Goal: Task Accomplishment & Management: Manage account settings

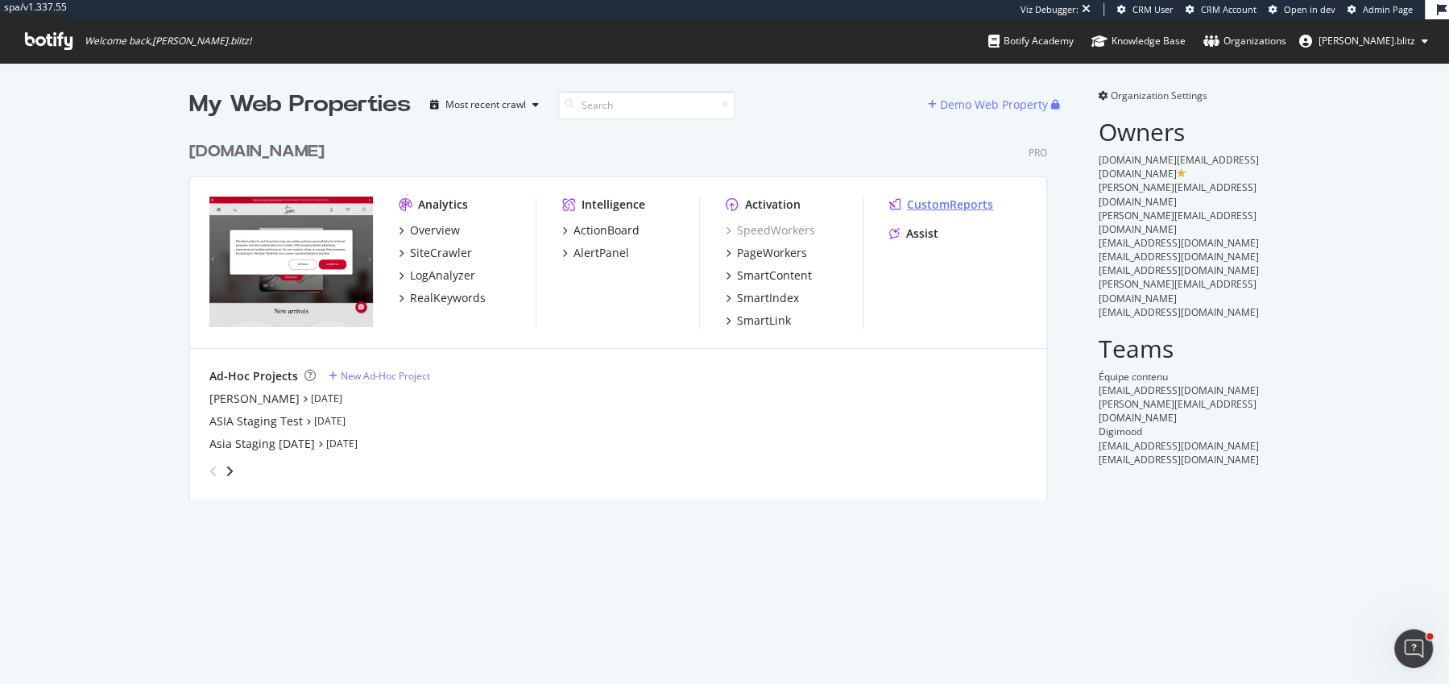
click at [955, 204] on div "CustomReports" at bounding box center [950, 205] width 86 height 16
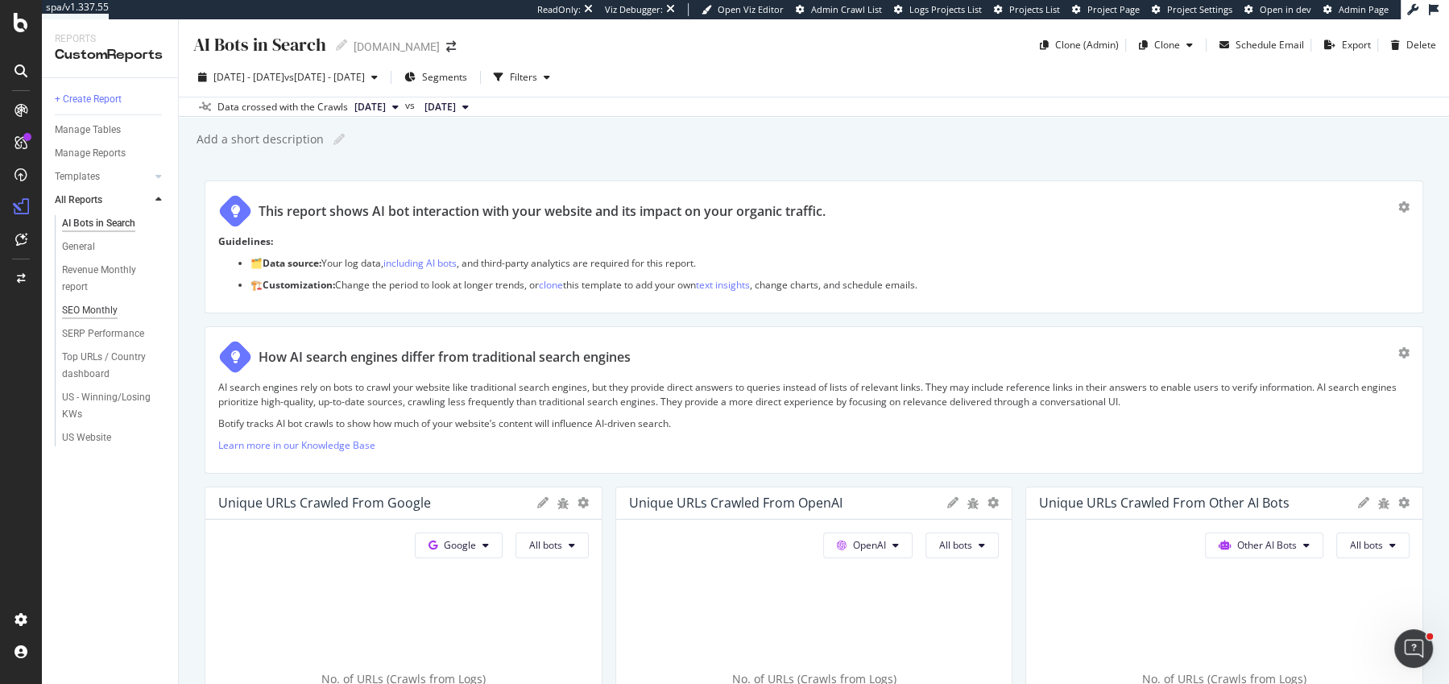
click at [102, 309] on div "SEO Monthly" at bounding box center [90, 310] width 56 height 17
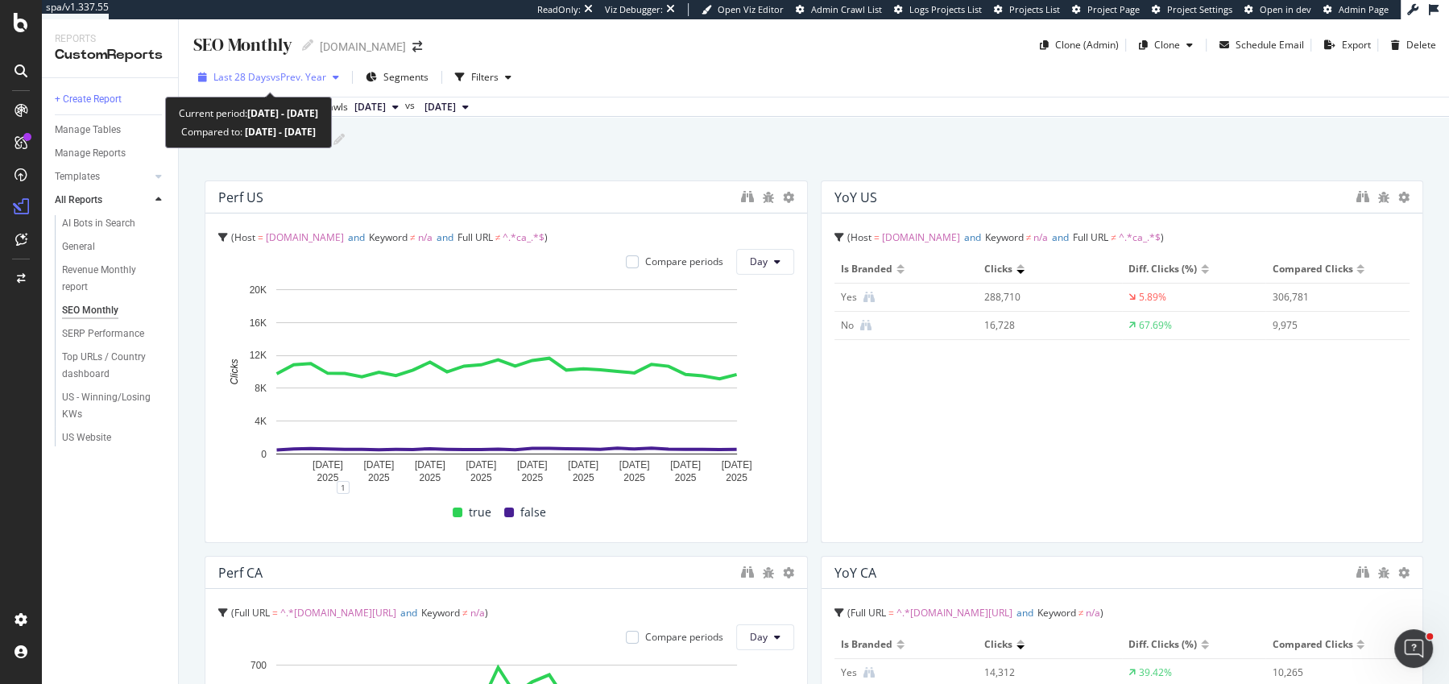
click at [333, 87] on div "Last 28 Days vs Prev. Year" at bounding box center [269, 77] width 154 height 24
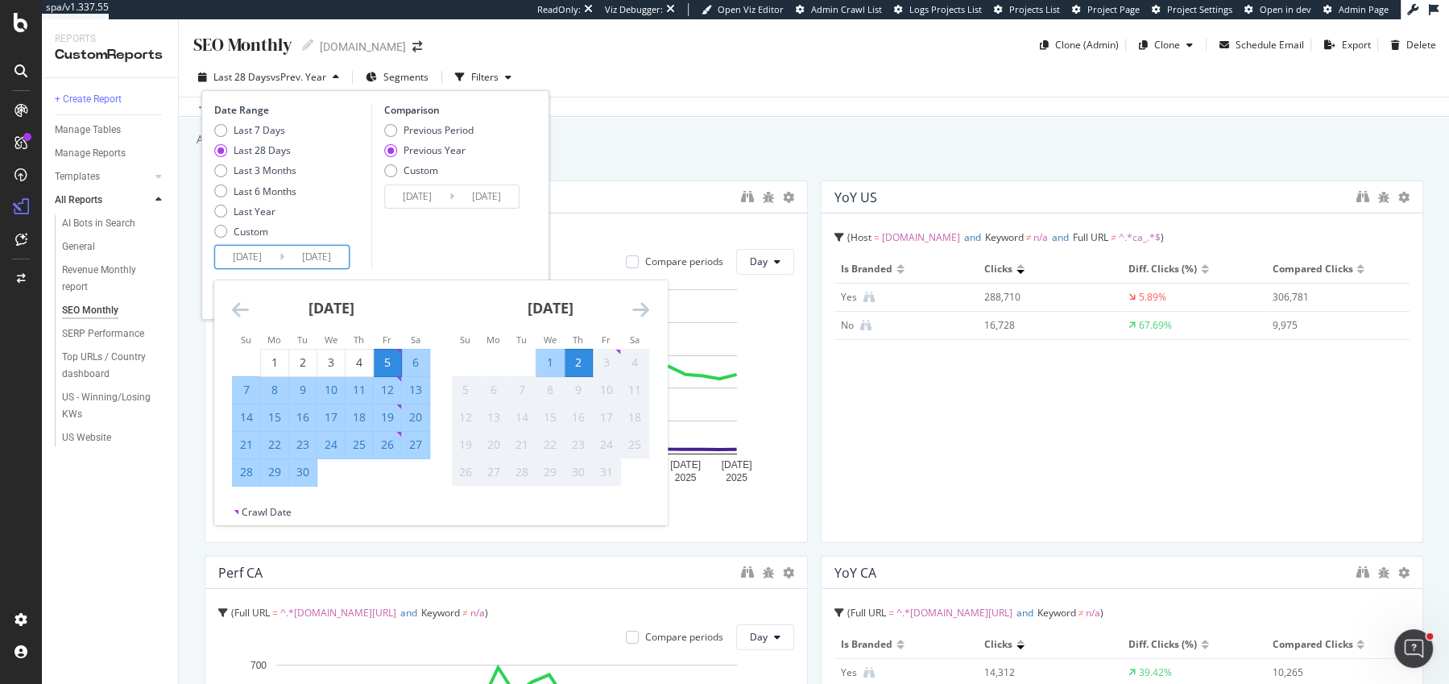
click at [257, 247] on input "[DATE]" at bounding box center [247, 257] width 64 height 23
click at [268, 347] on div "[DATE]" at bounding box center [331, 314] width 198 height 68
click at [269, 369] on div "1" at bounding box center [274, 362] width 27 height 16
type input "[DATE]"
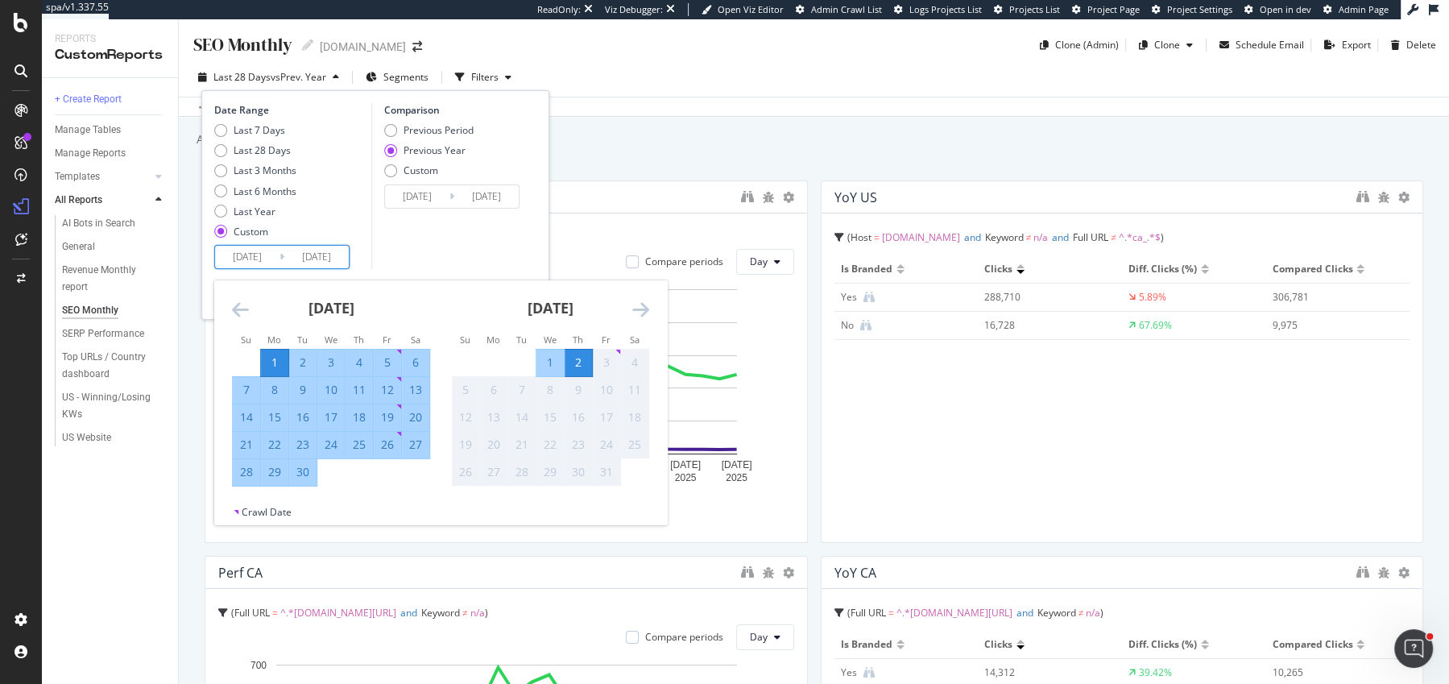
click at [308, 468] on div "30" at bounding box center [302, 472] width 27 height 16
type input "[DATE]"
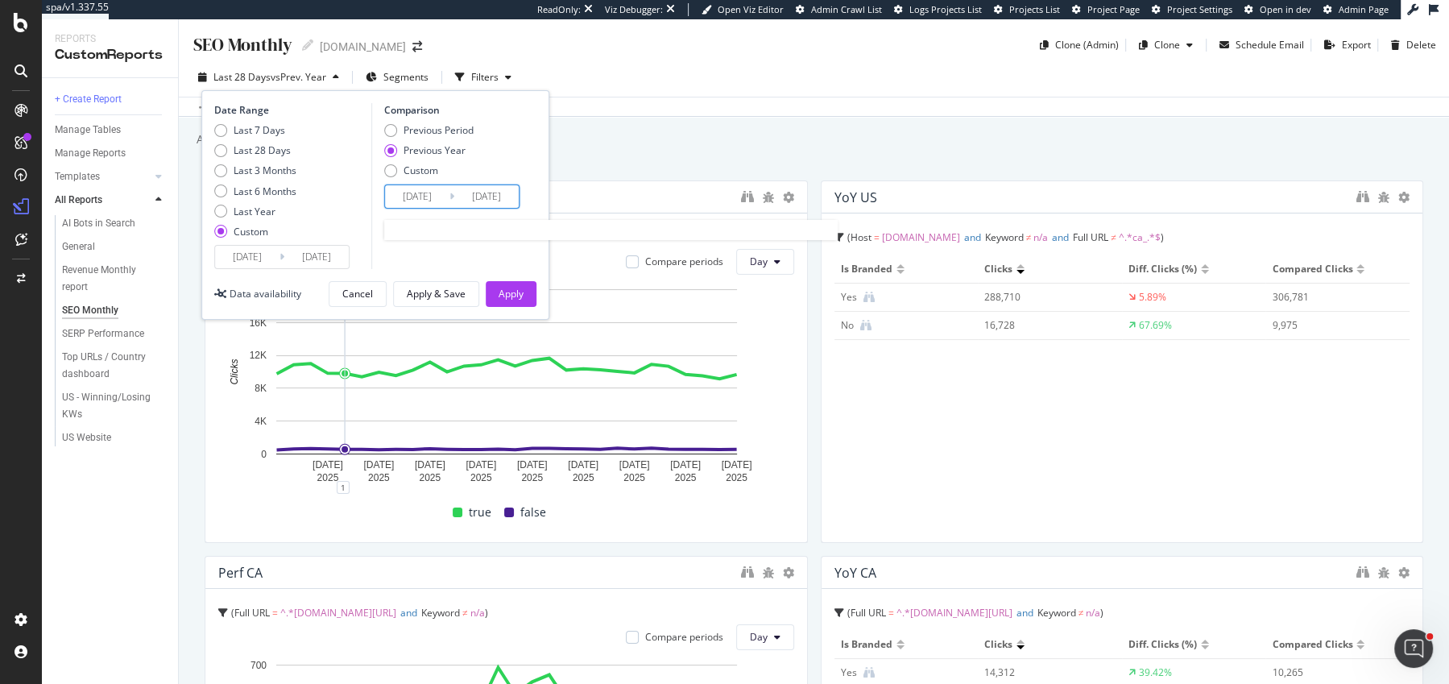
click at [421, 190] on input "[DATE]" at bounding box center [417, 196] width 64 height 23
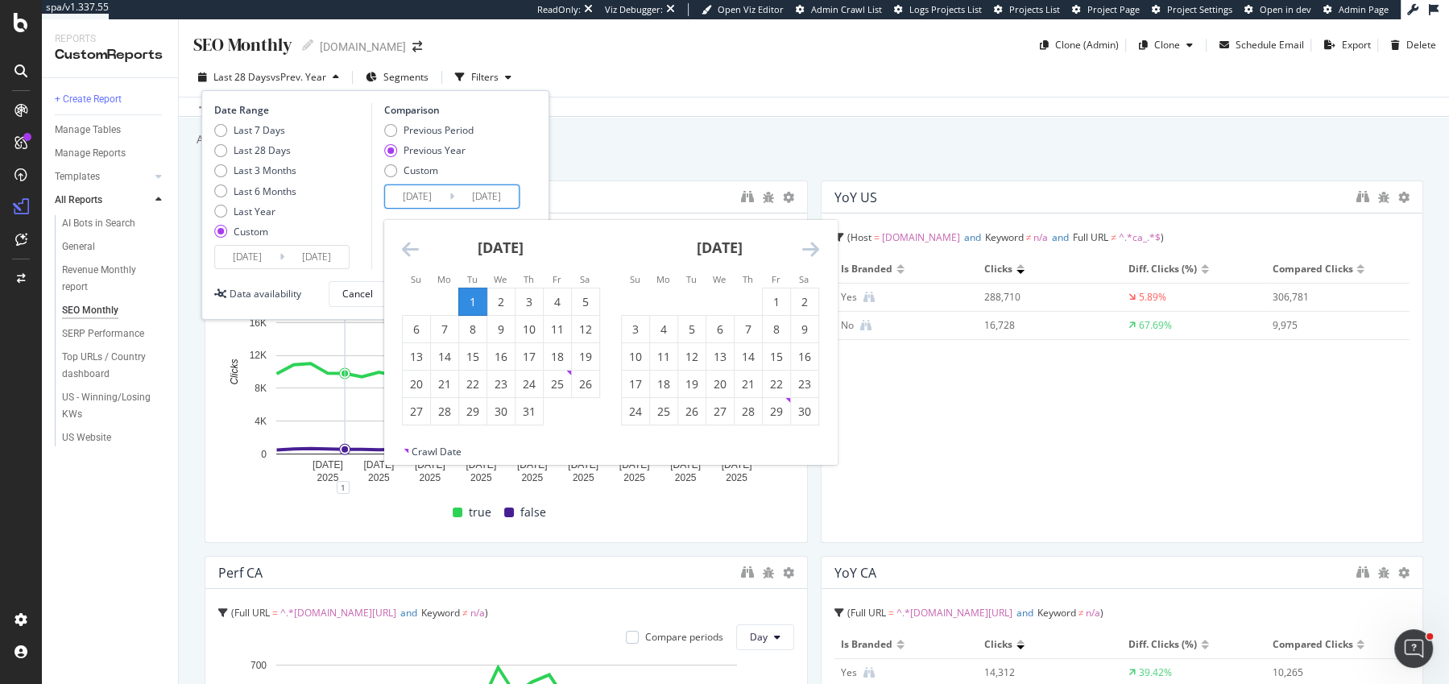
click at [441, 196] on input "[DATE]" at bounding box center [417, 196] width 64 height 23
type input "[DATE]"
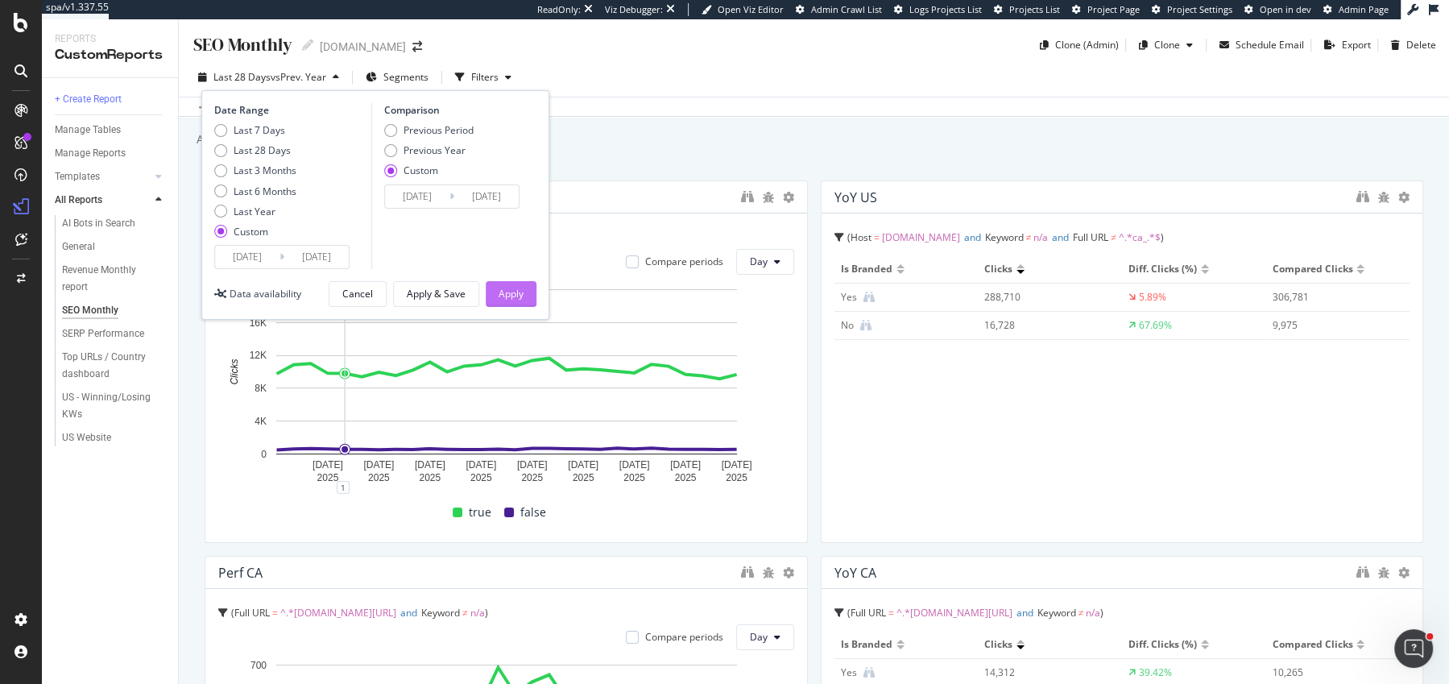
type input "[DATE]"
click at [520, 291] on div "Apply" at bounding box center [511, 294] width 25 height 14
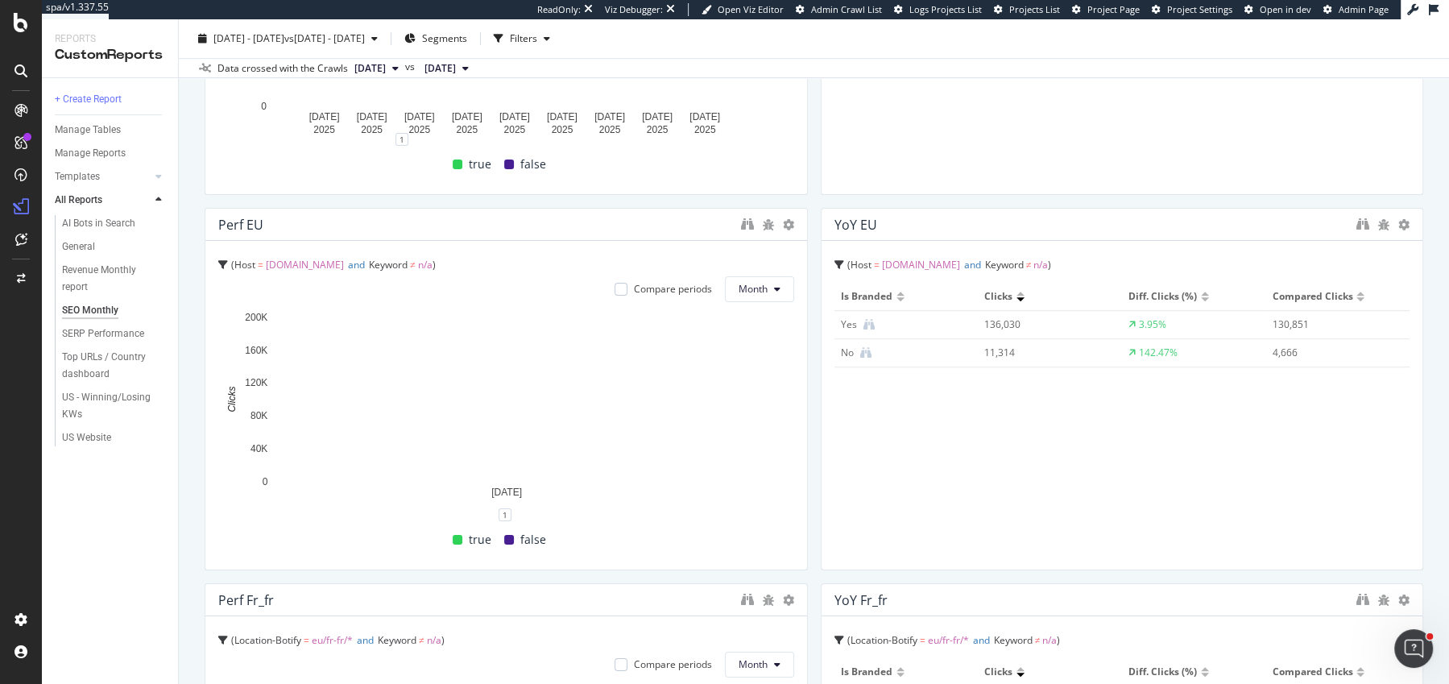
scroll to position [727, 0]
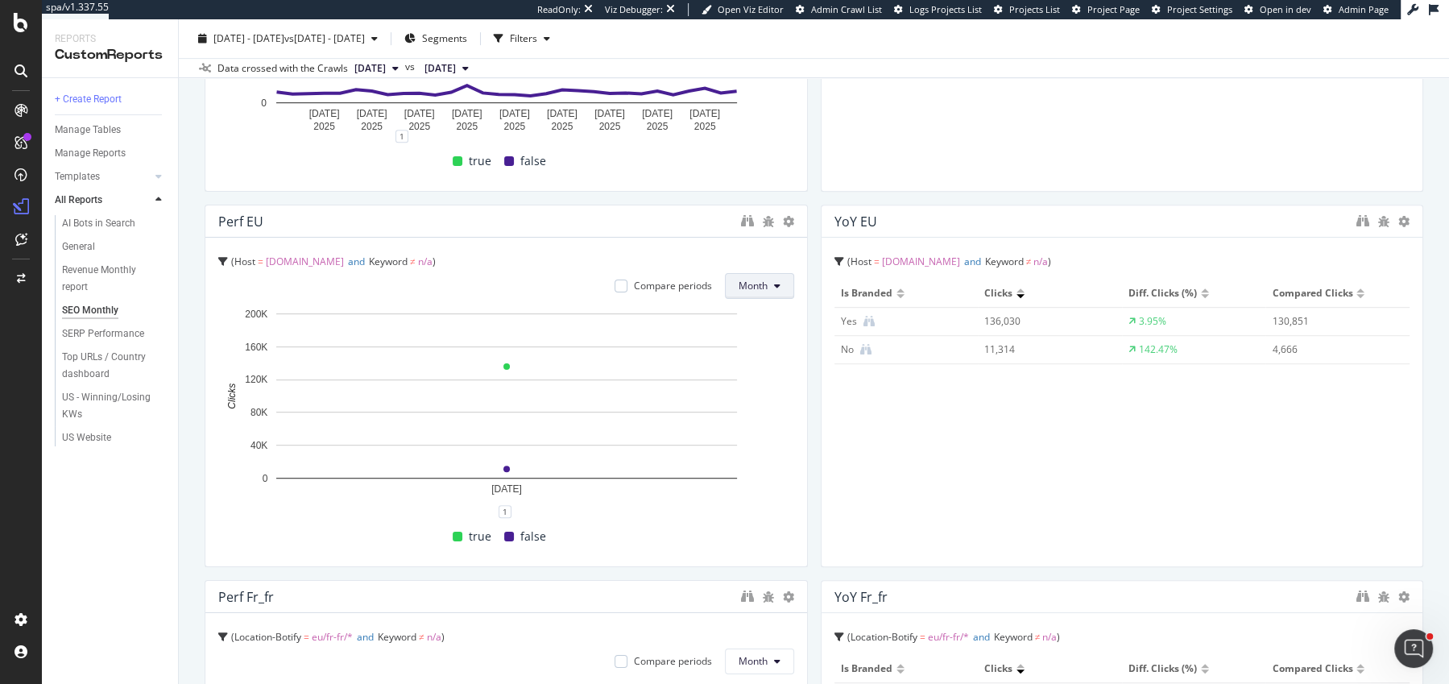
click at [757, 283] on span "Month" at bounding box center [753, 286] width 29 height 14
click at [757, 317] on span "Day" at bounding box center [754, 316] width 31 height 15
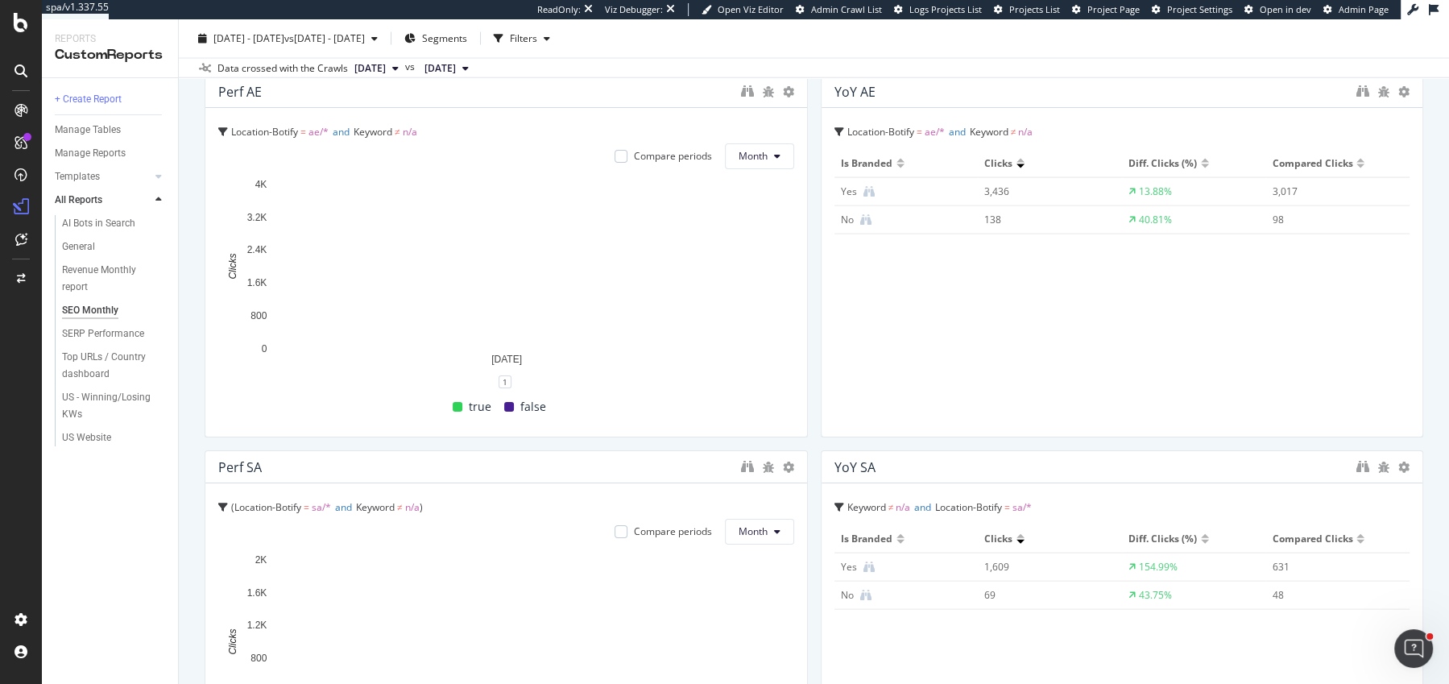
scroll to position [3110, 0]
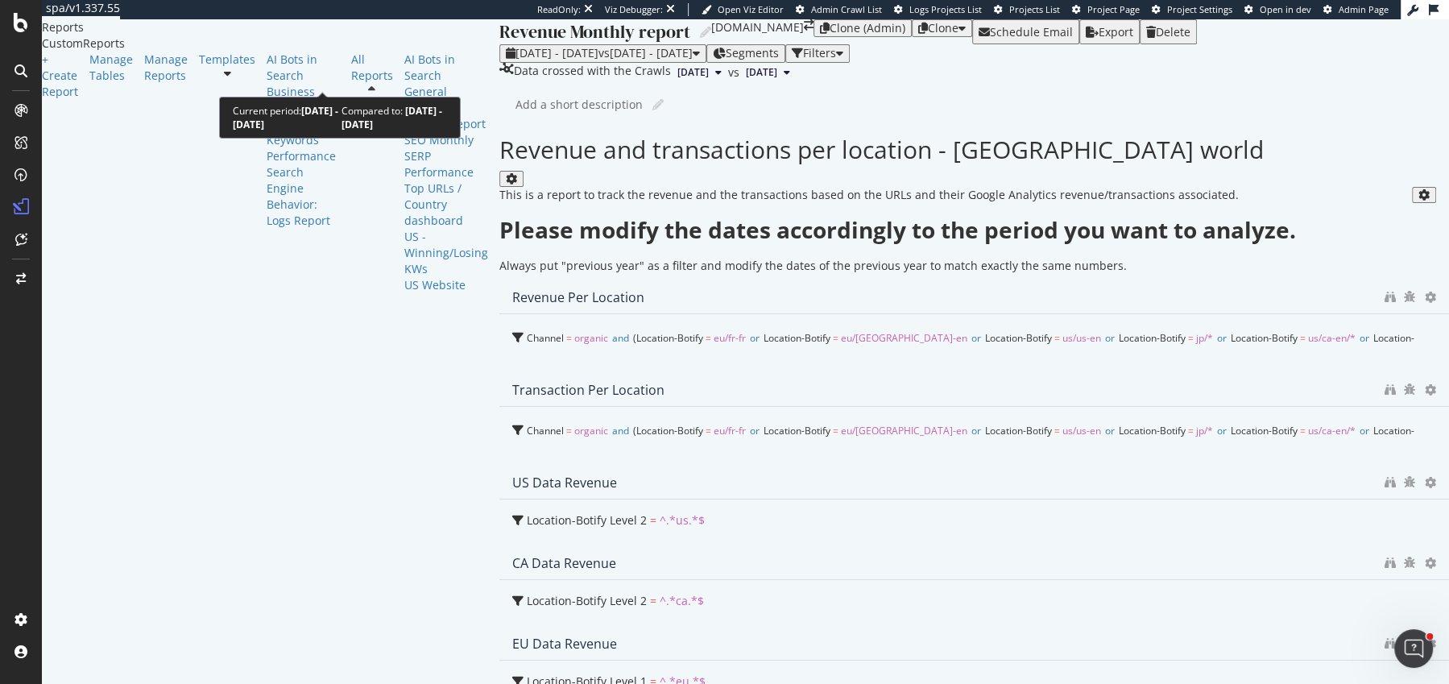
click at [506, 60] on div "2025 Jan. 1st - Jan. 31st vs 2024 Jan. 1st - Jan. 31st" at bounding box center [603, 53] width 194 height 13
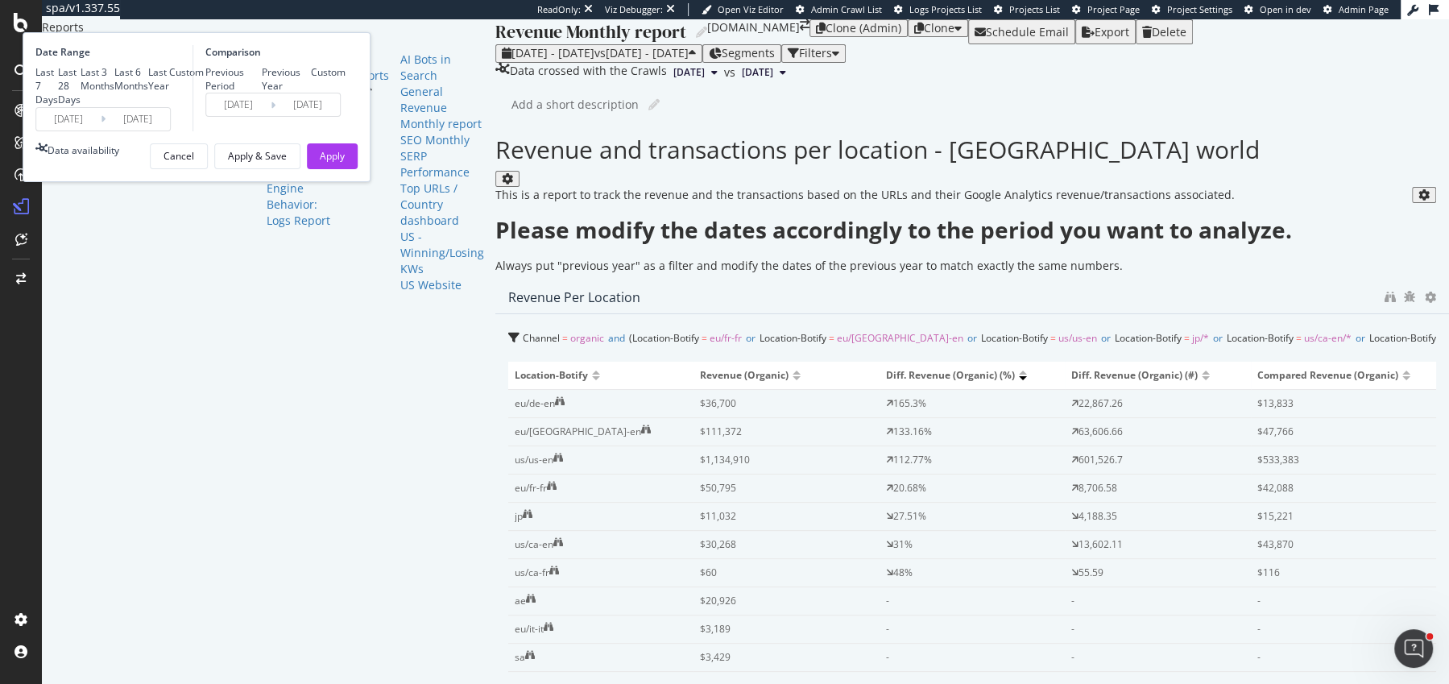
click at [81, 106] on div "Last 28 Days" at bounding box center [69, 85] width 23 height 41
type input "2025/09/06"
type input "2025/10/03"
click at [101, 131] on input "2025/09/06" at bounding box center [68, 119] width 64 height 23
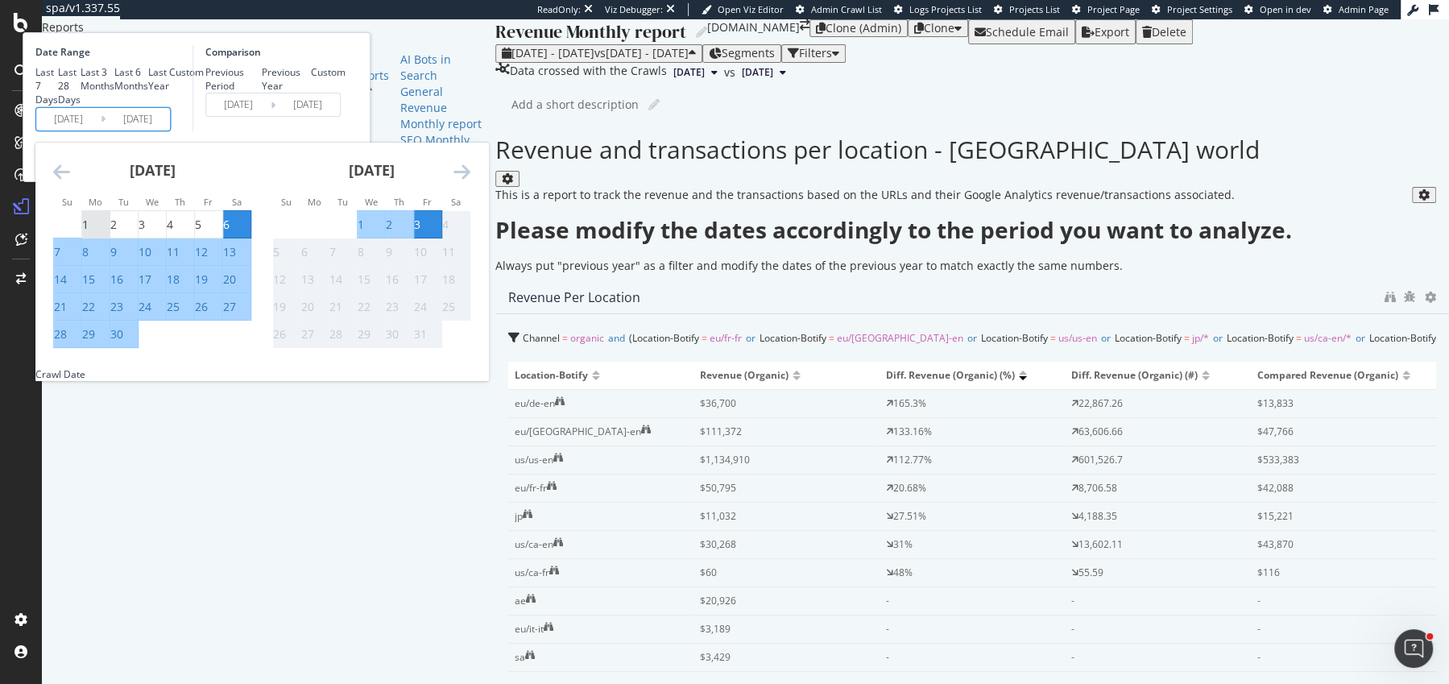
click at [89, 233] on div "1" at bounding box center [85, 225] width 6 height 16
type input "[DATE]"
click at [123, 342] on div "30" at bounding box center [116, 334] width 13 height 16
type input "[DATE]"
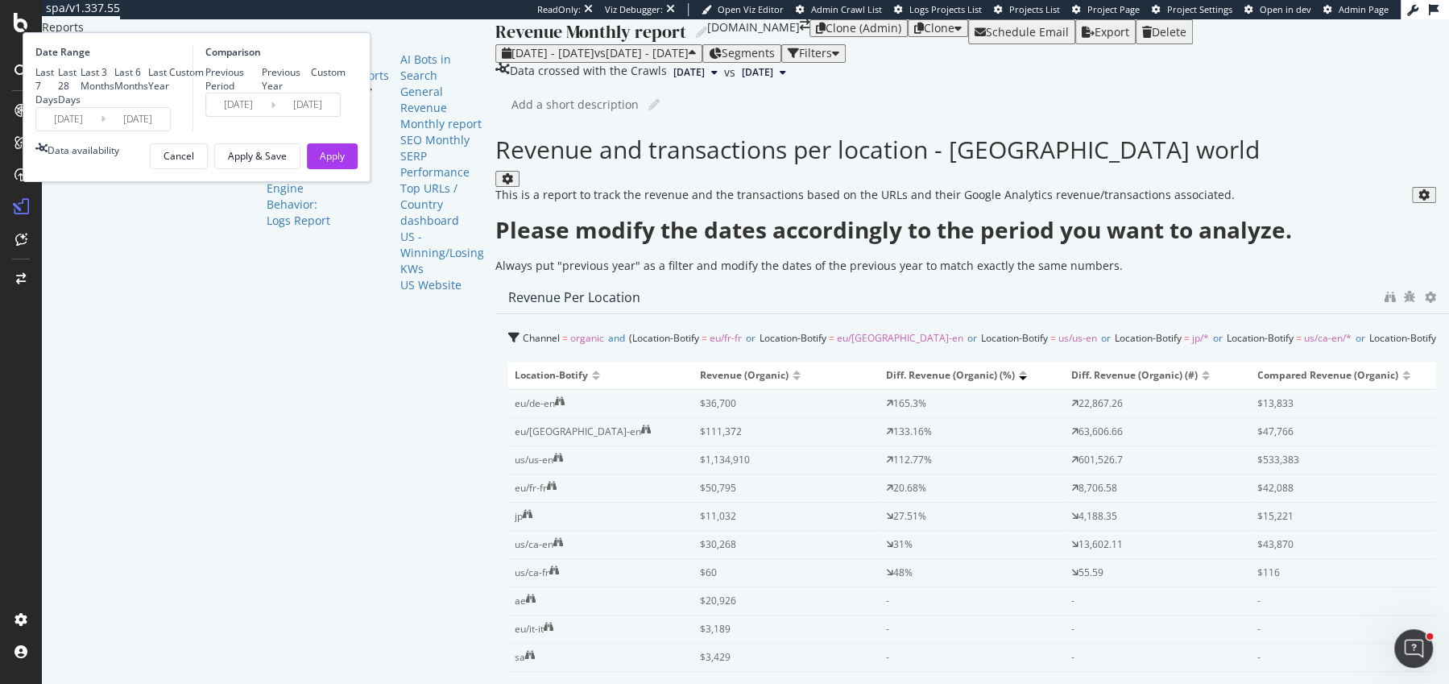
click at [346, 93] on div "Previous Period Previous Year Custom" at bounding box center [275, 78] width 140 height 27
click at [312, 93] on div "Previous Year" at bounding box center [287, 78] width 50 height 27
type input "[DATE]"
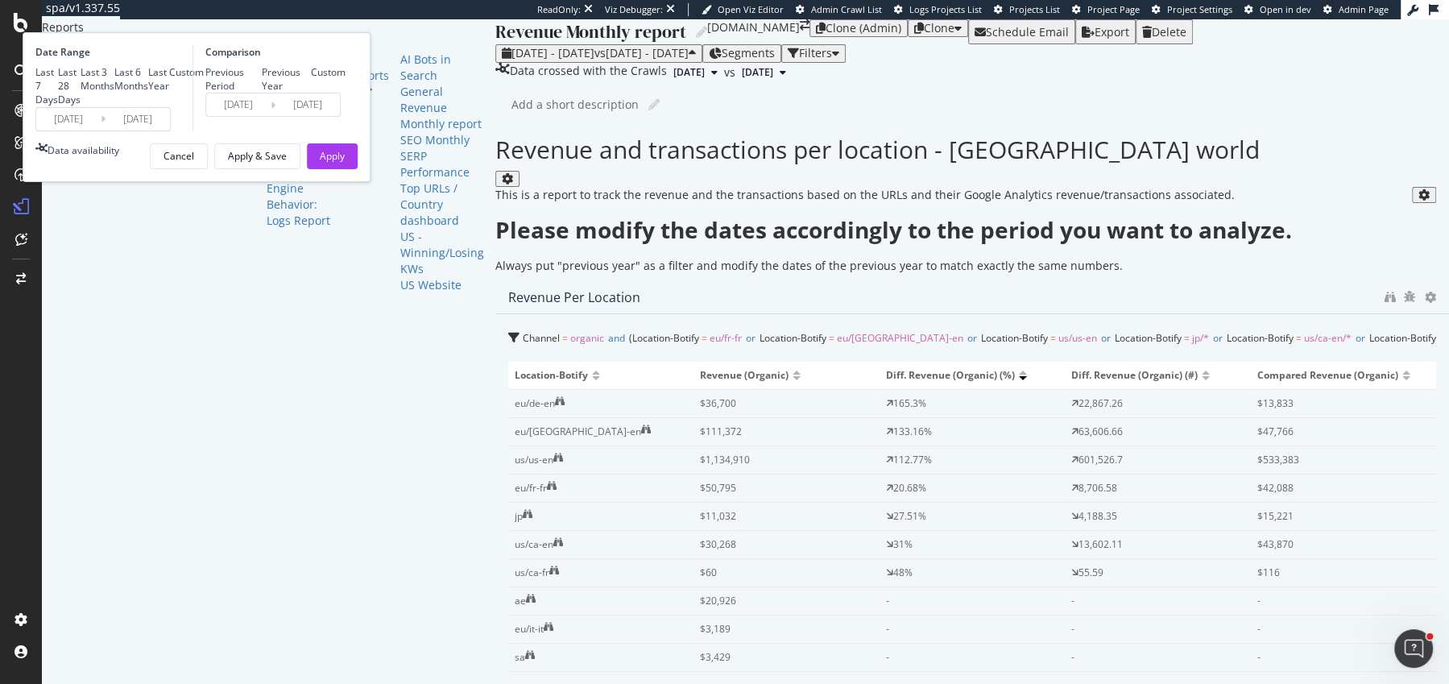
type input "[DATE]"
click at [271, 116] on input "[DATE]" at bounding box center [238, 104] width 64 height 23
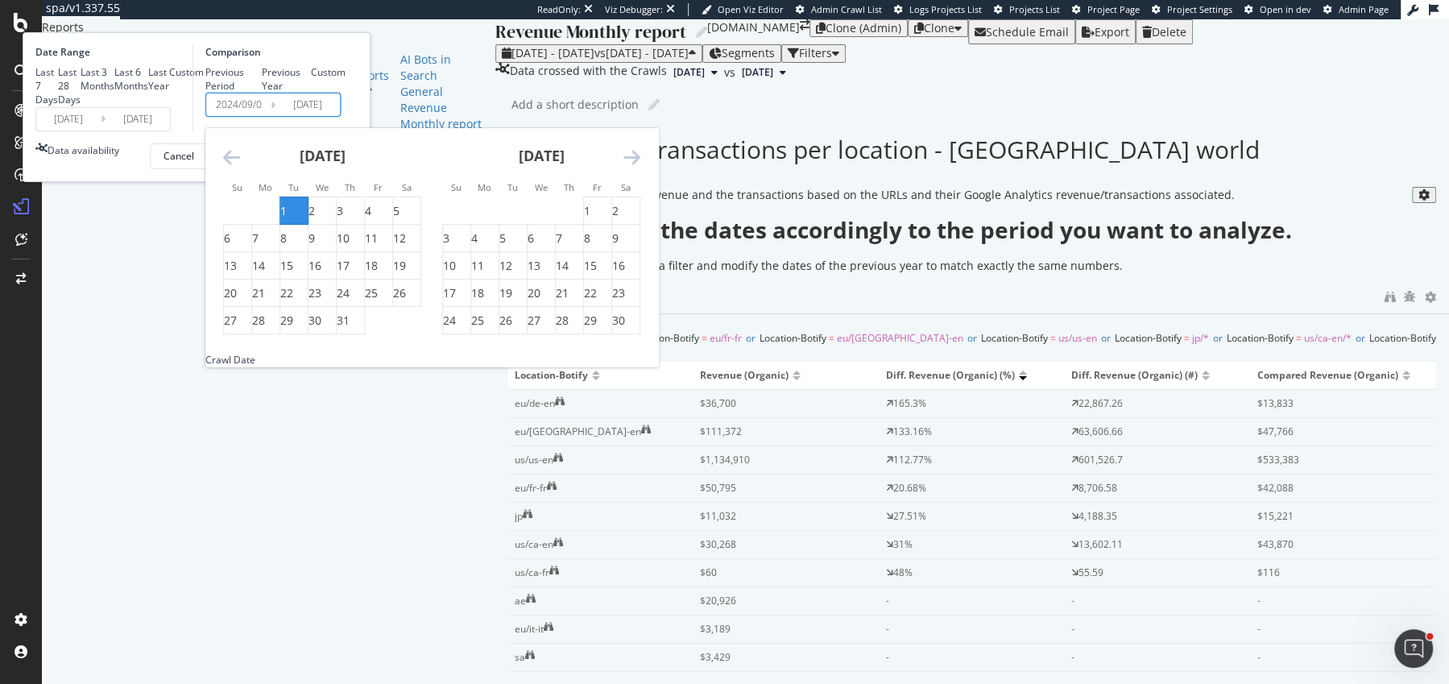
type input "[DATE]"
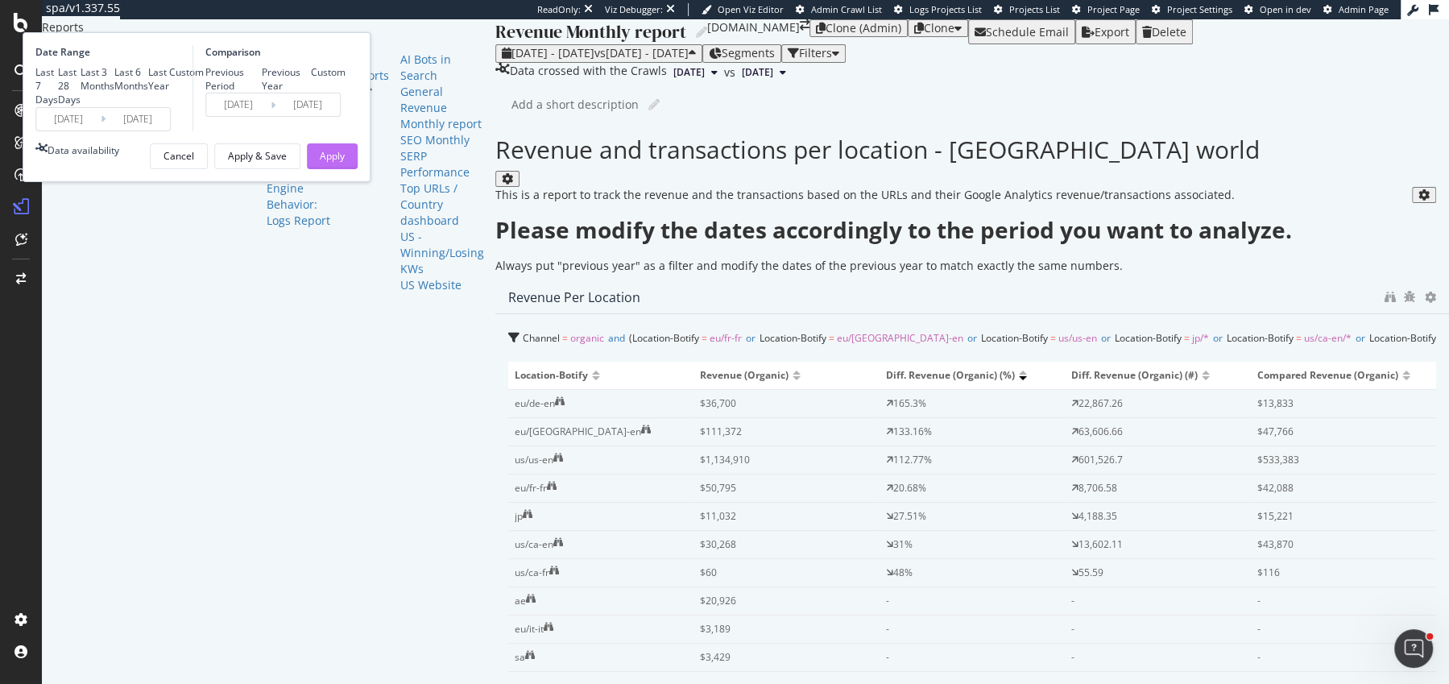
type input "[DATE]"
click at [358, 169] on button "Apply" at bounding box center [332, 156] width 51 height 26
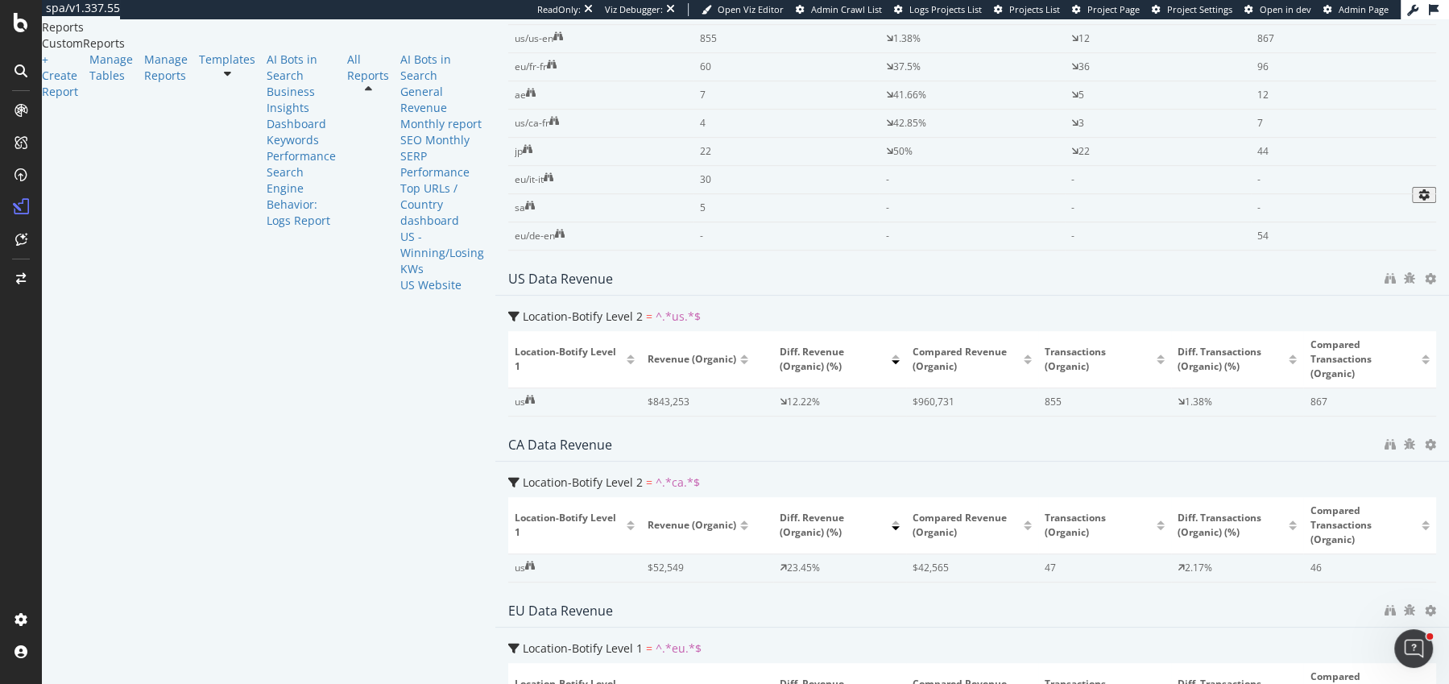
scroll to position [826, 0]
drag, startPoint x: 1312, startPoint y: 439, endPoint x: 1218, endPoint y: 454, distance: 95.4
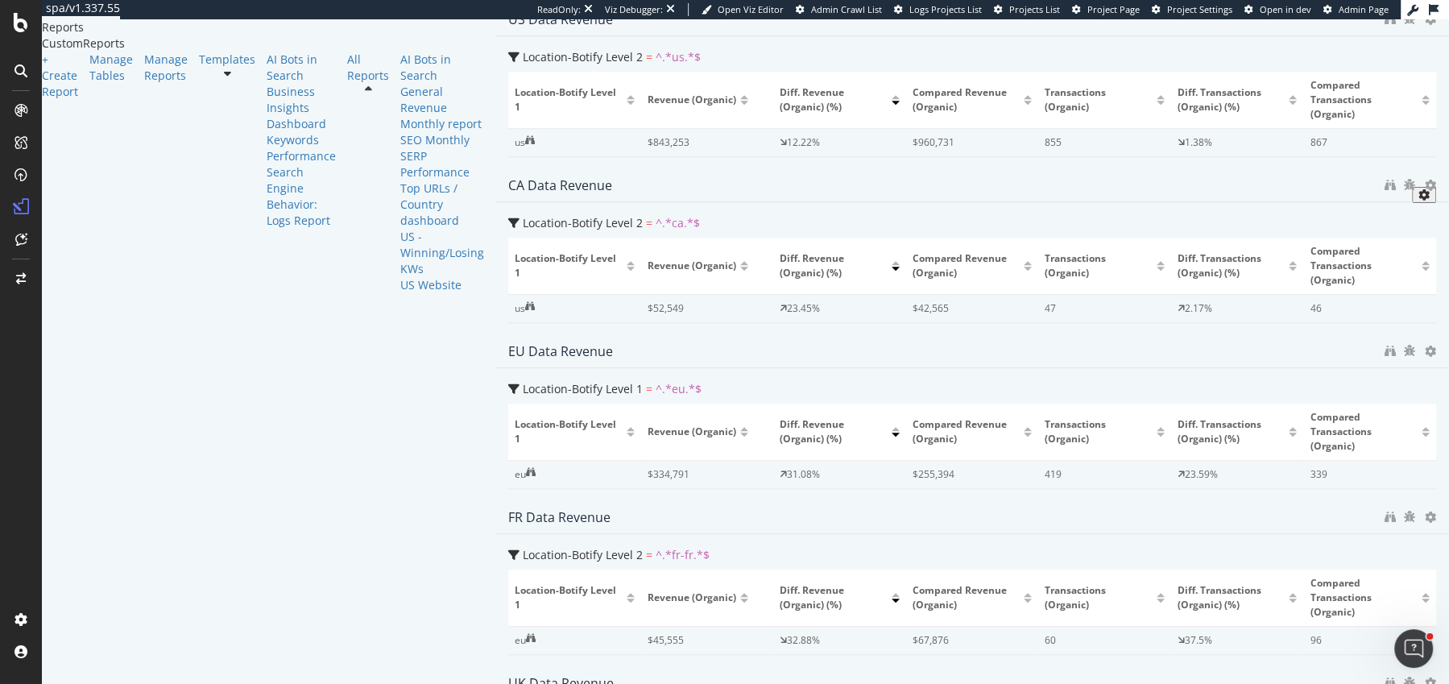
drag, startPoint x: 1319, startPoint y: 500, endPoint x: 677, endPoint y: 500, distance: 642.1
drag, startPoint x: 1315, startPoint y: 520, endPoint x: 1113, endPoint y: 220, distance: 361.5
click at [599, 501] on div at bounding box center [972, 501] width 954 height 0
drag, startPoint x: 1106, startPoint y: 222, endPoint x: 729, endPoint y: 222, distance: 377.0
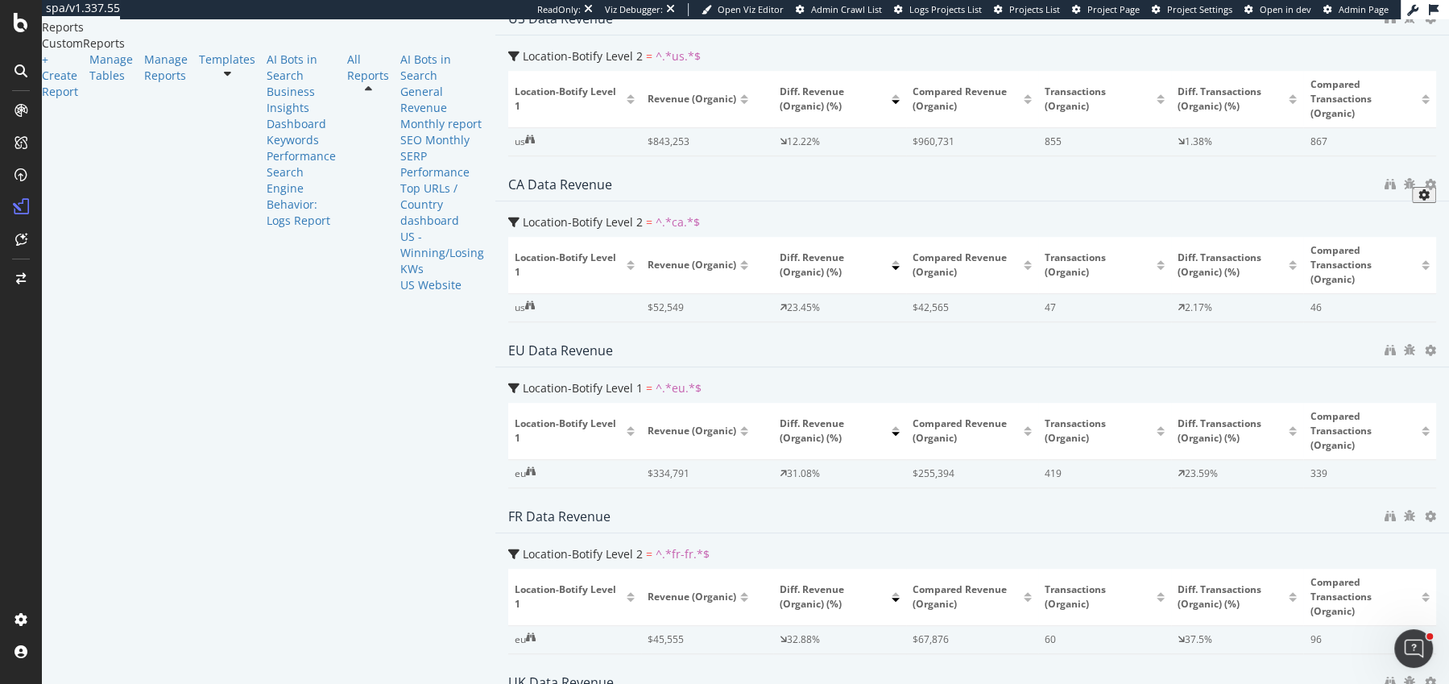
scroll to position [1291, 0]
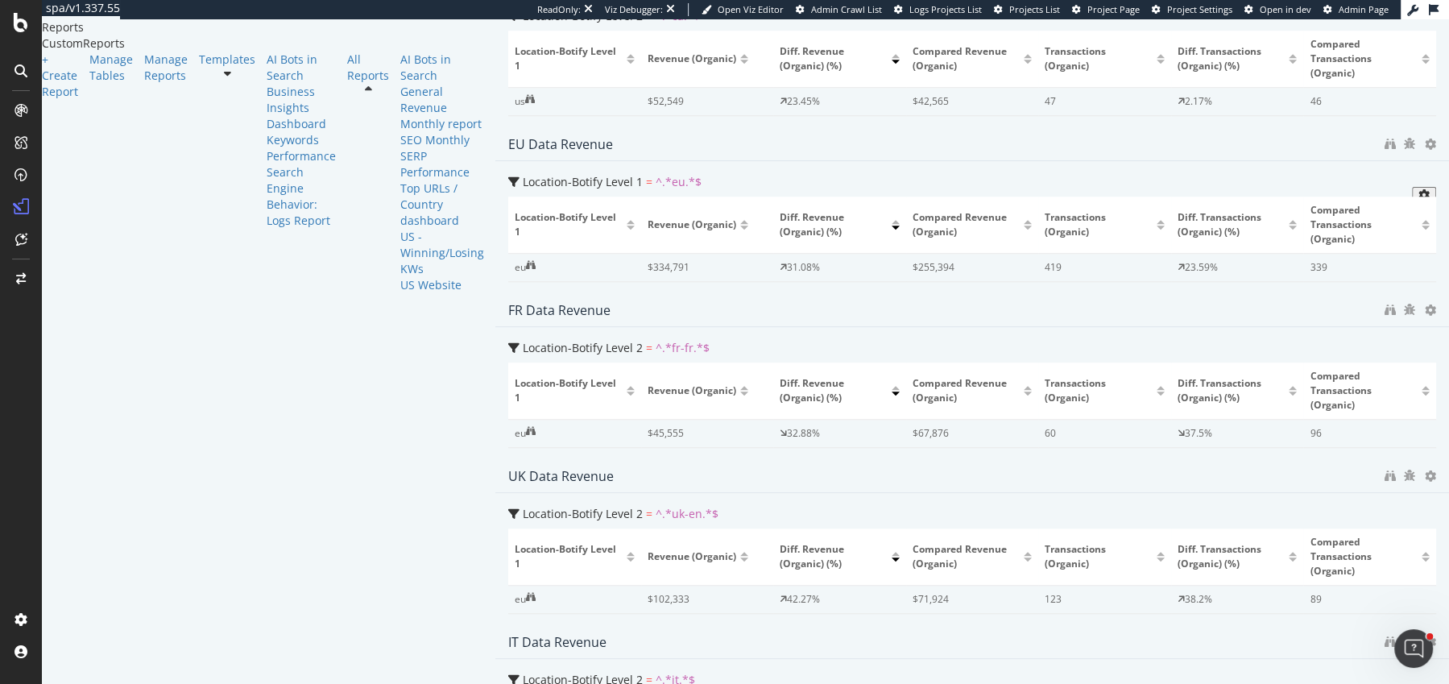
drag, startPoint x: 1312, startPoint y: 346, endPoint x: 1117, endPoint y: 362, distance: 196.4
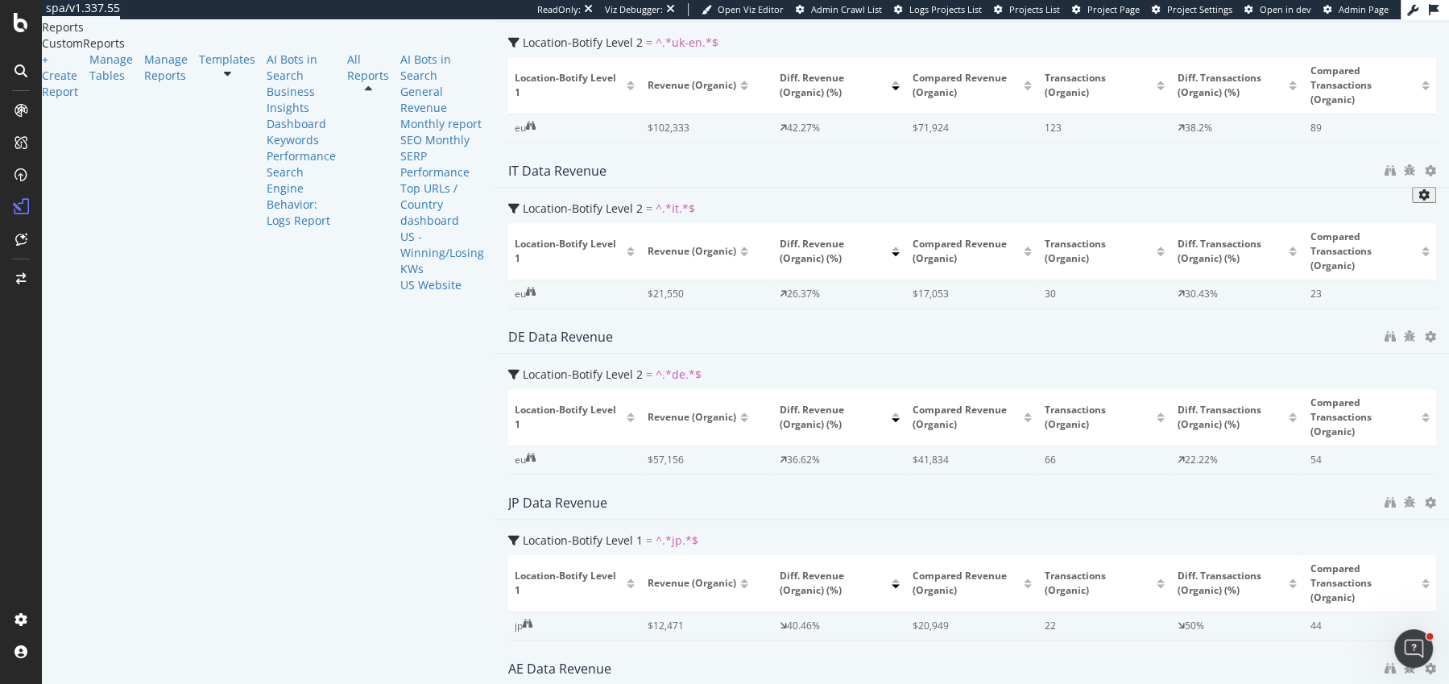
drag, startPoint x: 1313, startPoint y: 296, endPoint x: 1315, endPoint y: 313, distance: 17.8
drag, startPoint x: 1316, startPoint y: 313, endPoint x: 994, endPoint y: 276, distance: 323.6
drag, startPoint x: 697, startPoint y: 635, endPoint x: 1009, endPoint y: 504, distance: 338.0
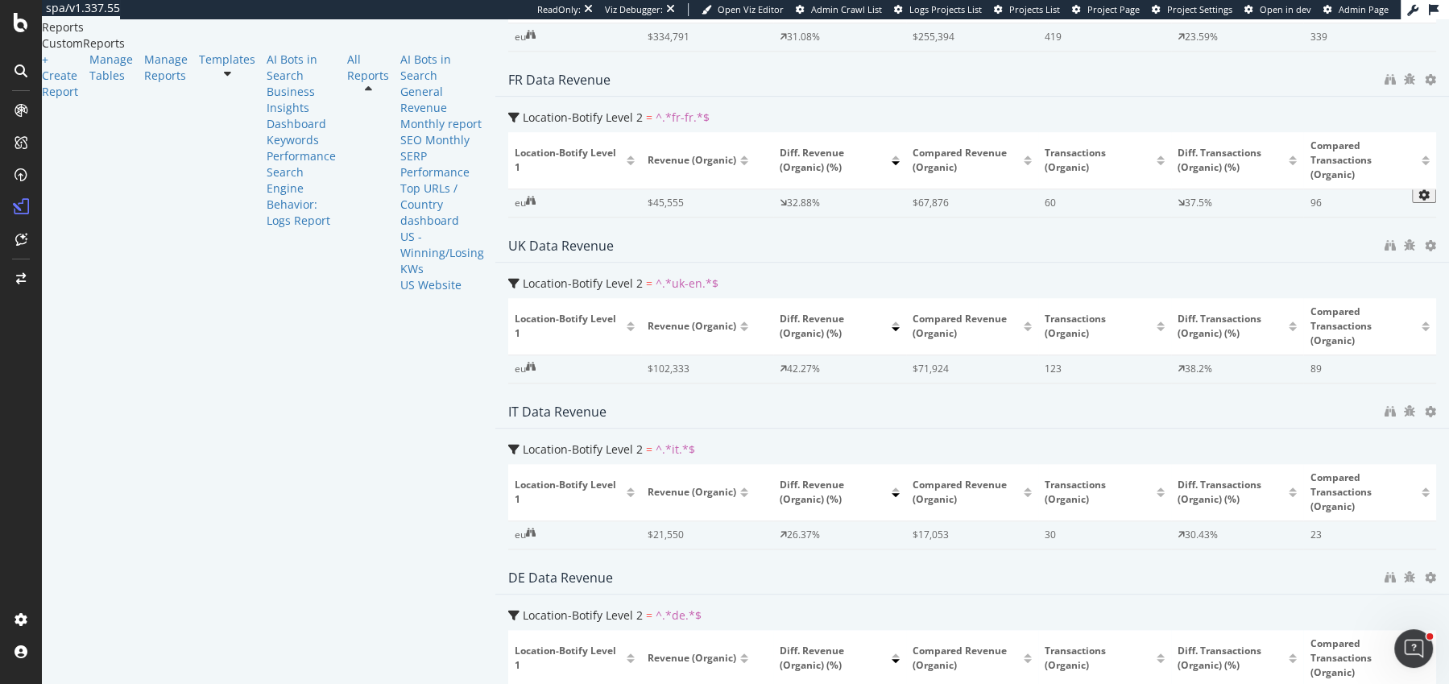
scroll to position [1745, 0]
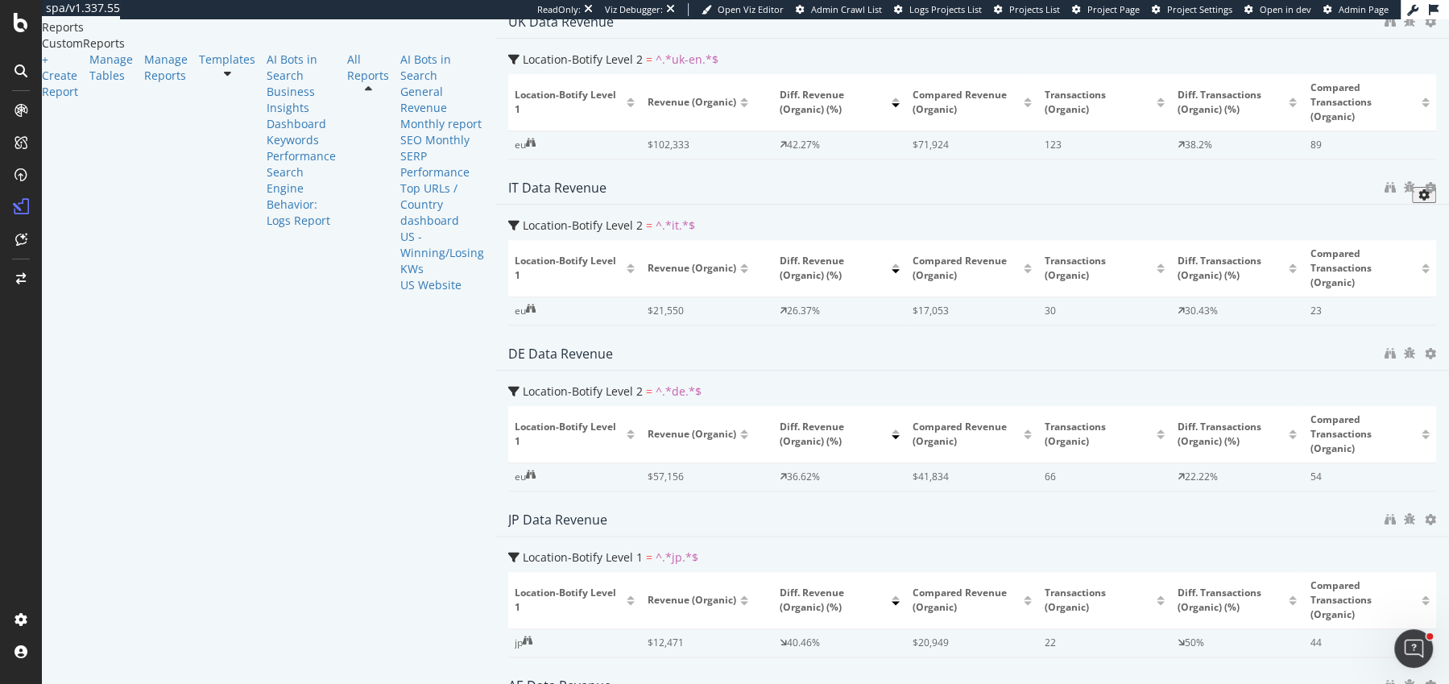
drag, startPoint x: 1320, startPoint y: 371, endPoint x: 1306, endPoint y: 591, distance: 219.6
drag, startPoint x: 1313, startPoint y: 596, endPoint x: 1021, endPoint y: 456, distance: 324.3
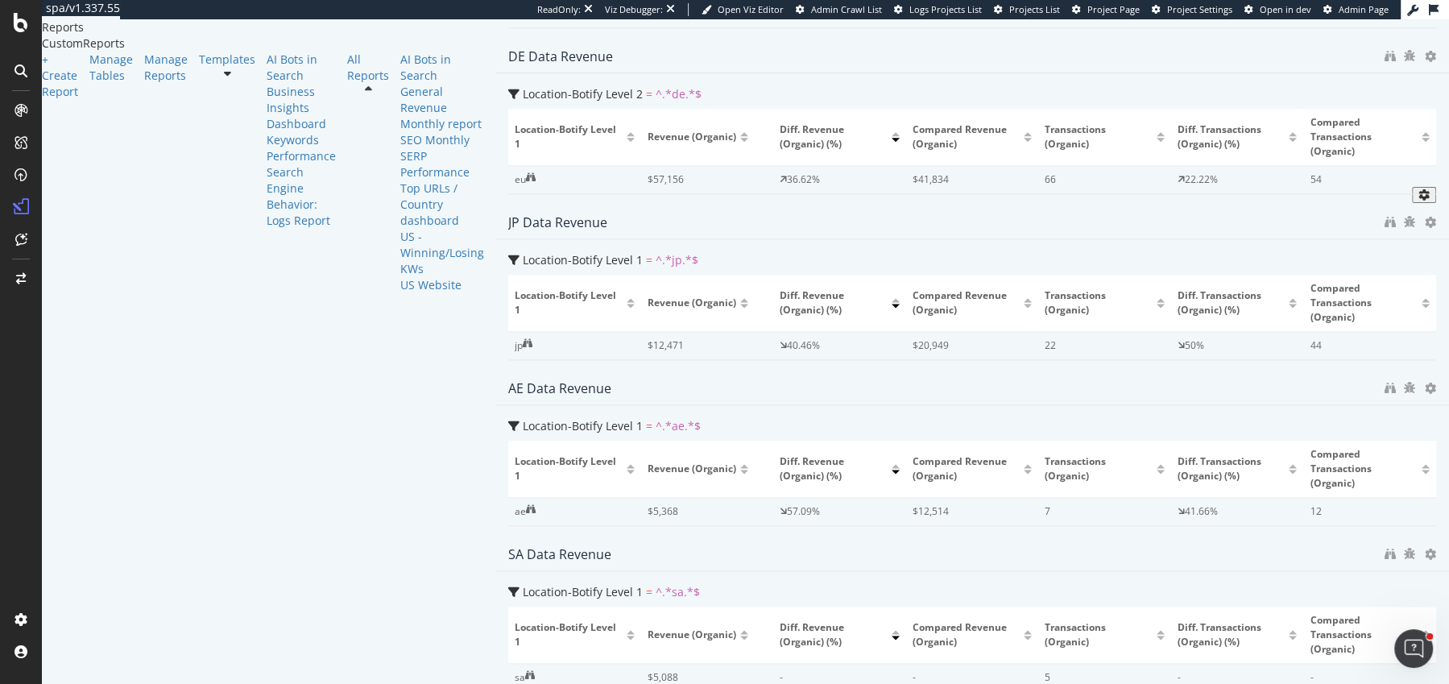
drag, startPoint x: 1309, startPoint y: 404, endPoint x: 886, endPoint y: 673, distance: 501.3
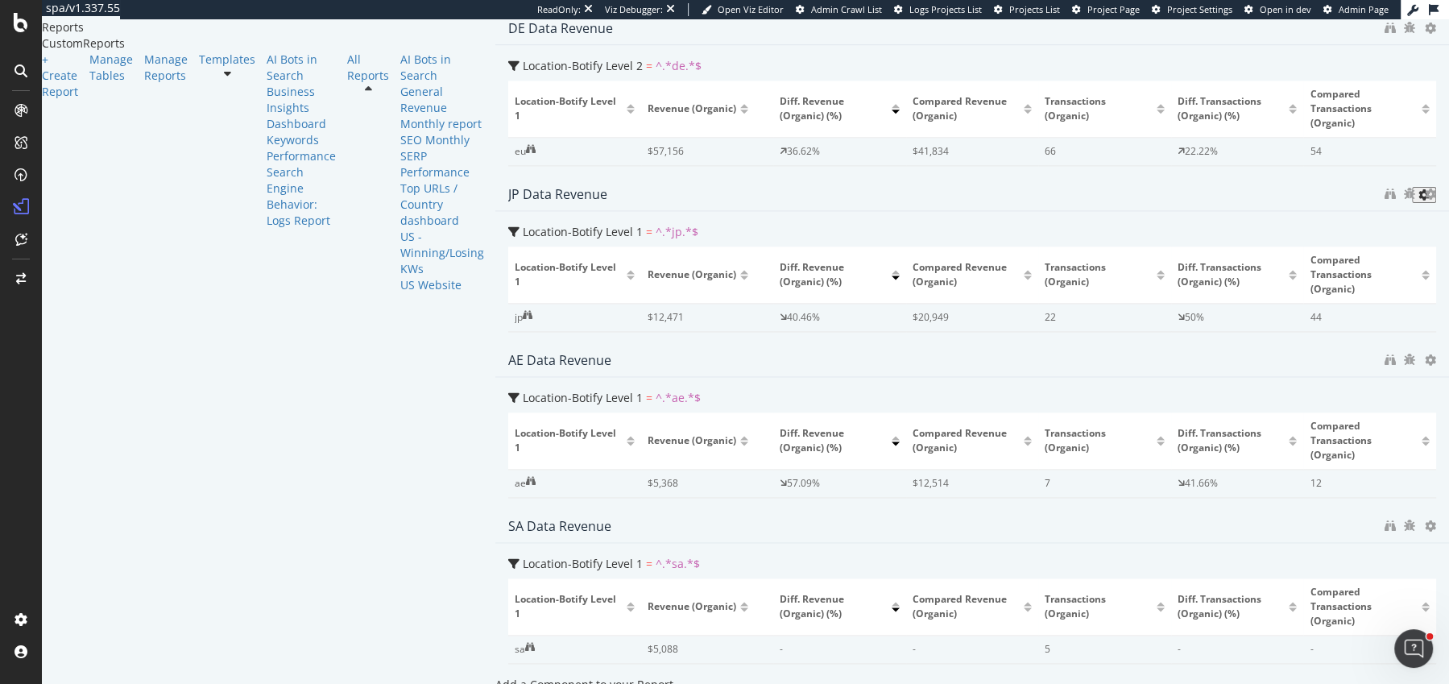
scroll to position [1867, 0]
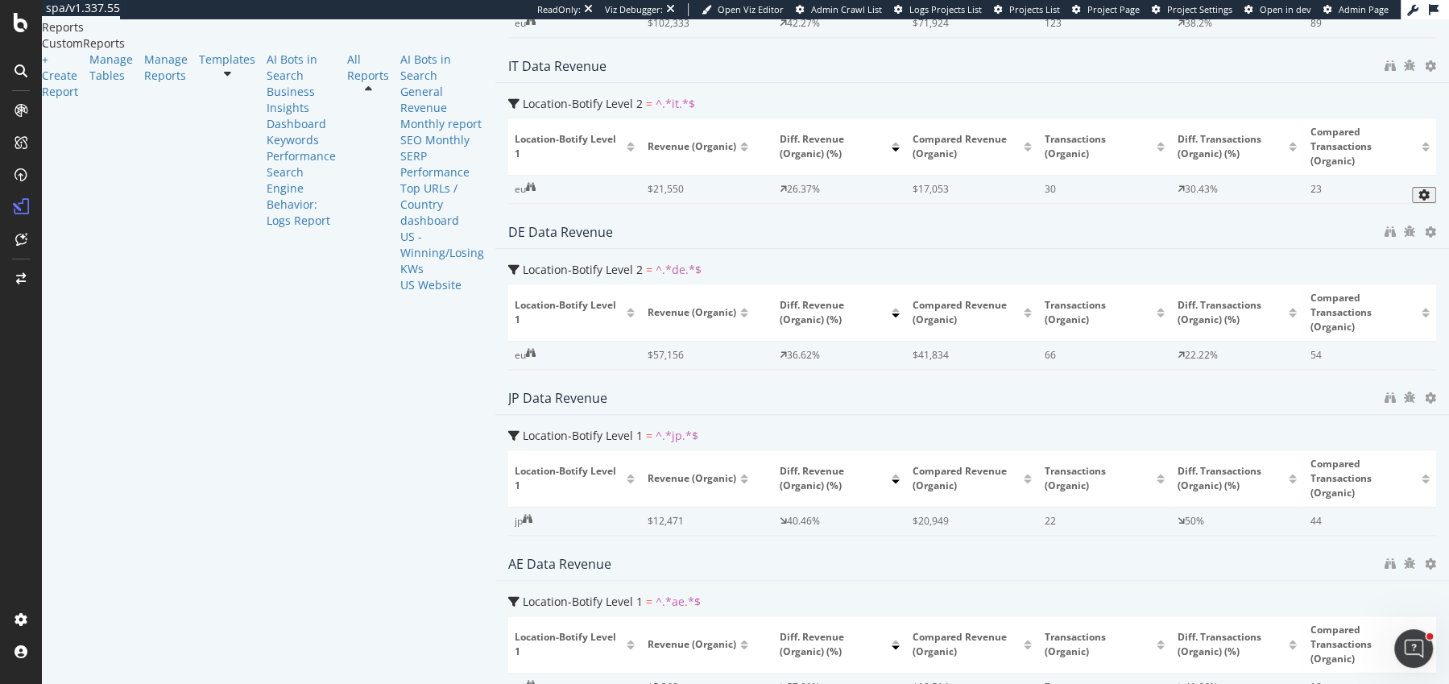
drag, startPoint x: 1310, startPoint y: 484, endPoint x: 571, endPoint y: 499, distance: 738.9
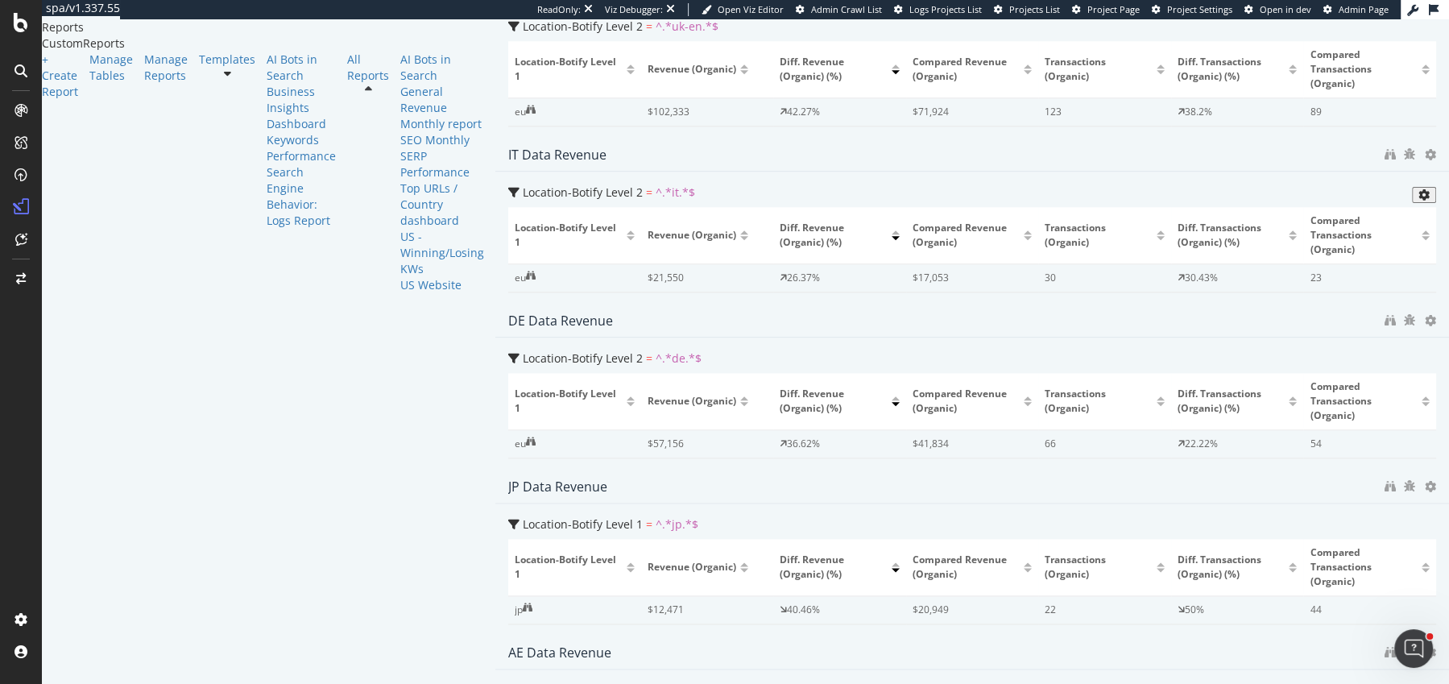
scroll to position [1776, 0]
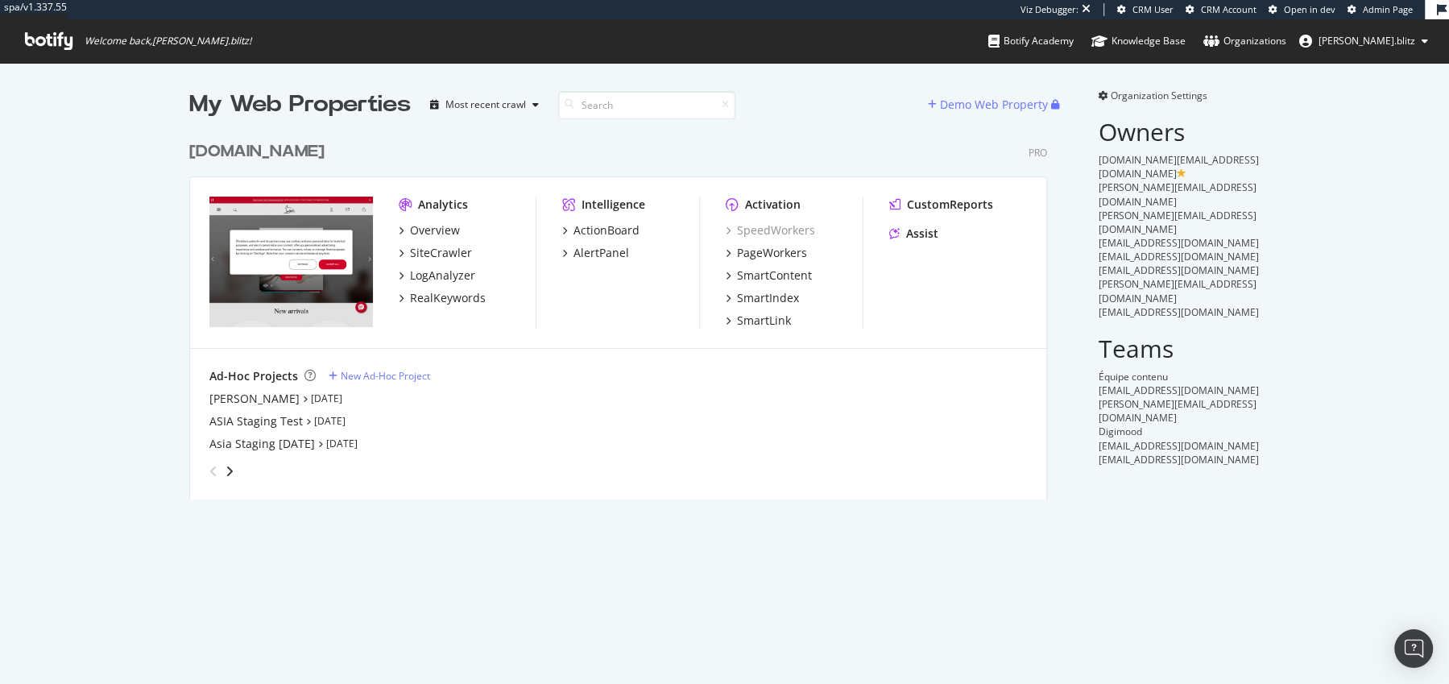
scroll to position [379, 870]
click at [427, 293] on div "RealKeywords" at bounding box center [448, 298] width 76 height 16
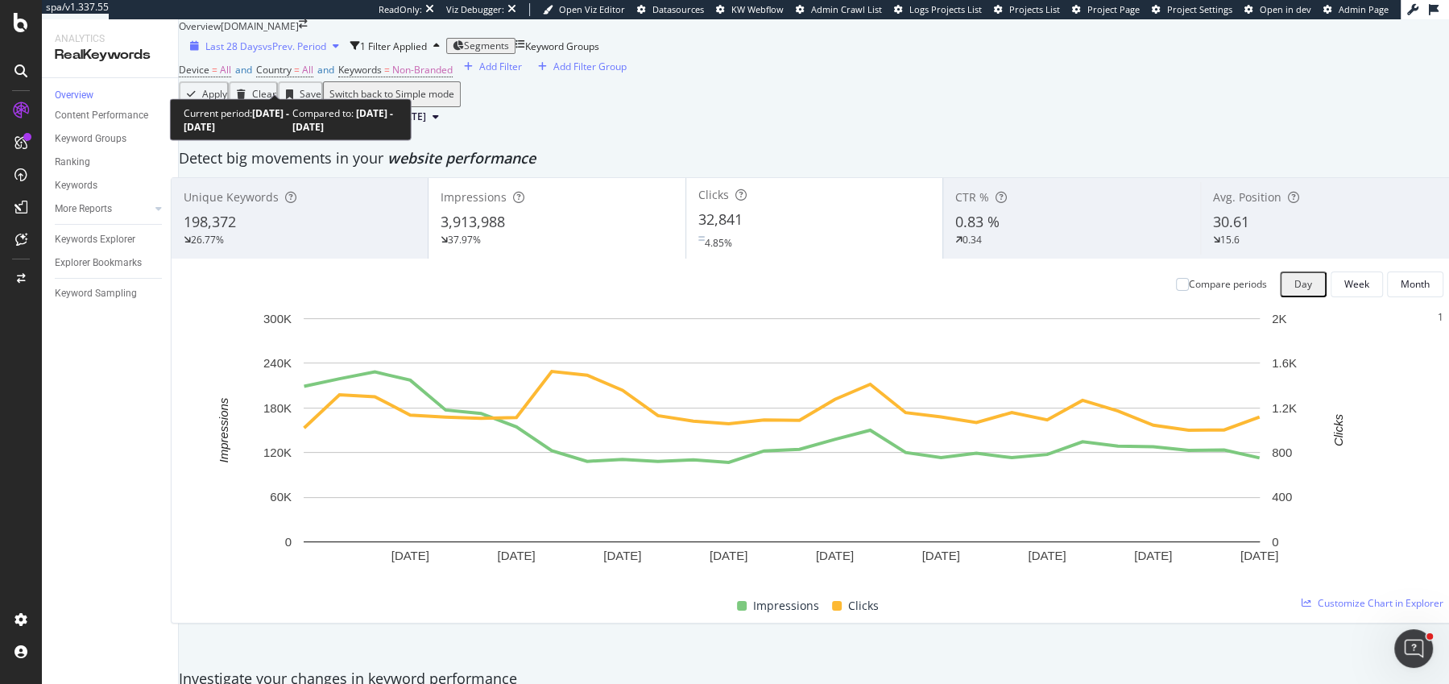
click at [296, 53] on div "Last 28 Days vs Prev. Period" at bounding box center [265, 46] width 162 height 14
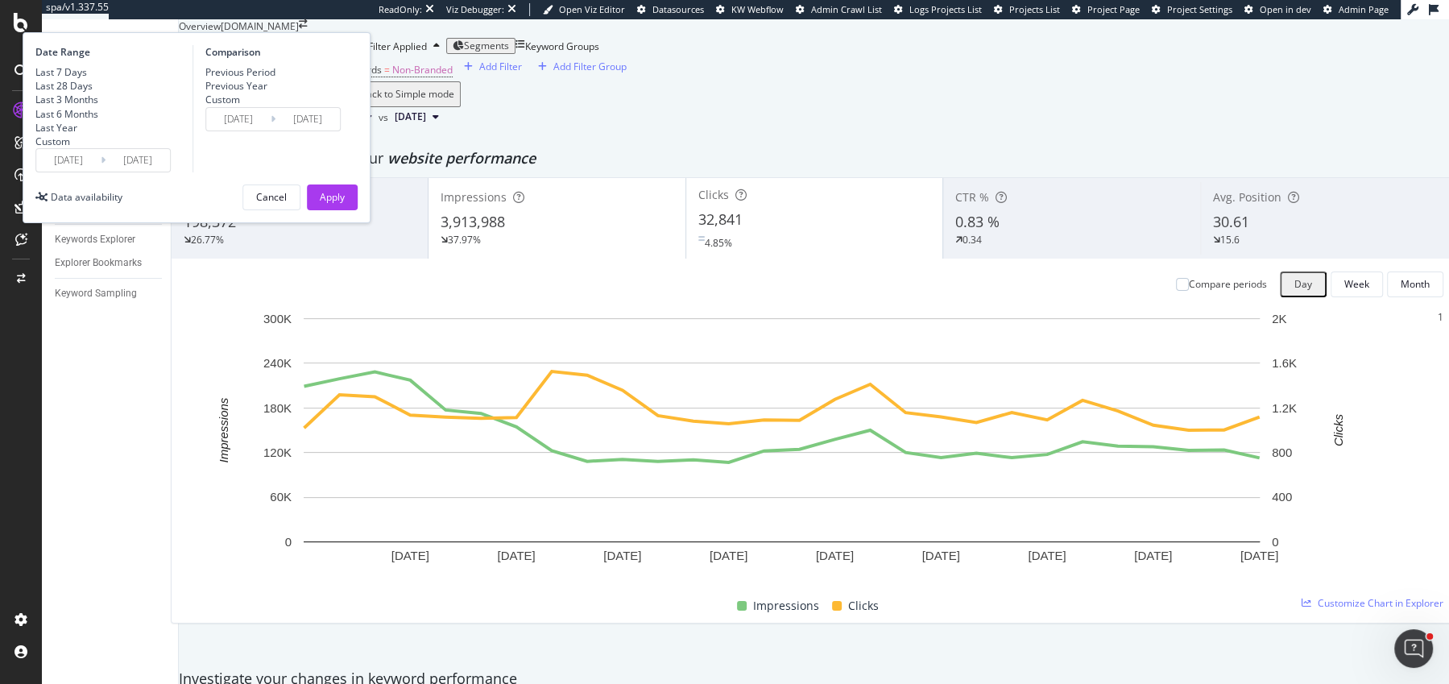
click at [101, 172] on input "[DATE]" at bounding box center [68, 160] width 64 height 23
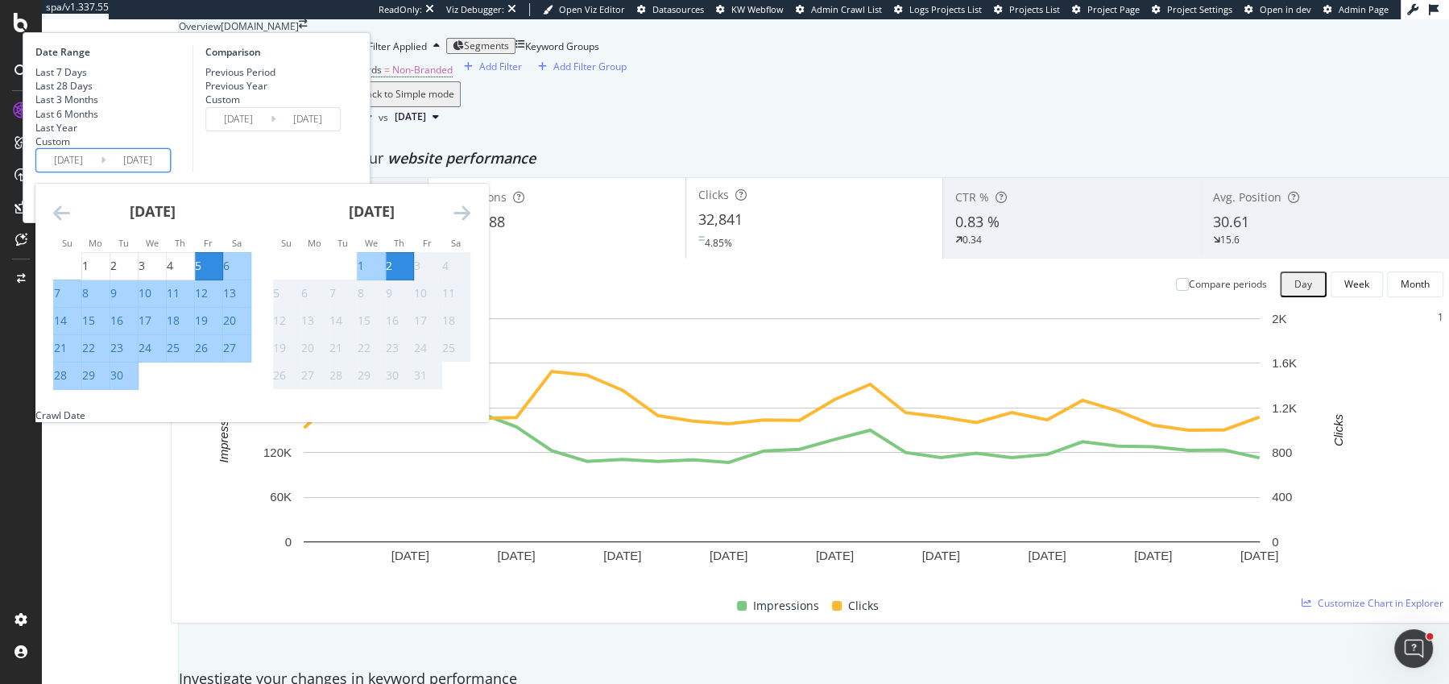
click at [89, 274] on div "1" at bounding box center [85, 266] width 6 height 16
type input "[DATE]"
click at [123, 383] on div "30" at bounding box center [116, 375] width 13 height 16
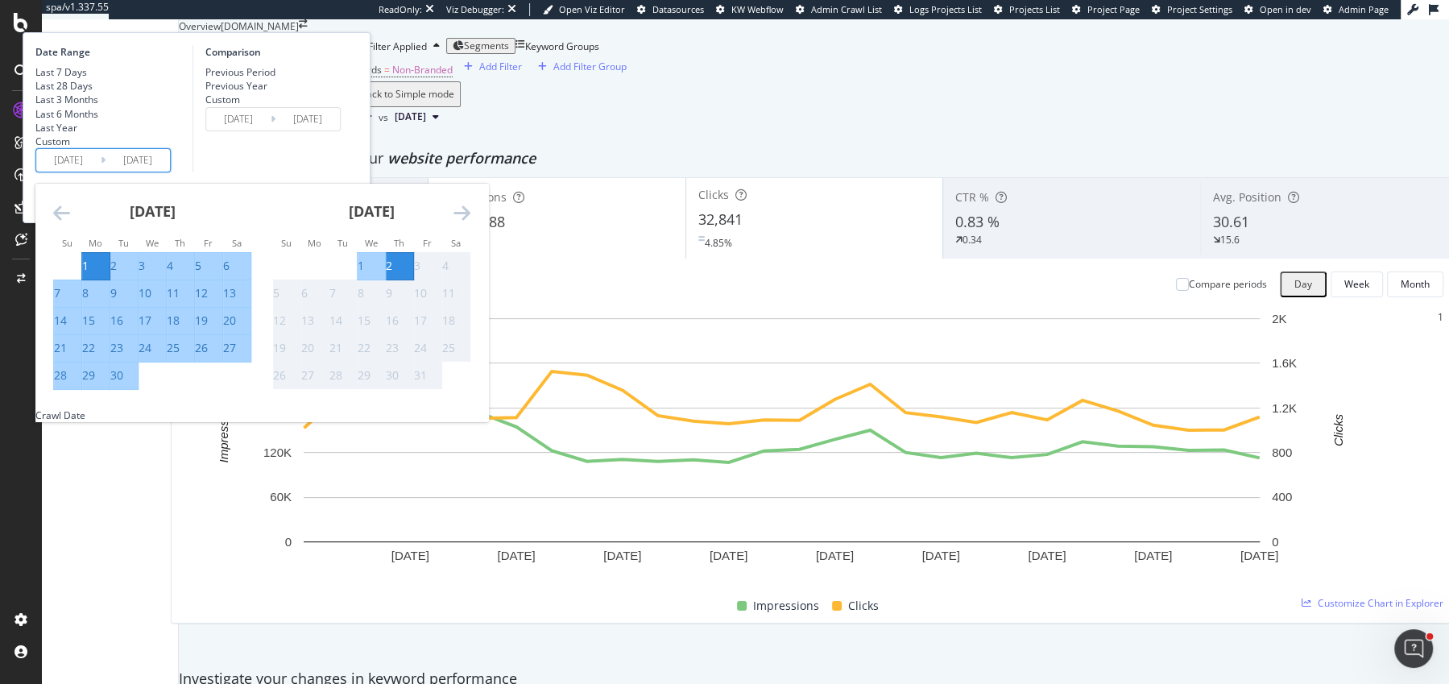
type input "[DATE]"
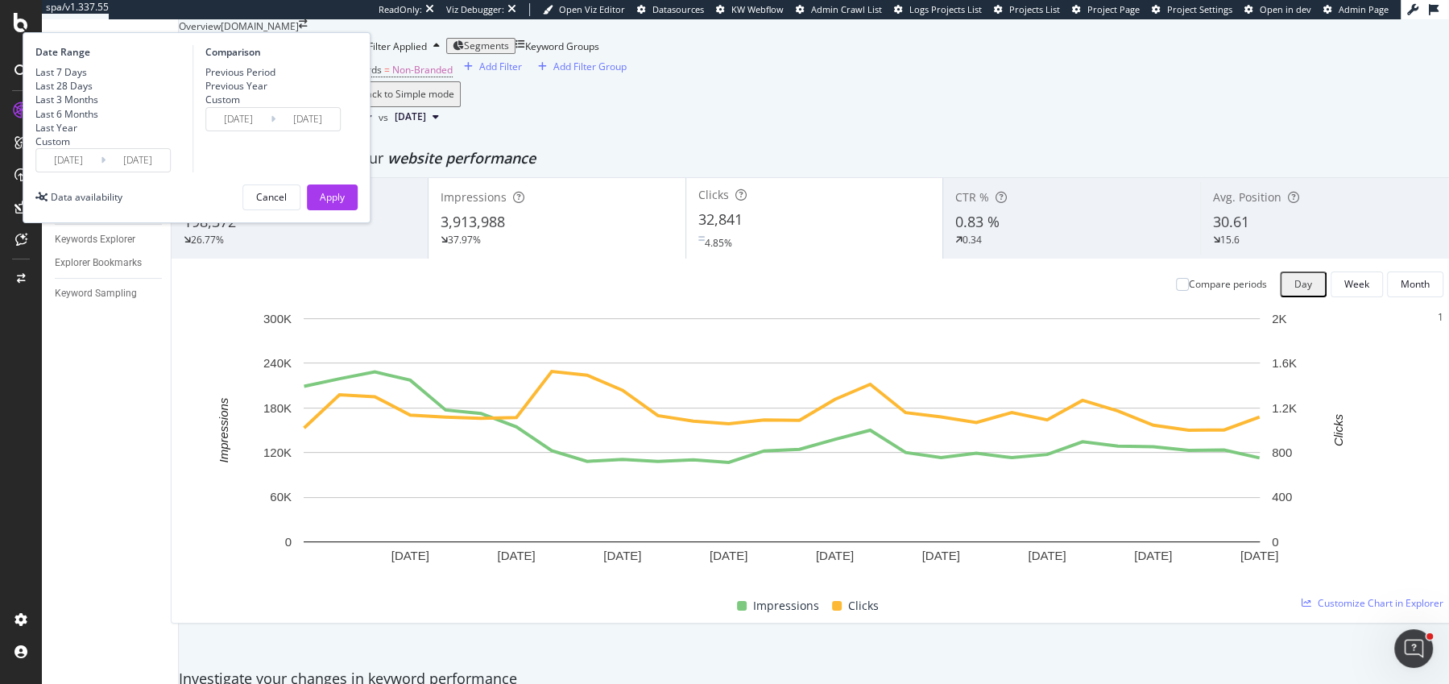
click at [267, 93] on div "Previous Year" at bounding box center [236, 86] width 62 height 14
type input "[DATE]"
click at [271, 131] on input "[DATE]" at bounding box center [238, 119] width 64 height 23
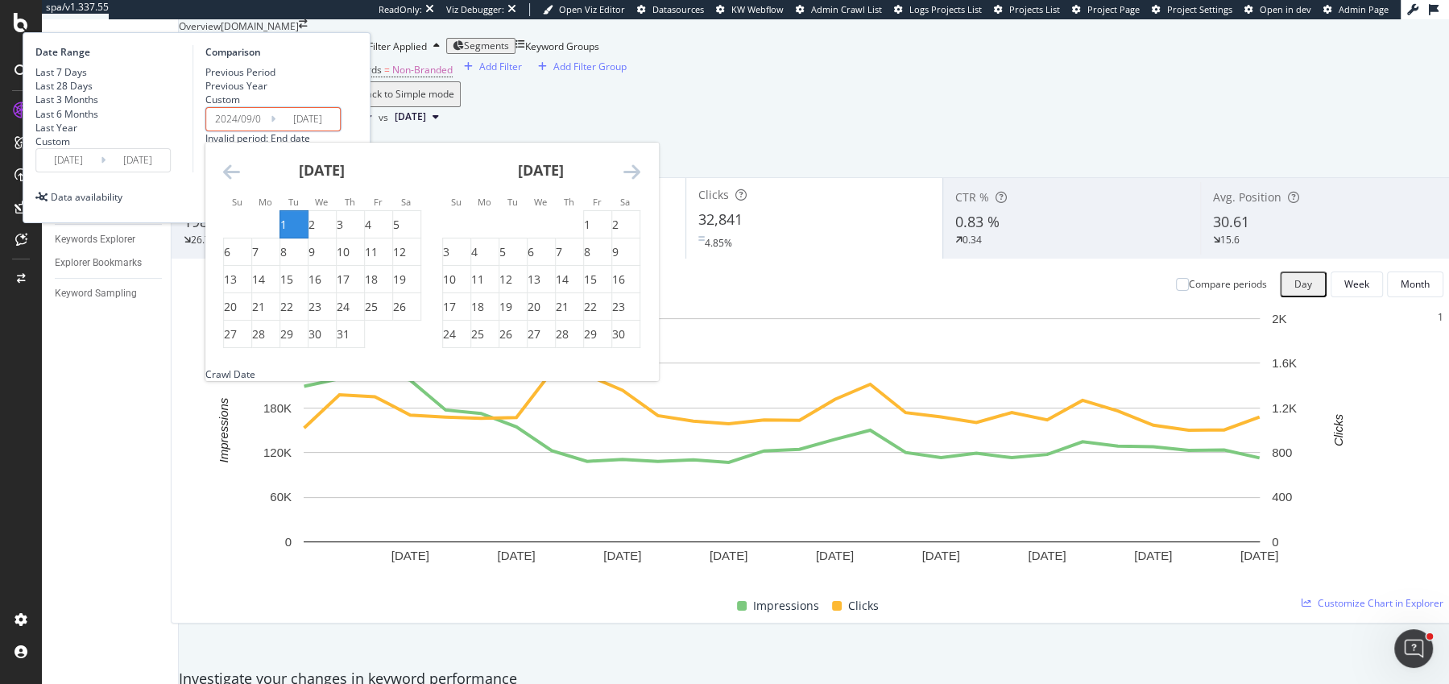
type input "[DATE]"
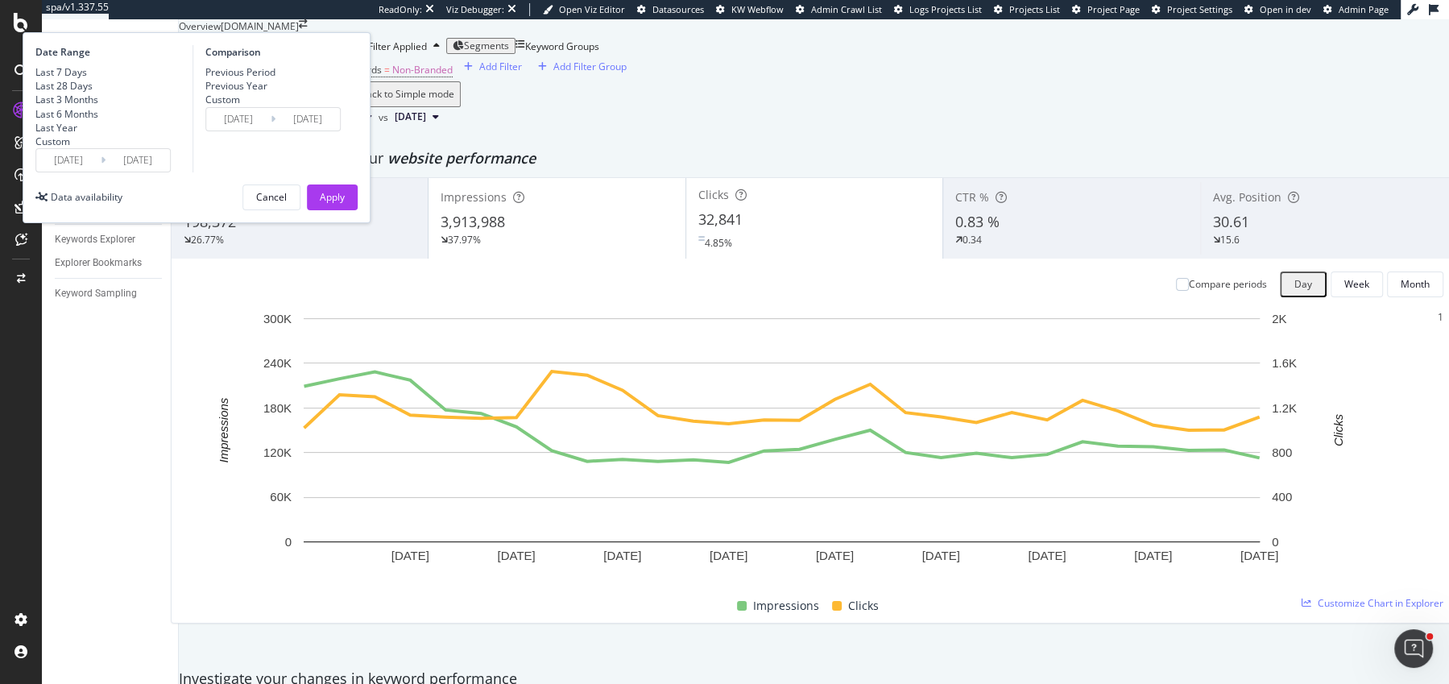
type input "[DATE]"
click at [345, 209] on div "Apply" at bounding box center [332, 197] width 25 height 24
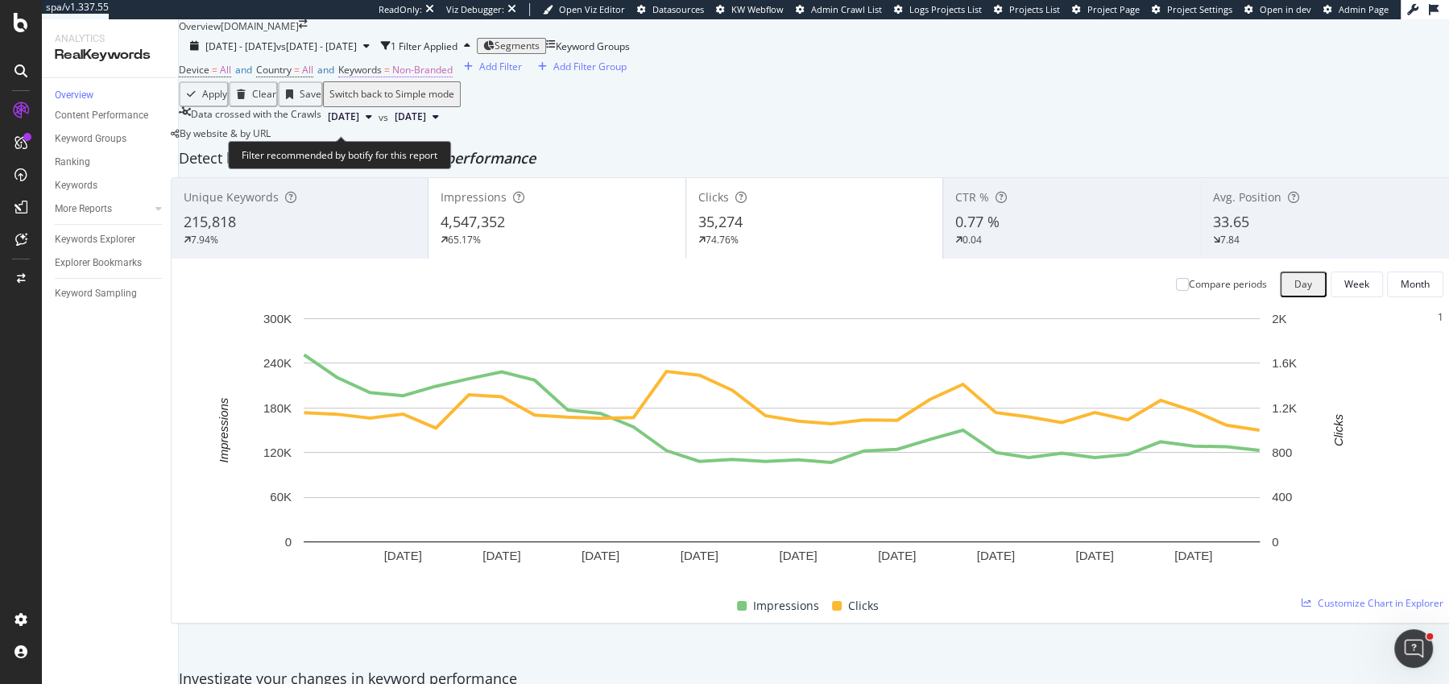
click at [453, 77] on span "Non-Branded" at bounding box center [422, 70] width 60 height 14
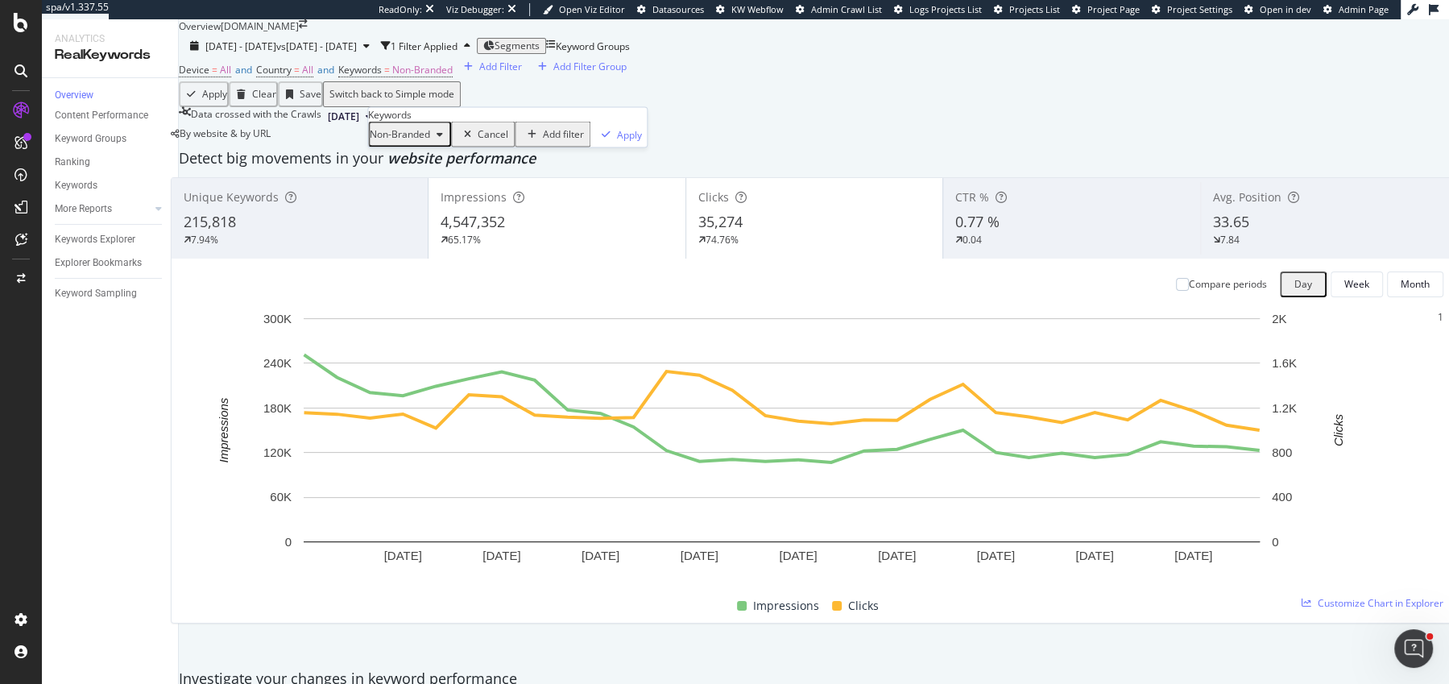
drag, startPoint x: 434, startPoint y: 160, endPoint x: 434, endPoint y: 169, distance: 8.9
click at [430, 141] on span "Non-Branded" at bounding box center [400, 134] width 60 height 14
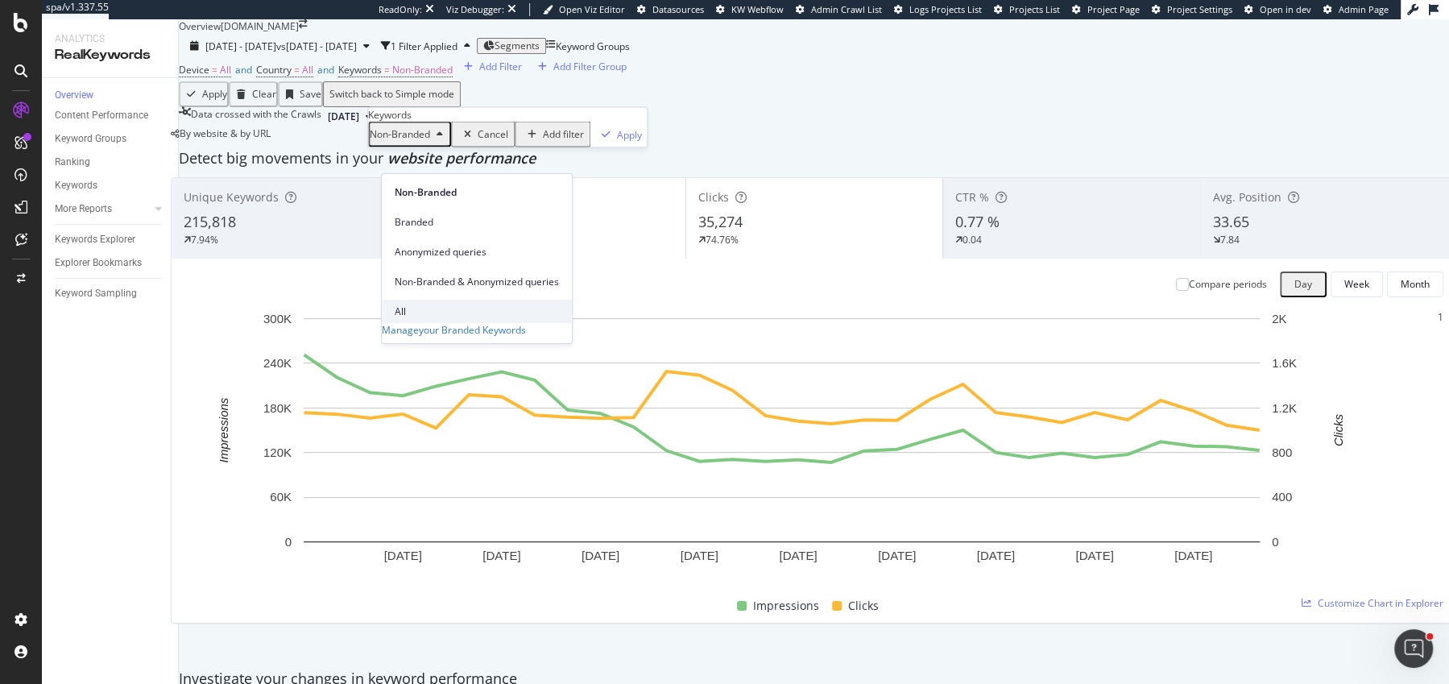
click at [433, 305] on span "All" at bounding box center [477, 312] width 164 height 15
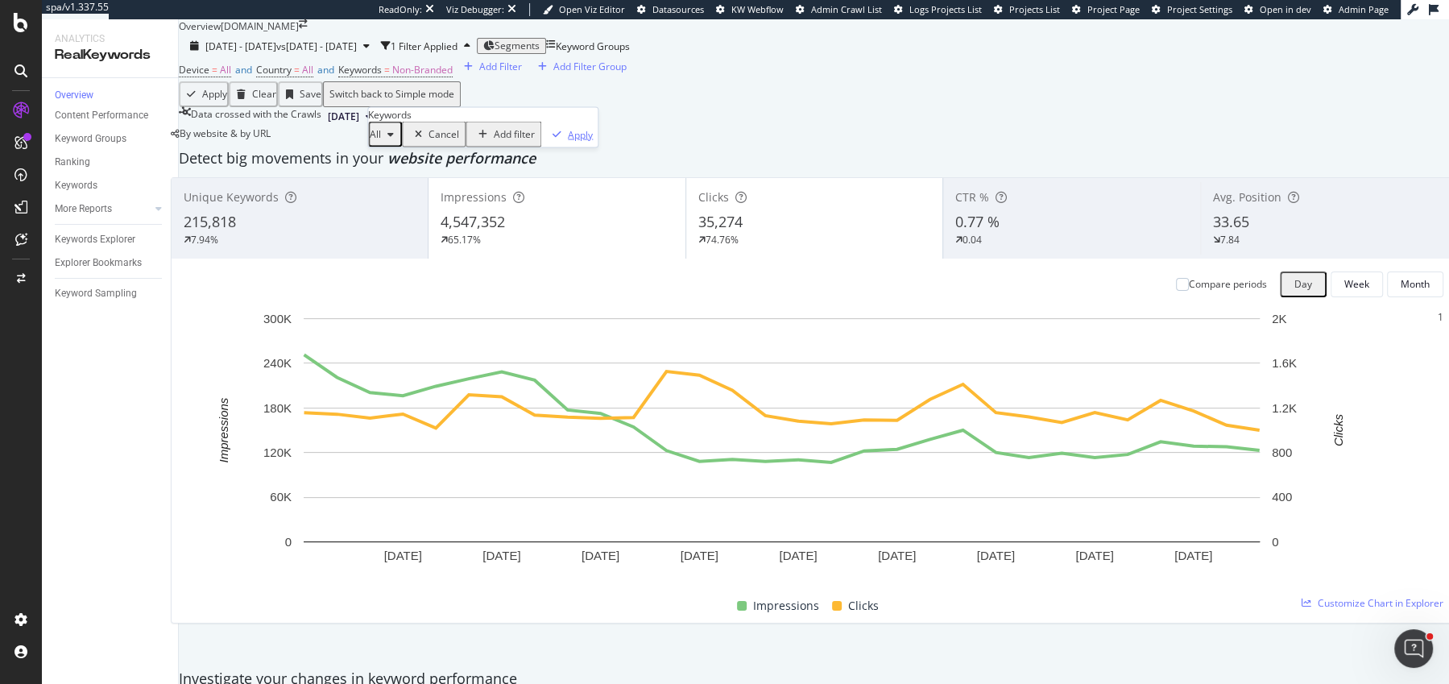
click at [568, 141] on div "Apply" at bounding box center [580, 134] width 25 height 14
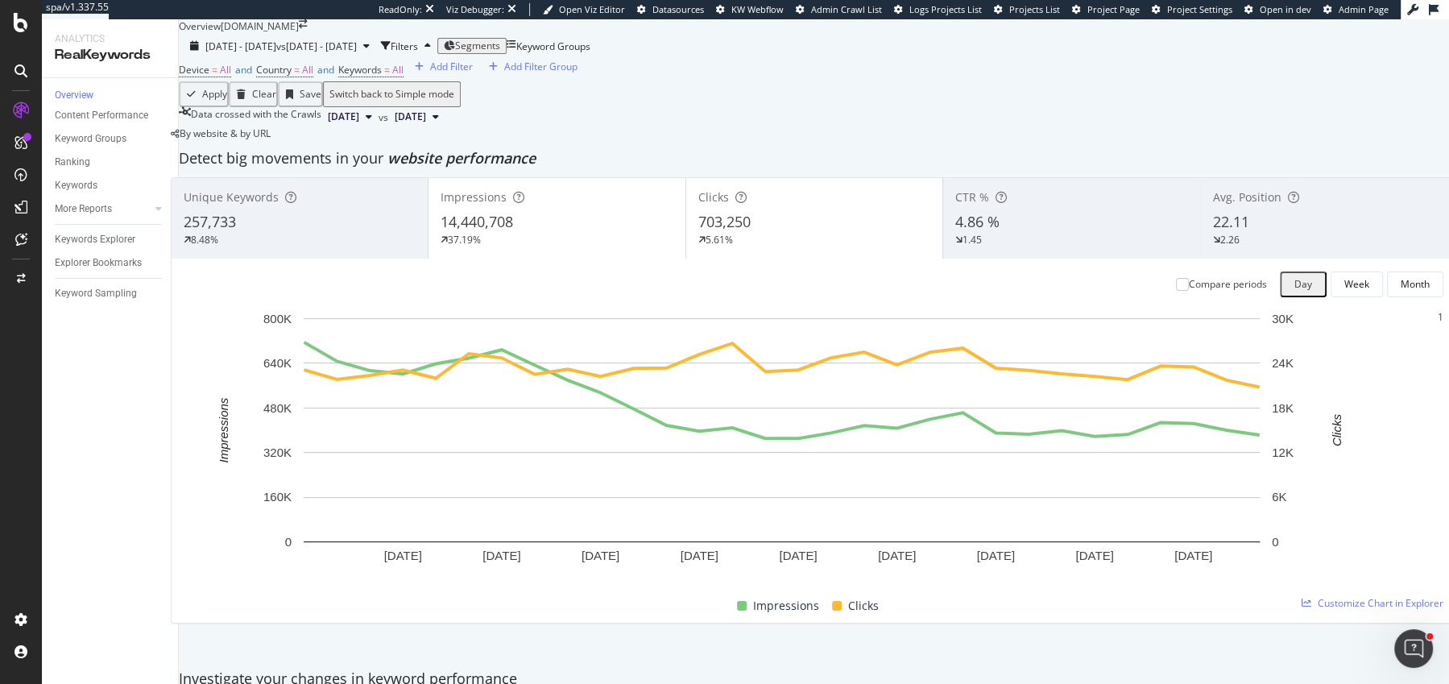
click at [242, 81] on div "Device = All and Country = All and Keywords = All Add Filter Add Filter Group" at bounding box center [814, 70] width 1271 height 23
click at [430, 73] on div "Add Filter" at bounding box center [451, 67] width 43 height 14
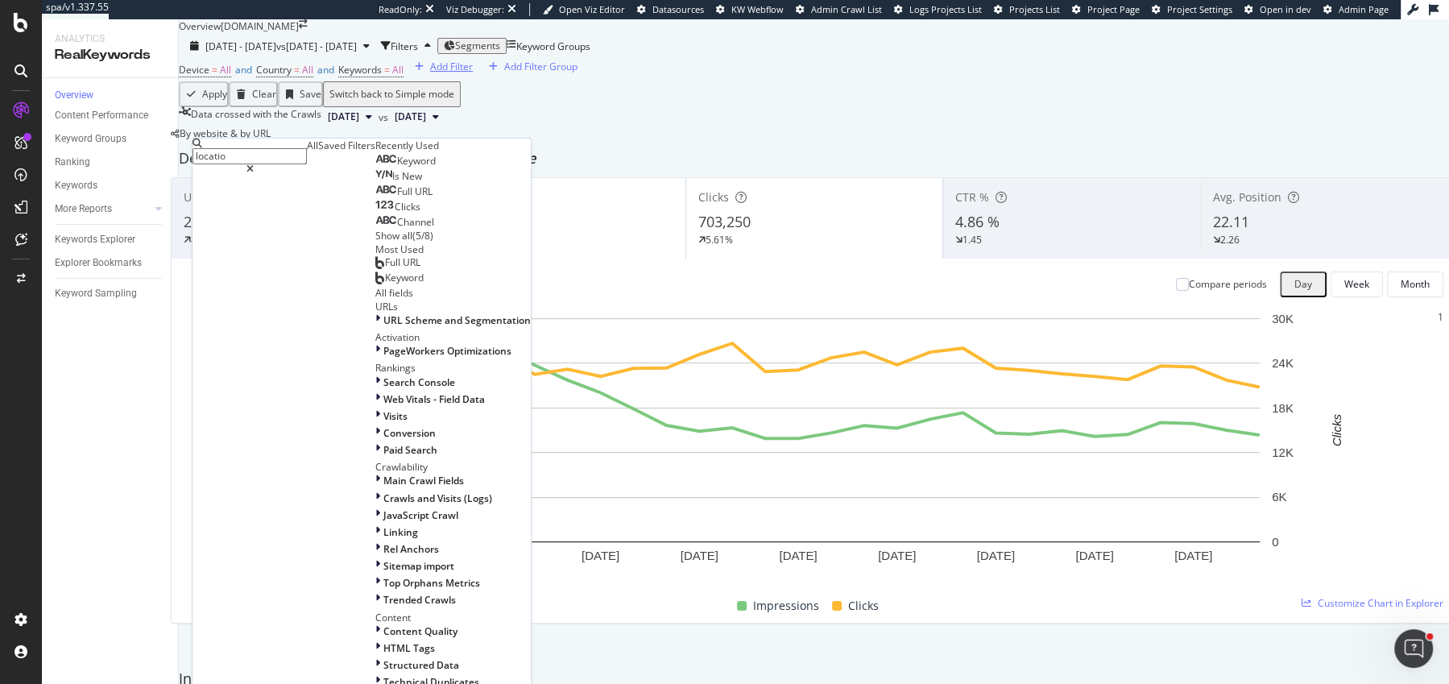
type input "location"
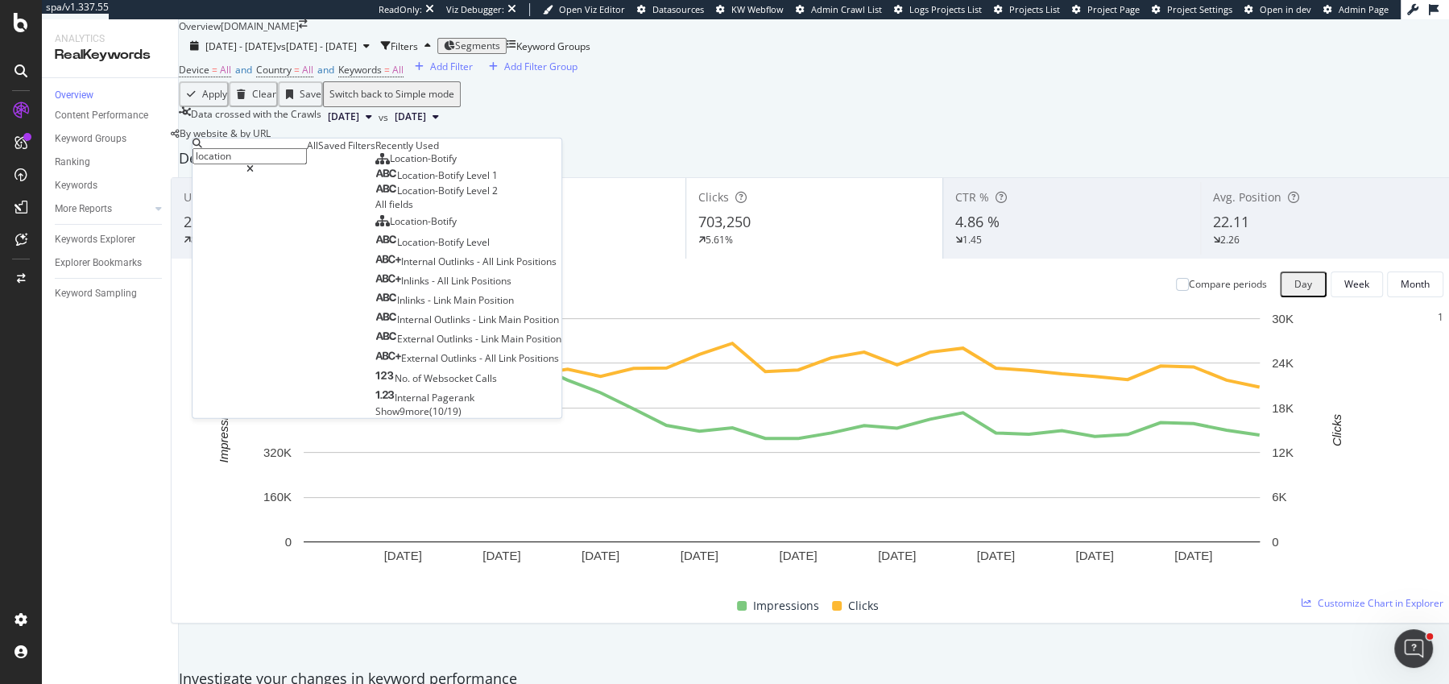
click at [500, 52] on div "Segments" at bounding box center [472, 45] width 56 height 11
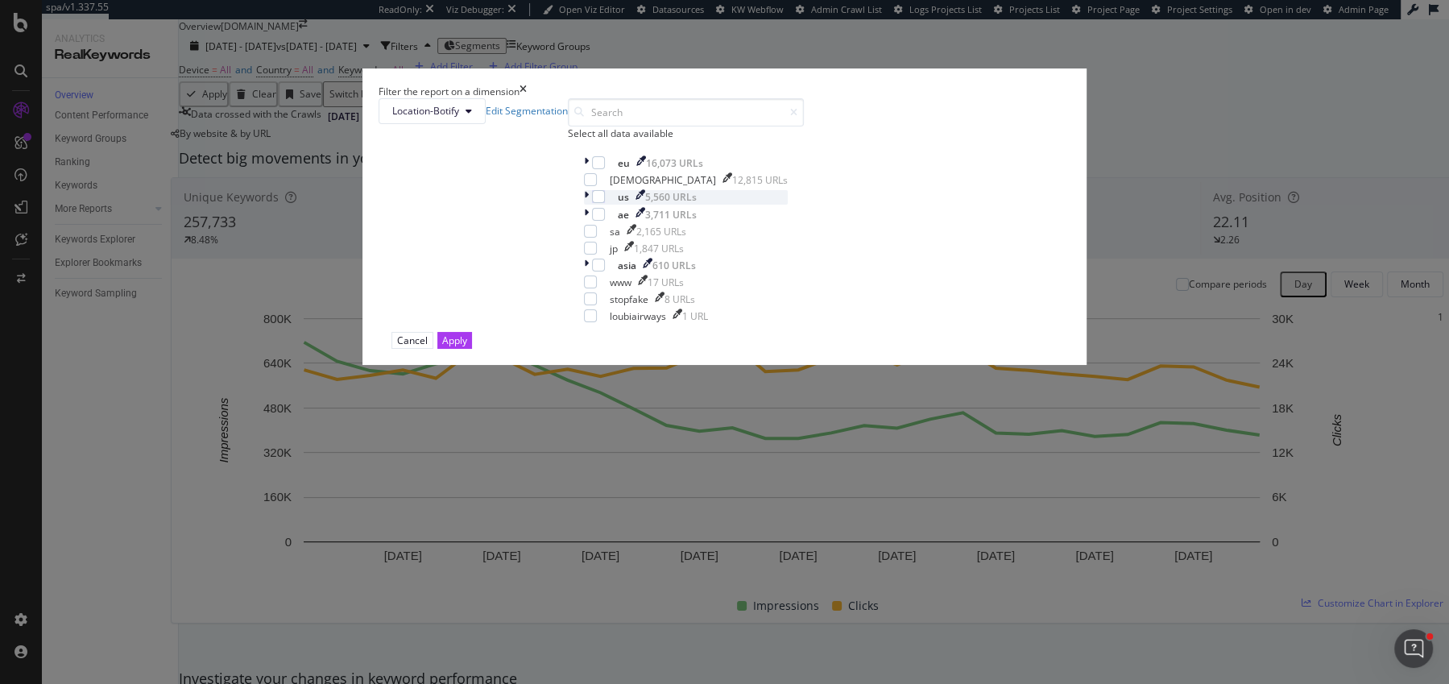
click at [584, 204] on icon "modal" at bounding box center [586, 197] width 5 height 14
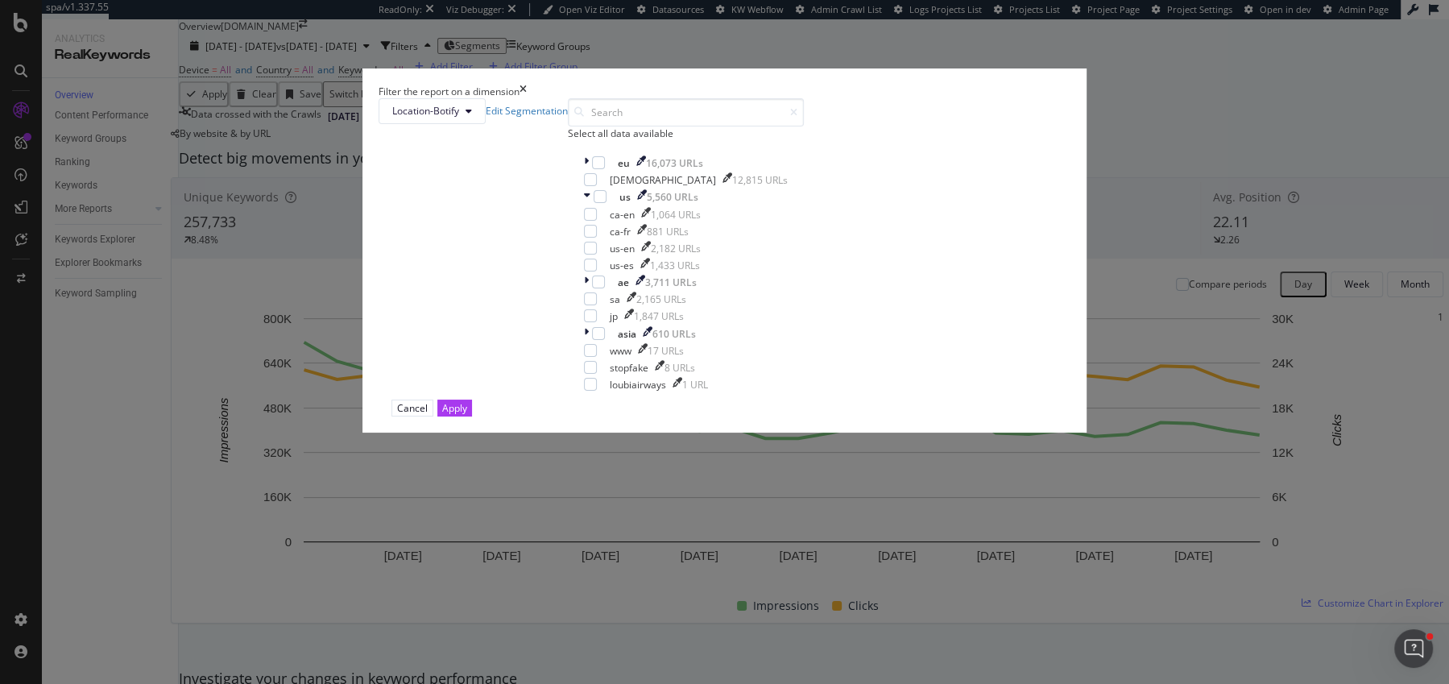
click at [527, 98] on icon "times" at bounding box center [523, 92] width 7 height 14
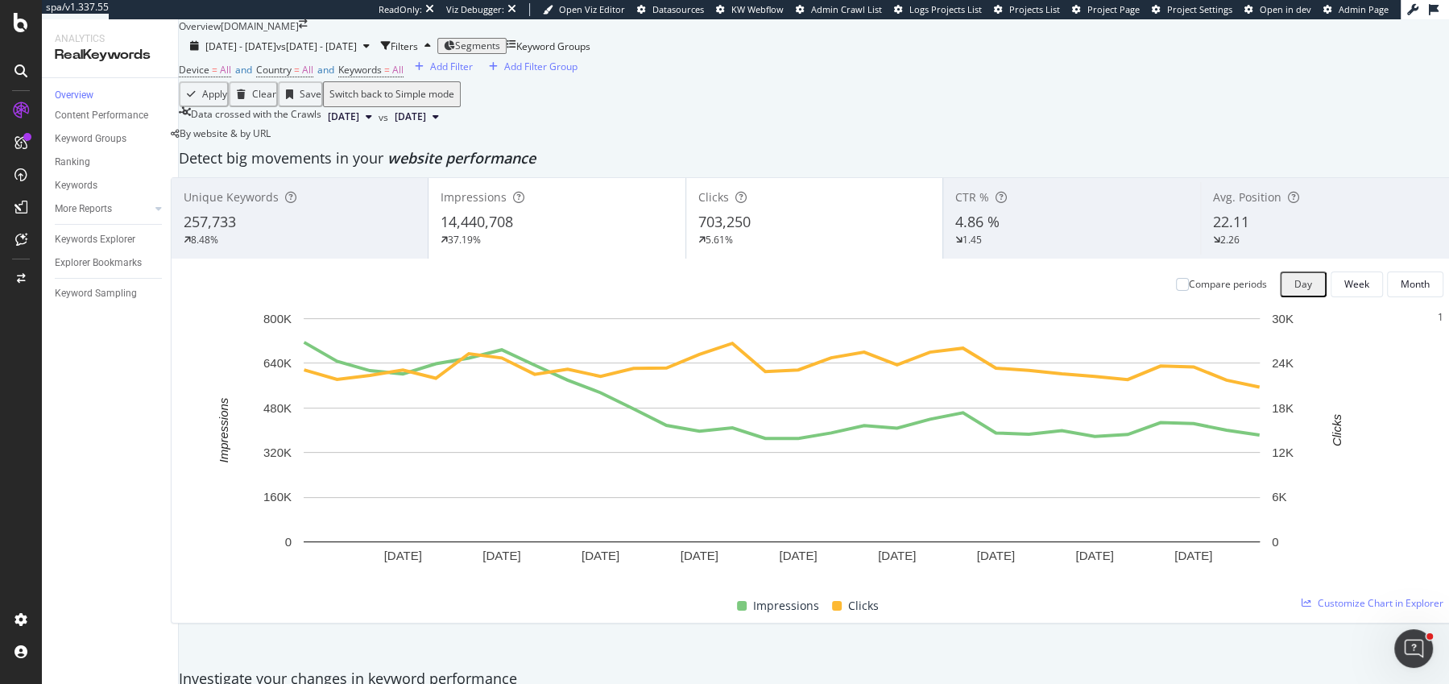
click at [500, 52] on span "Segments" at bounding box center [477, 46] width 45 height 14
click at [430, 73] on div "Add Filter" at bounding box center [451, 67] width 43 height 14
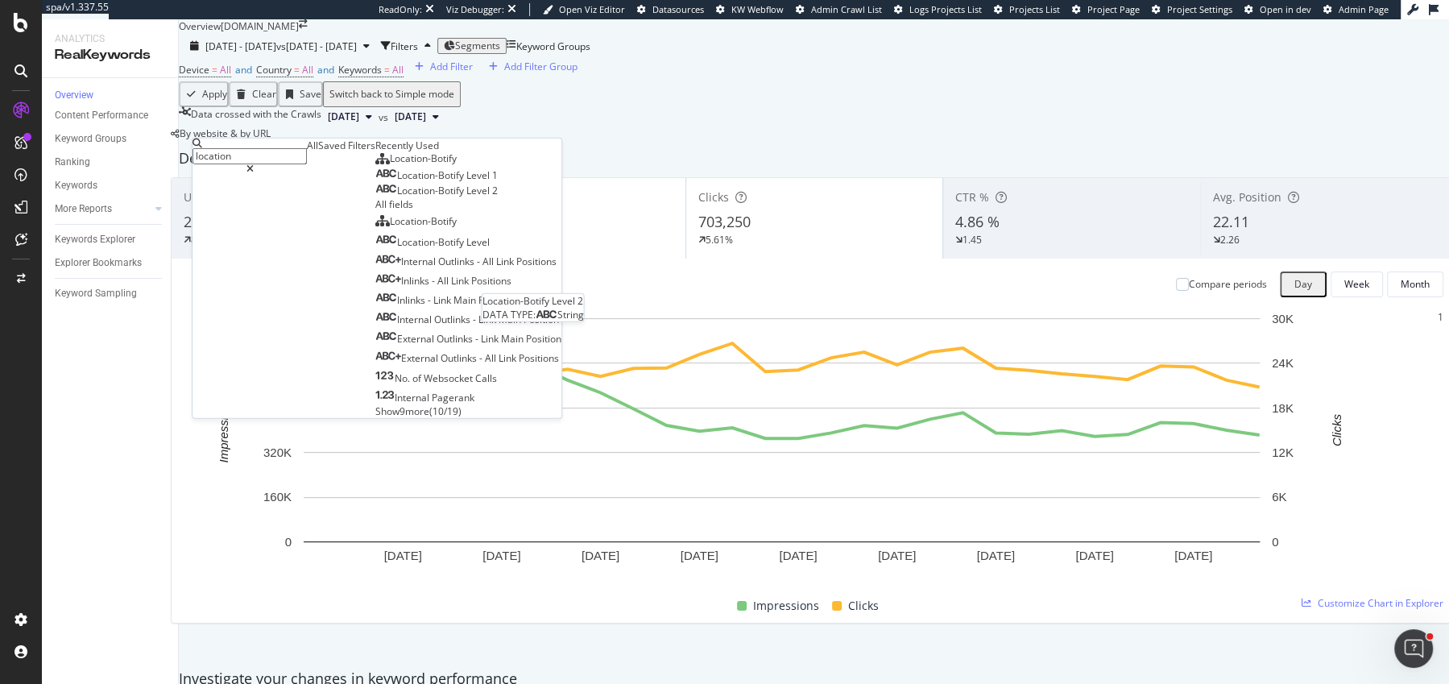
click at [397, 197] on span "Location-Botify" at bounding box center [431, 191] width 69 height 14
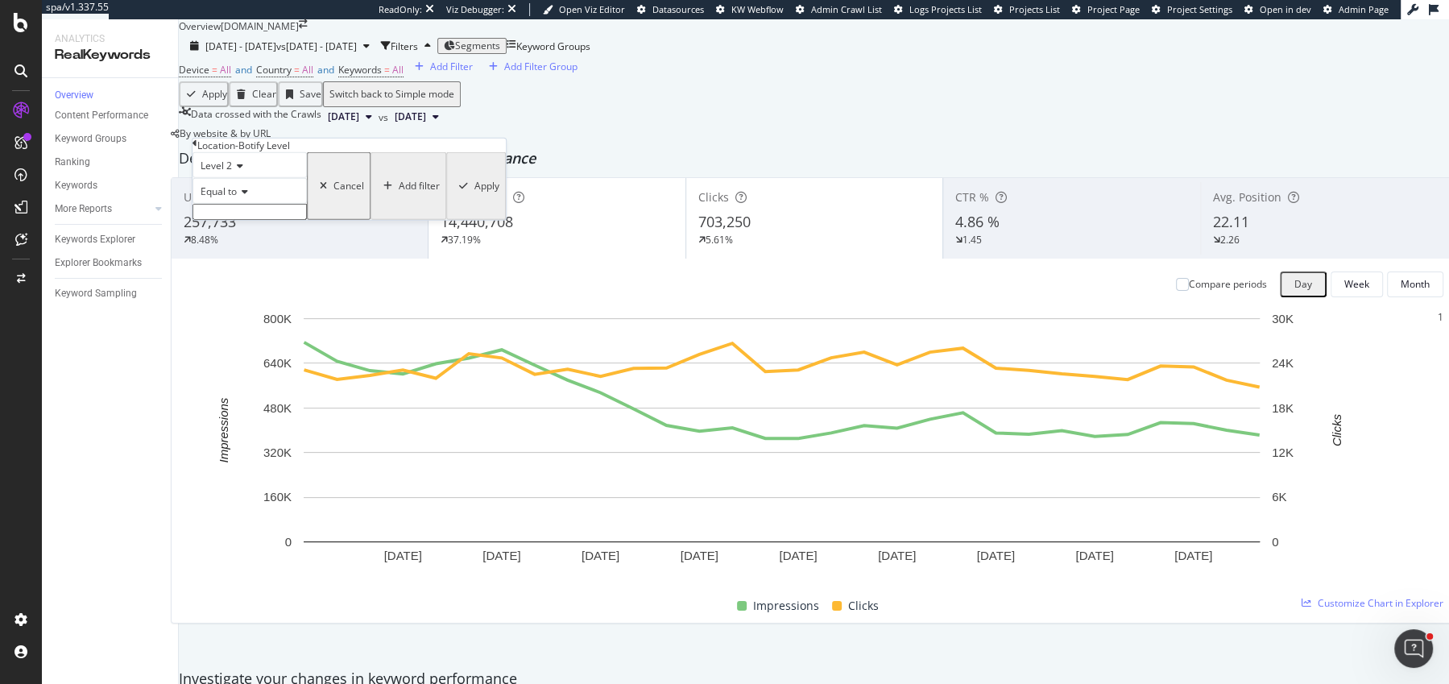
click at [237, 198] on span "Equal to" at bounding box center [219, 191] width 36 height 14
click at [259, 220] on input "text" at bounding box center [250, 212] width 114 height 16
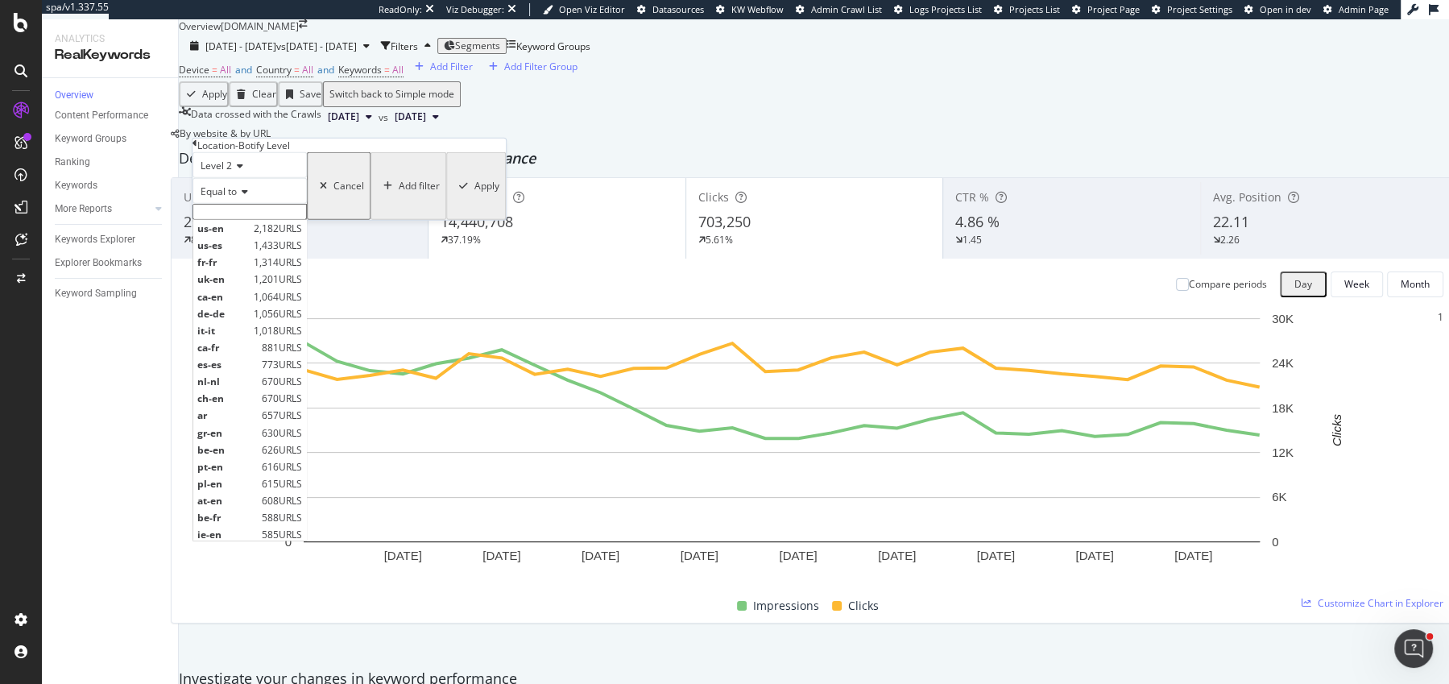
click at [237, 198] on span "Equal to" at bounding box center [219, 191] width 36 height 14
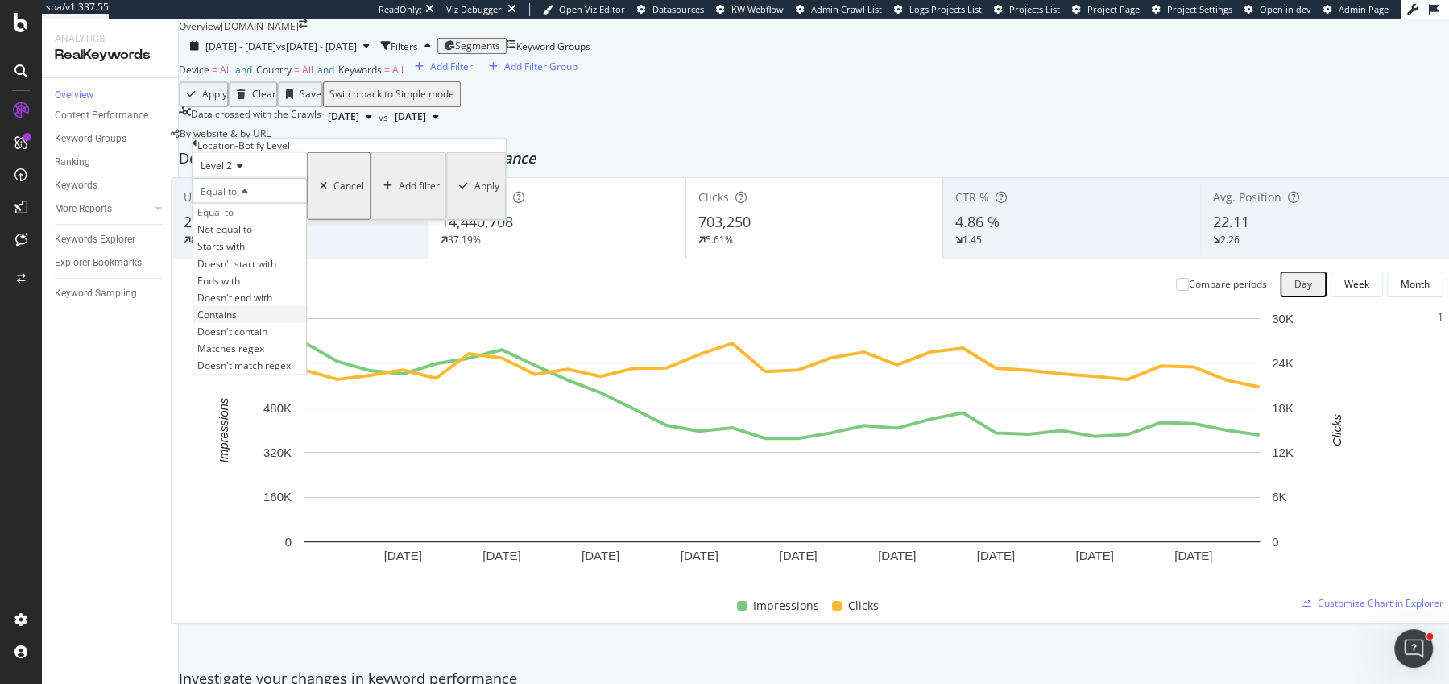
click at [237, 321] on span "Contains" at bounding box center [216, 315] width 39 height 14
click at [238, 220] on input "text" at bounding box center [250, 212] width 114 height 16
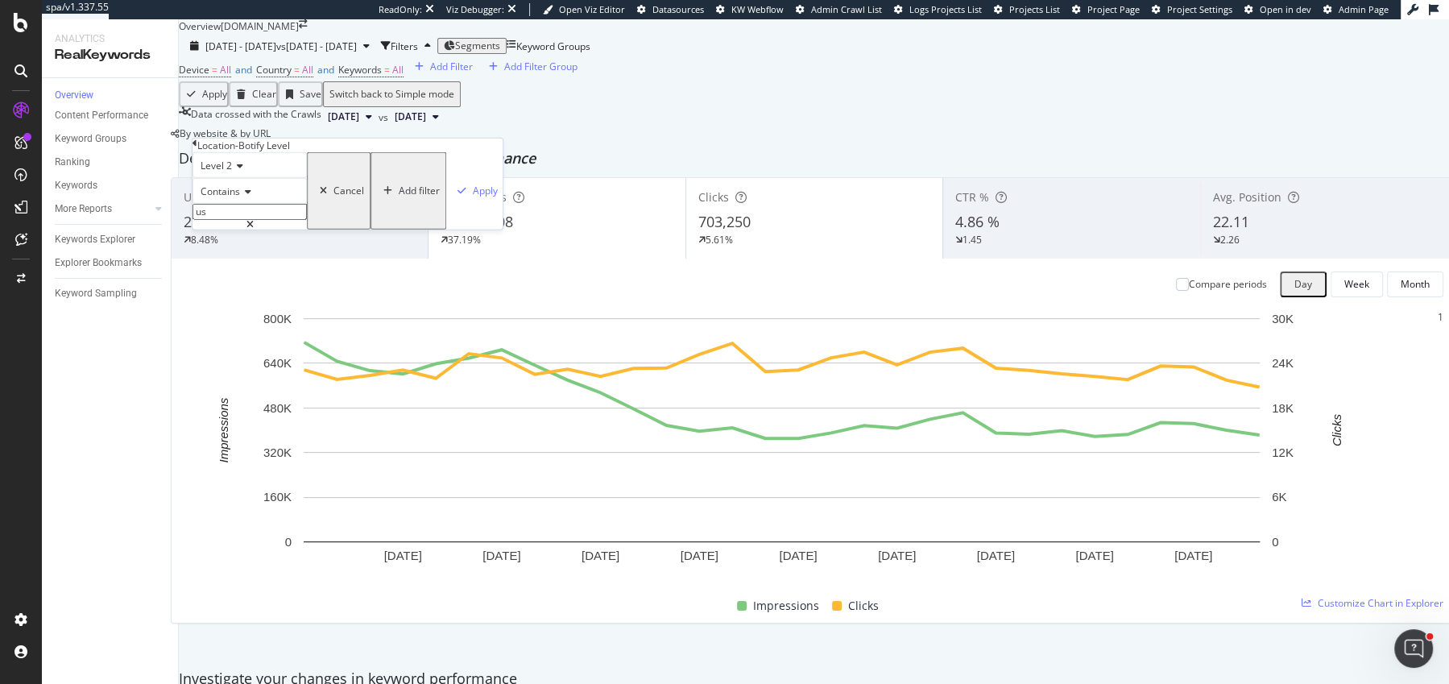
type input "us-"
click at [473, 197] on div "Apply" at bounding box center [485, 191] width 25 height 14
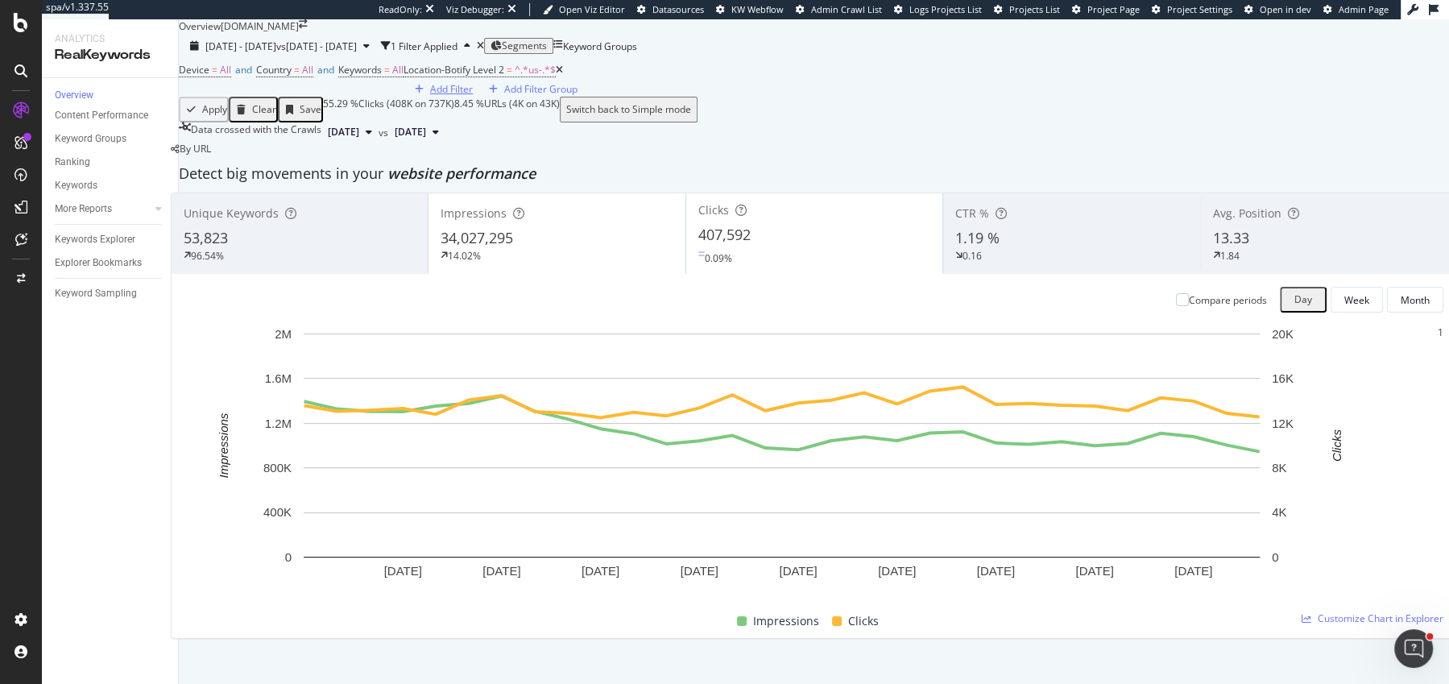
click at [430, 96] on div "Add Filter" at bounding box center [451, 89] width 43 height 14
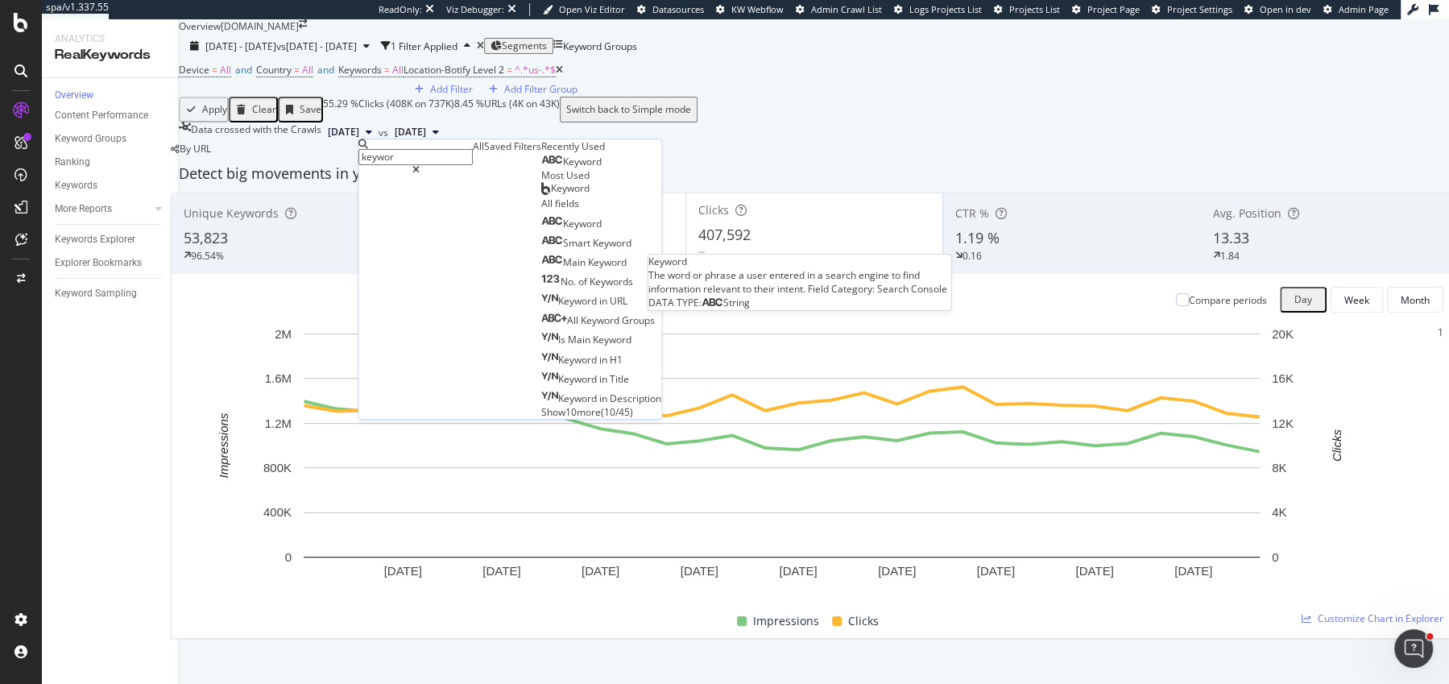
type input "keywor"
click at [541, 168] on div "Keyword" at bounding box center [571, 161] width 60 height 13
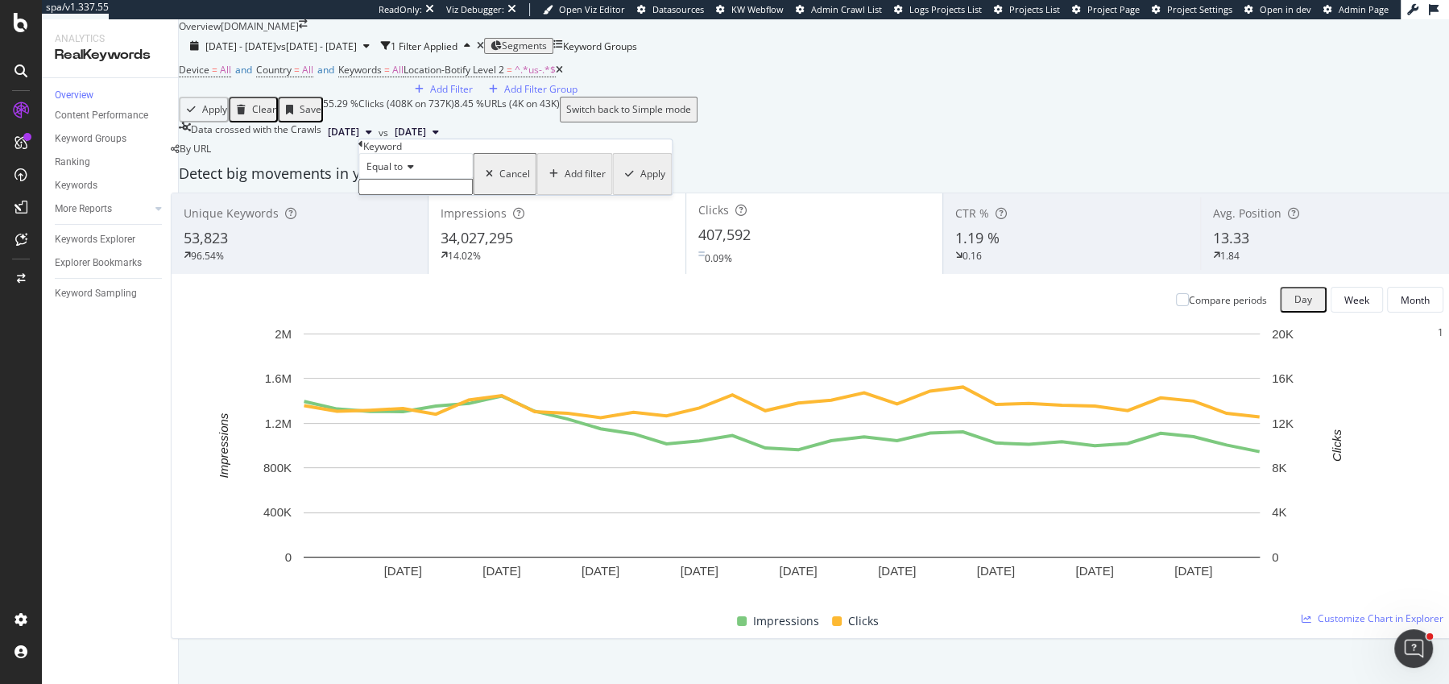
click at [403, 173] on span "Equal to" at bounding box center [385, 167] width 36 height 14
click at [413, 213] on div "Not equal to" at bounding box center [415, 204] width 113 height 17
click at [424, 195] on div "Not equal to Cancel Add filter Apply" at bounding box center [515, 174] width 313 height 42
click at [424, 195] on input "text" at bounding box center [416, 187] width 114 height 16
type input "n/a"
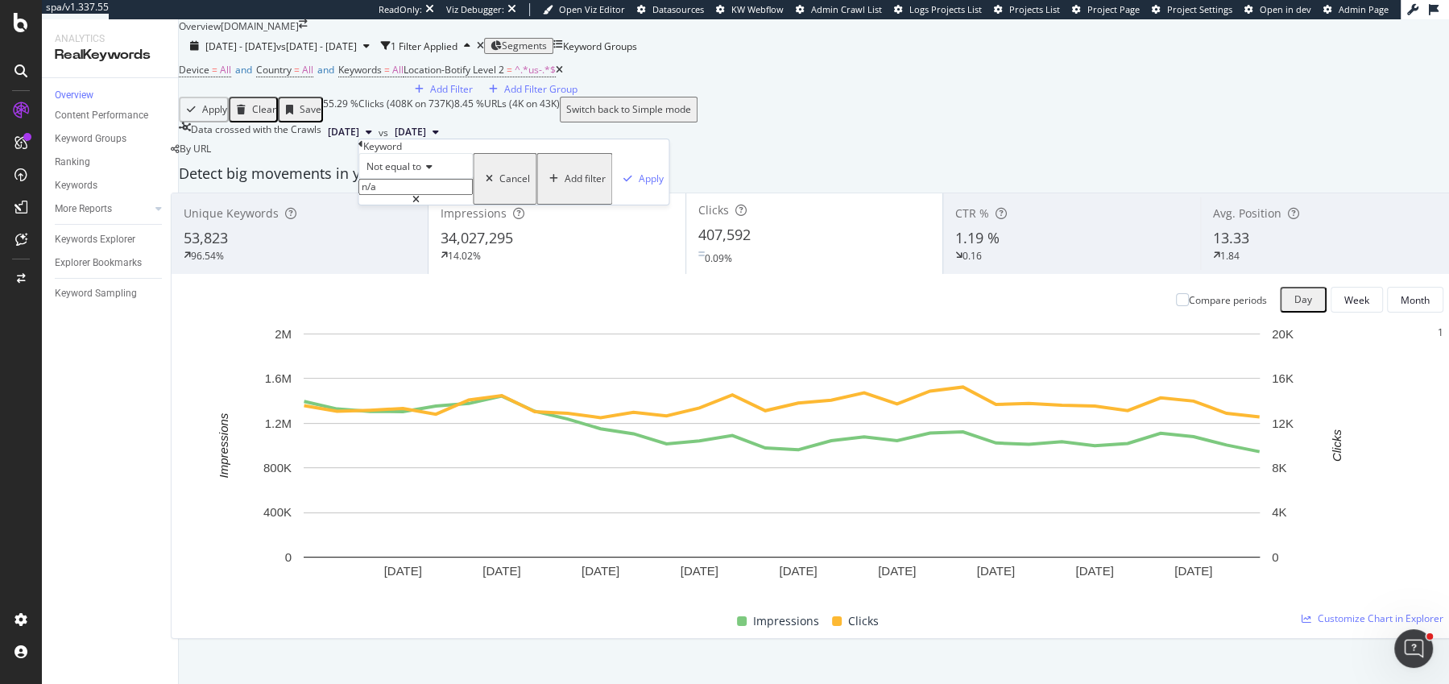
click at [555, 205] on div "Not equal to n/a n/a Cancel Add filter Apply" at bounding box center [514, 179] width 310 height 52
click at [639, 185] on div "Apply" at bounding box center [651, 179] width 25 height 14
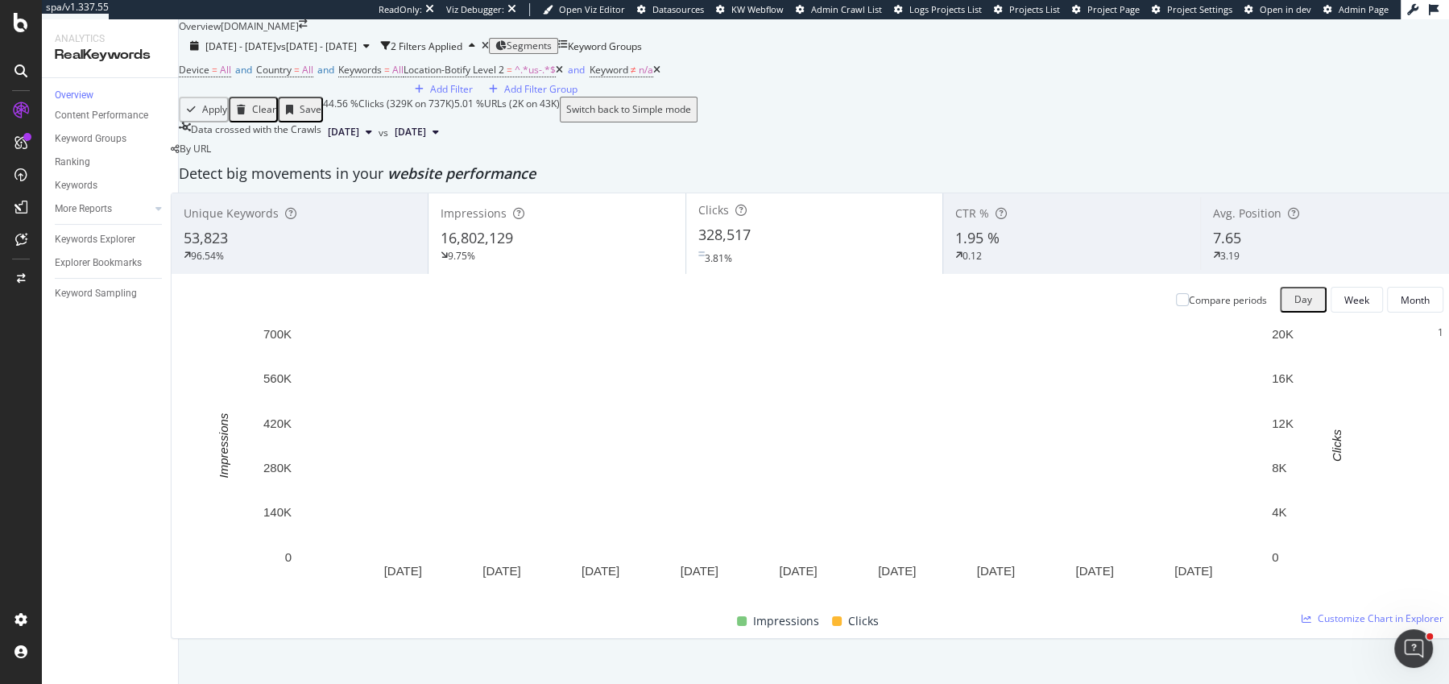
scroll to position [52, 0]
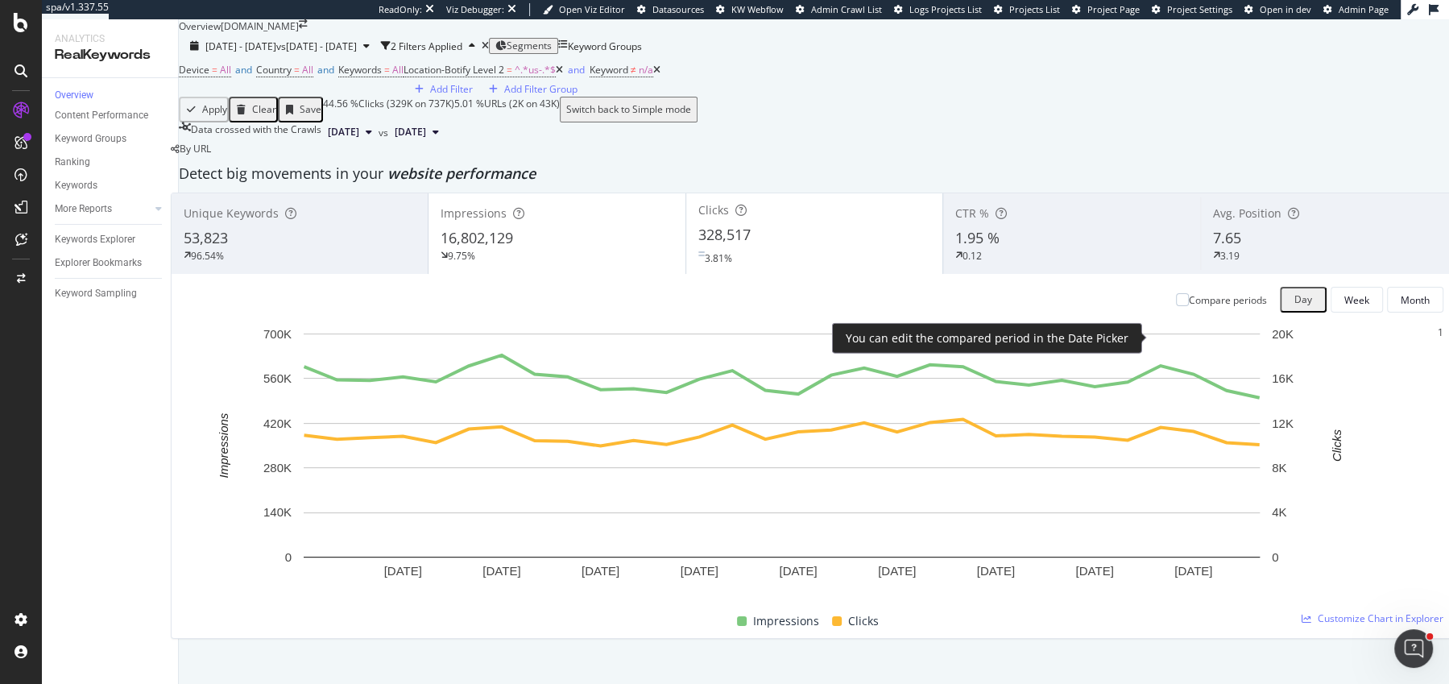
click at [1176, 307] on div "Compare periods" at bounding box center [1221, 300] width 91 height 14
click at [1176, 306] on div at bounding box center [1182, 299] width 13 height 13
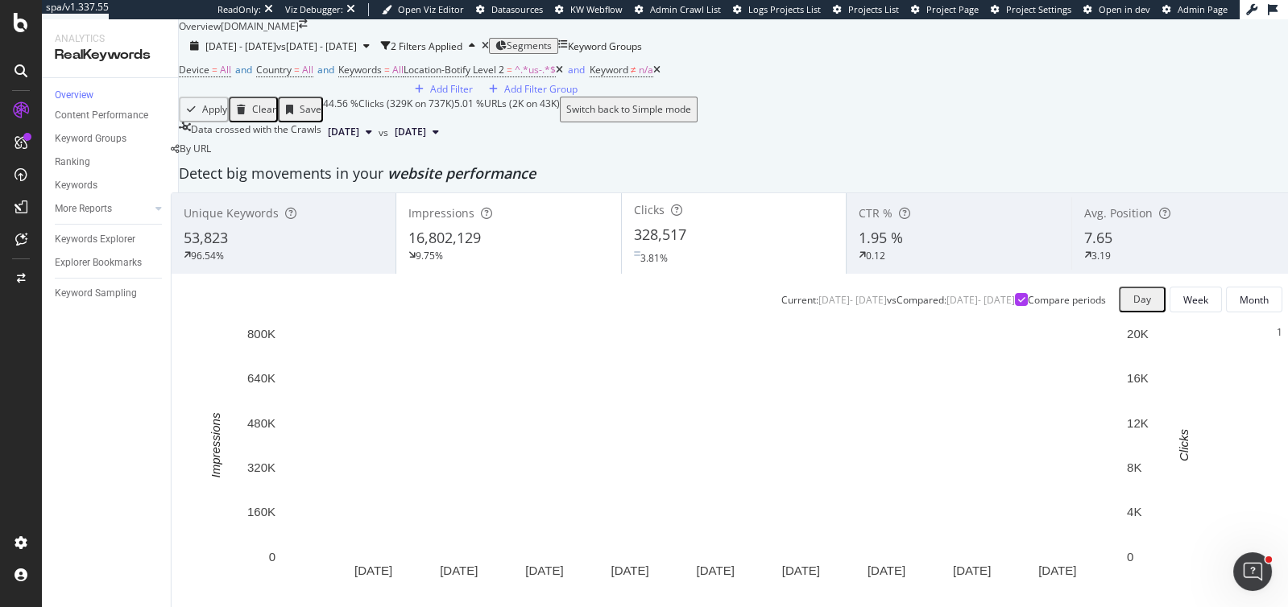
scroll to position [147, 0]
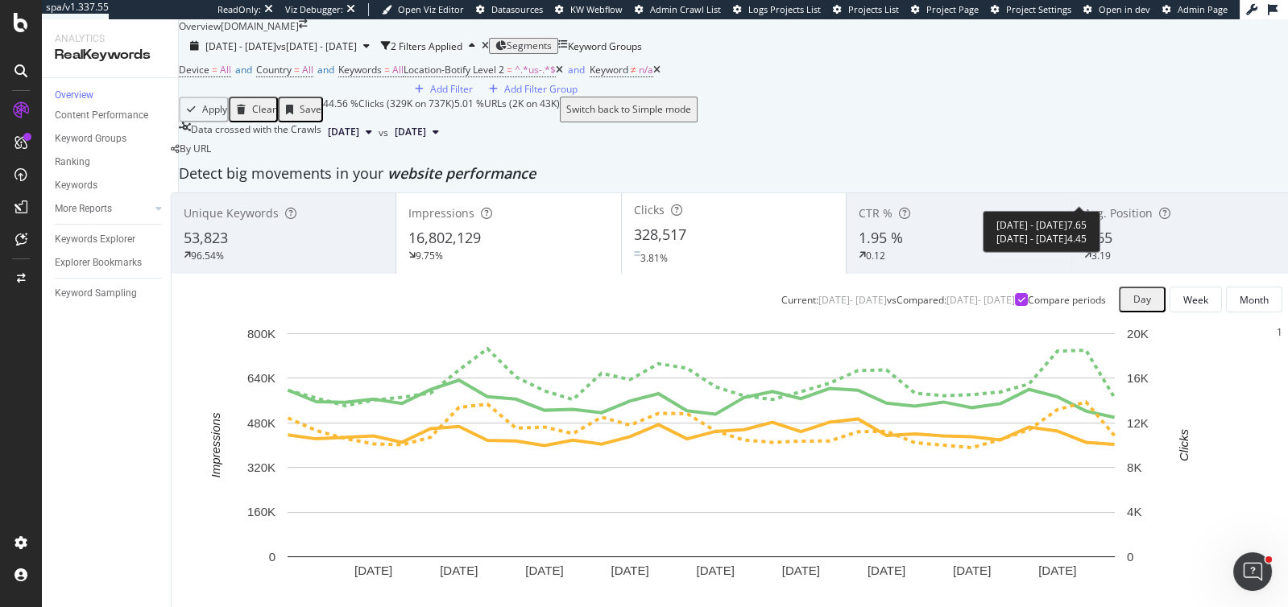
click at [1092, 249] on div "3.19" at bounding box center [1101, 256] width 19 height 14
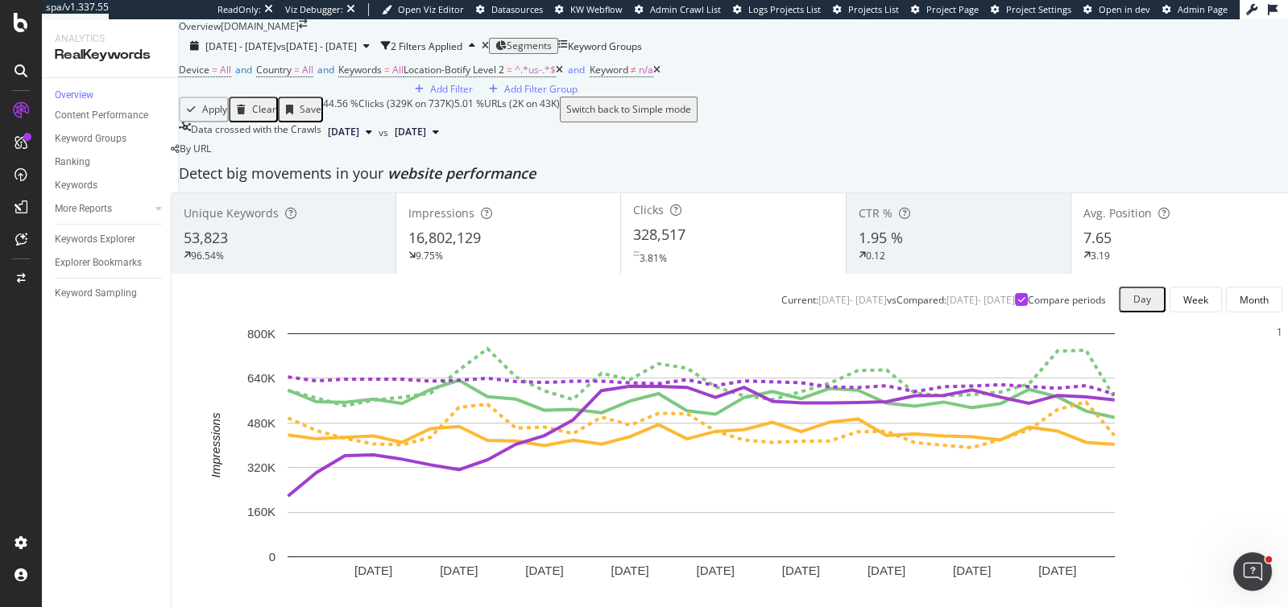
click at [1120, 248] on div "3.19" at bounding box center [1184, 255] width 200 height 15
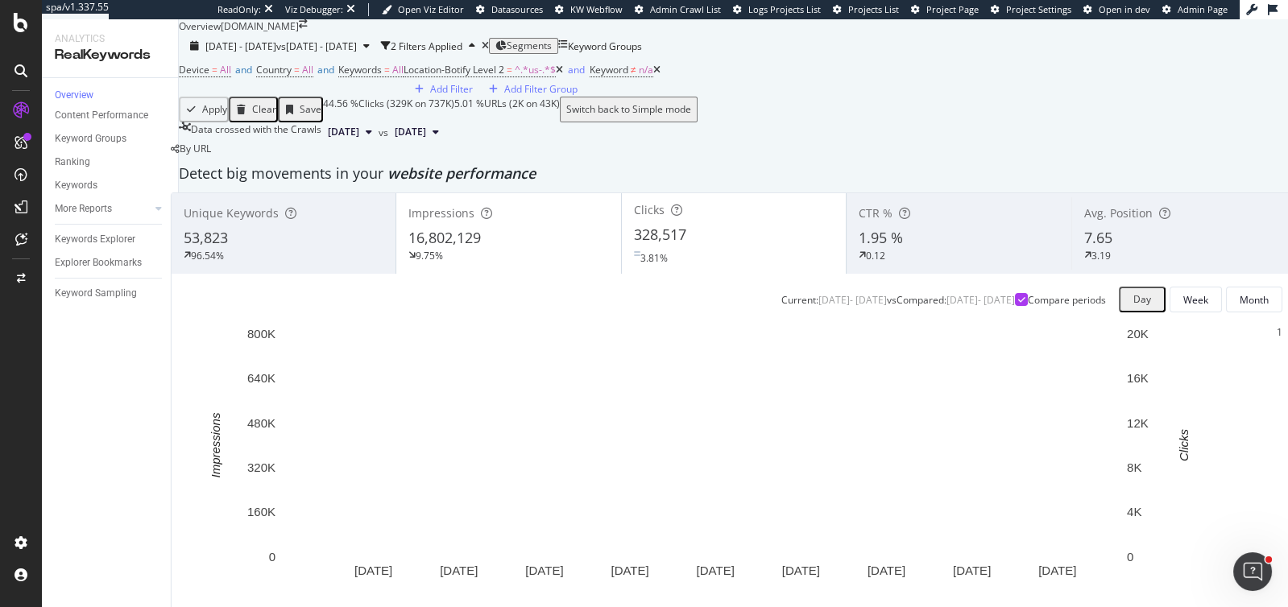
scroll to position [118, 0]
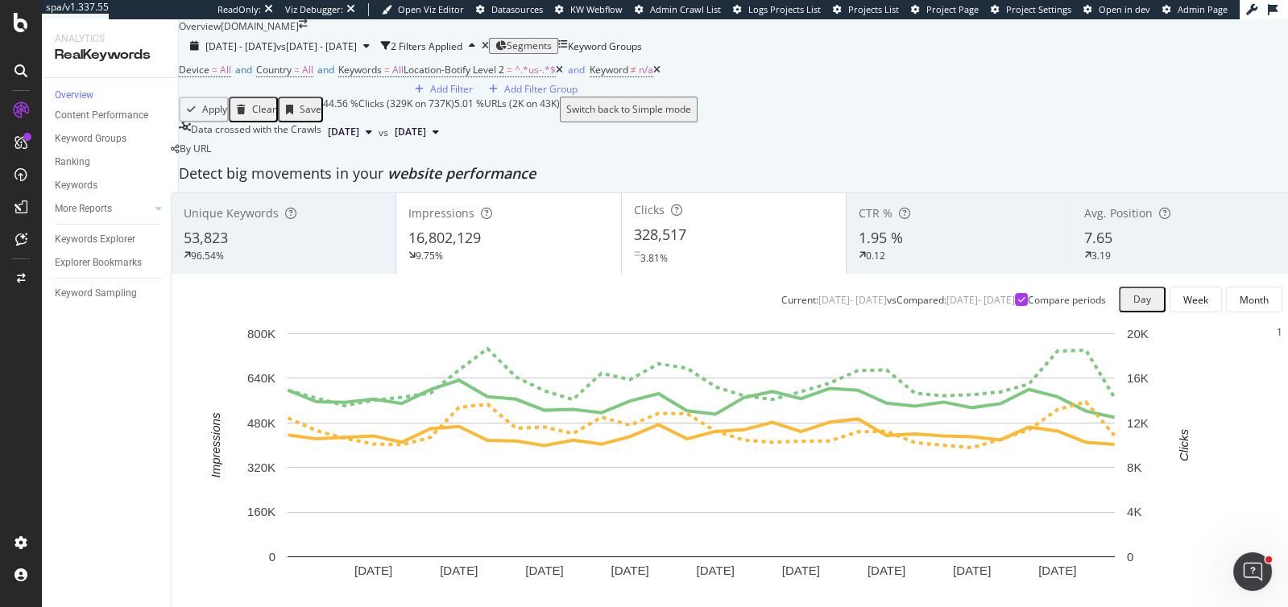
click at [653, 75] on icon at bounding box center [656, 70] width 7 height 10
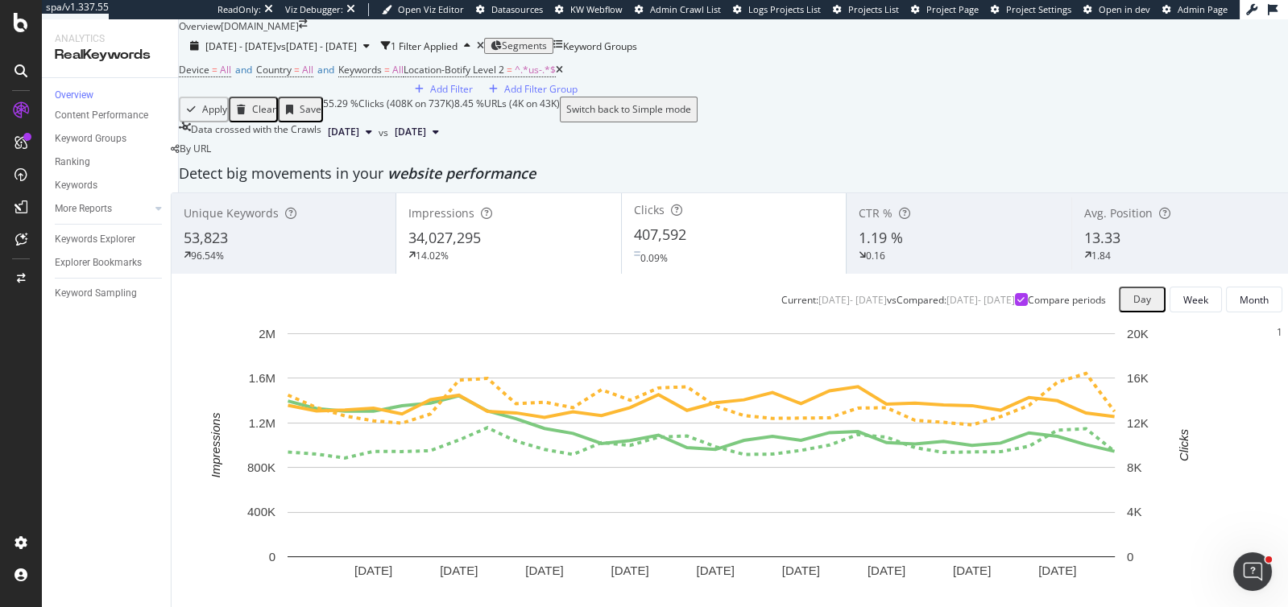
click at [1109, 248] on div "1.84" at bounding box center [1183, 255] width 199 height 15
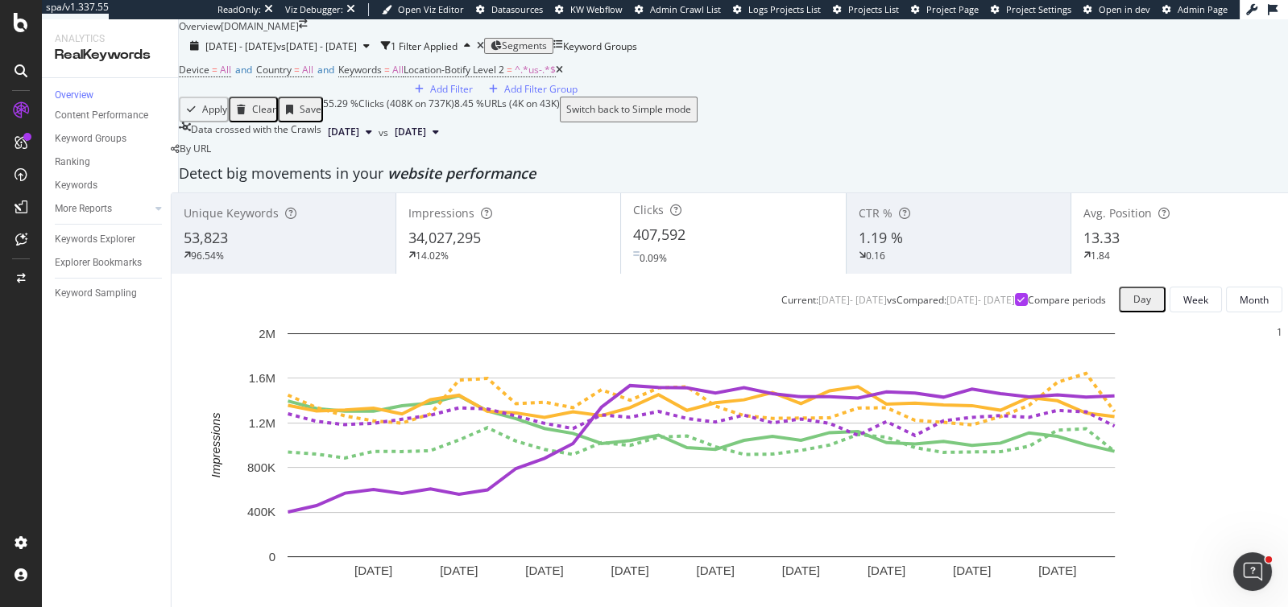
click at [1109, 248] on div "1.84" at bounding box center [1184, 255] width 200 height 15
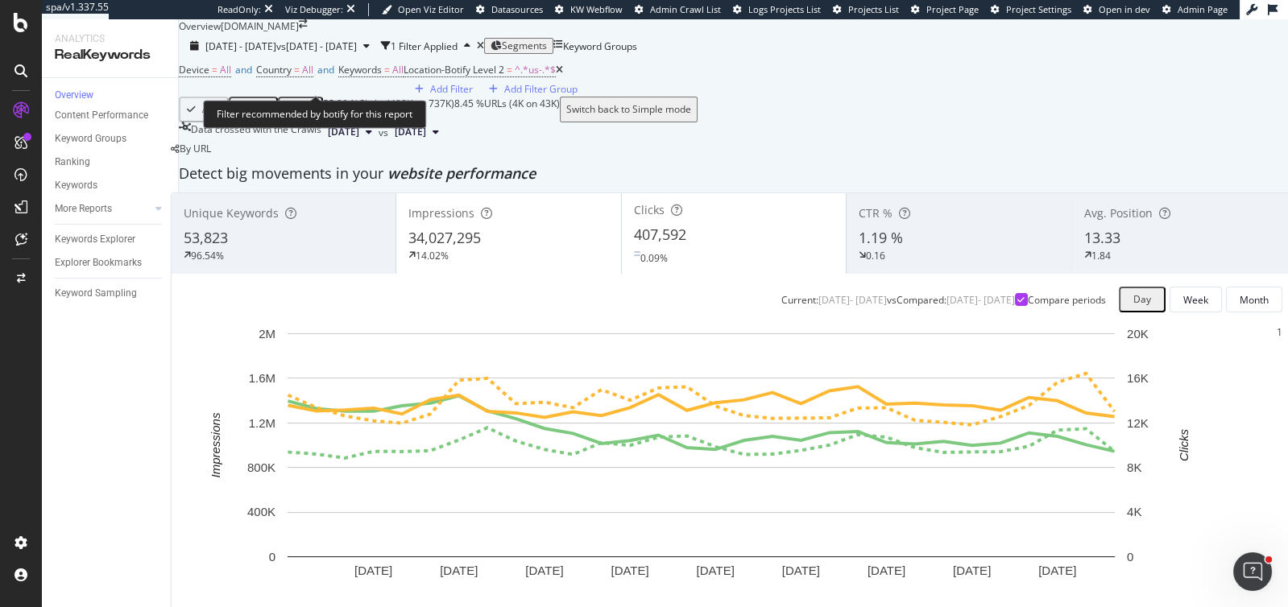
click at [396, 106] on div "Filter recommended by botify for this report" at bounding box center [314, 114] width 223 height 28
click at [430, 96] on div "Add Filter" at bounding box center [451, 89] width 43 height 14
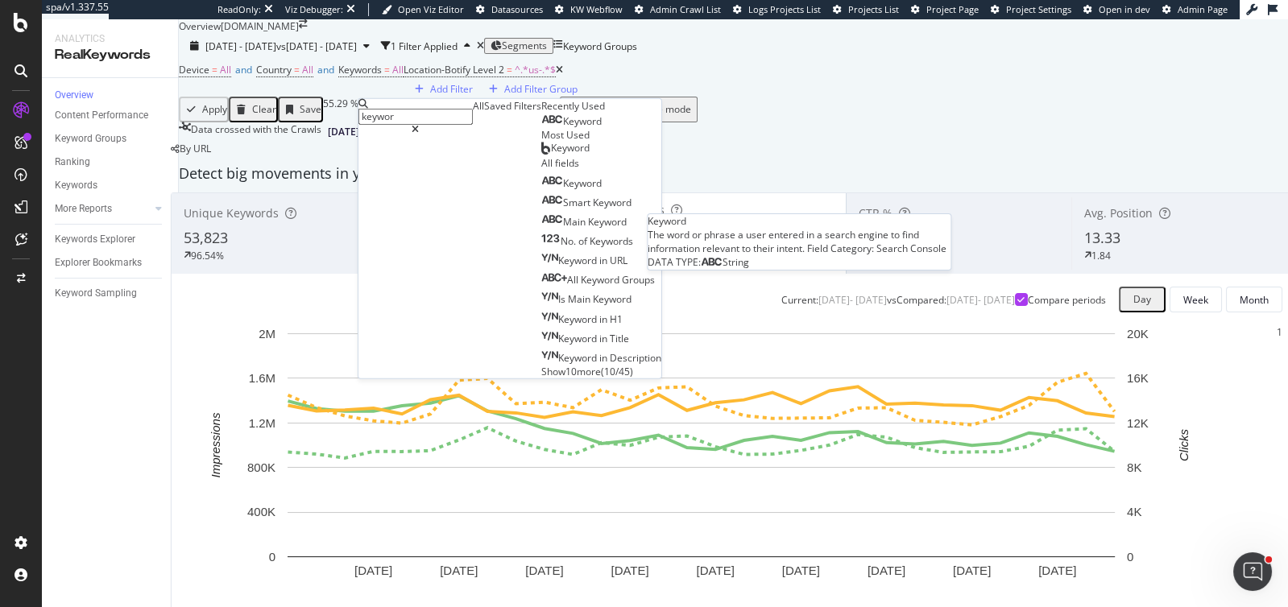
click at [563, 128] on span "Keyword" at bounding box center [582, 121] width 39 height 14
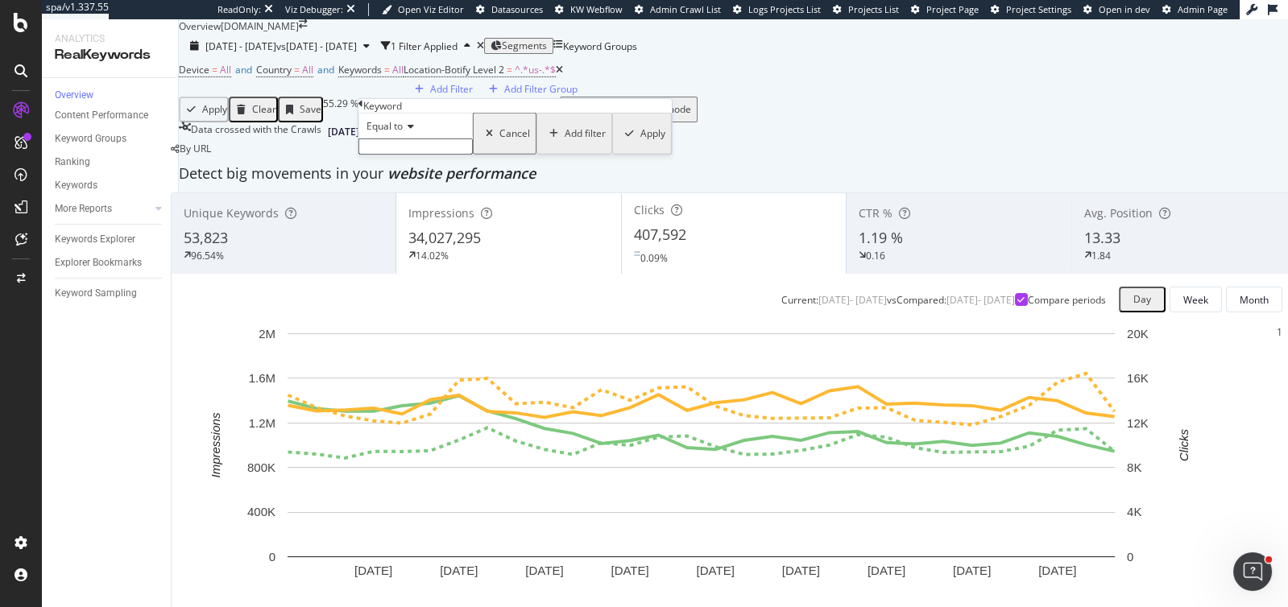
click at [408, 139] on div "Equal to" at bounding box center [416, 126] width 114 height 26
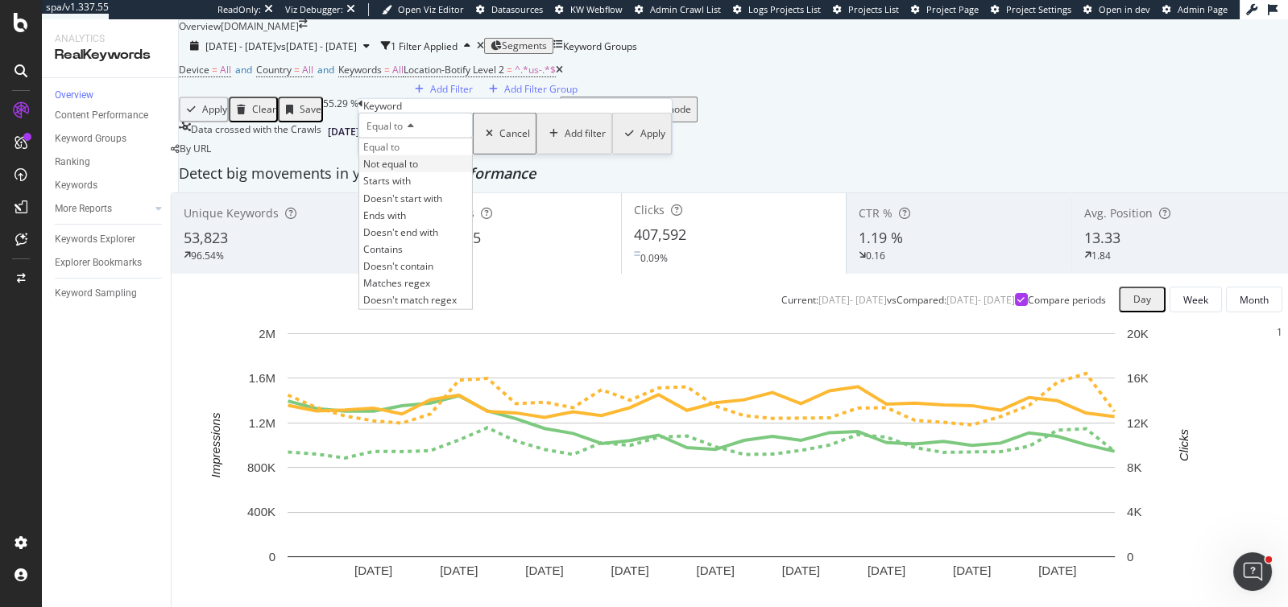
click at [406, 171] on span "Not equal to" at bounding box center [390, 164] width 55 height 14
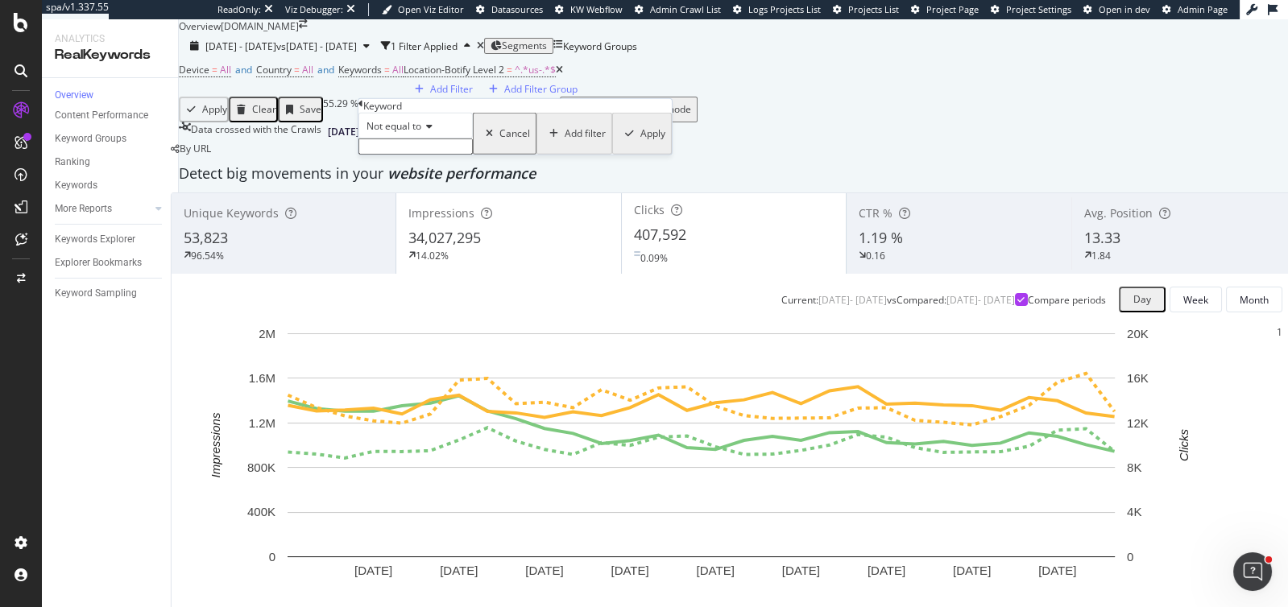
click at [417, 155] on input "text" at bounding box center [416, 147] width 114 height 16
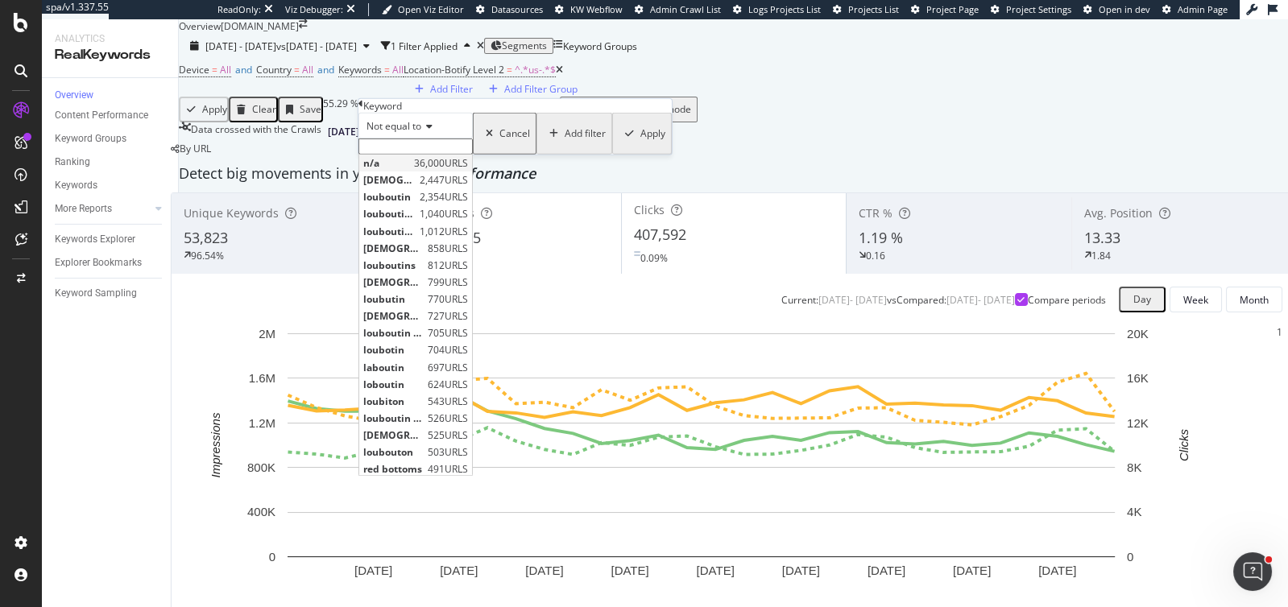
click at [410, 170] on span "n/a" at bounding box center [386, 163] width 47 height 14
type input "n/a"
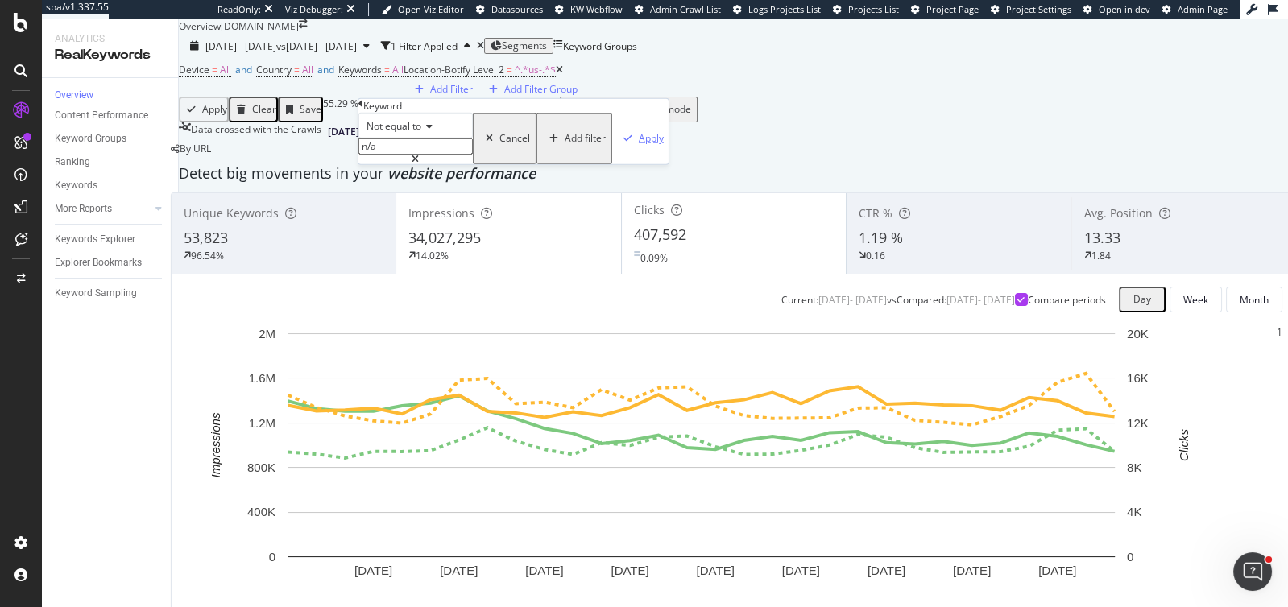
click at [639, 145] on div "Apply" at bounding box center [651, 138] width 25 height 14
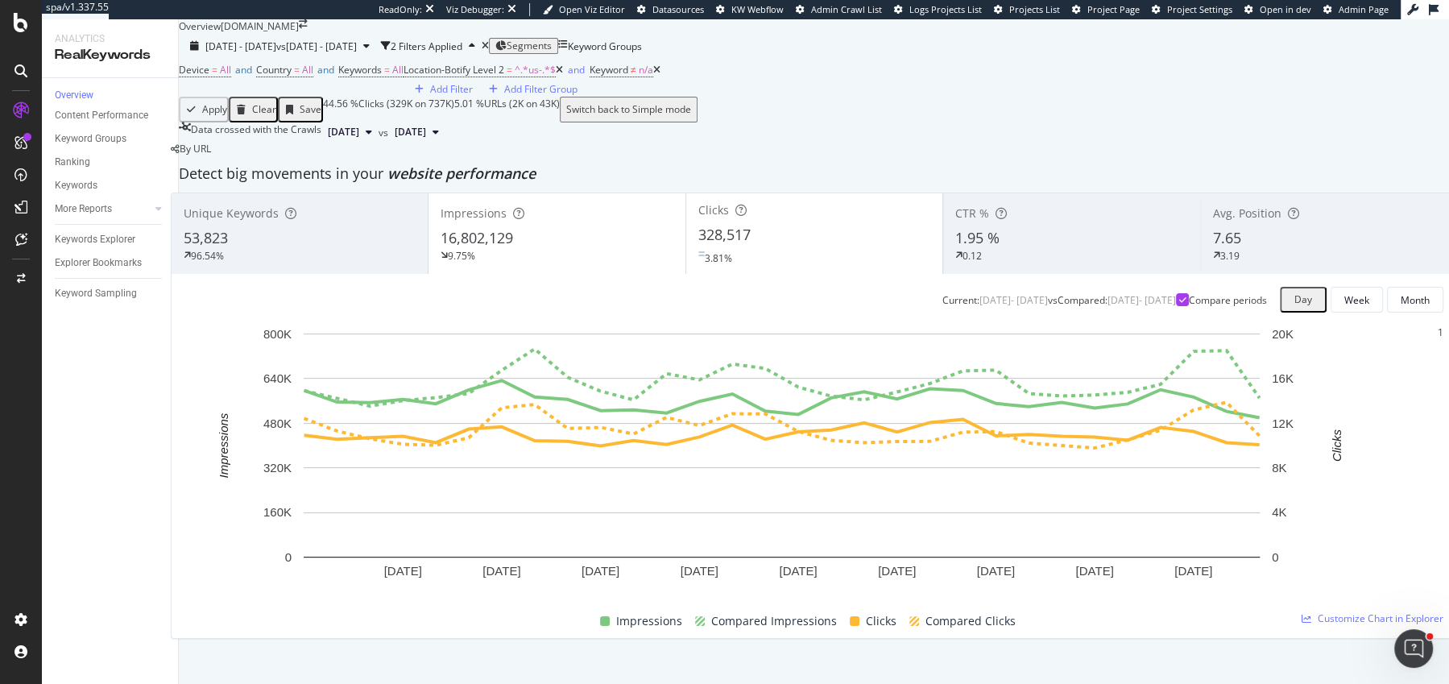
scroll to position [95, 0]
click at [590, 77] on span "Keyword" at bounding box center [609, 70] width 39 height 14
click at [515, 77] on span "^.*us-.*$" at bounding box center [535, 70] width 41 height 14
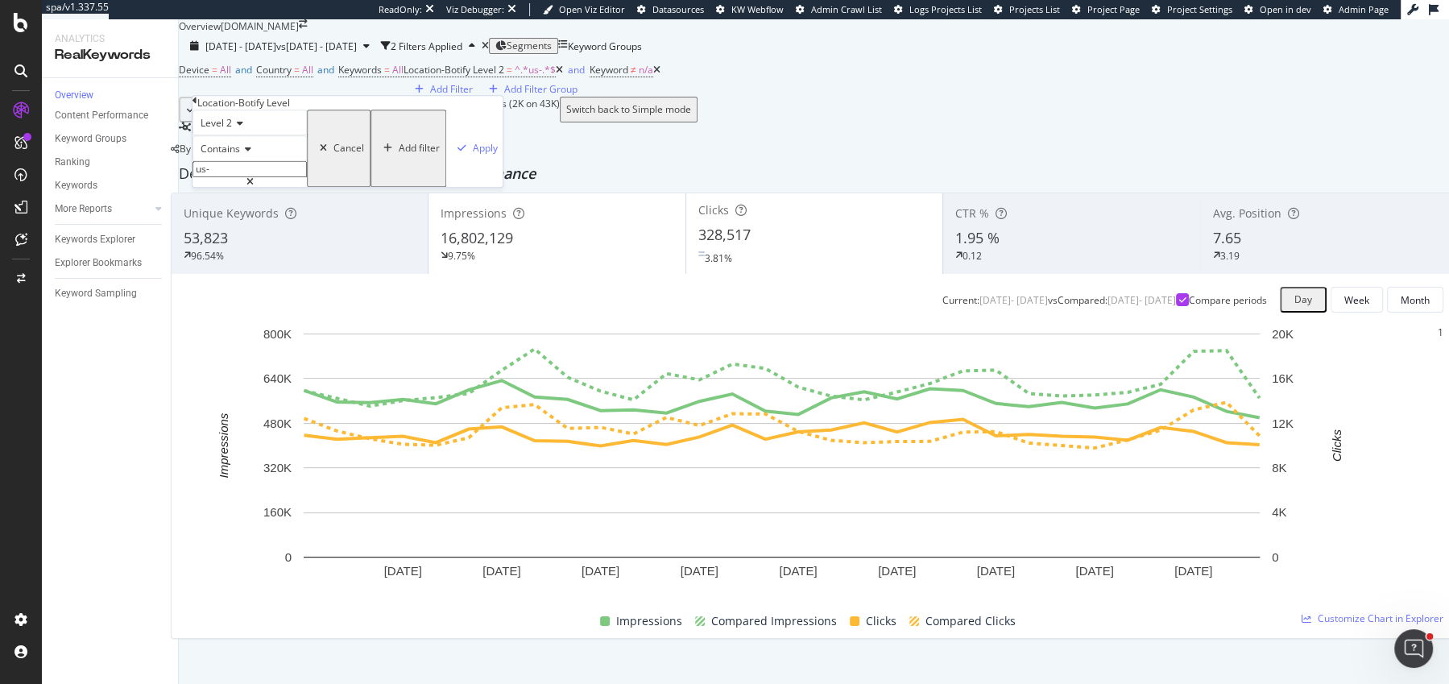
click at [270, 177] on input "us-" at bounding box center [250, 169] width 114 height 16
type input "ca-"
click at [473, 155] on div "Apply" at bounding box center [485, 149] width 25 height 14
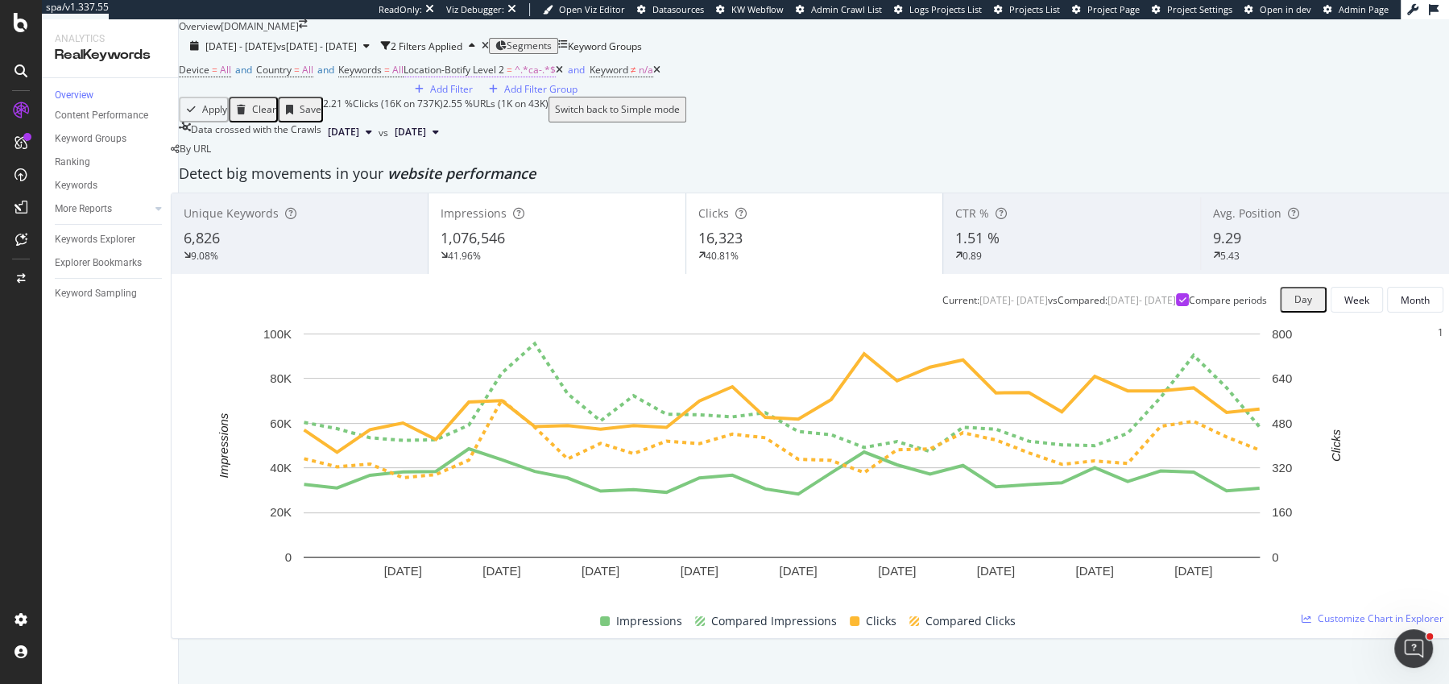
click at [515, 77] on span "^.*ca-.*$" at bounding box center [535, 70] width 41 height 14
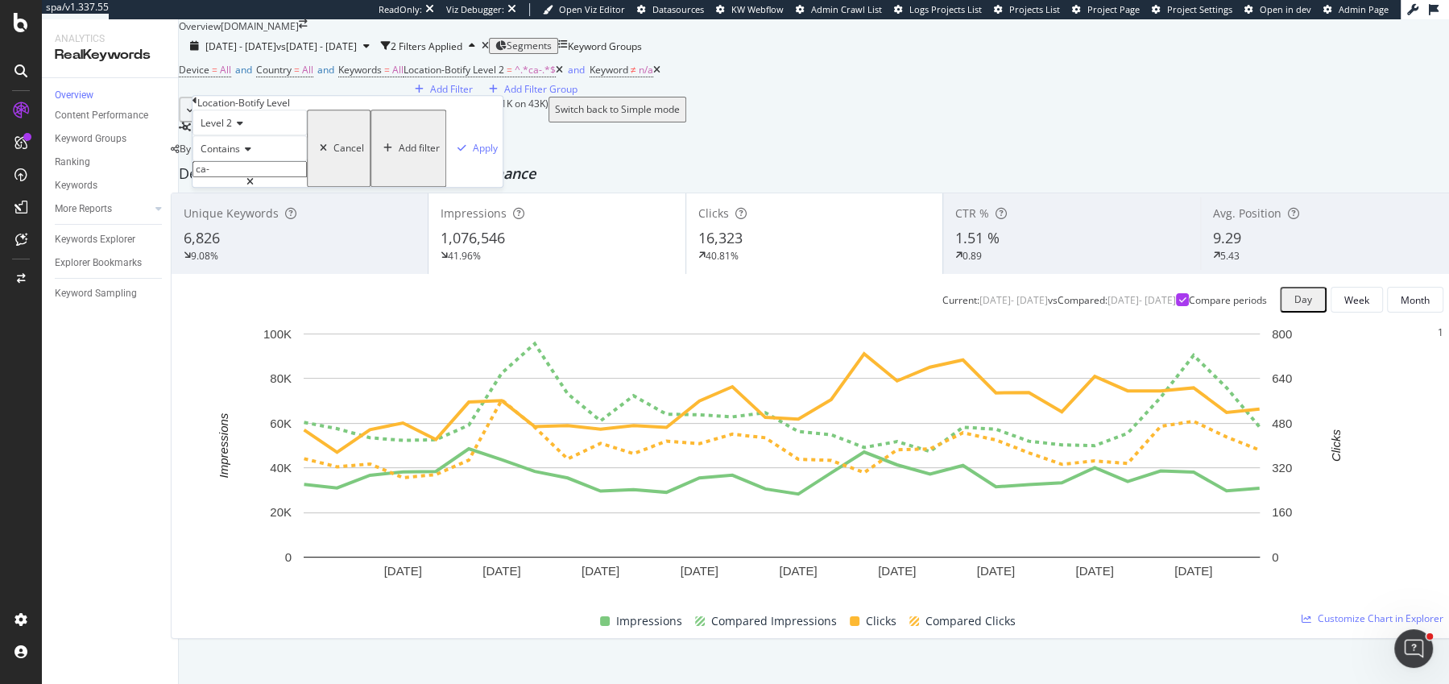
click at [247, 161] on div "Contains" at bounding box center [250, 148] width 114 height 26
click at [249, 177] on input "ca-" at bounding box center [250, 169] width 114 height 16
click at [237, 161] on div "Contains" at bounding box center [250, 148] width 114 height 26
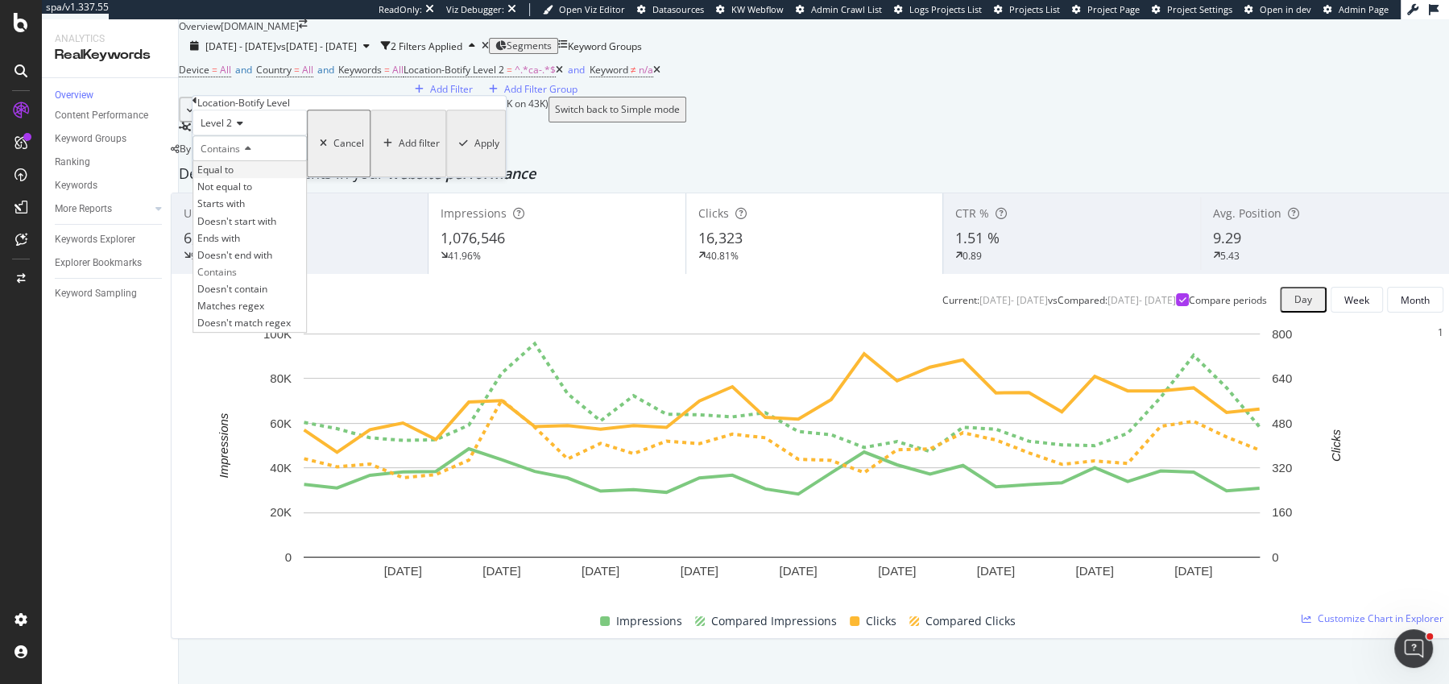
click at [232, 176] on span "Equal to" at bounding box center [215, 170] width 36 height 14
click at [239, 177] on input "text" at bounding box center [250, 169] width 114 height 16
click at [228, 135] on div "Level 2" at bounding box center [250, 123] width 114 height 26
click at [226, 151] on span "Level 1" at bounding box center [212, 144] width 31 height 14
click at [238, 161] on div "Equal to" at bounding box center [250, 148] width 114 height 26
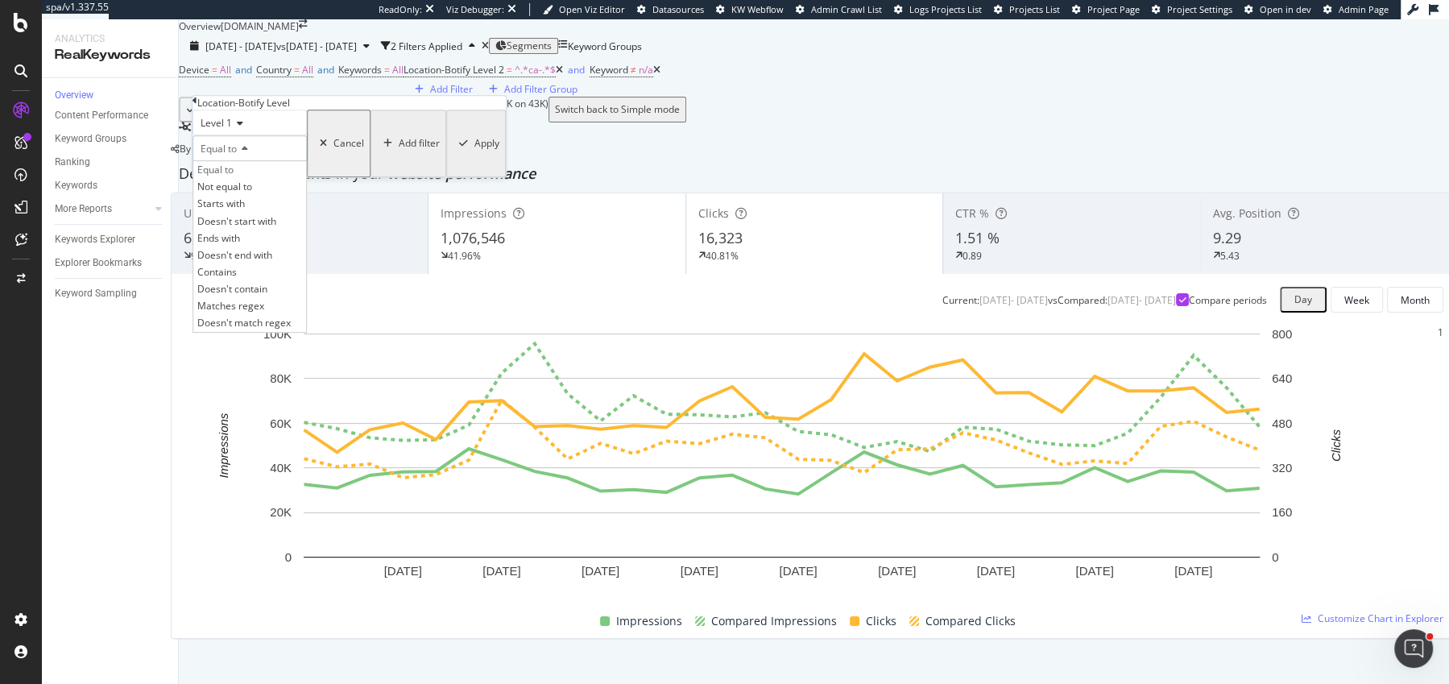
click at [237, 155] on span "Equal to" at bounding box center [219, 149] width 36 height 14
click at [238, 177] on input "text" at bounding box center [250, 169] width 114 height 16
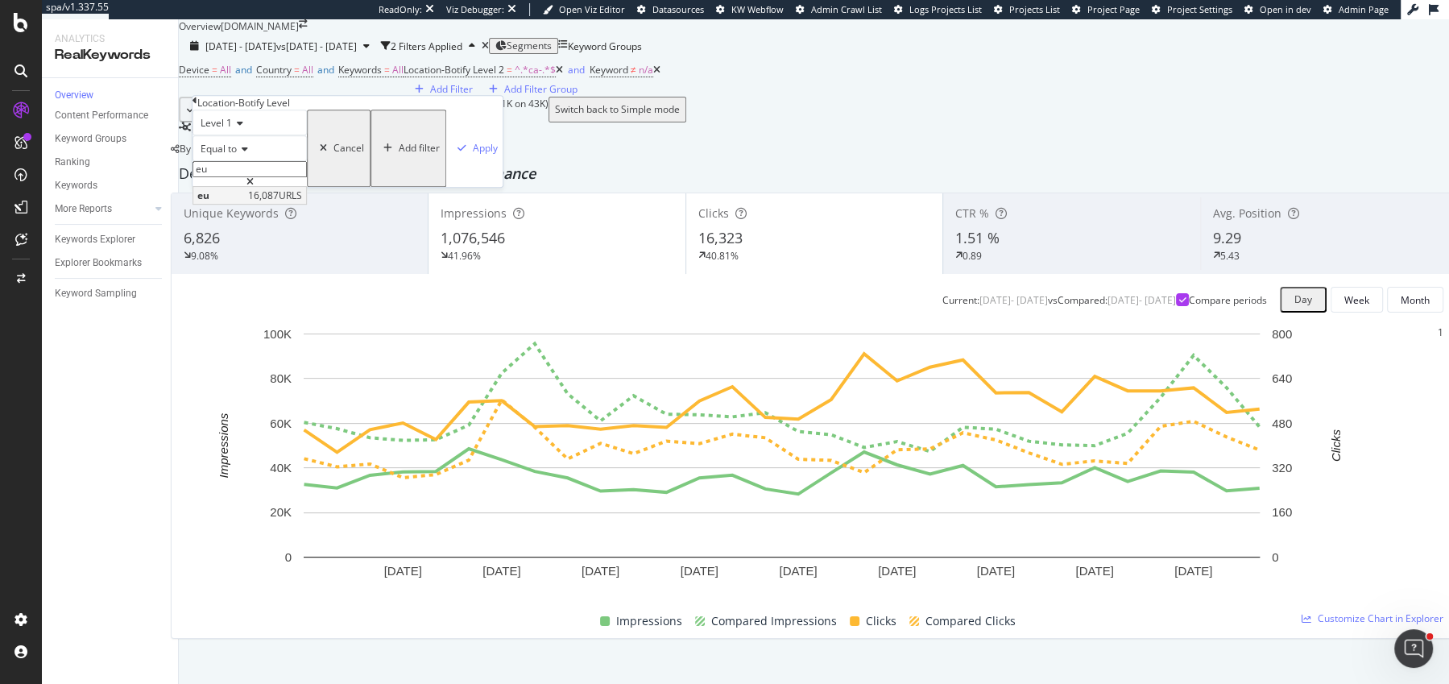
type input "eu"
click at [302, 202] on span "16,087 URLS" at bounding box center [275, 196] width 54 height 14
click at [451, 153] on div "button" at bounding box center [462, 148] width 22 height 10
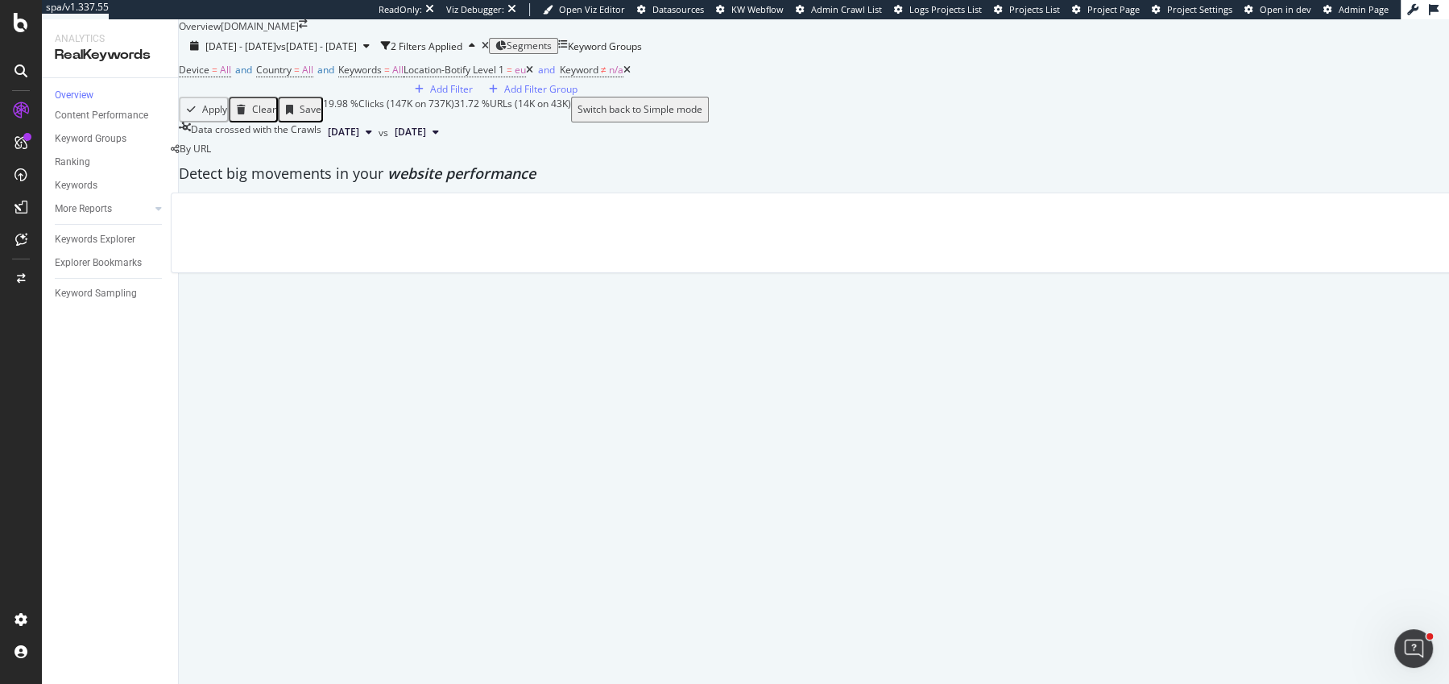
scroll to position [86, 0]
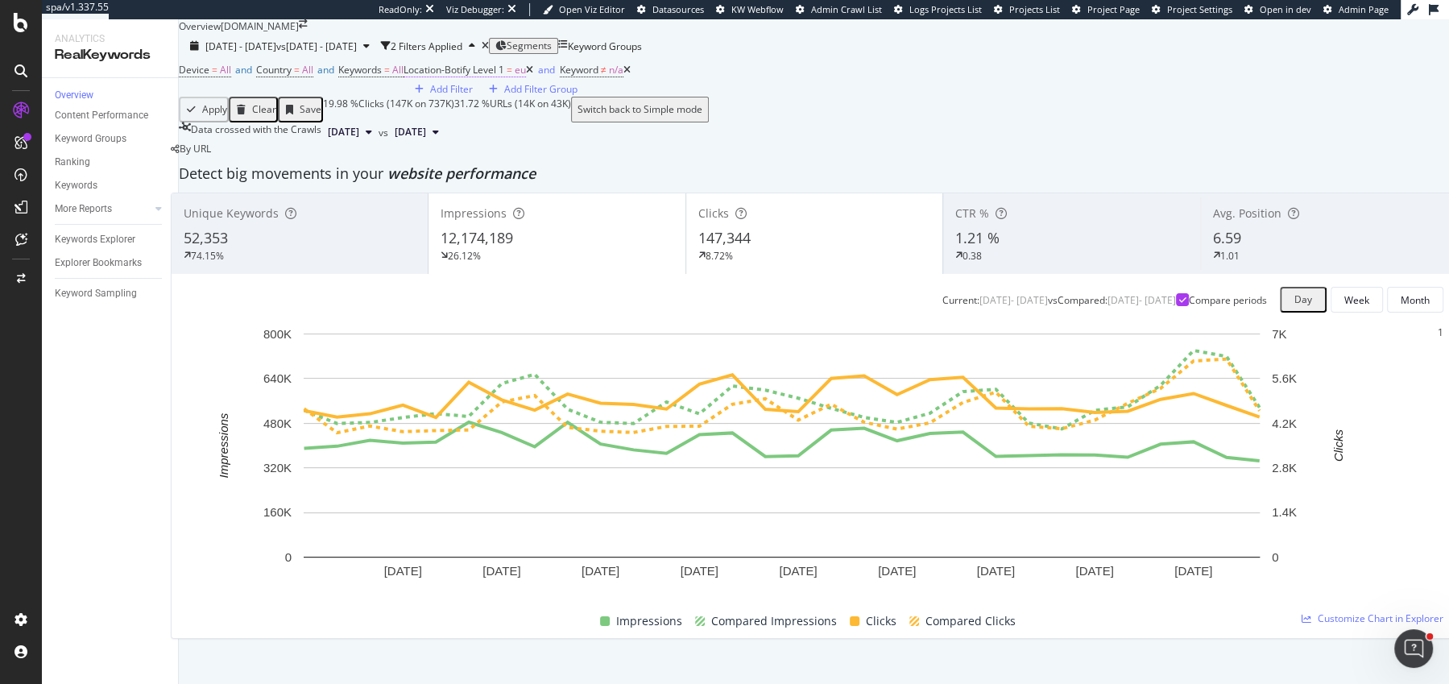
click at [404, 77] on span "Location-Botify Level 1" at bounding box center [454, 70] width 101 height 14
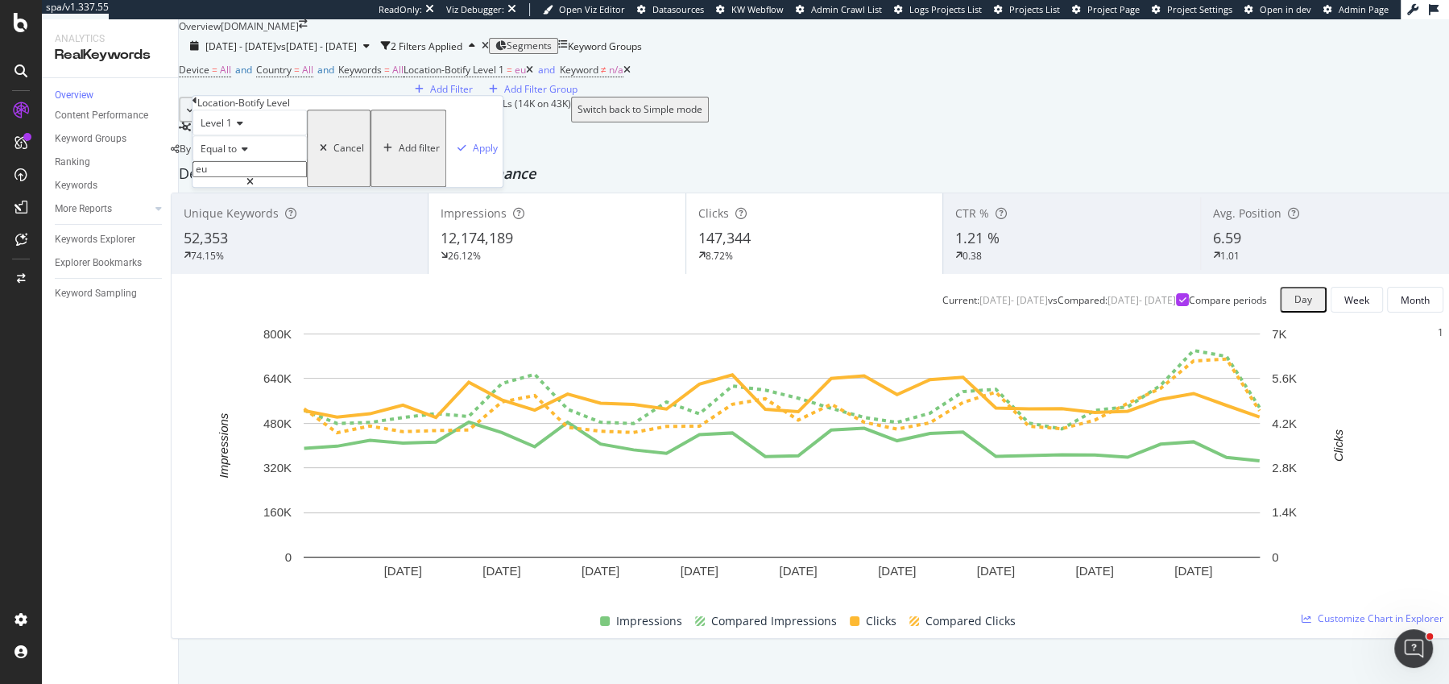
click at [232, 130] on span "Level 1" at bounding box center [216, 123] width 31 height 14
click at [229, 168] on span "Level 2" at bounding box center [212, 161] width 31 height 14
click at [238, 177] on input "eu" at bounding box center [250, 169] width 114 height 16
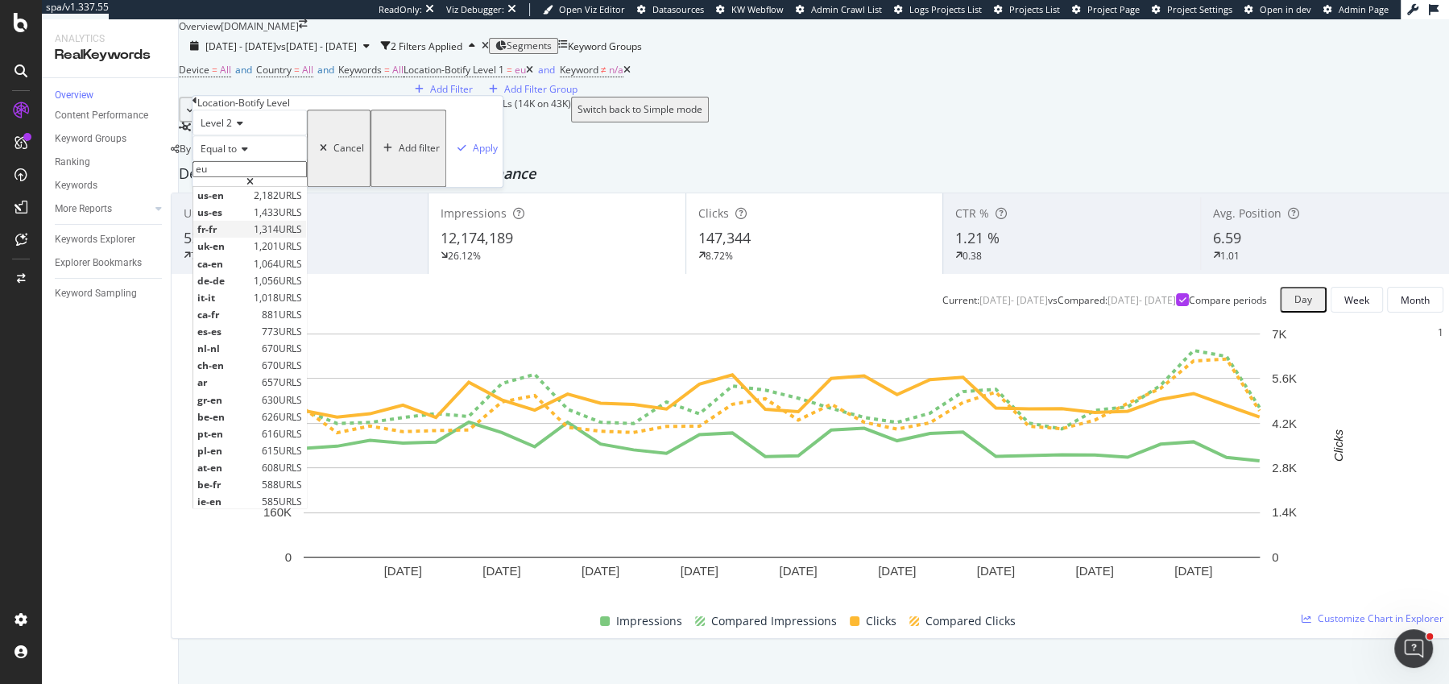
click at [235, 236] on span "fr-fr" at bounding box center [223, 229] width 52 height 14
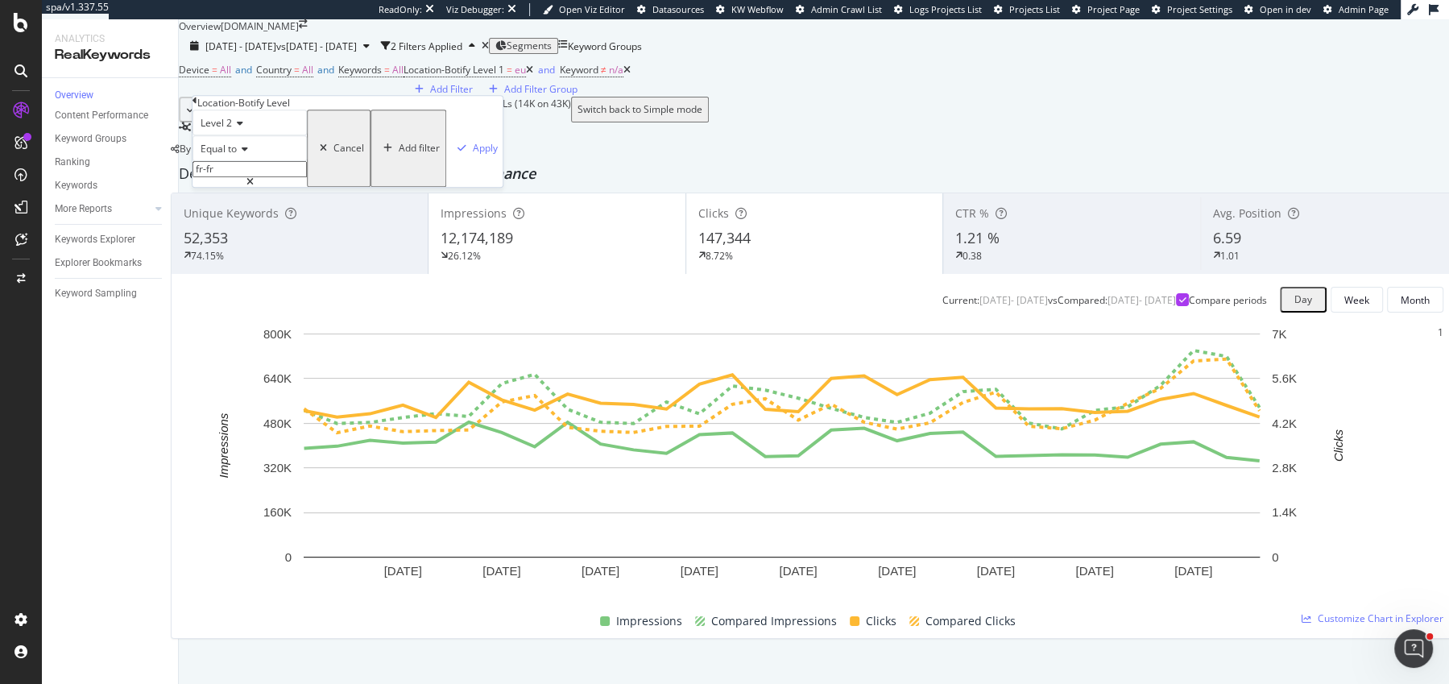
type input "fr-fr"
click at [473, 155] on div "Apply" at bounding box center [485, 149] width 25 height 14
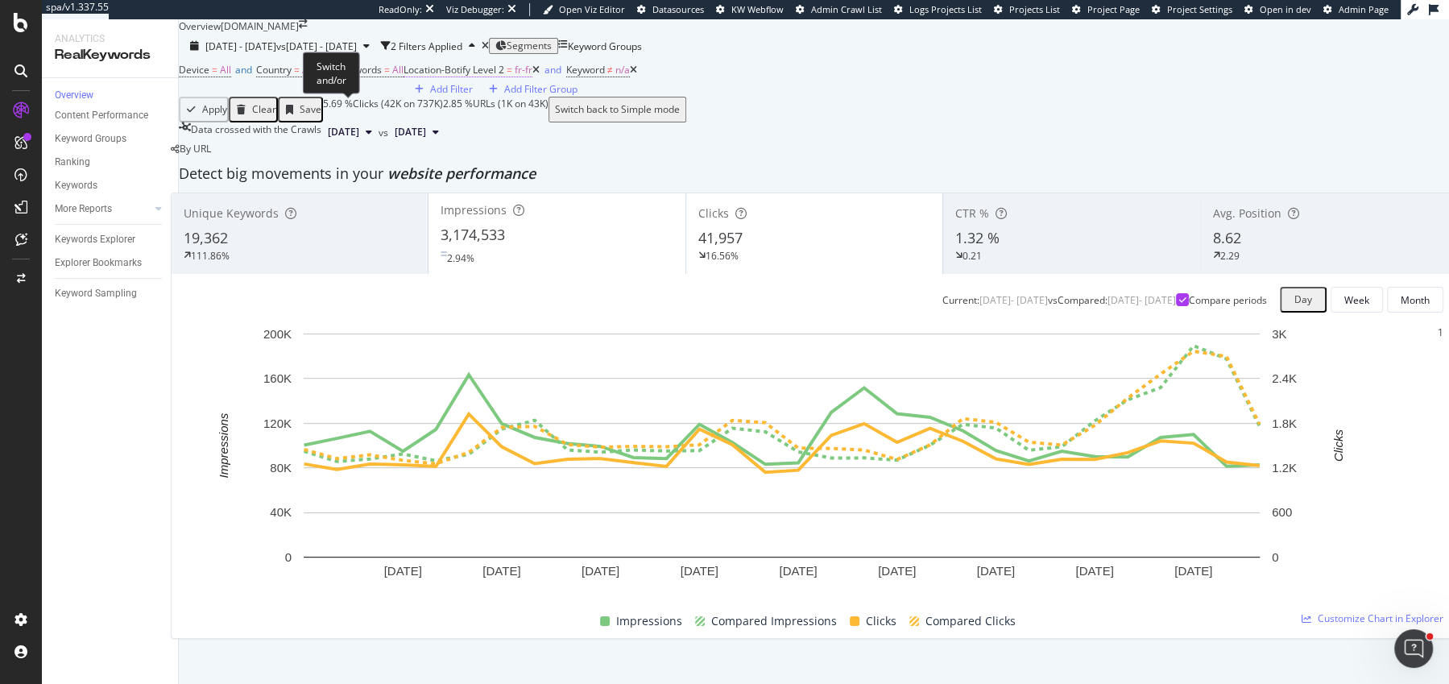
click at [404, 77] on span "Location-Botify Level 2 = fr-fr" at bounding box center [468, 70] width 129 height 15
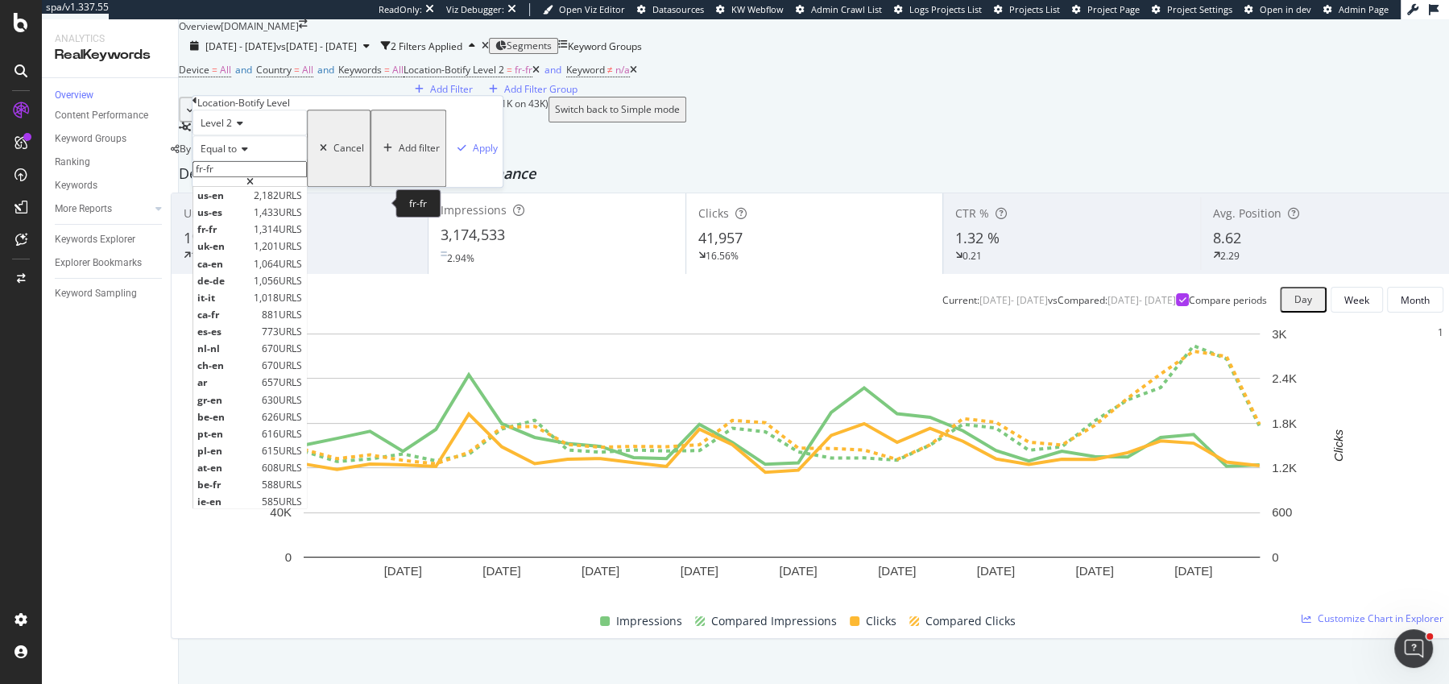
click at [280, 177] on input "fr-fr" at bounding box center [250, 169] width 114 height 16
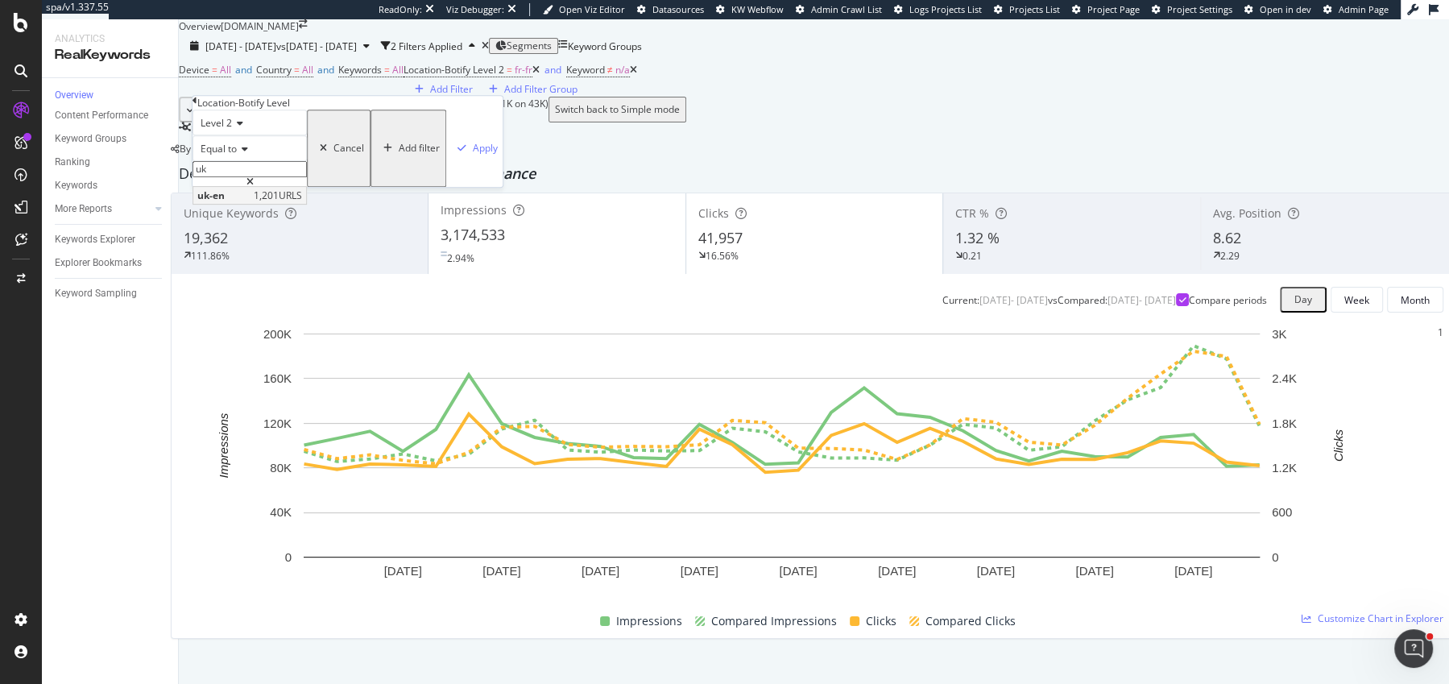
click at [240, 202] on span "uk-en" at bounding box center [223, 196] width 52 height 14
type input "uk-en"
click at [473, 155] on div "Apply" at bounding box center [485, 149] width 25 height 14
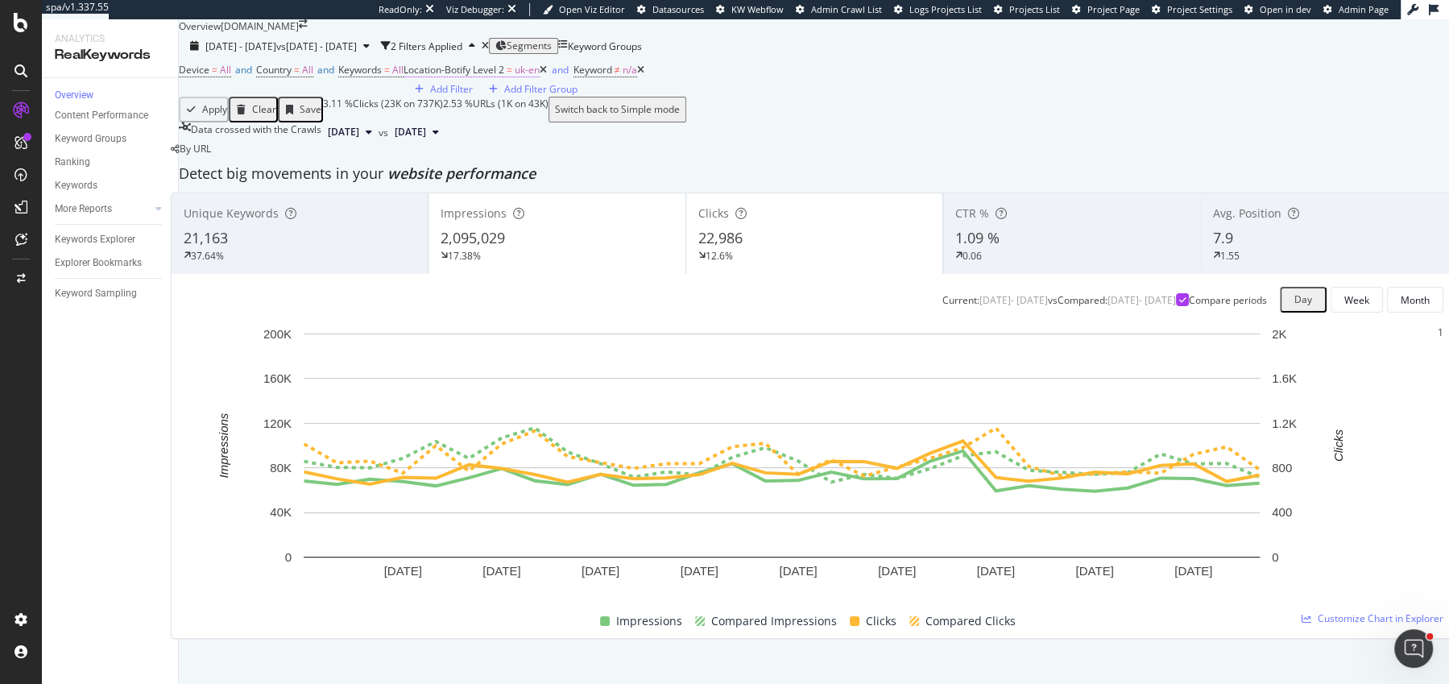
click at [404, 77] on span "Location-Botify Level 2 = uk-en" at bounding box center [472, 70] width 136 height 15
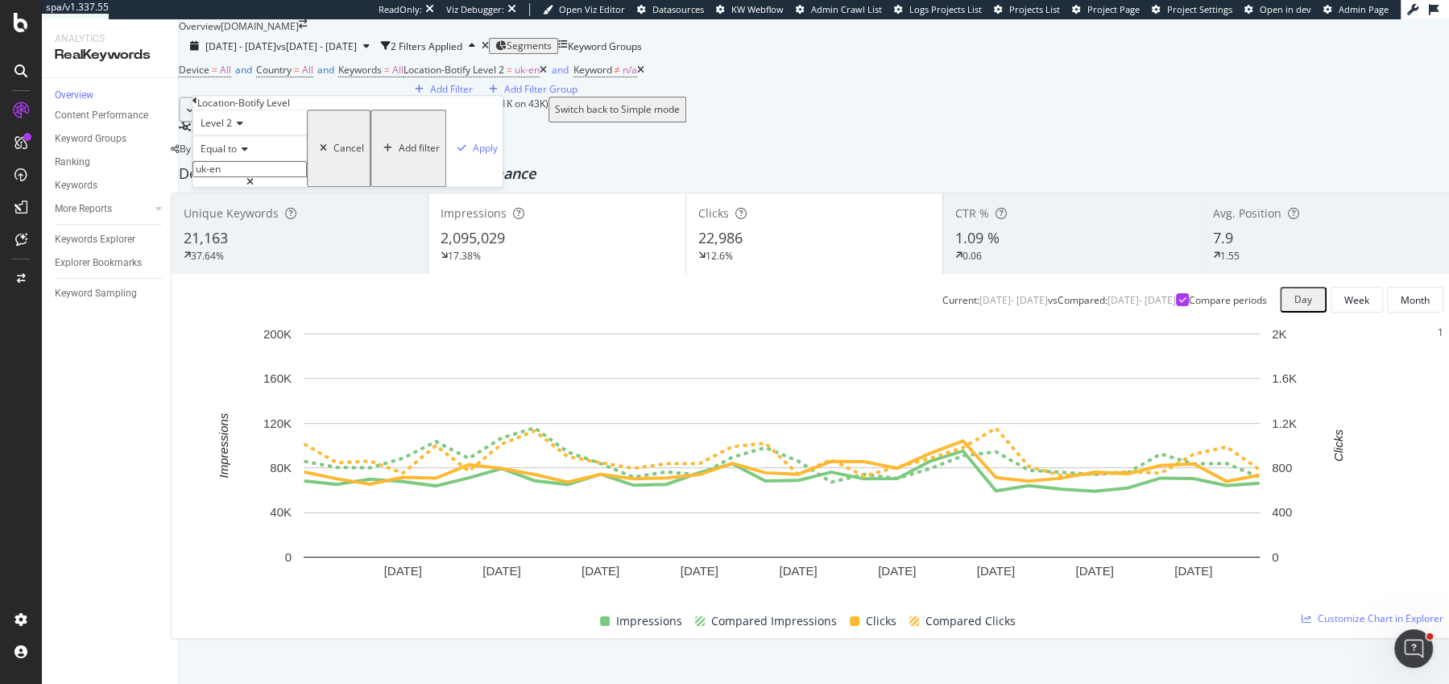
click at [248, 154] on icon at bounding box center [242, 149] width 11 height 10
click at [239, 262] on span "Doesn't end with" at bounding box center [234, 255] width 75 height 14
click at [267, 155] on span "Doesn't end with" at bounding box center [238, 149] width 75 height 14
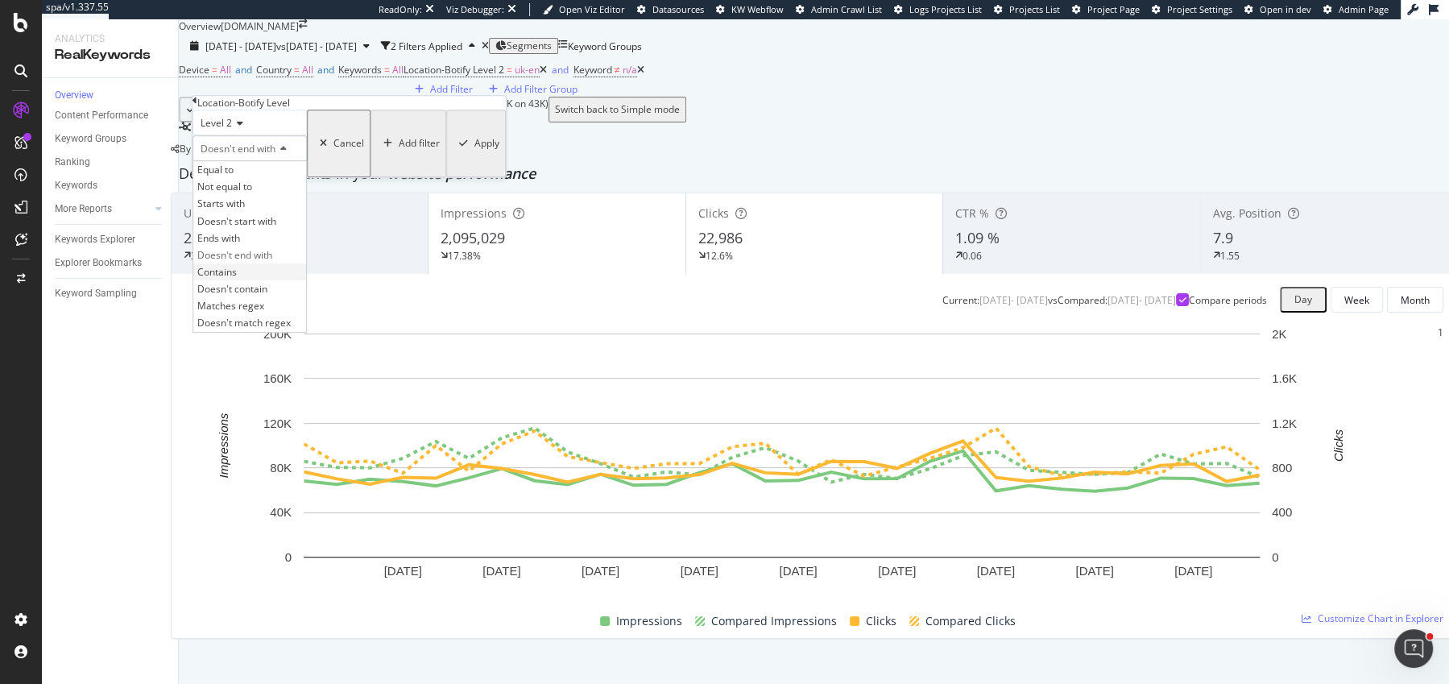
click at [263, 280] on div "Contains" at bounding box center [249, 271] width 113 height 17
click at [262, 177] on input "text" at bounding box center [250, 169] width 114 height 16
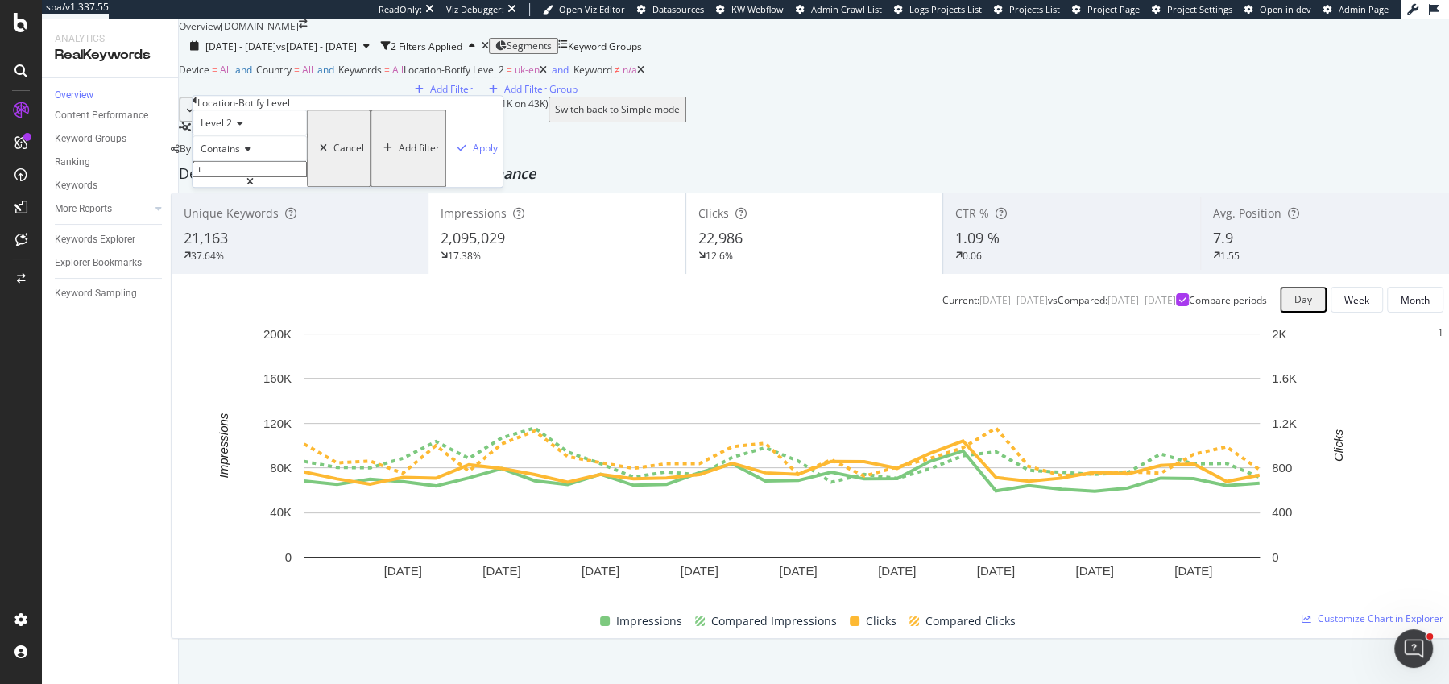
type input "it"
click at [369, 187] on div "Level 2 Contains it Cancel Add filter Apply" at bounding box center [348, 148] width 310 height 77
click at [473, 155] on div "Apply" at bounding box center [485, 149] width 25 height 14
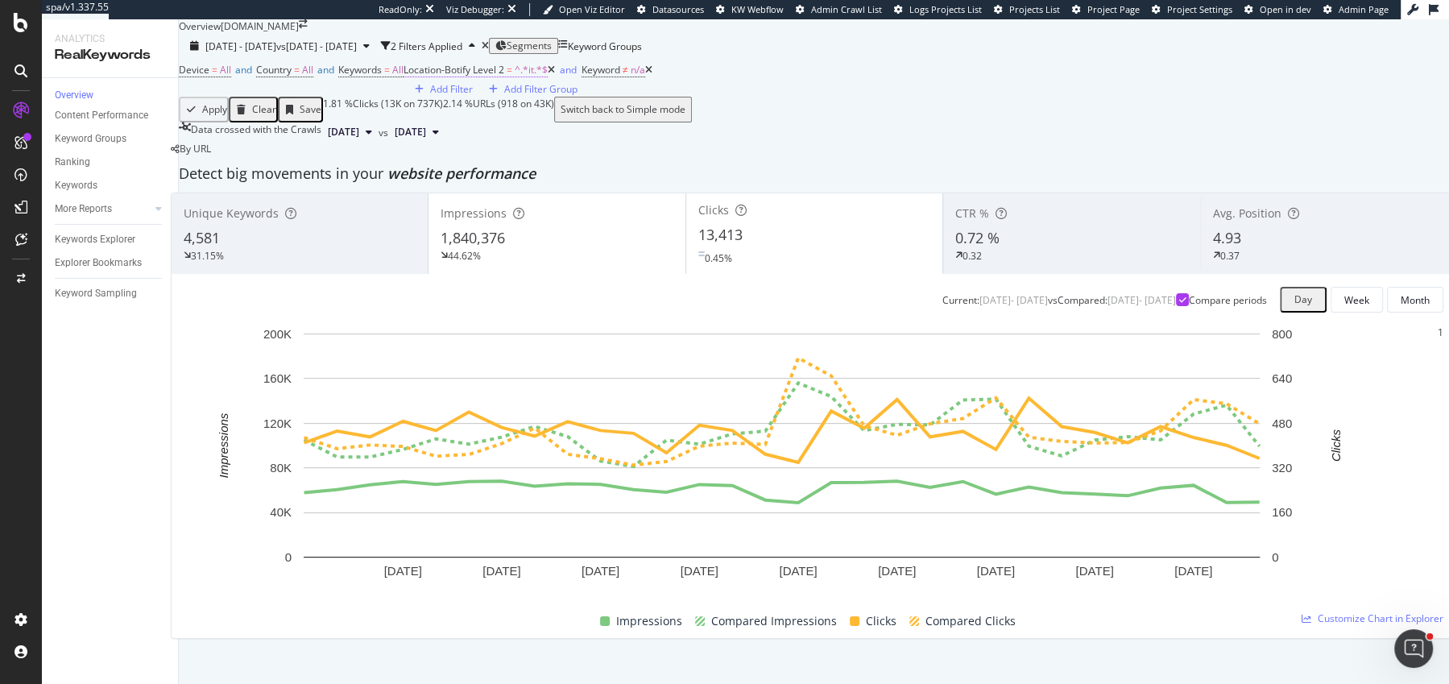
click at [404, 77] on span "Location-Botify Level 2" at bounding box center [454, 70] width 101 height 14
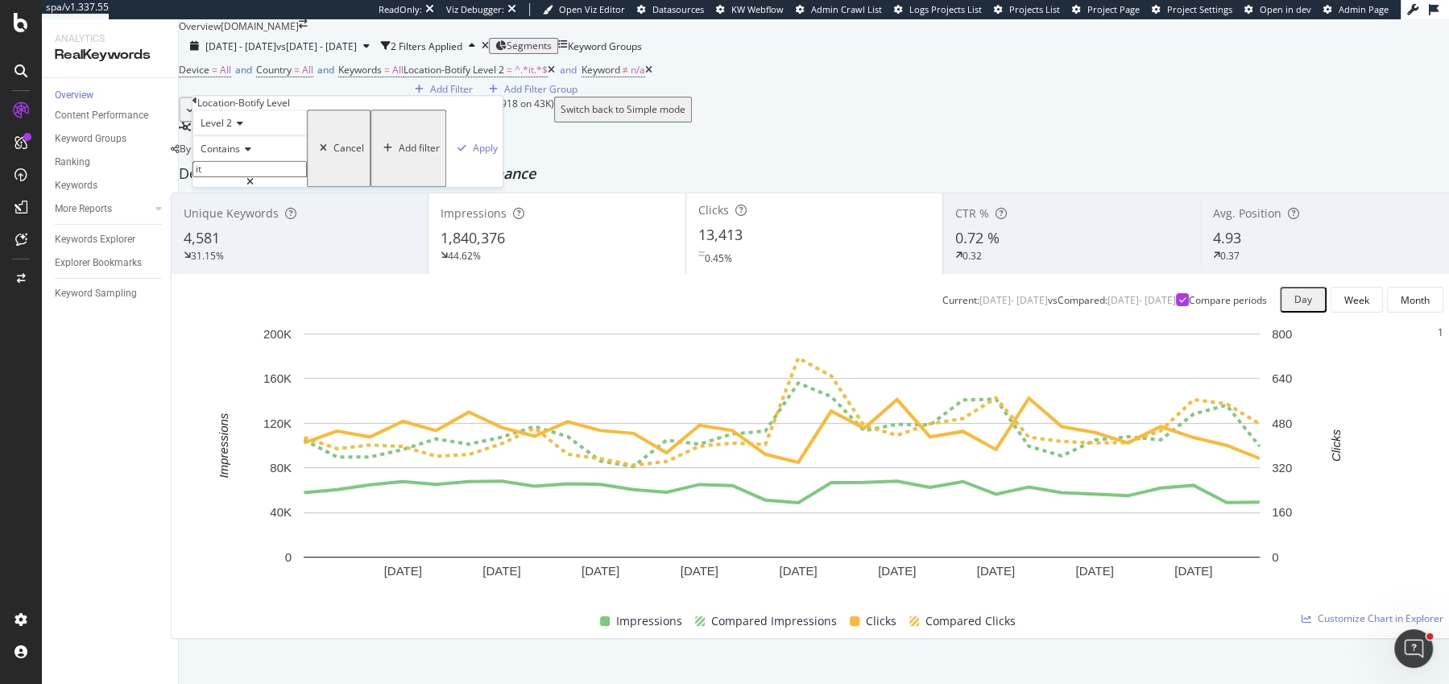
click at [268, 187] on div "Level 2 Contains it Cancel Add filter Apply" at bounding box center [348, 148] width 310 height 77
click at [267, 177] on input "it" at bounding box center [250, 169] width 114 height 16
type input "de"
click at [451, 153] on div "button" at bounding box center [462, 148] width 22 height 10
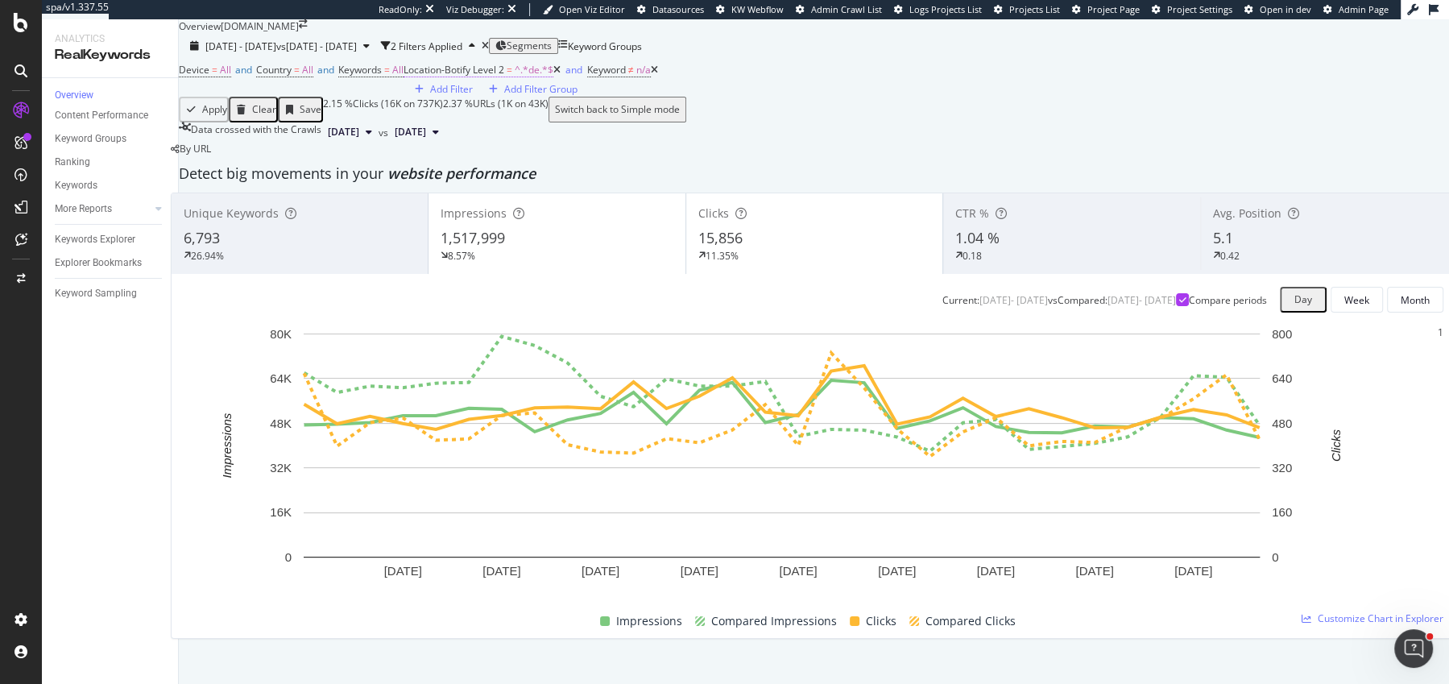
click at [515, 77] on span "^.*de.*$" at bounding box center [534, 70] width 39 height 14
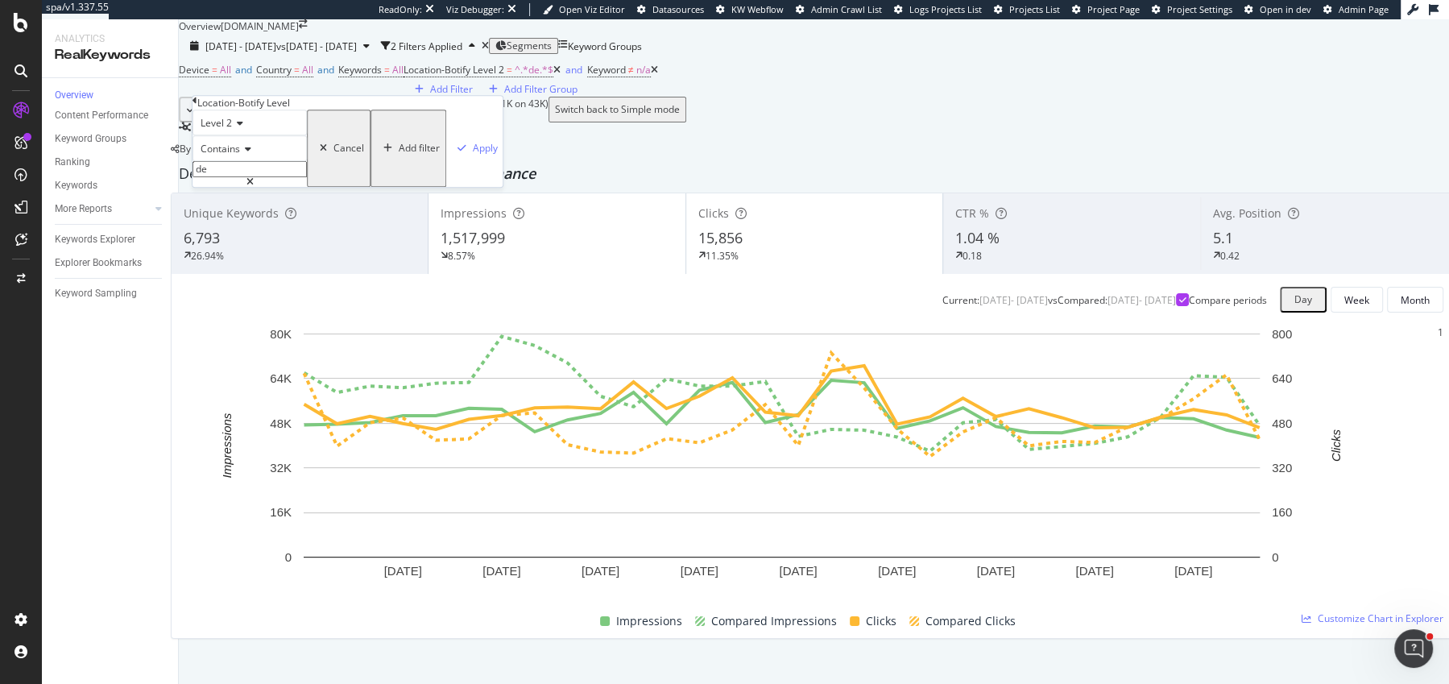
click at [230, 130] on span "Level 2" at bounding box center [216, 123] width 31 height 14
click at [229, 151] on span "Level 1" at bounding box center [212, 144] width 31 height 14
click at [239, 177] on input "de" at bounding box center [250, 169] width 114 height 16
click at [307, 177] on input "jp" at bounding box center [250, 169] width 114 height 16
type input "jp"
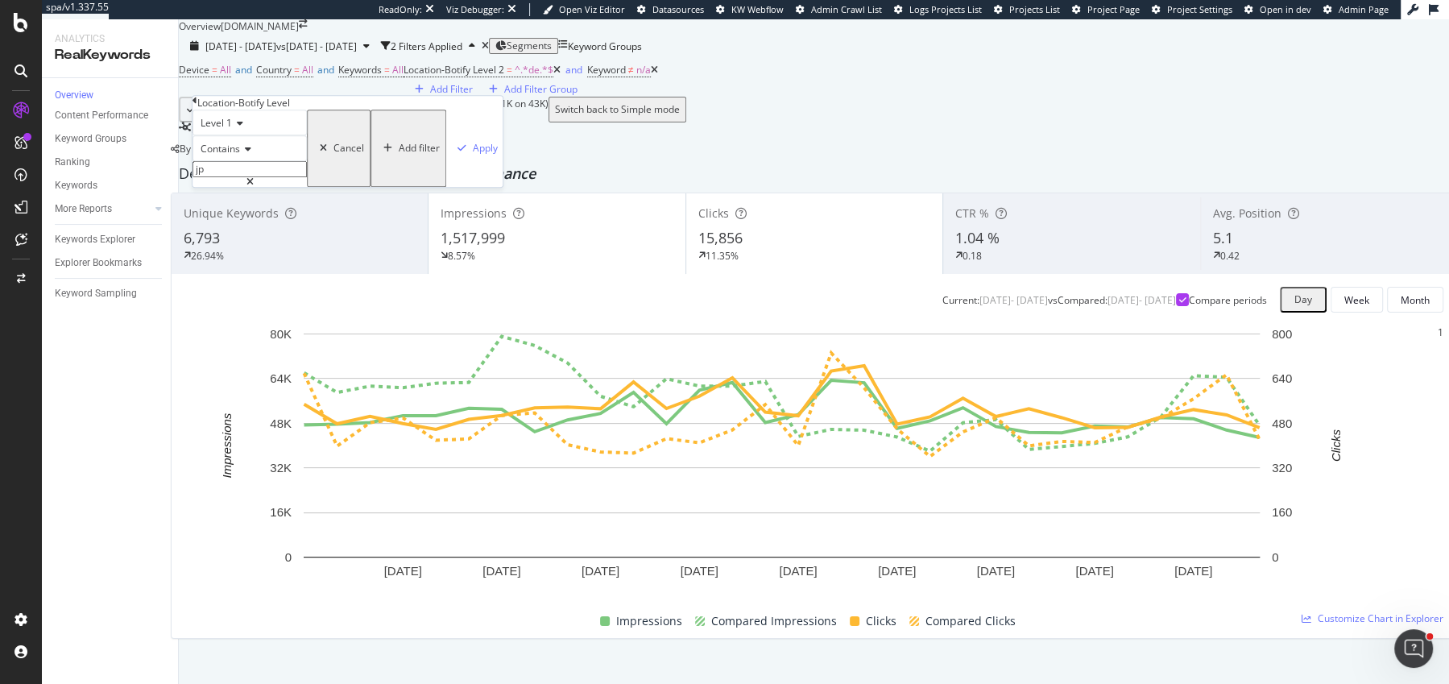
click at [254, 187] on icon at bounding box center [250, 182] width 7 height 10
click at [203, 173] on div "Level 1 Contains jp Cancel Add filter Apply" at bounding box center [349, 144] width 313 height 68
click at [237, 155] on span "Contains" at bounding box center [220, 149] width 39 height 14
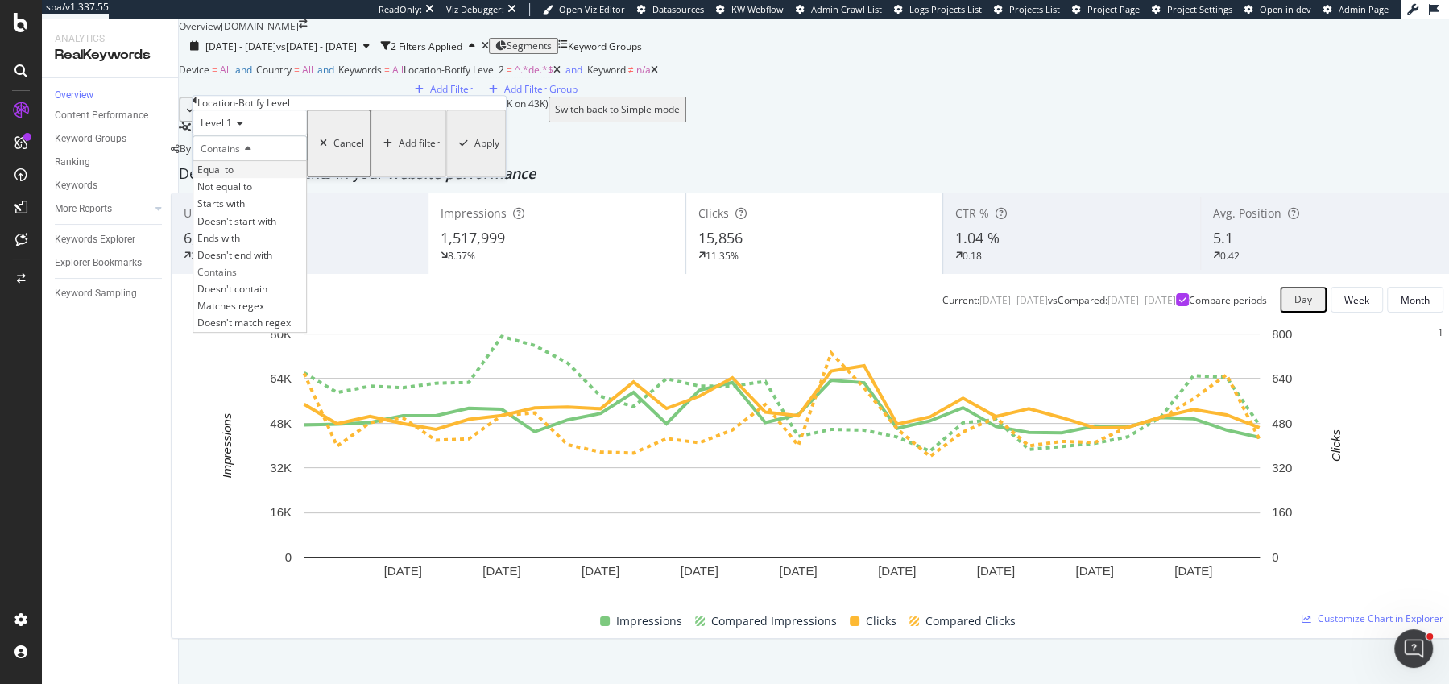
click at [234, 176] on span "Equal to" at bounding box center [215, 170] width 36 height 14
click at [272, 177] on input "text" at bounding box center [250, 169] width 114 height 16
click at [250, 278] on span "jp" at bounding box center [223, 271] width 52 height 14
type input "jp"
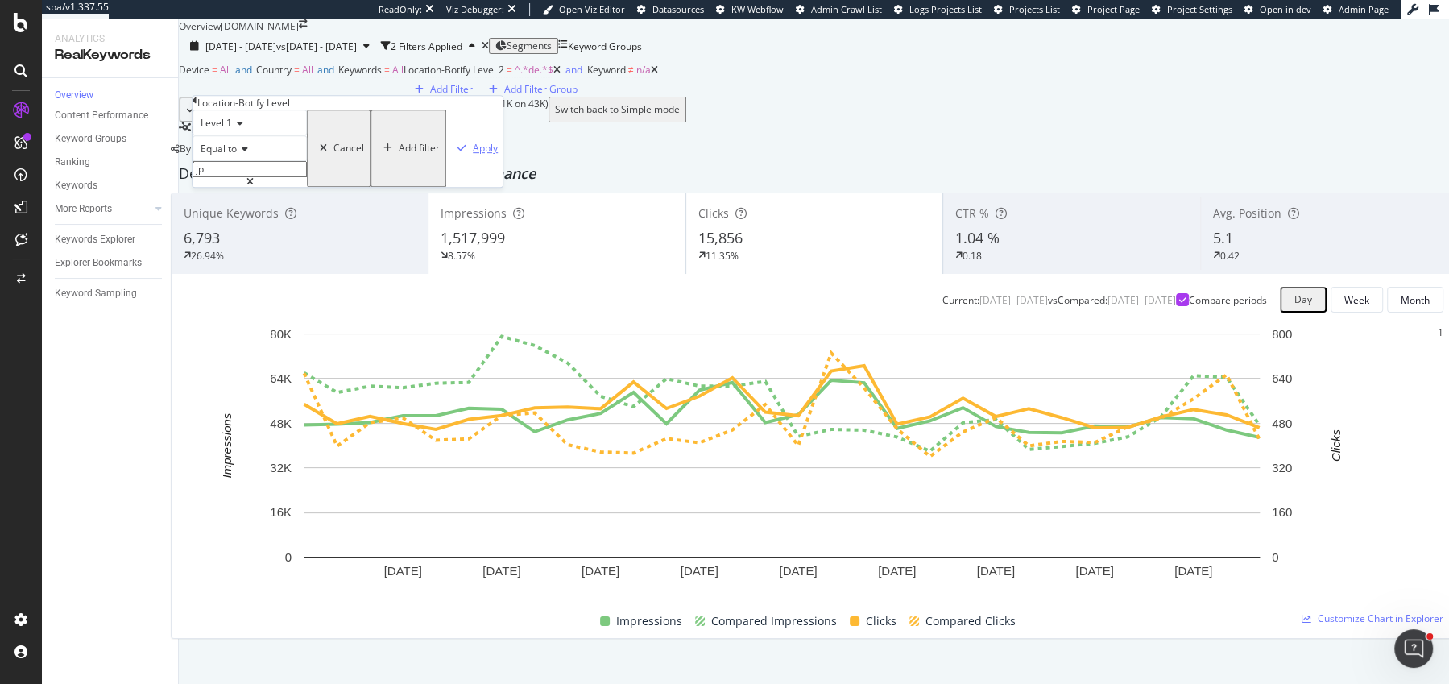
click at [458, 153] on icon "button" at bounding box center [462, 148] width 9 height 10
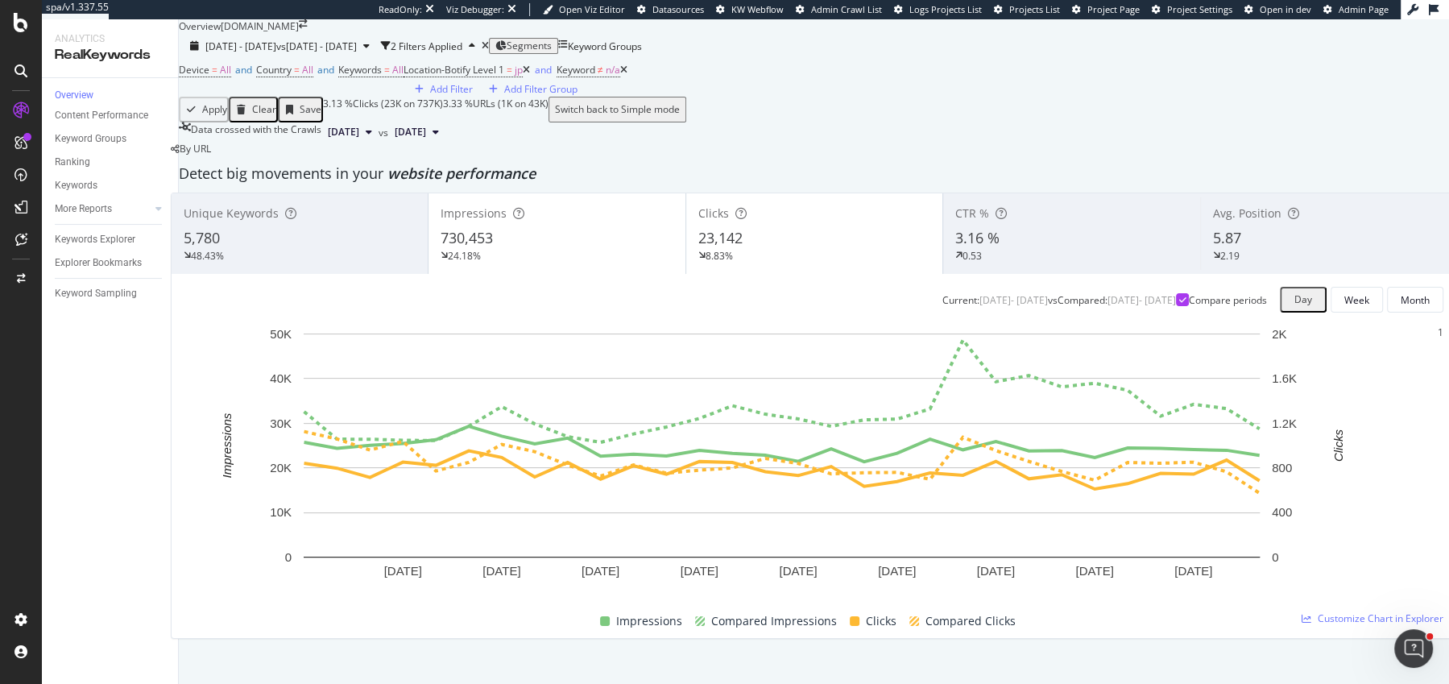
click at [523, 75] on icon at bounding box center [526, 70] width 7 height 10
click at [648, 33] on div "2025 Sep. 1st - Sep. 30th vs 2024 Sep. 1st - Sep. 30th 2 Filters Applied Segmen…" at bounding box center [814, 87] width 1271 height 109
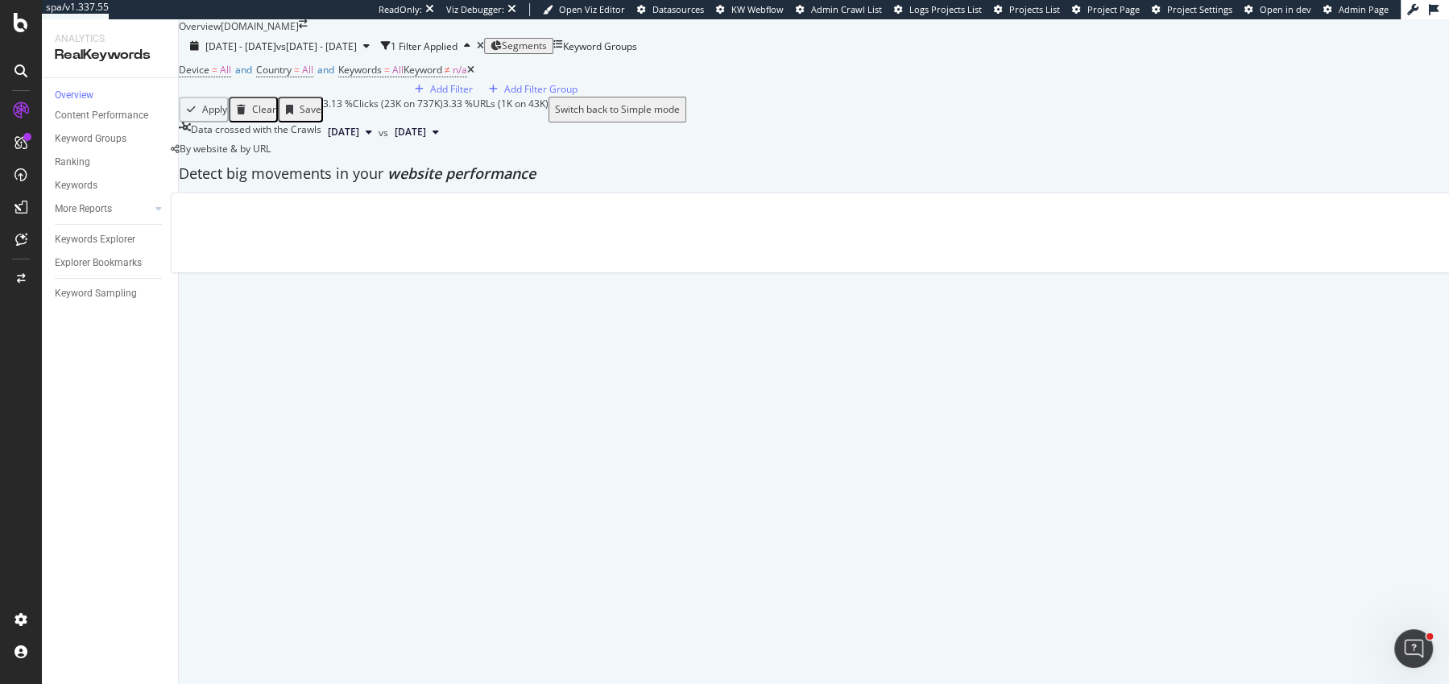
click at [547, 40] on div "Segments" at bounding box center [519, 45] width 56 height 11
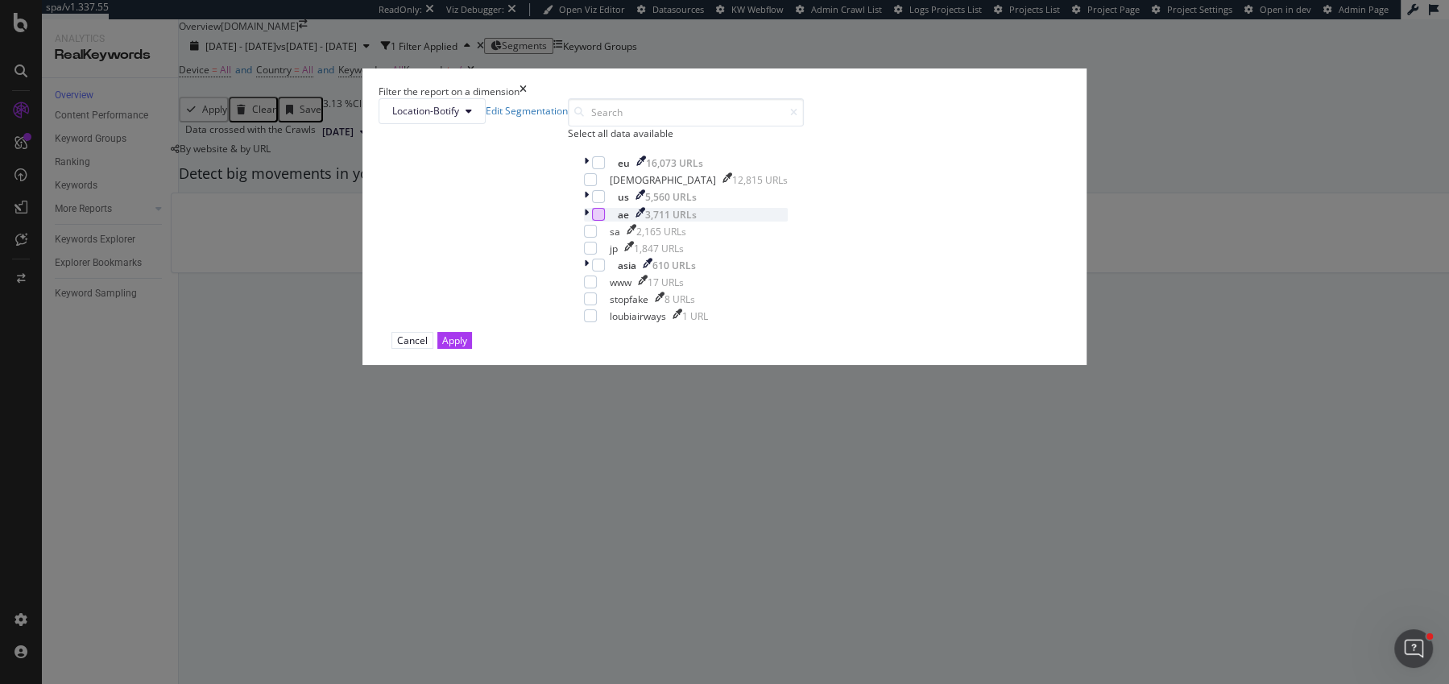
click at [592, 221] on div "modal" at bounding box center [598, 214] width 13 height 13
click at [584, 238] on div "sa 2,165 URLs" at bounding box center [686, 232] width 204 height 14
click at [467, 347] on div "Apply" at bounding box center [454, 341] width 25 height 14
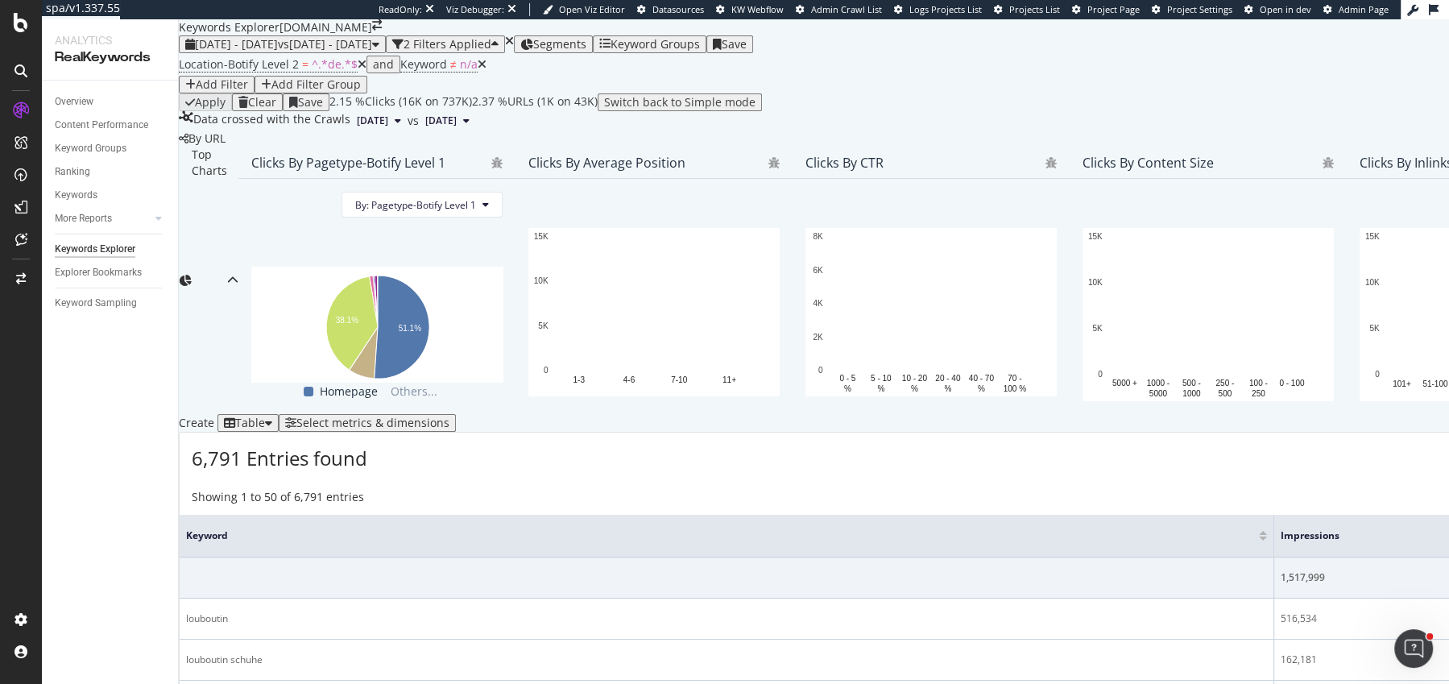
scroll to position [208, 0]
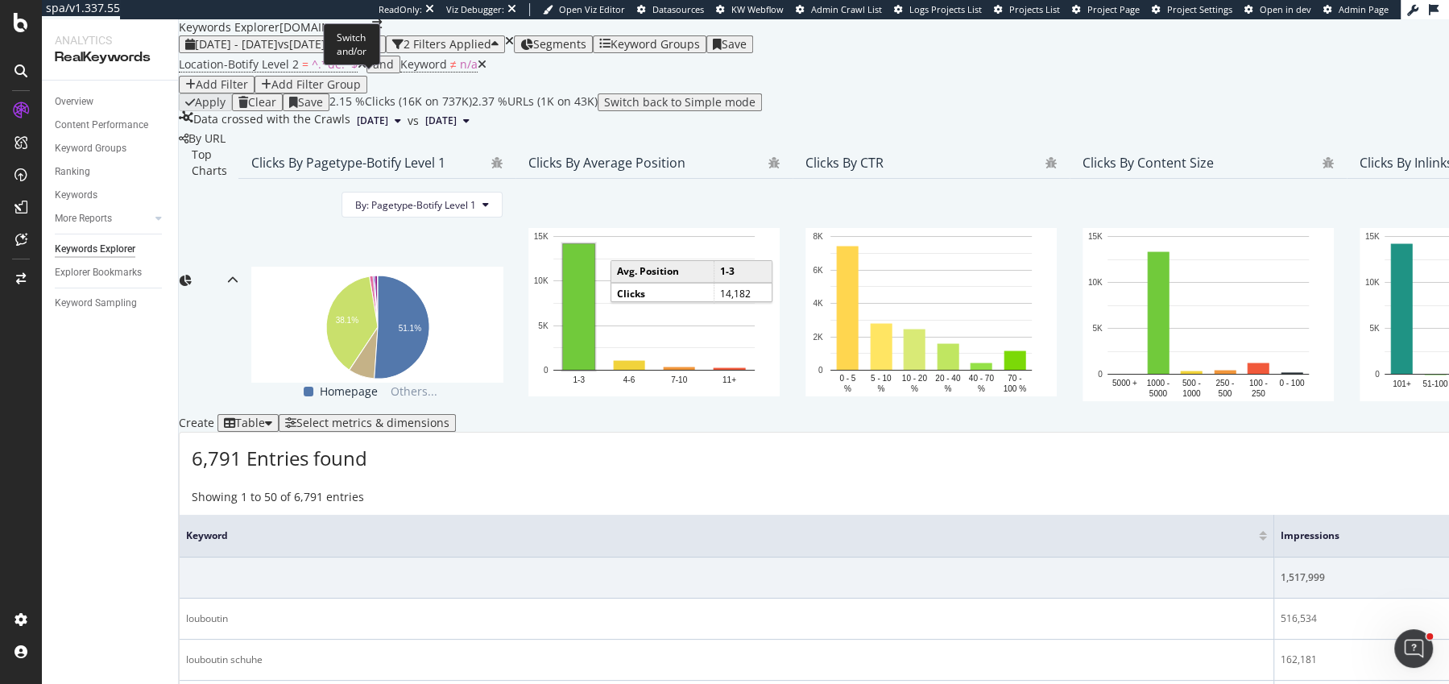
click at [358, 70] on icon at bounding box center [362, 64] width 9 height 11
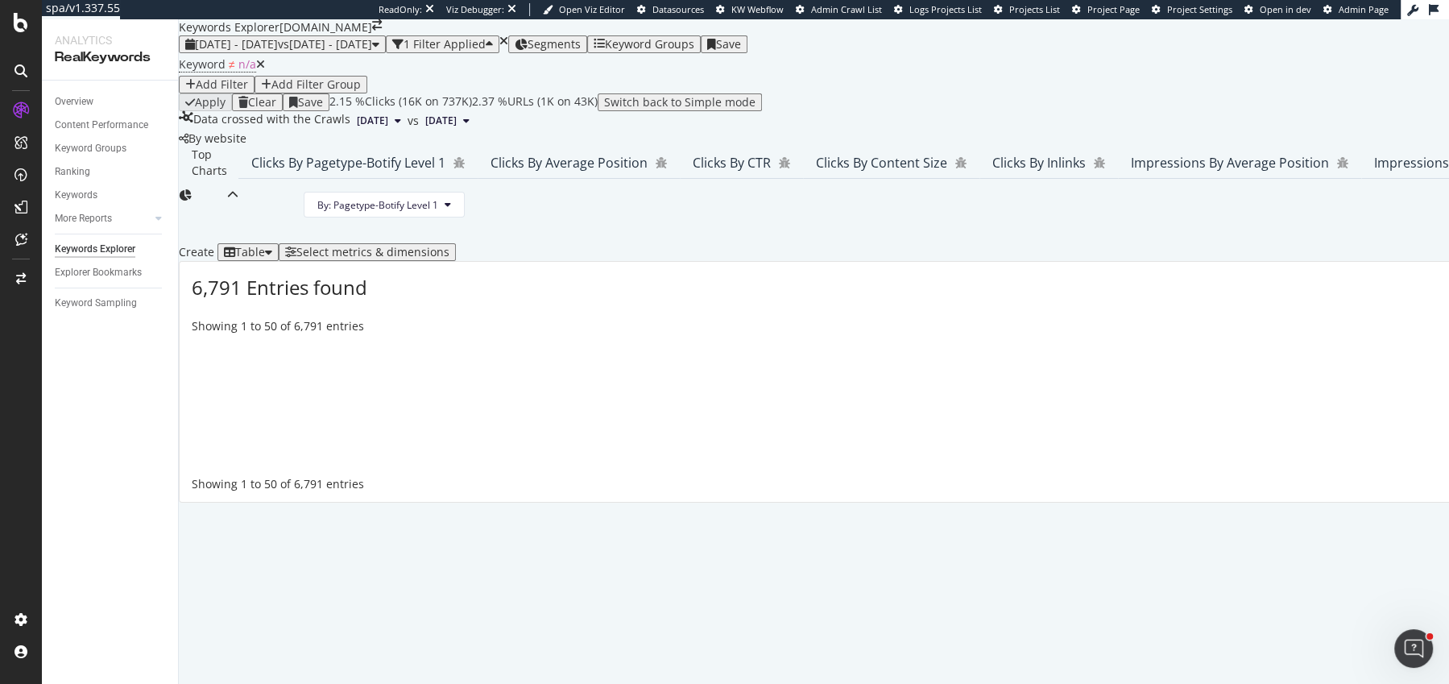
click at [265, 70] on icon at bounding box center [260, 64] width 9 height 11
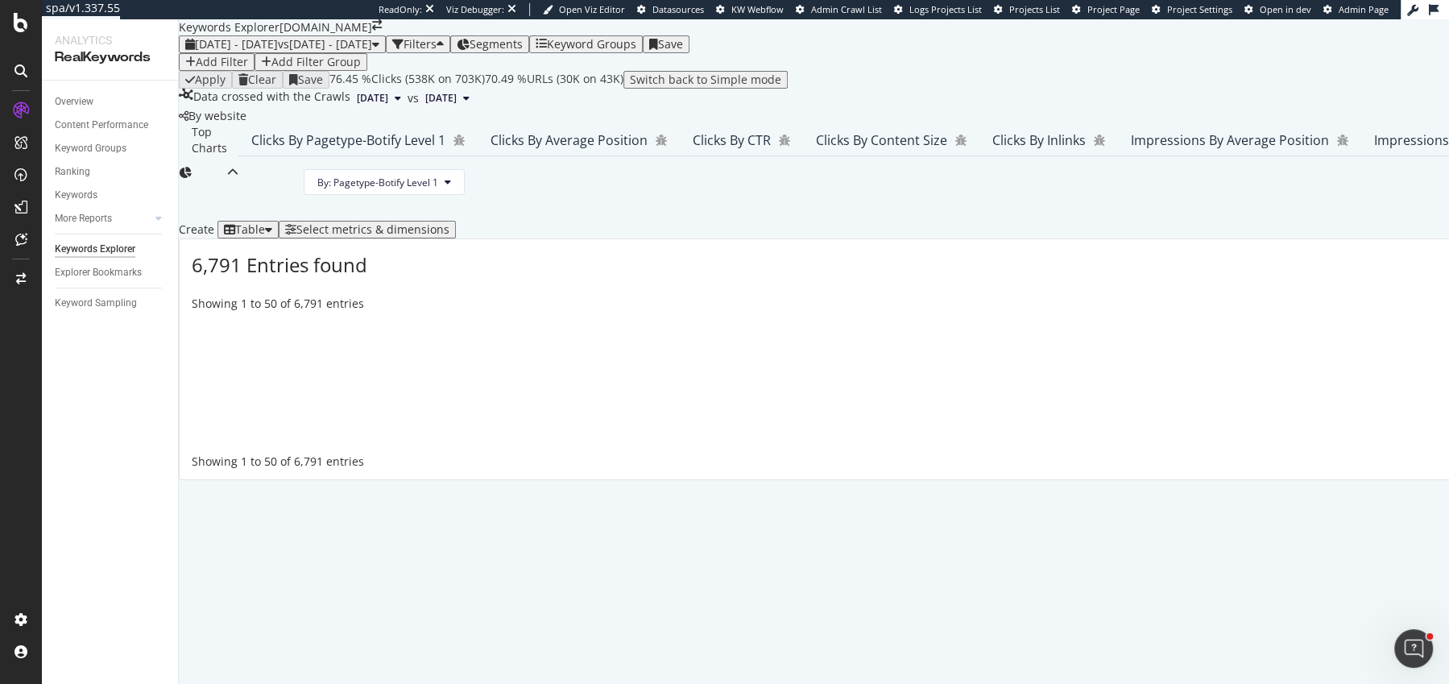
scroll to position [244, 0]
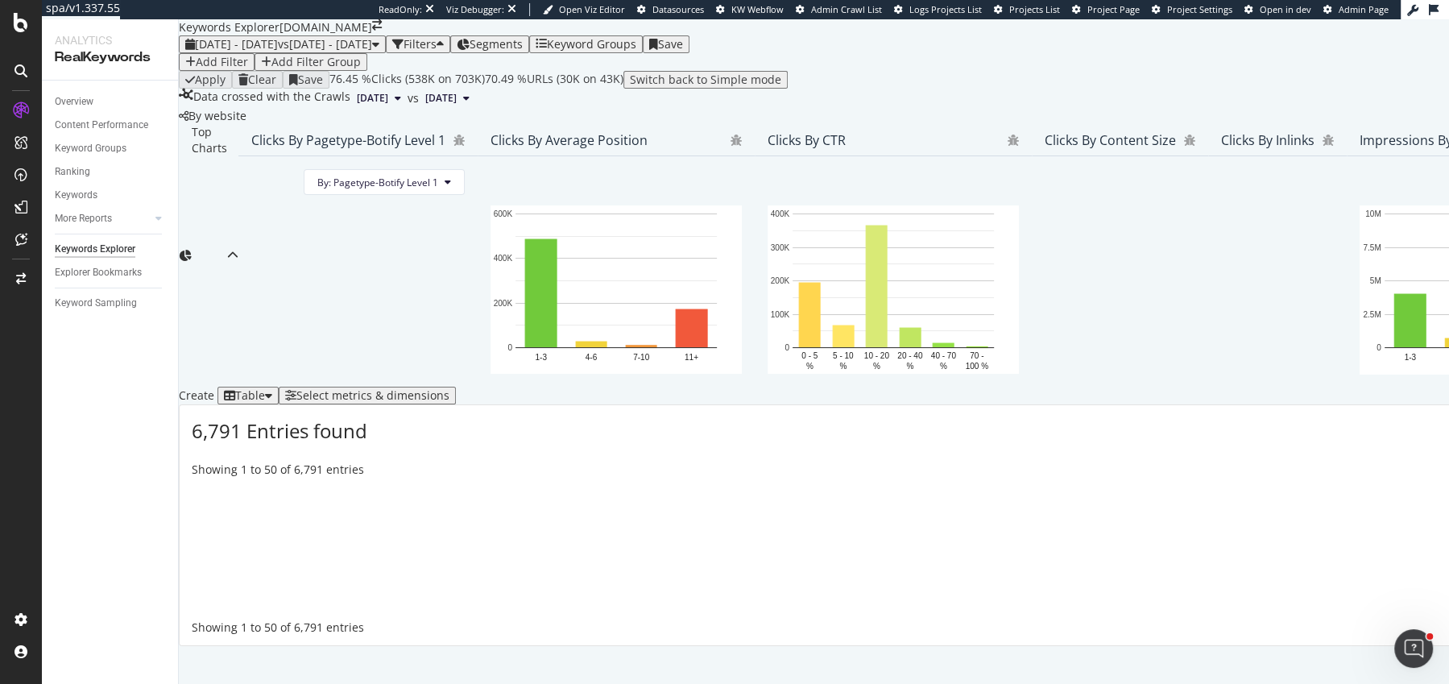
click at [523, 44] on span "Segments" at bounding box center [496, 43] width 53 height 15
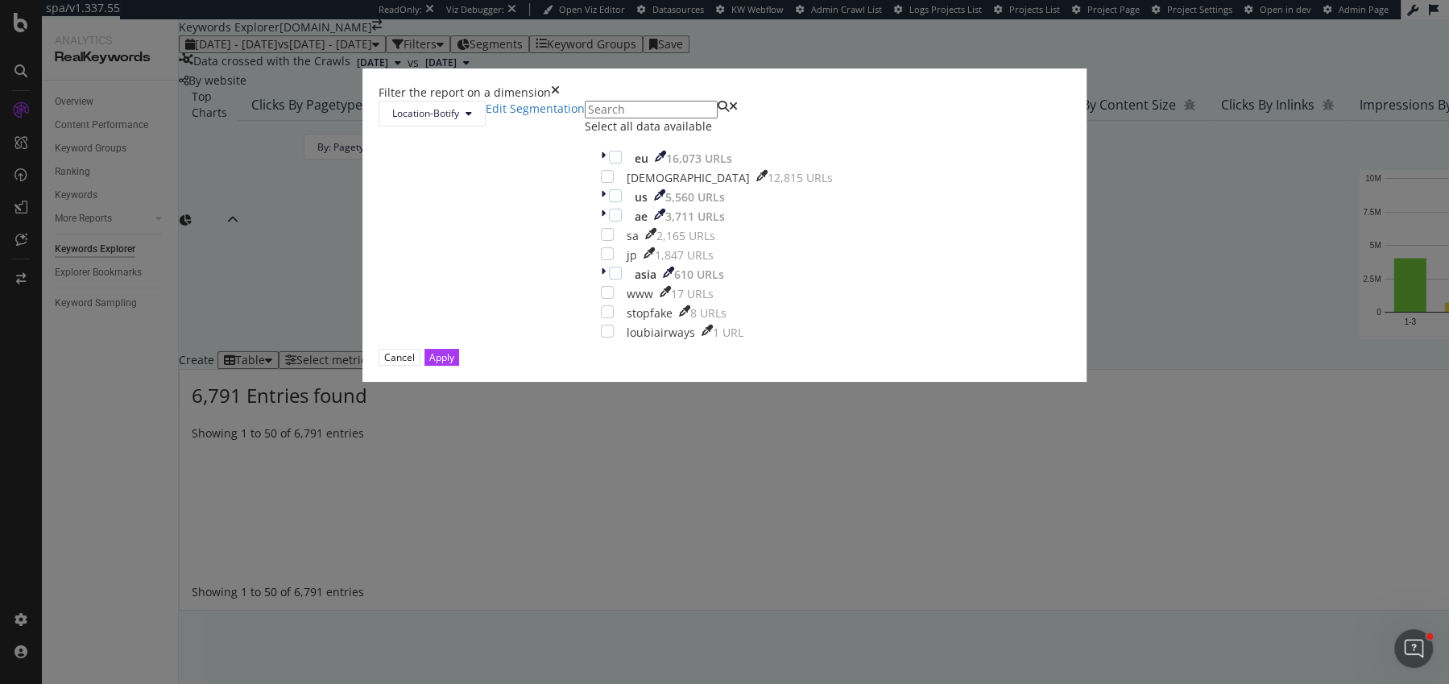
scroll to position [172, 0]
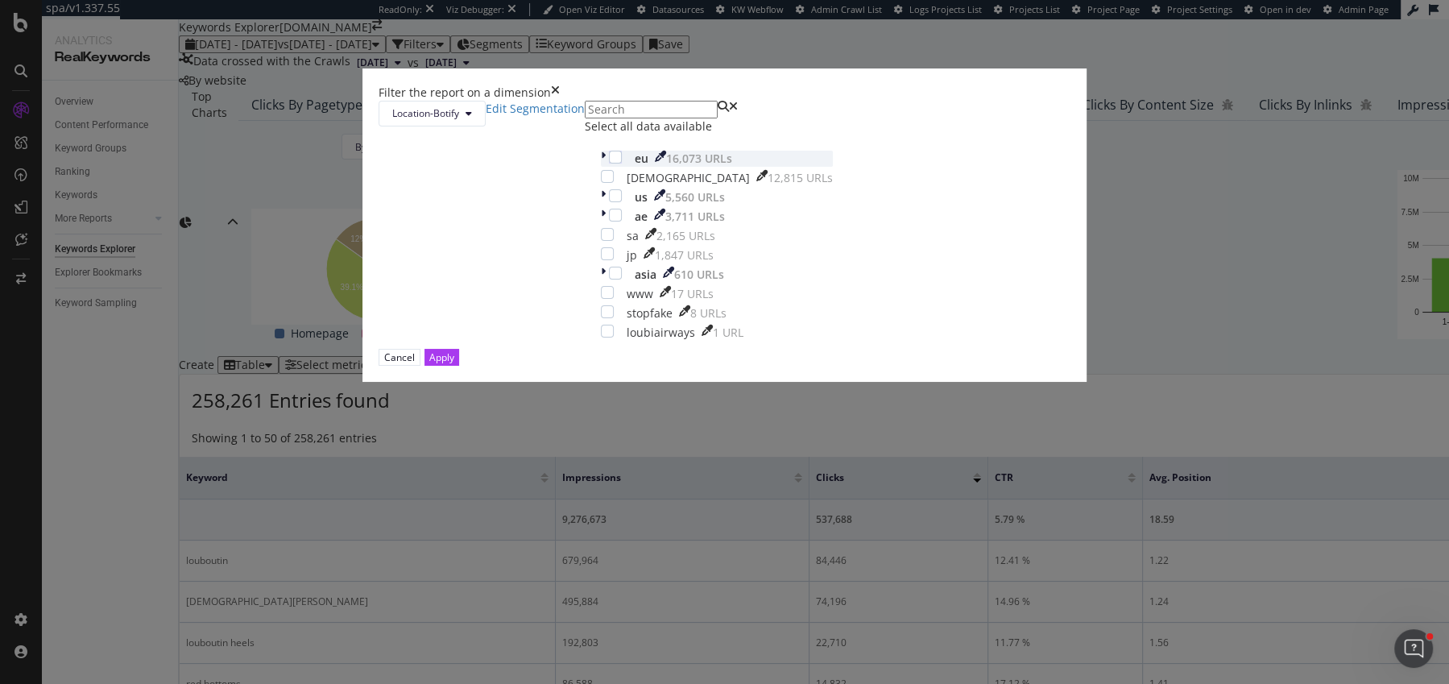
click at [601, 167] on div "eu 16,073 URLs" at bounding box center [717, 159] width 232 height 16
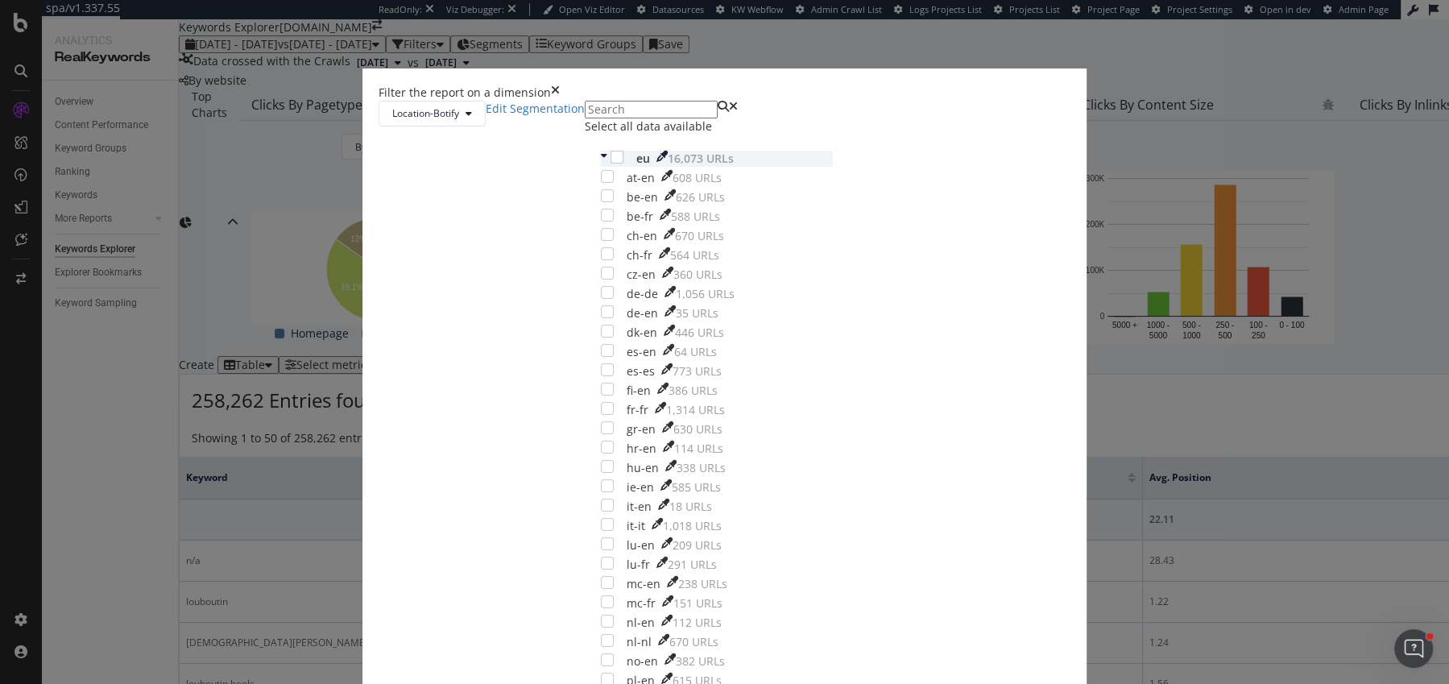
click at [601, 167] on icon "modal" at bounding box center [604, 159] width 6 height 16
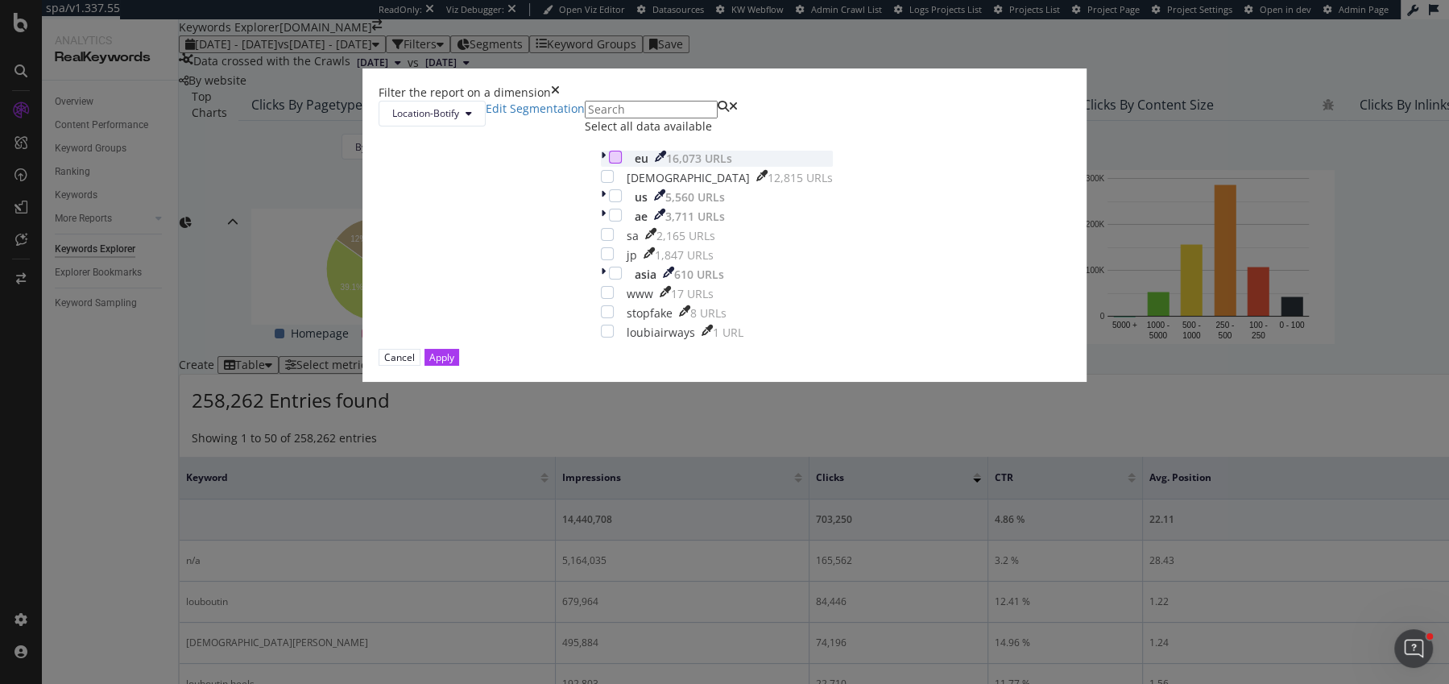
click at [609, 164] on div "modal" at bounding box center [615, 157] width 13 height 13
click at [454, 365] on div "Apply" at bounding box center [441, 357] width 25 height 15
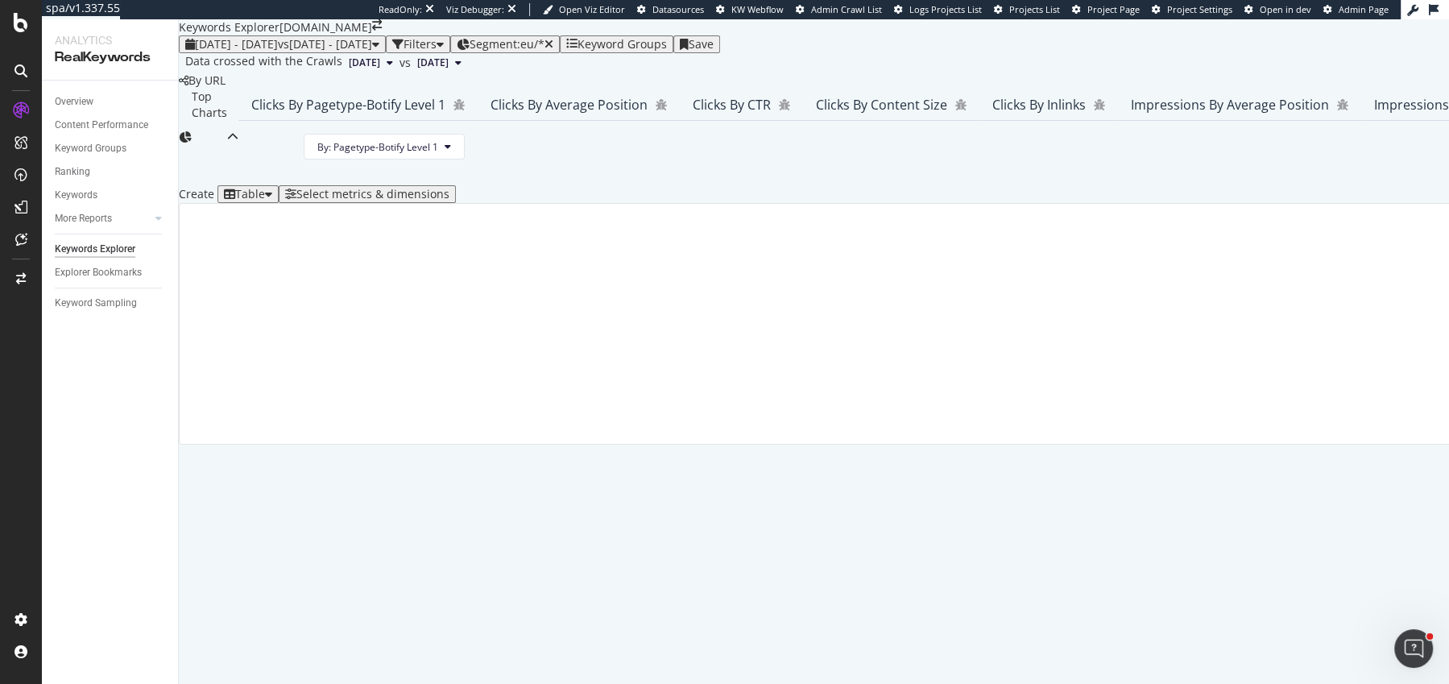
click at [450, 201] on div "Select metrics & dimensions" at bounding box center [372, 194] width 153 height 13
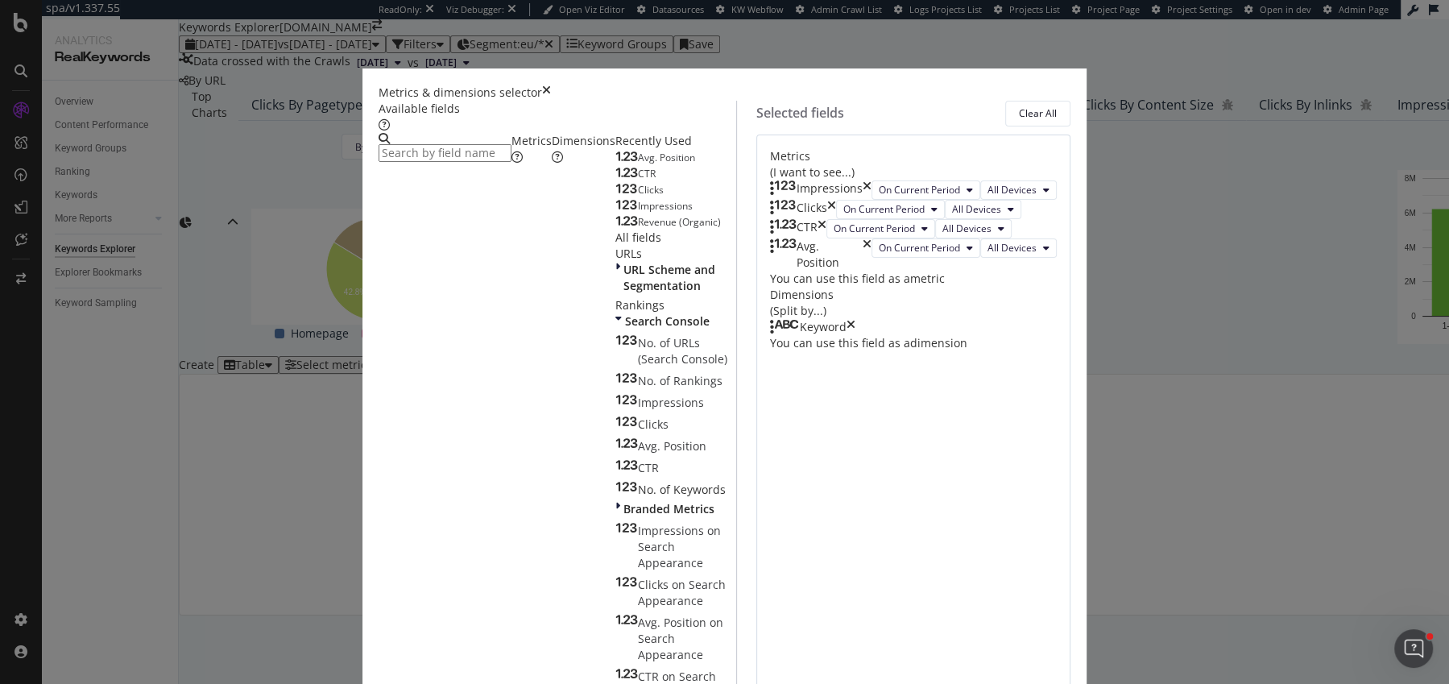
click at [872, 186] on icon "times" at bounding box center [867, 189] width 9 height 19
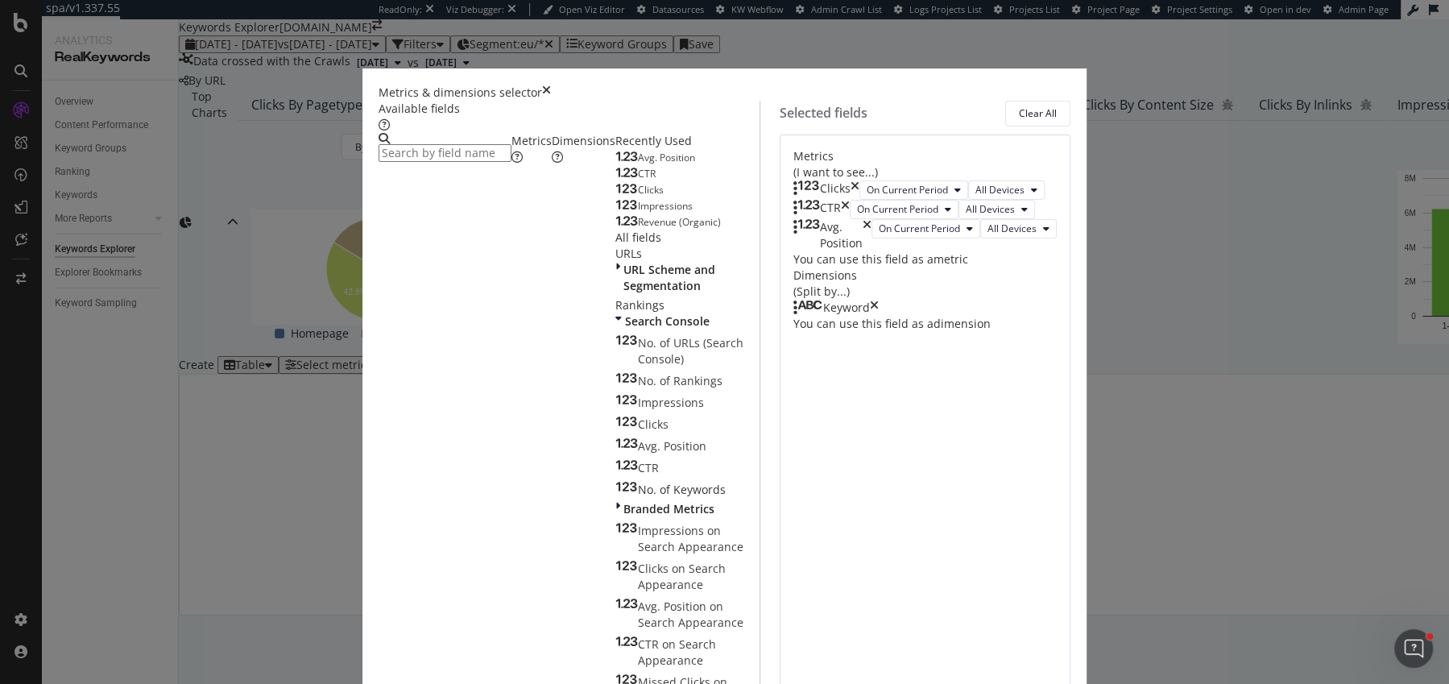
click at [860, 186] on icon "times" at bounding box center [855, 189] width 9 height 19
click at [850, 200] on icon "times" at bounding box center [845, 209] width 9 height 19
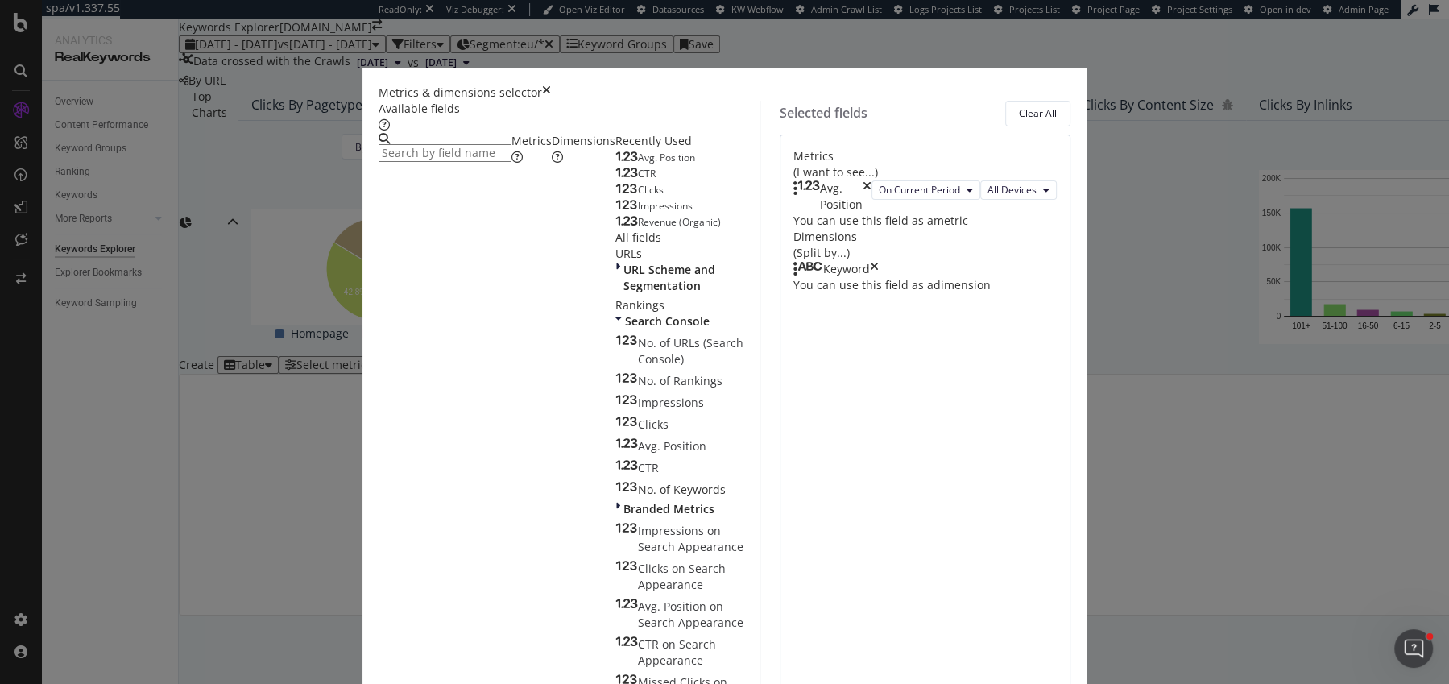
click at [872, 186] on icon "times" at bounding box center [867, 196] width 9 height 32
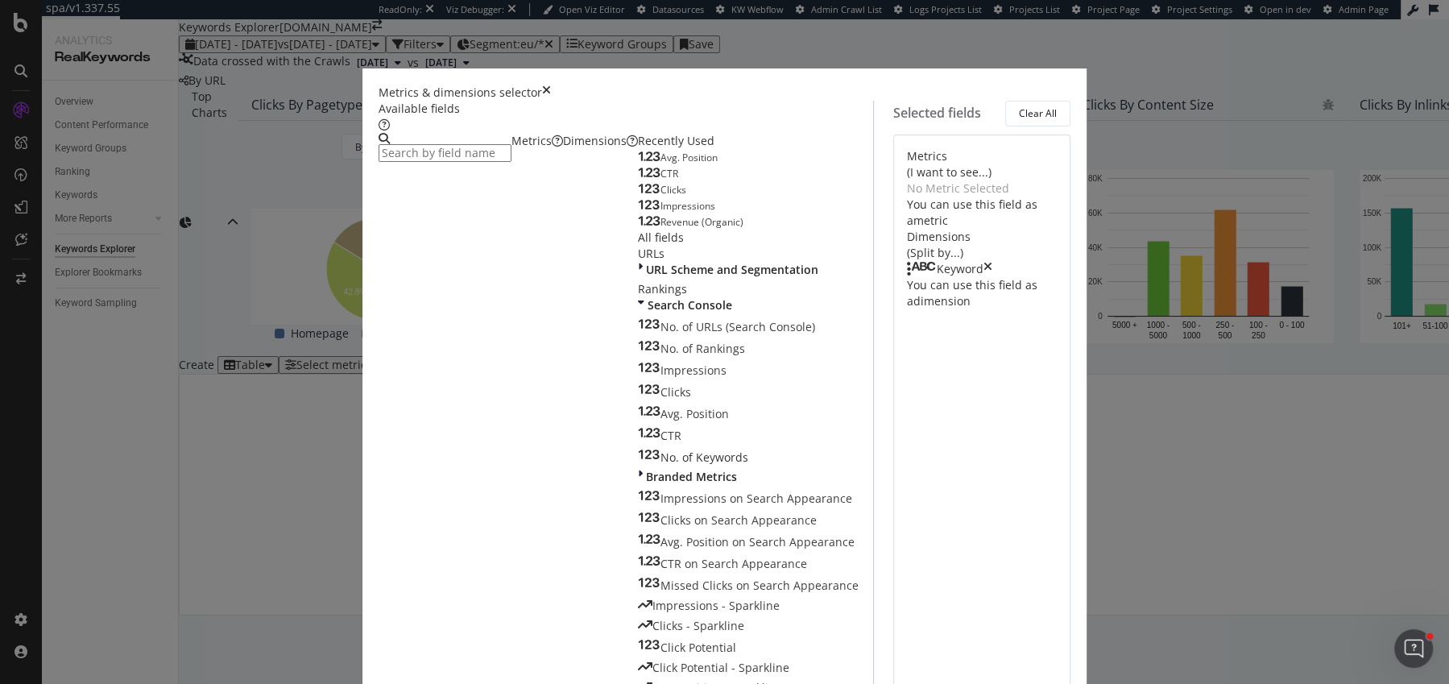
click at [993, 262] on div "Keyword" at bounding box center [949, 269] width 85 height 16
click at [506, 144] on input "modal" at bounding box center [445, 153] width 133 height 18
click at [993, 267] on icon "times" at bounding box center [988, 269] width 9 height 16
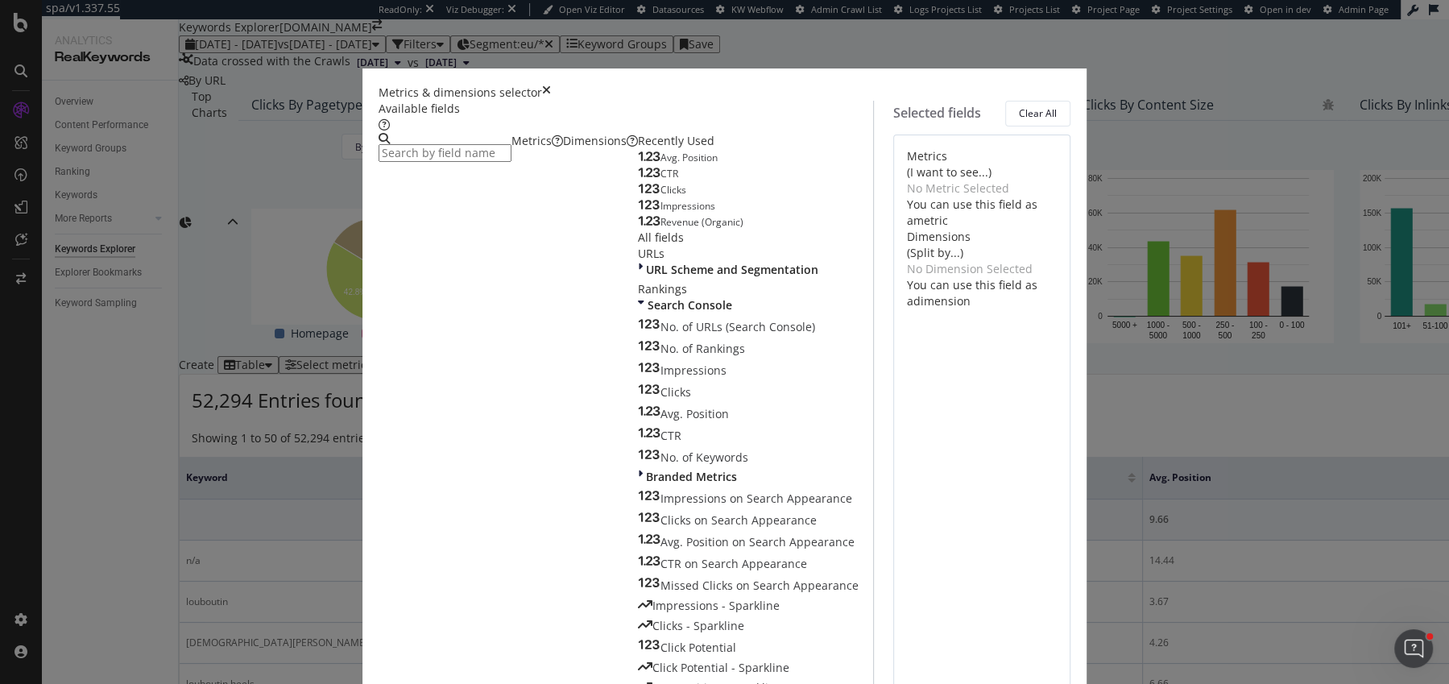
click at [495, 148] on input "modal" at bounding box center [445, 153] width 133 height 18
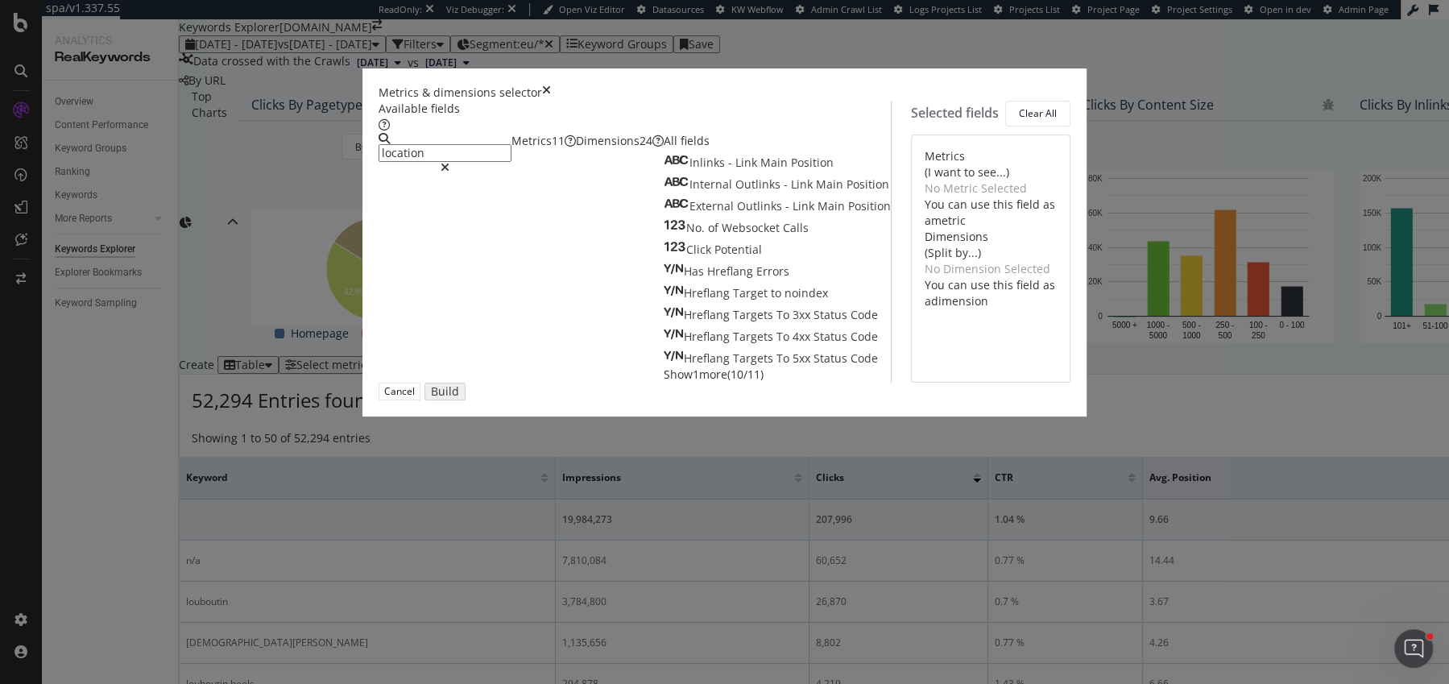
type input "location"
click at [576, 149] on div "Dimensions 24" at bounding box center [620, 141] width 88 height 16
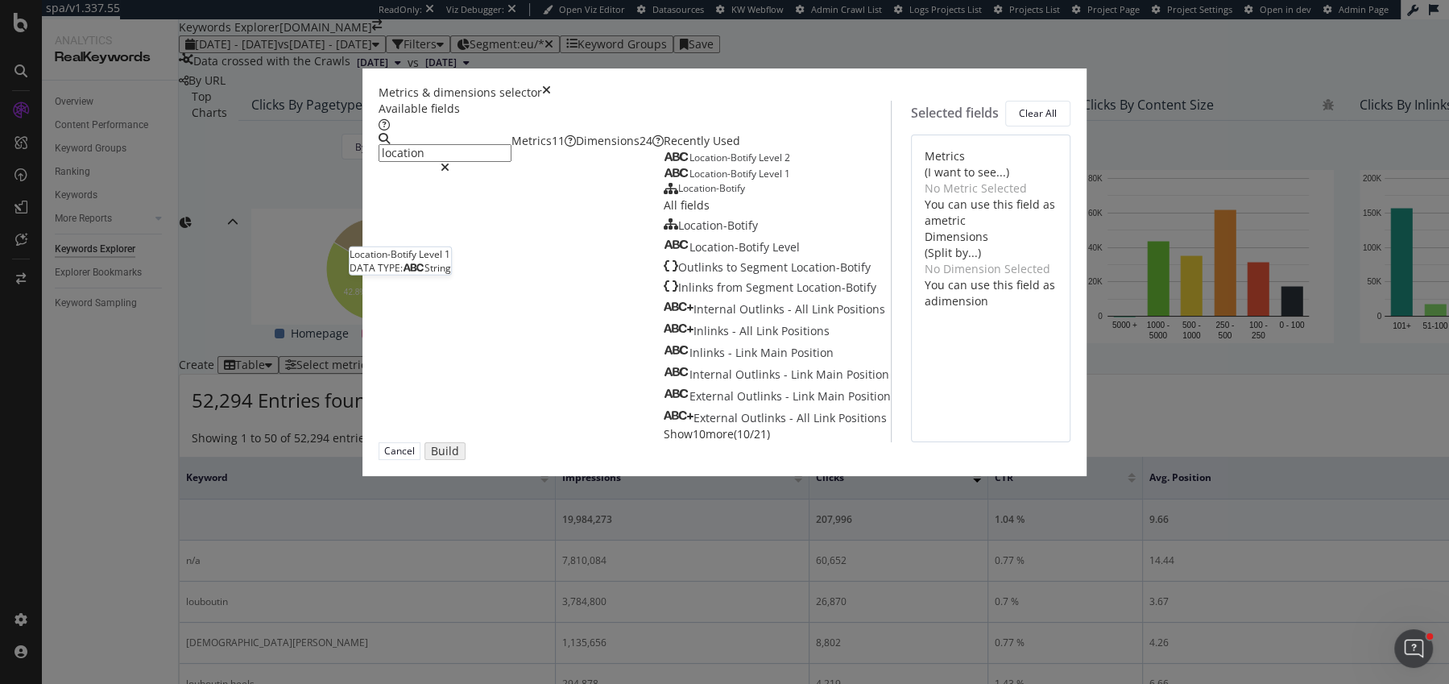
click at [759, 180] on span "Level" at bounding box center [772, 174] width 26 height 14
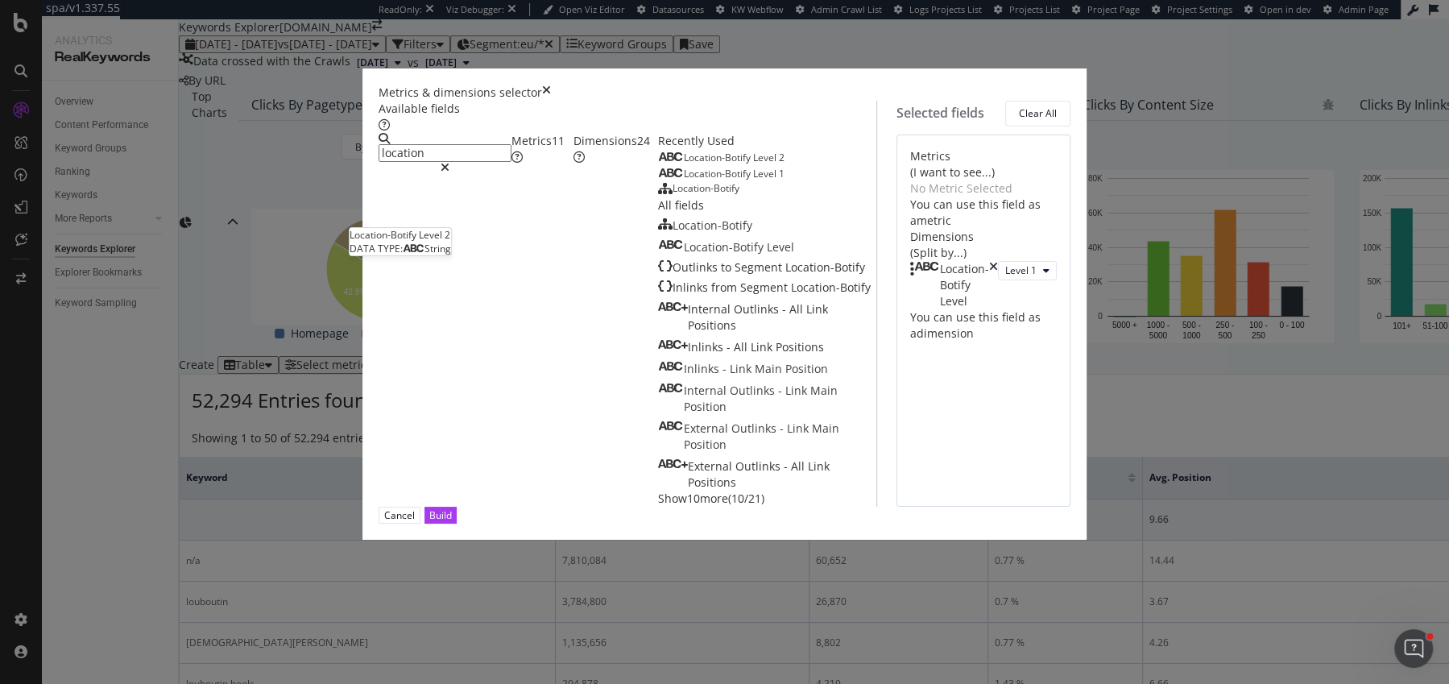
click at [658, 164] on div "Location-Botify Level 2" at bounding box center [721, 157] width 126 height 13
click at [998, 268] on div "Location-Botify Level" at bounding box center [954, 285] width 88 height 48
click at [998, 265] on icon "times" at bounding box center [993, 285] width 9 height 48
click at [552, 149] on div "11" at bounding box center [558, 141] width 13 height 16
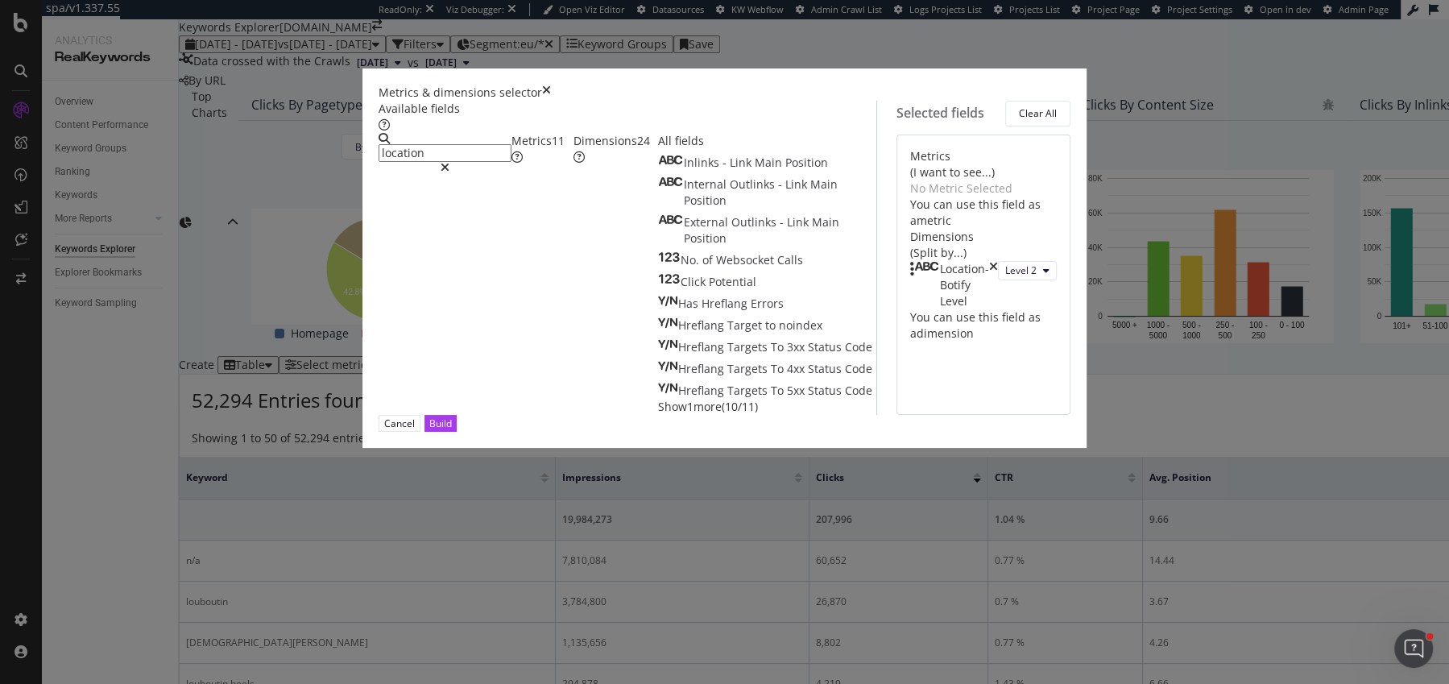
click at [512, 162] on div "modal" at bounding box center [445, 167] width 133 height 11
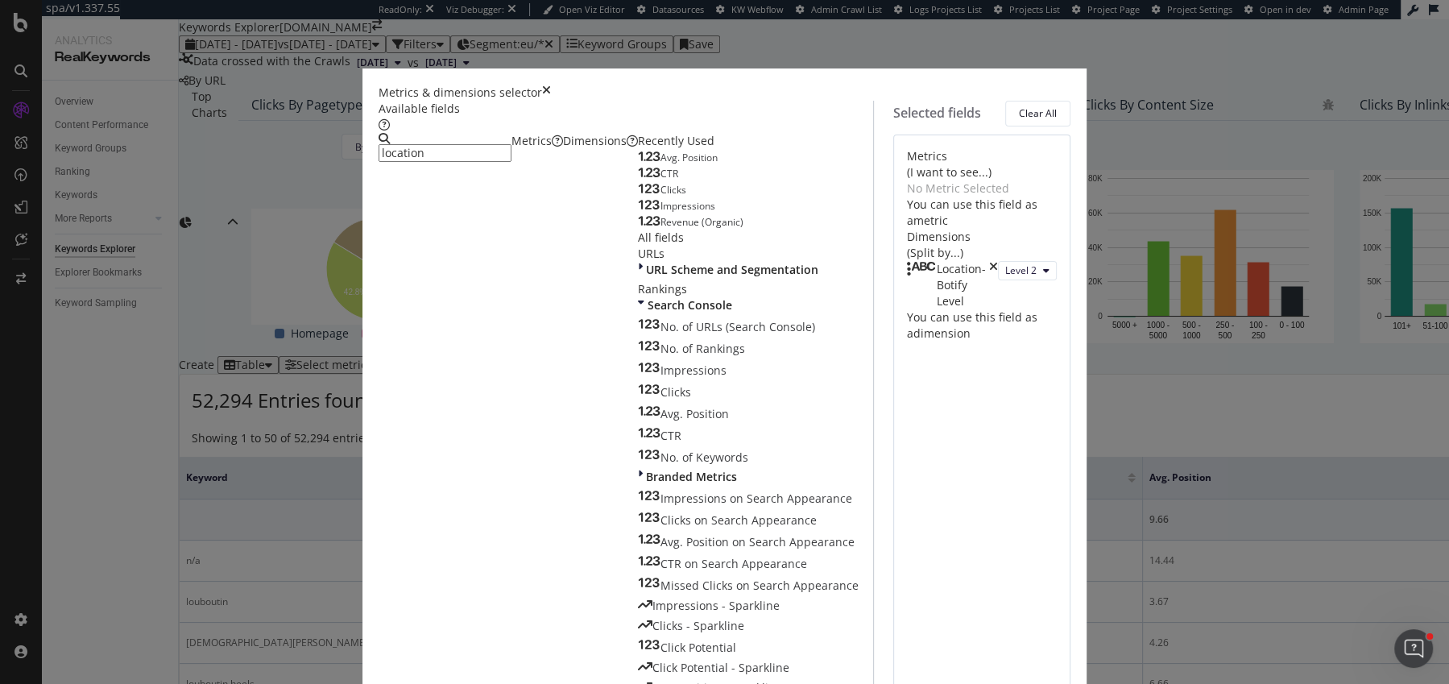
click at [512, 144] on input "location" at bounding box center [445, 153] width 133 height 18
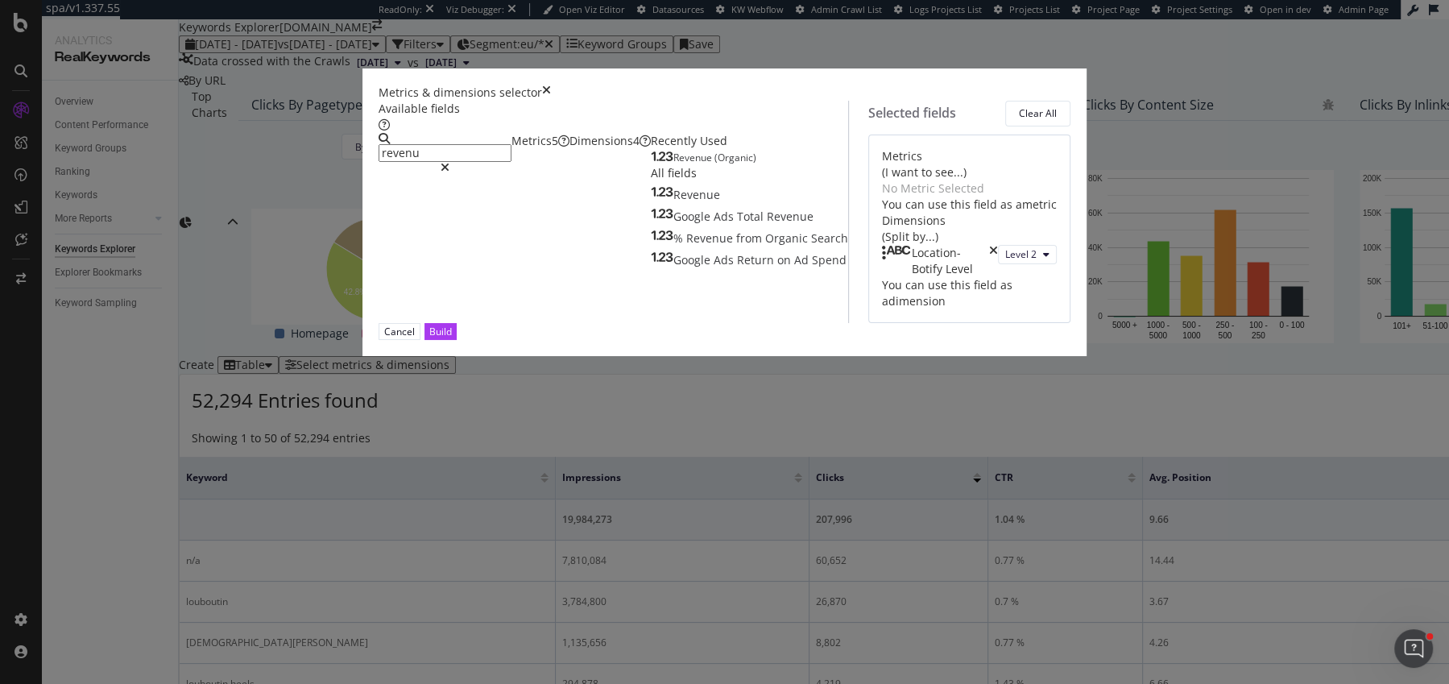
click at [715, 164] on span "(Organic)" at bounding box center [736, 158] width 42 height 14
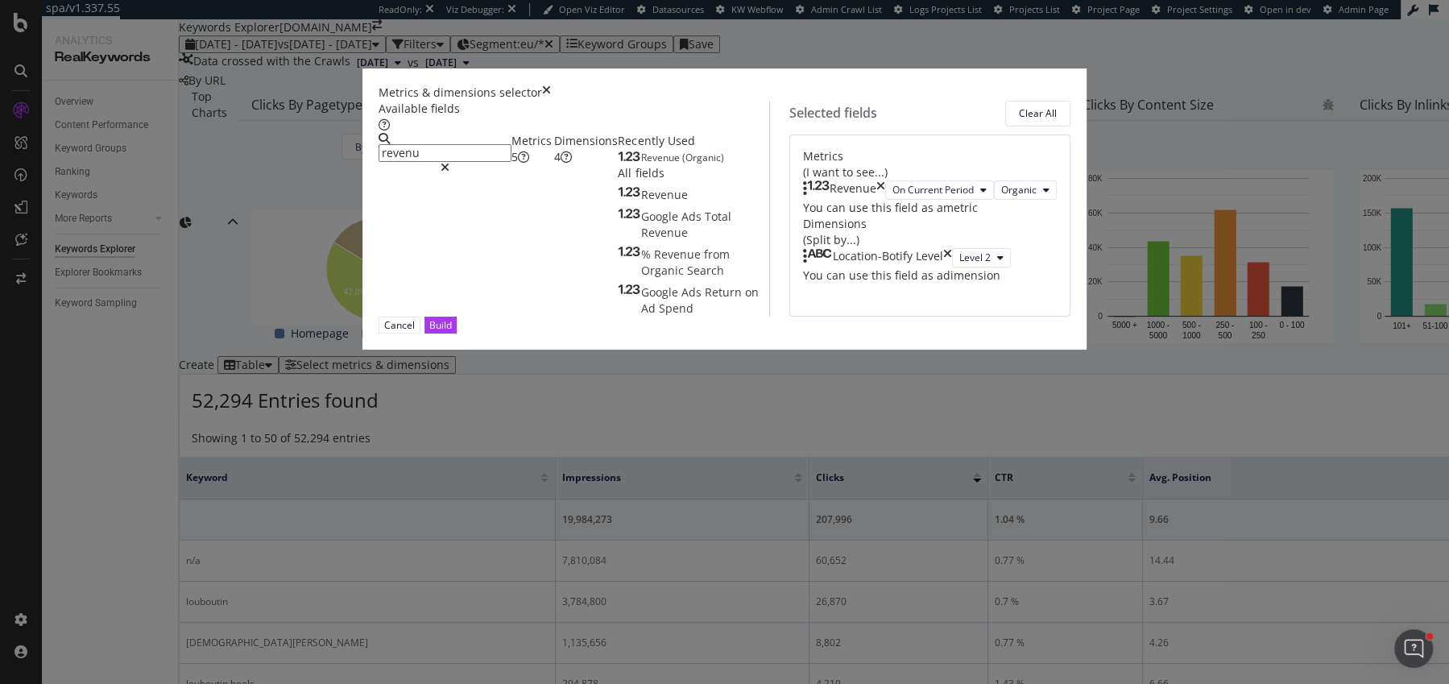
click at [682, 164] on span "(Organic)" at bounding box center [703, 158] width 42 height 14
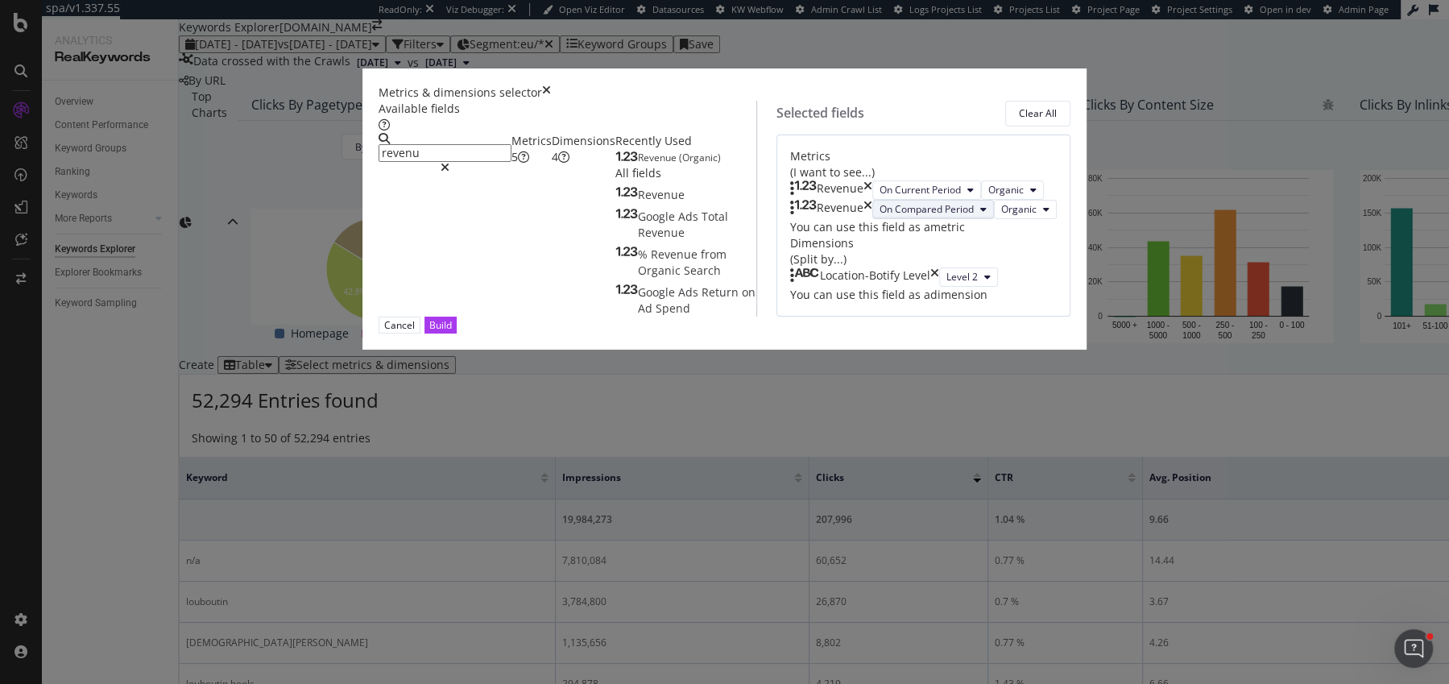
click at [873, 219] on button "On Compared Period" at bounding box center [934, 209] width 122 height 19
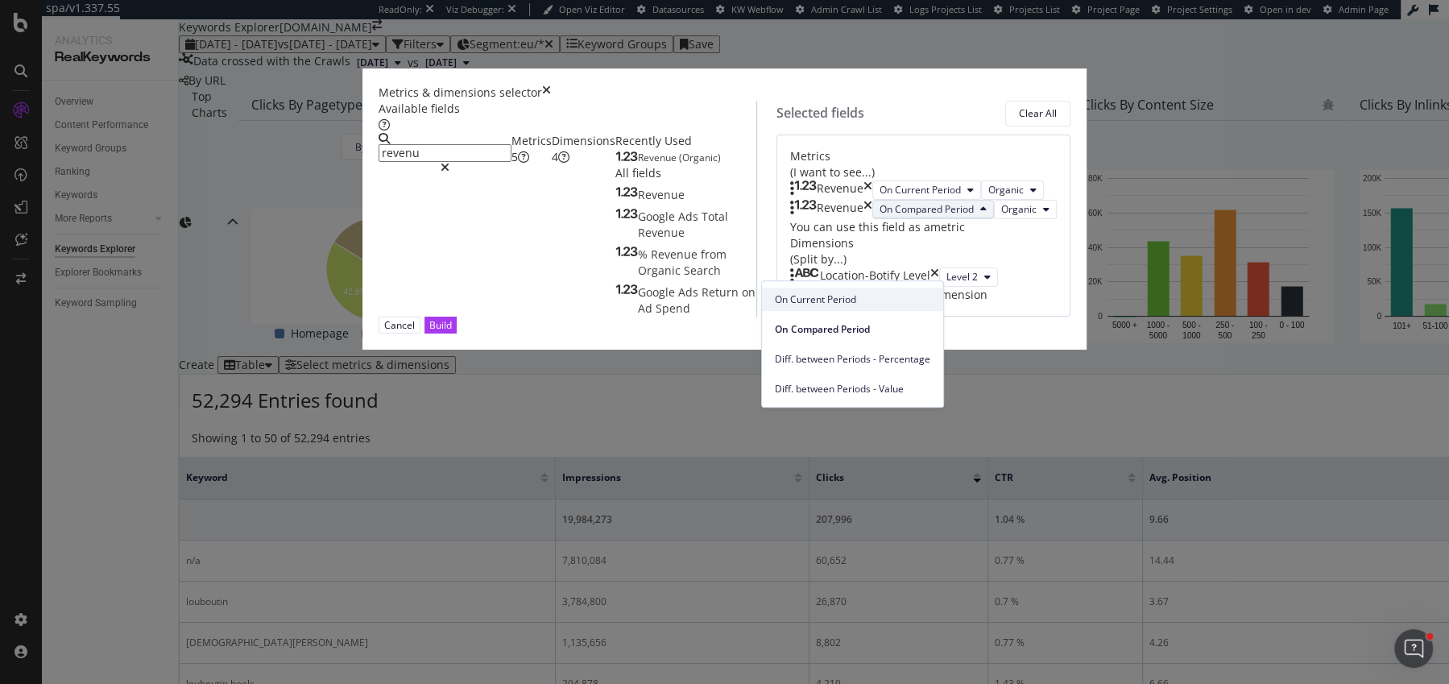
click at [851, 301] on span "On Current Period" at bounding box center [852, 299] width 155 height 15
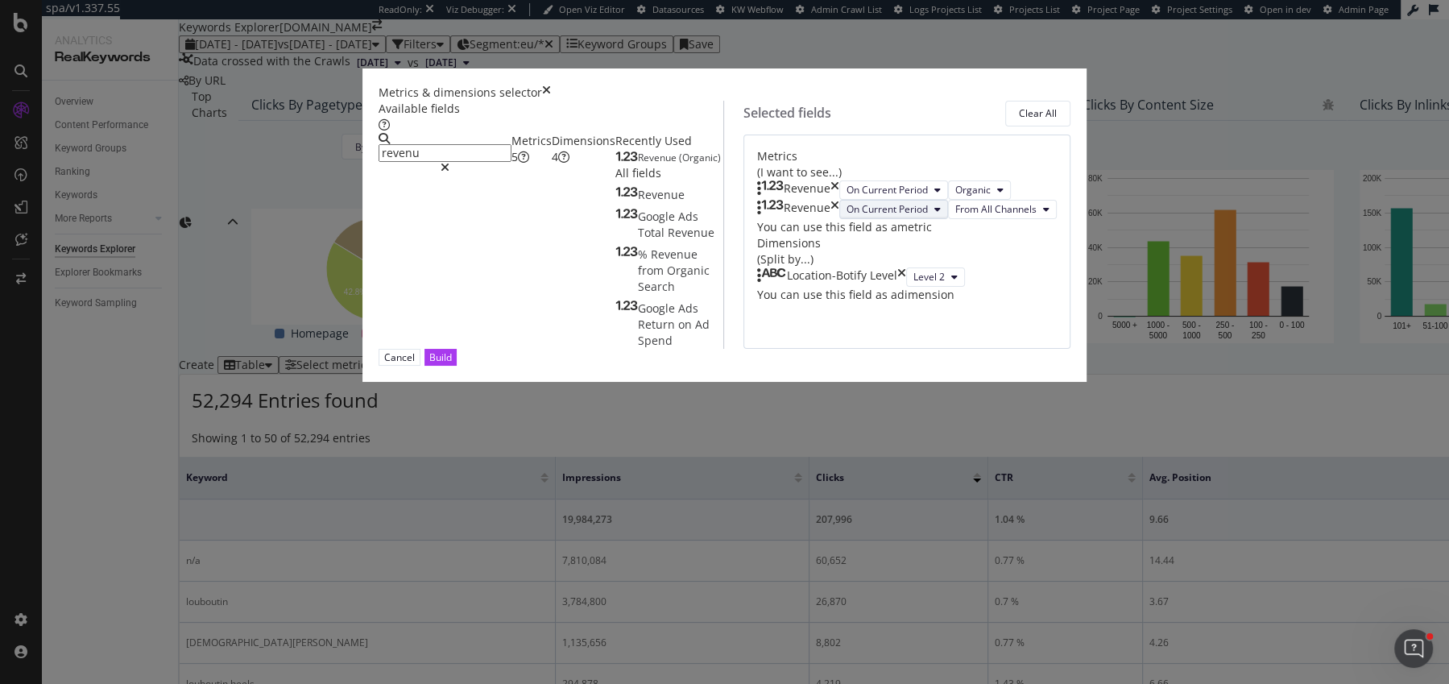
click at [839, 219] on button "On Current Period" at bounding box center [893, 209] width 109 height 19
click at [826, 342] on div "Diff. between Periods - Percentage" at bounding box center [852, 356] width 181 height 30
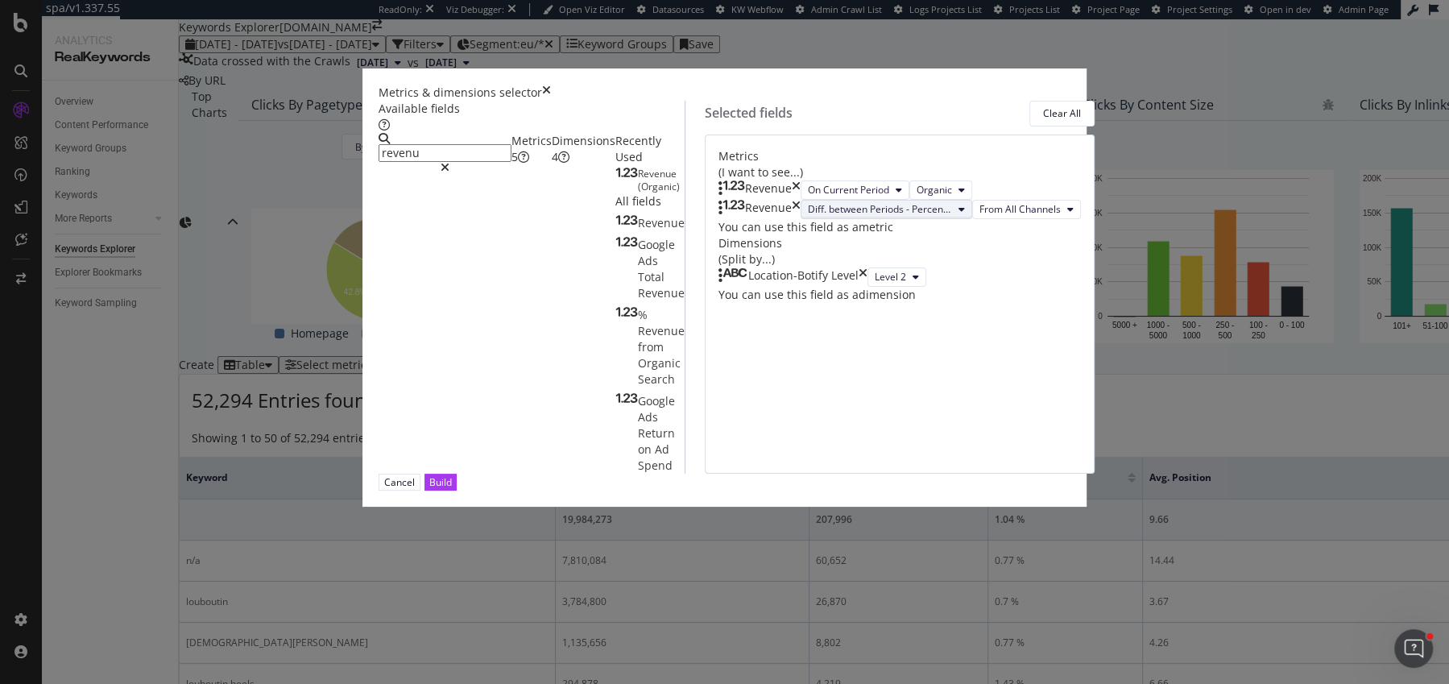
click at [868, 216] on span "Diff. between Periods - Percentage" at bounding box center [880, 209] width 144 height 14
click at [850, 328] on span "On Compared Period" at bounding box center [855, 329] width 160 height 15
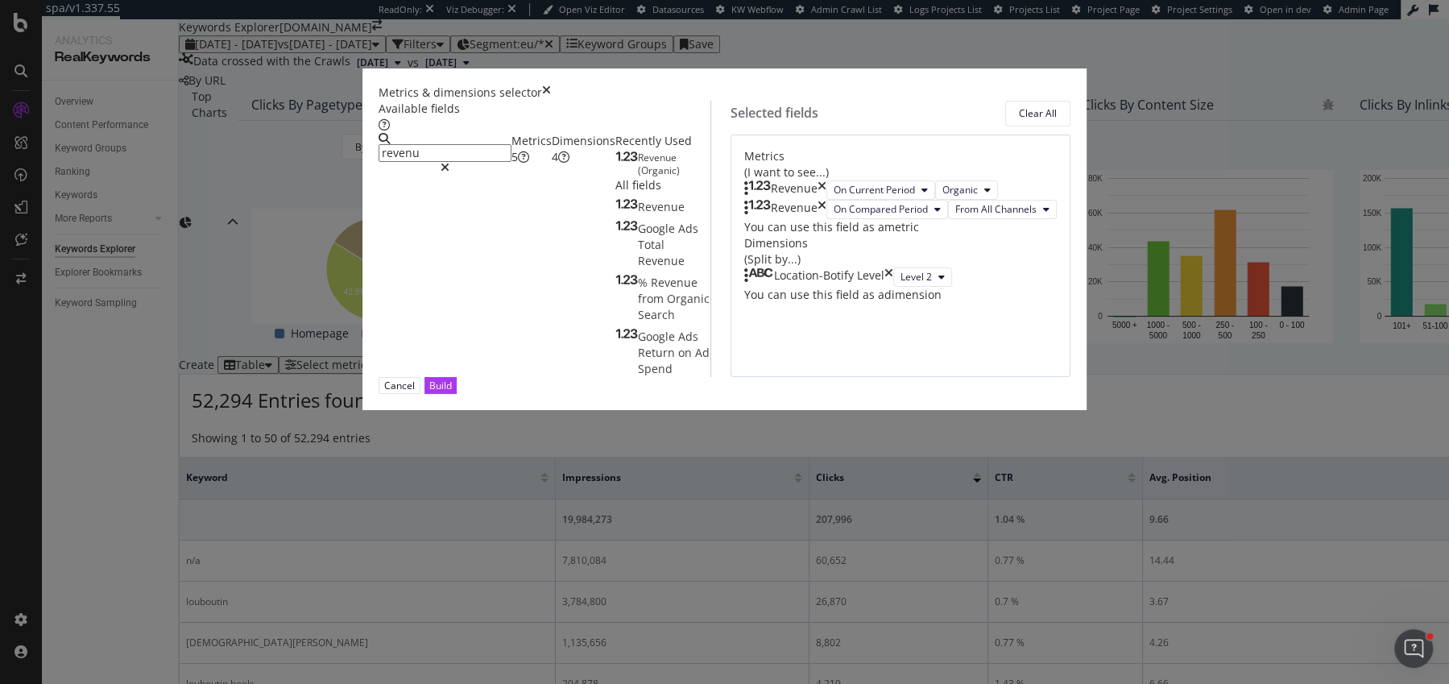
click at [512, 153] on input "revenu" at bounding box center [445, 153] width 133 height 18
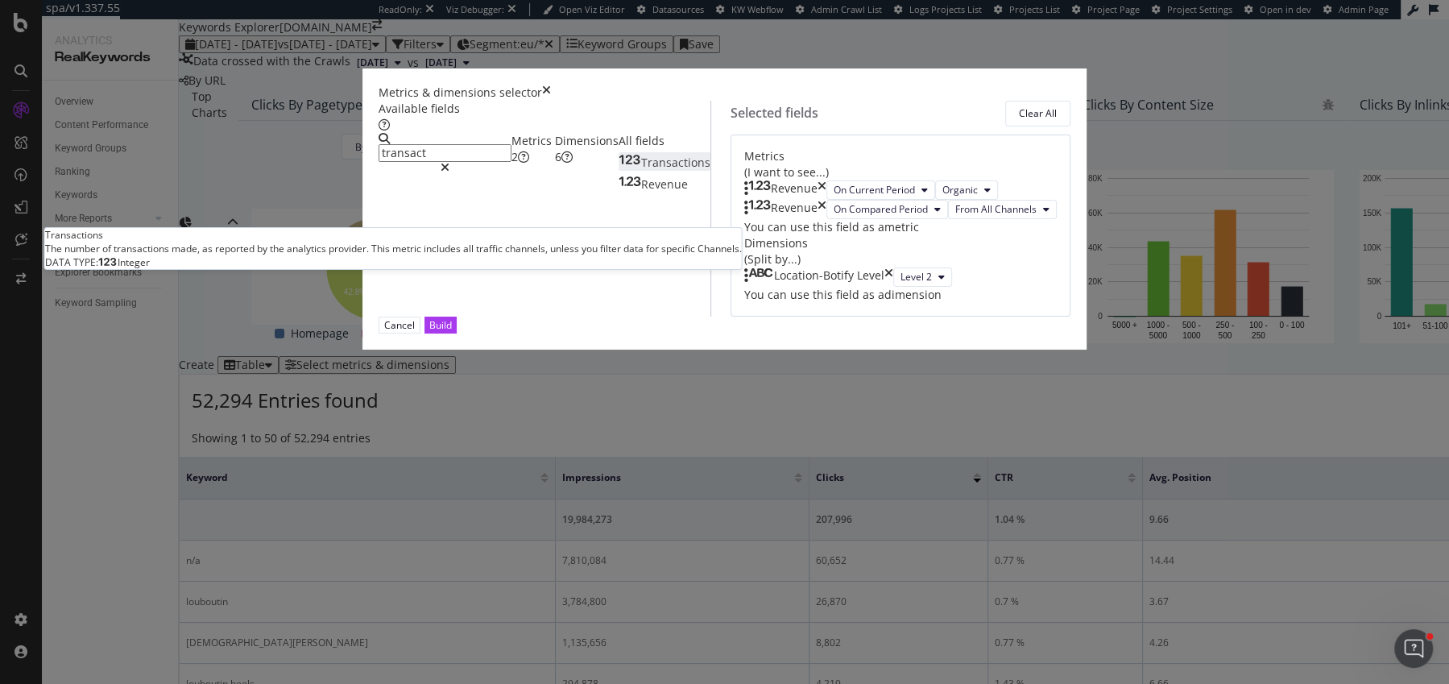
type input "transact"
click at [641, 170] on span "Transactions" at bounding box center [675, 162] width 69 height 15
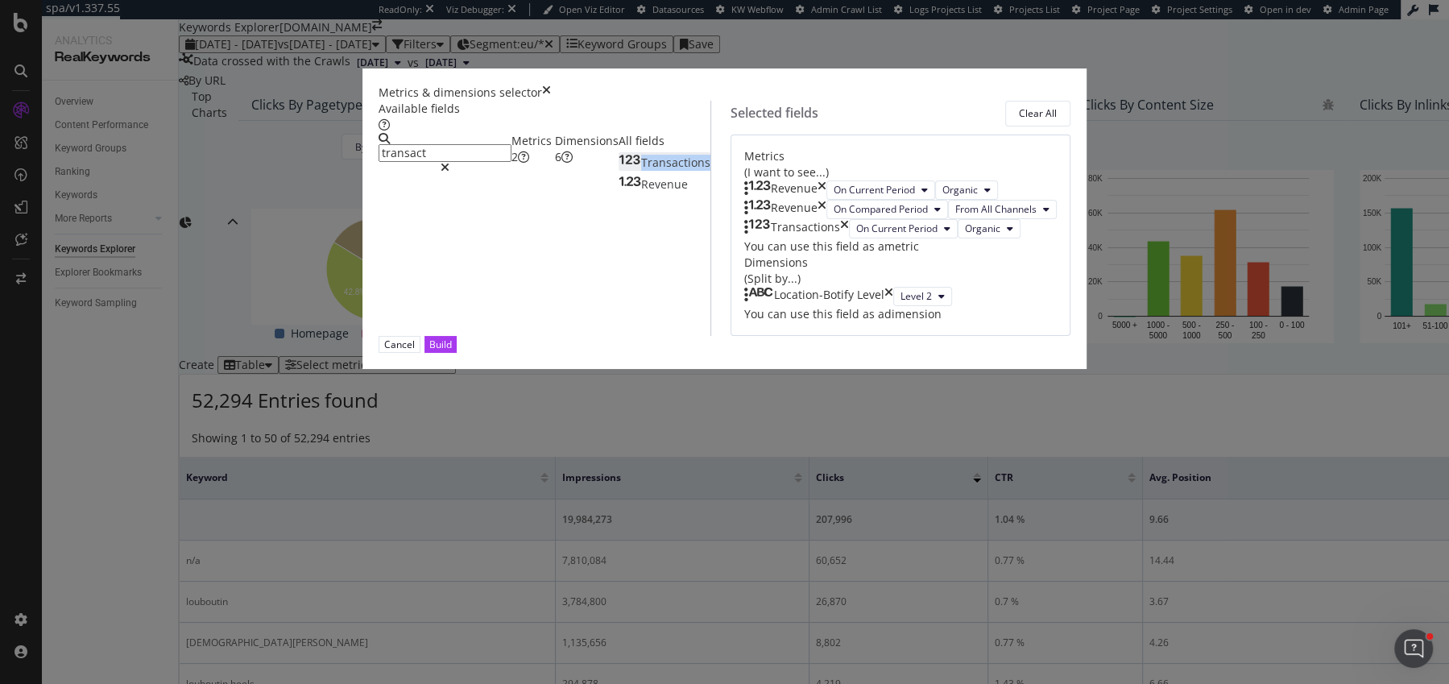
click at [641, 170] on span "Transactions" at bounding box center [675, 162] width 69 height 15
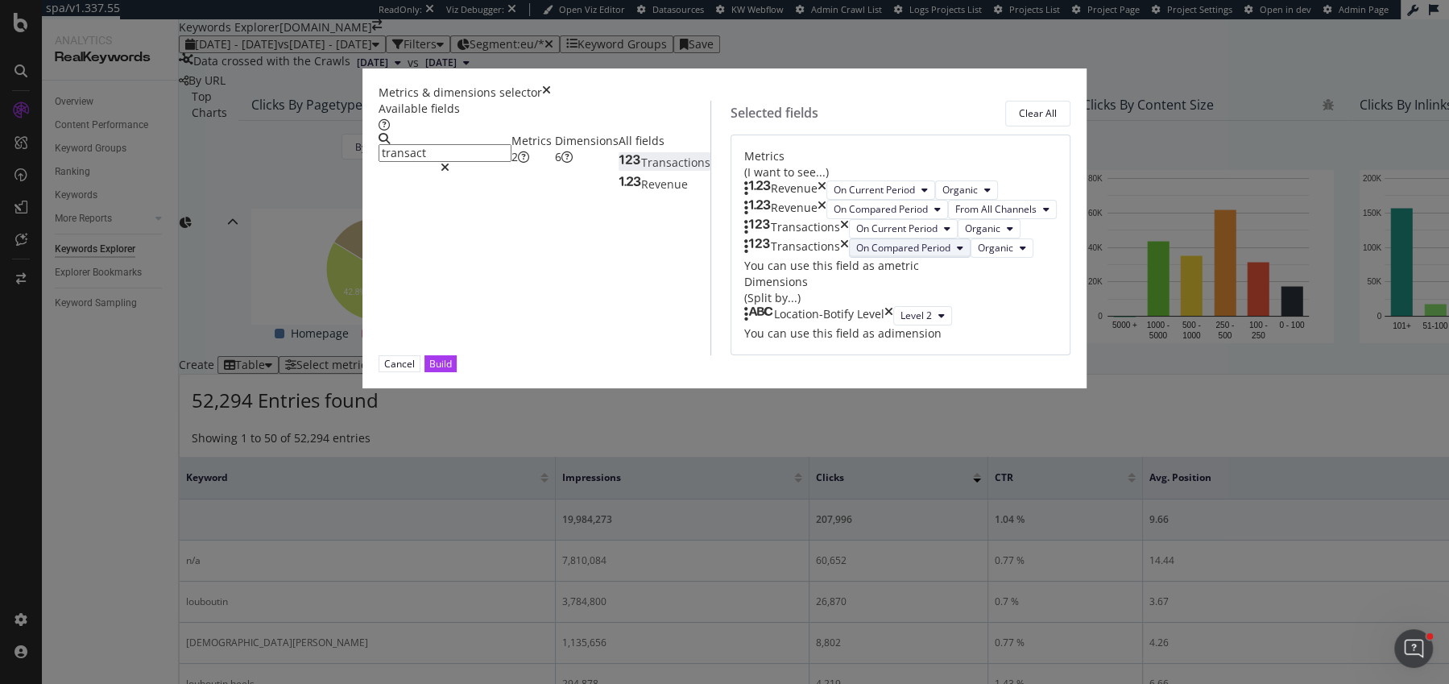
click at [856, 255] on span "On Compared Period" at bounding box center [903, 248] width 94 height 14
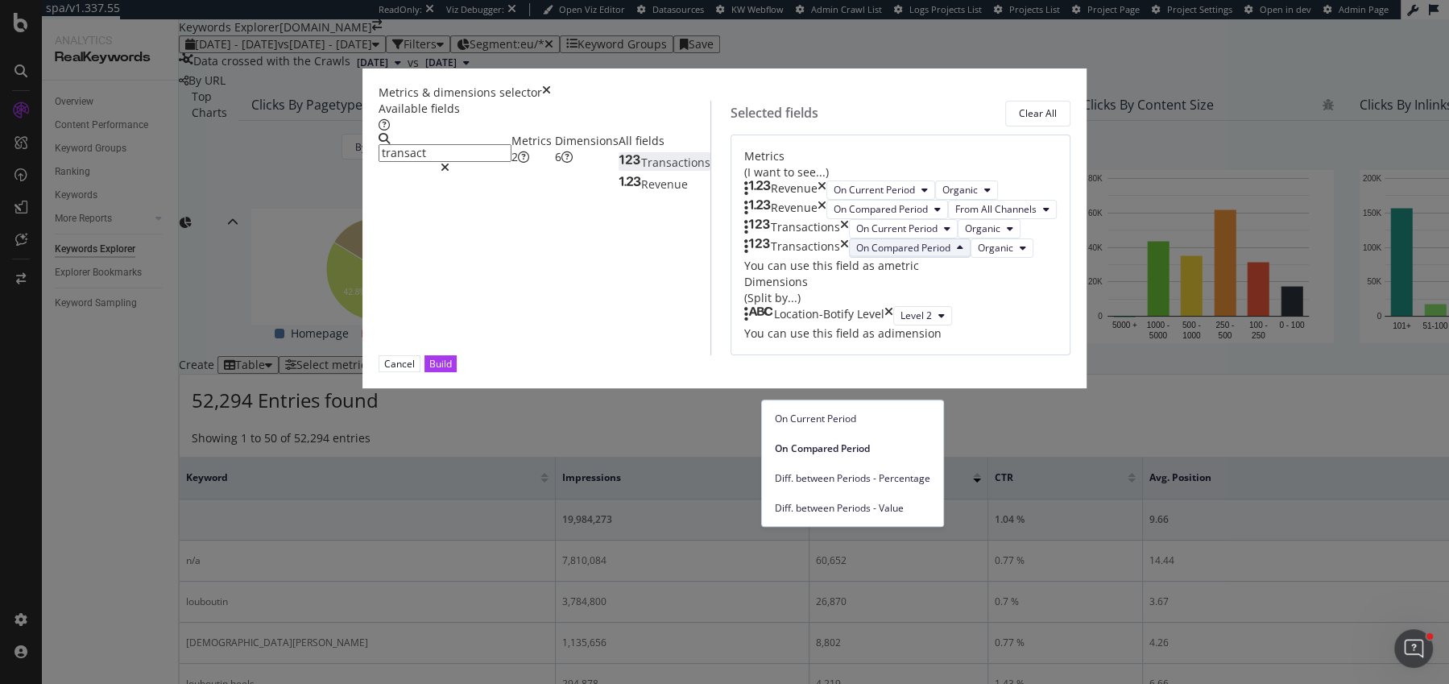
click at [856, 255] on span "On Compared Period" at bounding box center [903, 248] width 94 height 14
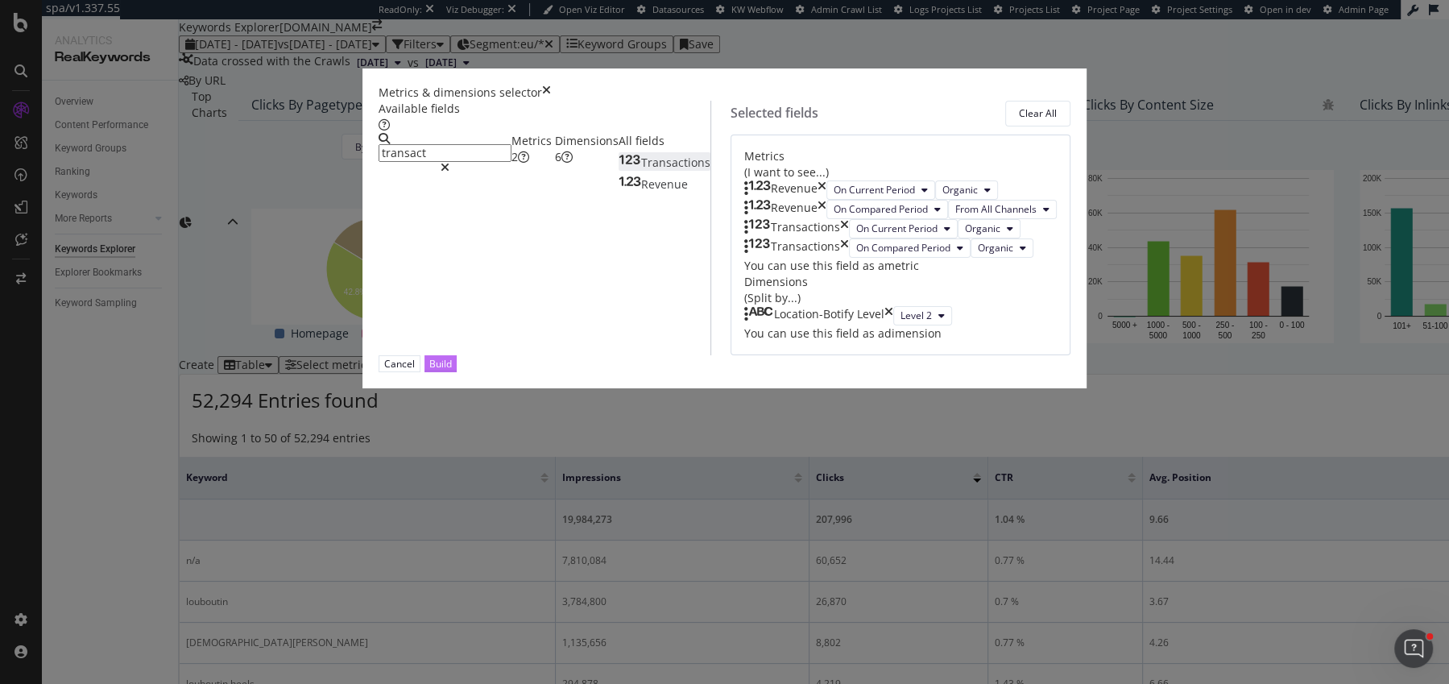
click at [452, 371] on div "Build" at bounding box center [440, 364] width 23 height 14
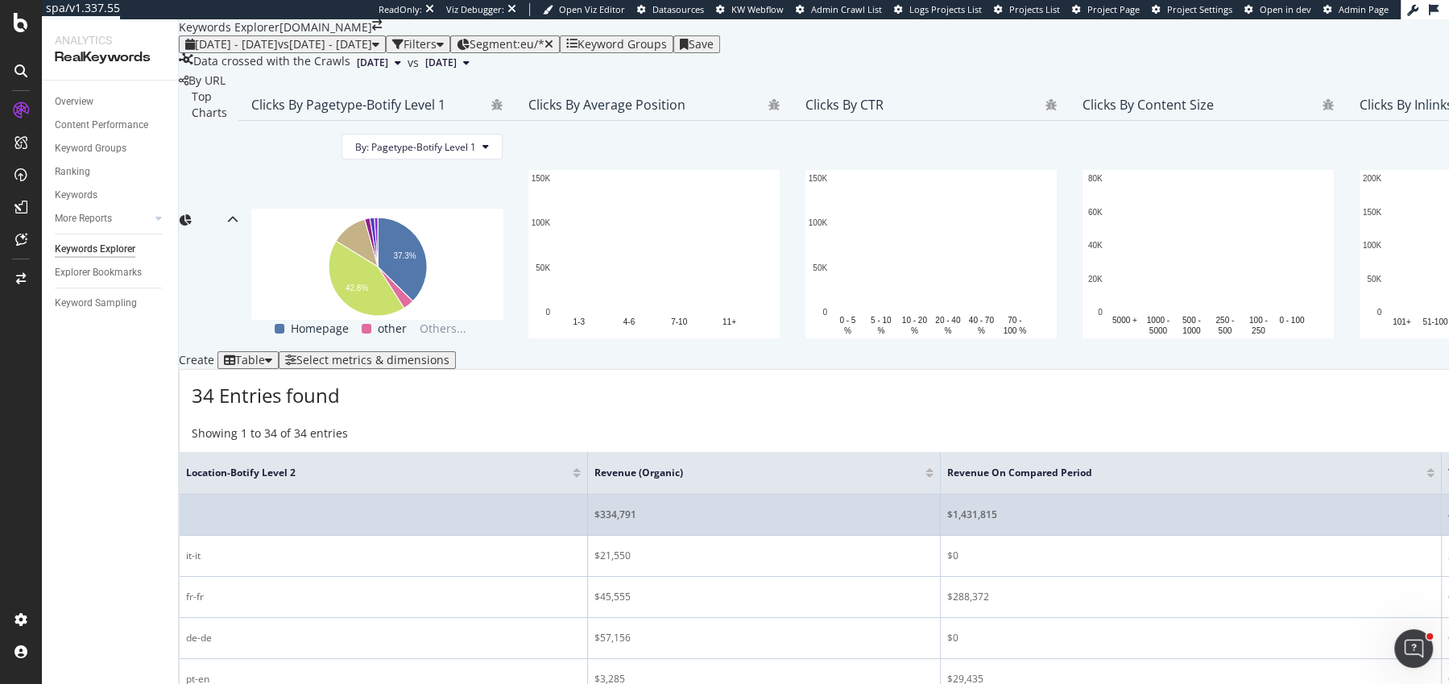
scroll to position [458, 0]
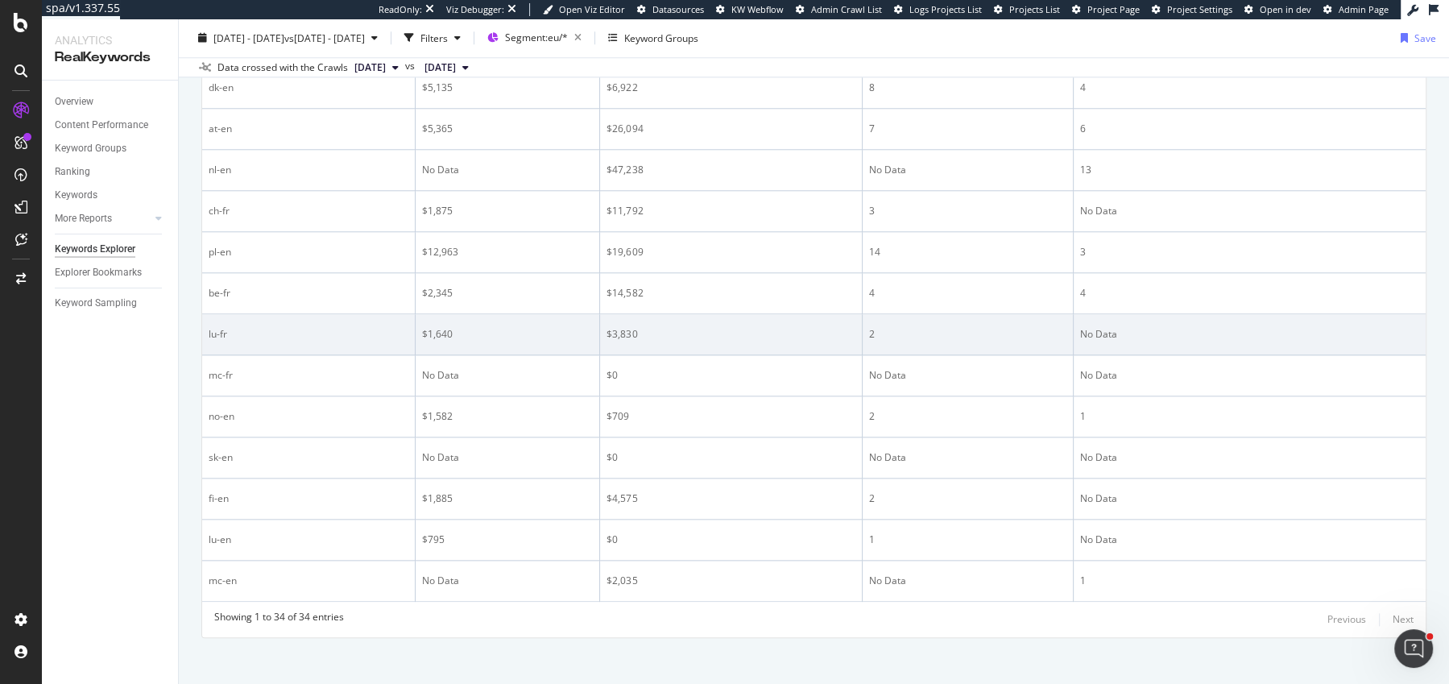
scroll to position [967, 0]
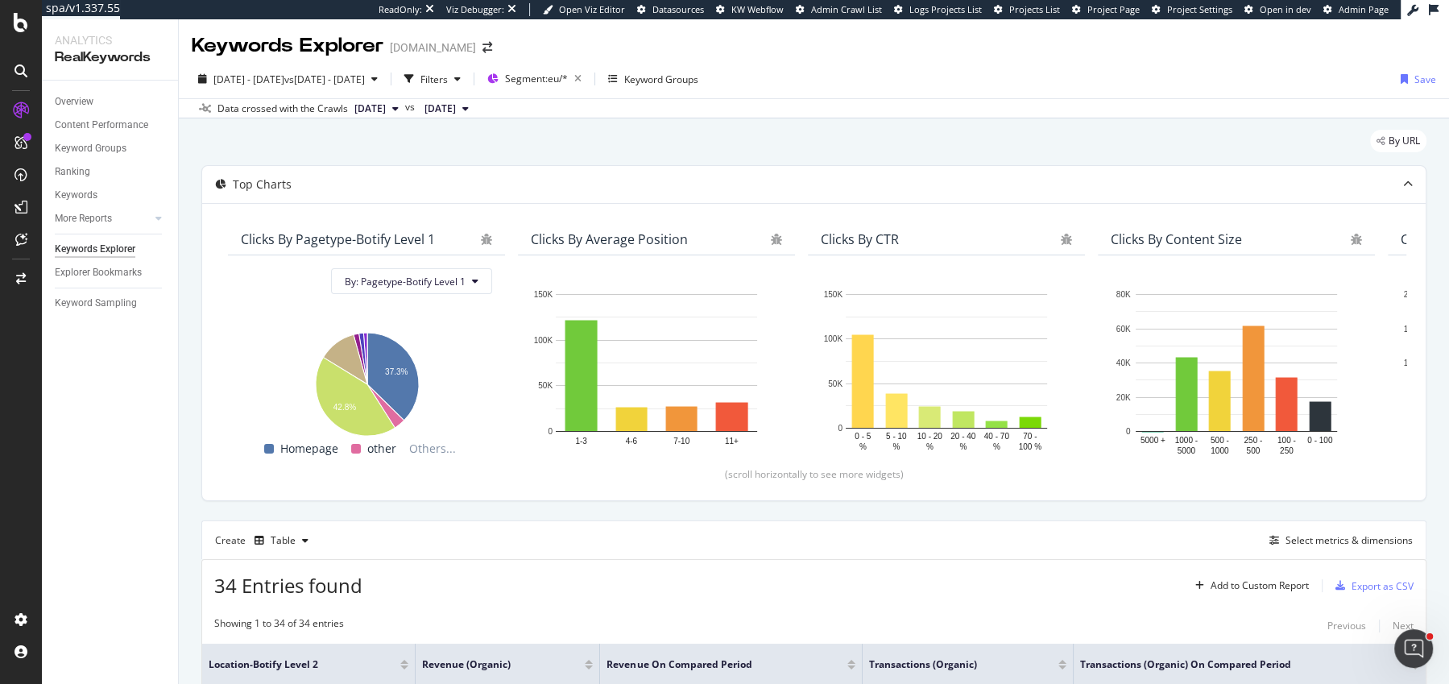
scroll to position [270, 0]
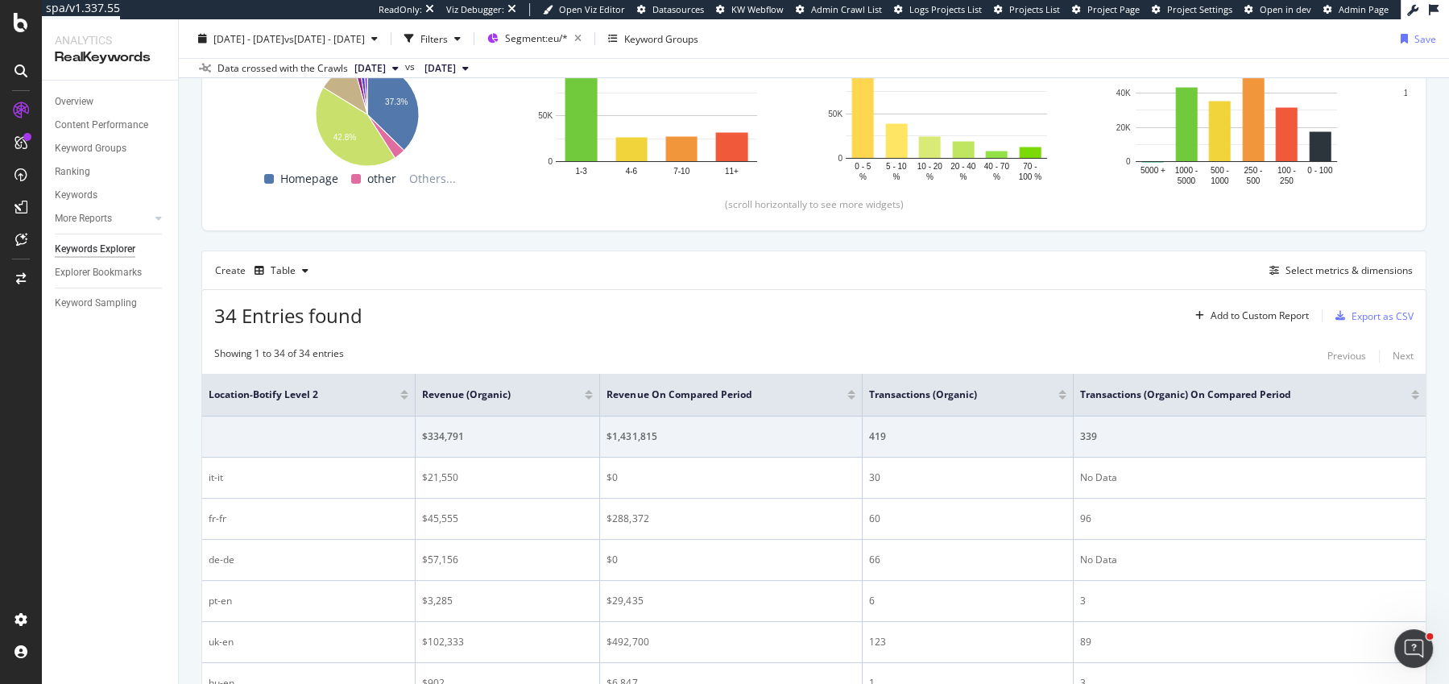
click at [586, 396] on div at bounding box center [589, 398] width 8 height 4
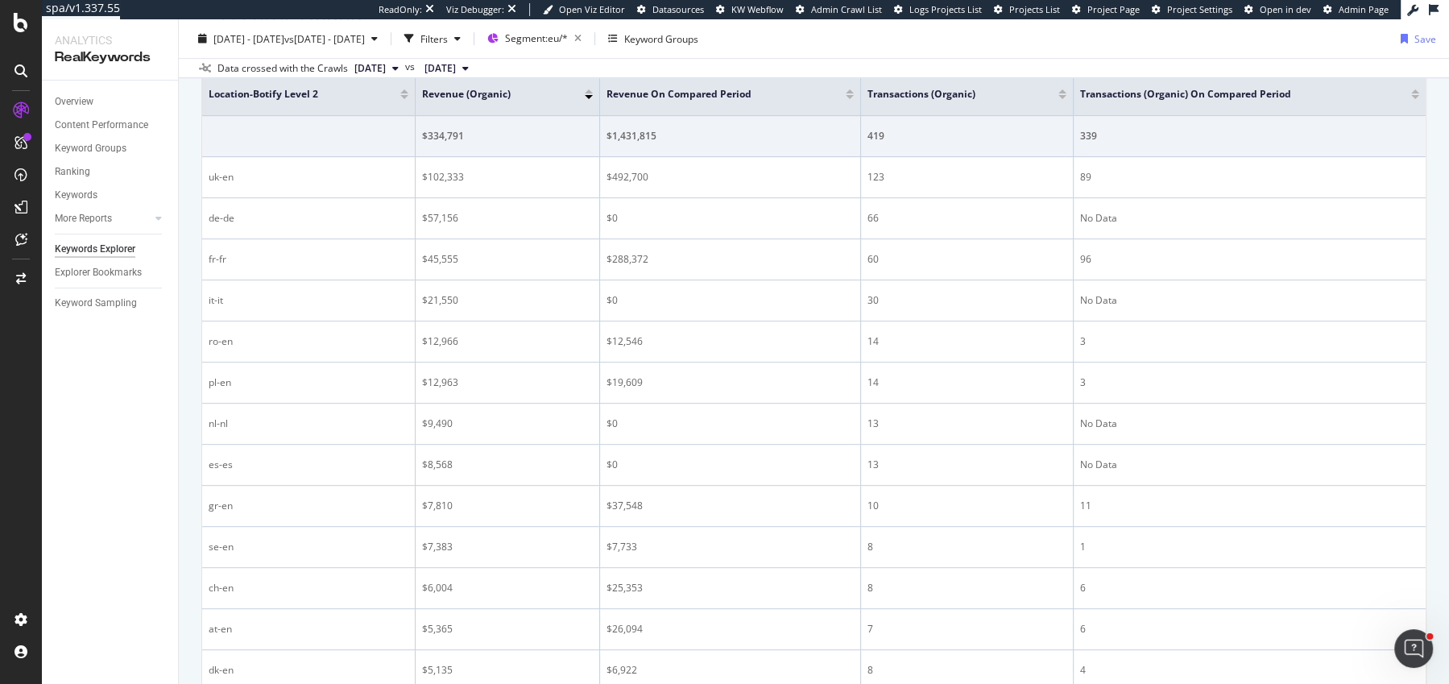
scroll to position [622, 0]
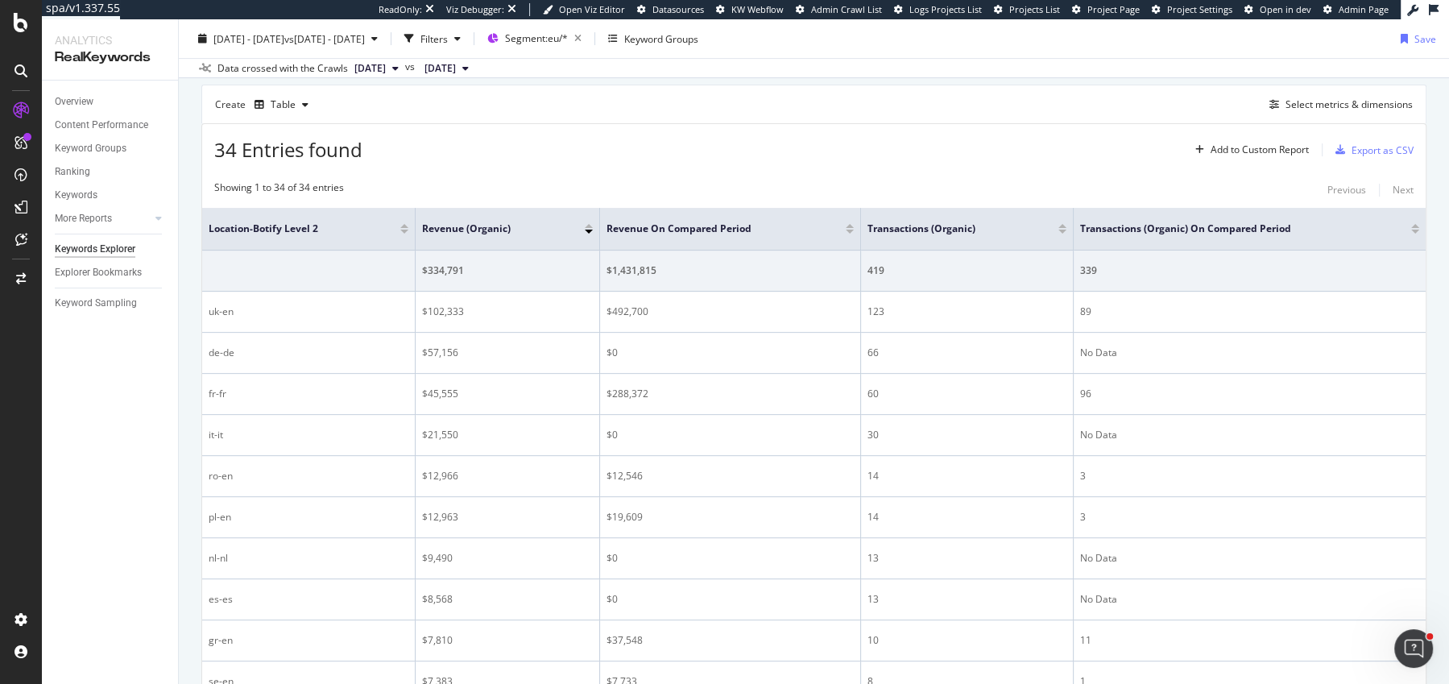
scroll to position [433, 0]
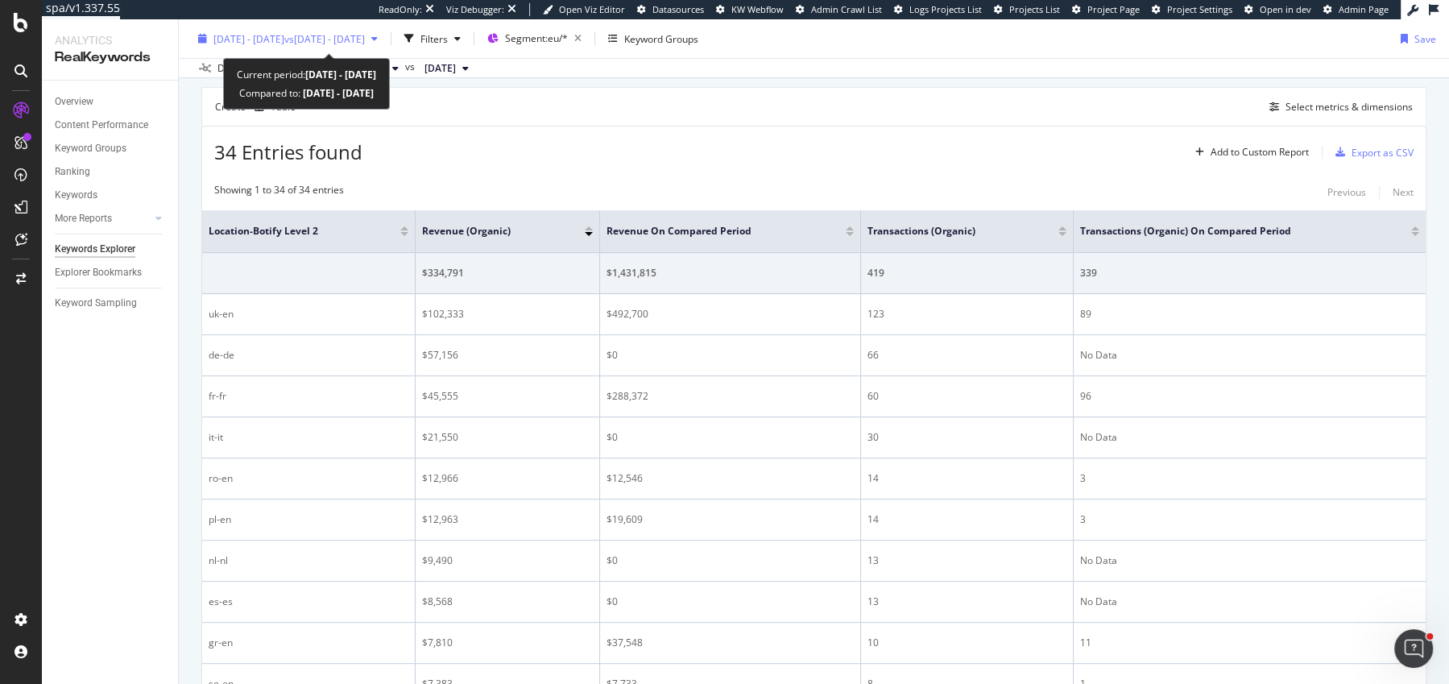
click at [365, 39] on span "vs 2024 Sep. 1st - Sep. 30th" at bounding box center [324, 38] width 81 height 14
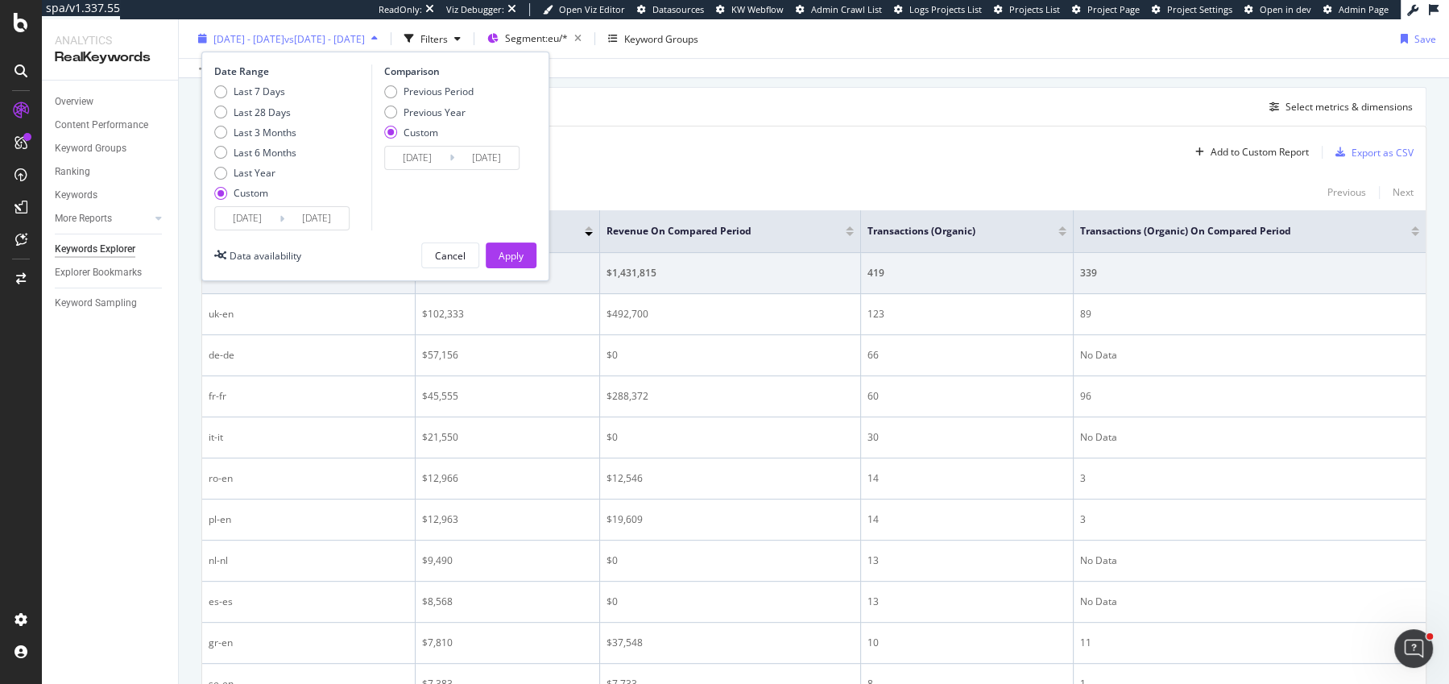
click at [365, 38] on span "vs 2024 Sep. 1st - Sep. 30th" at bounding box center [324, 38] width 81 height 14
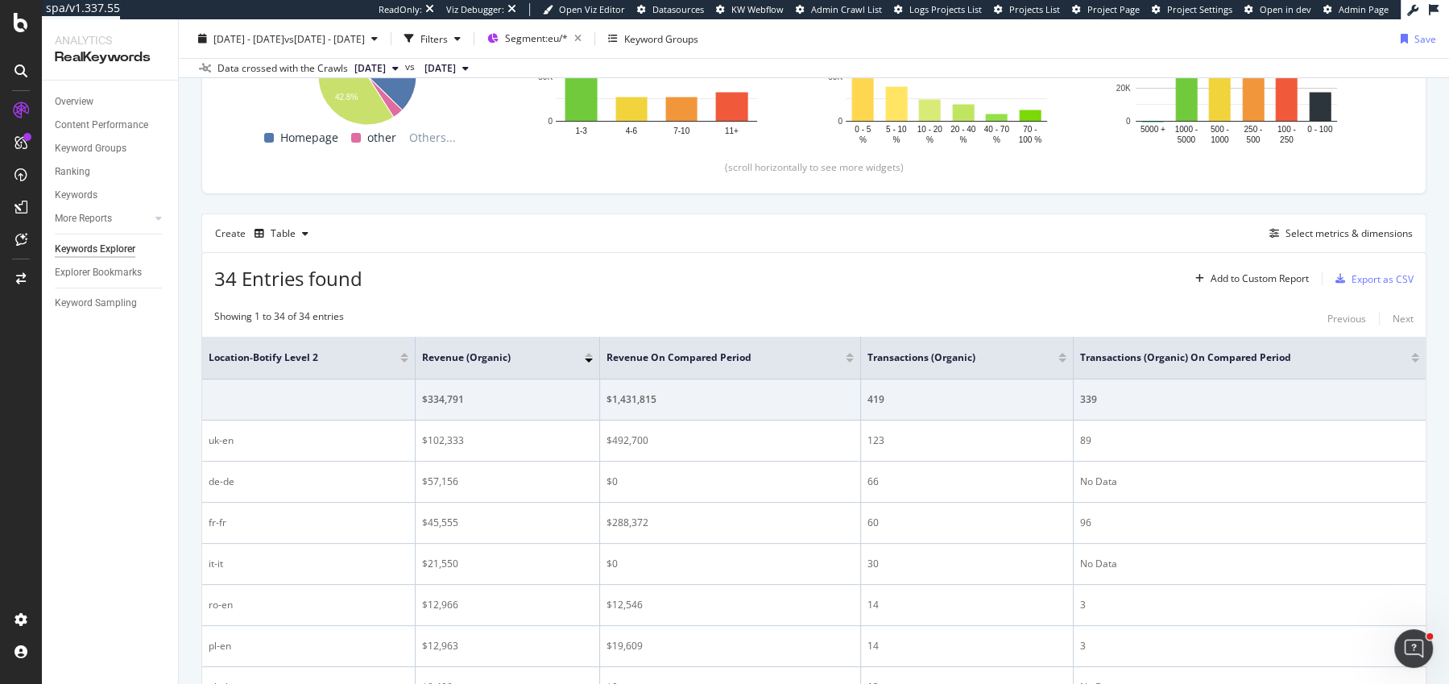
scroll to position [329, 0]
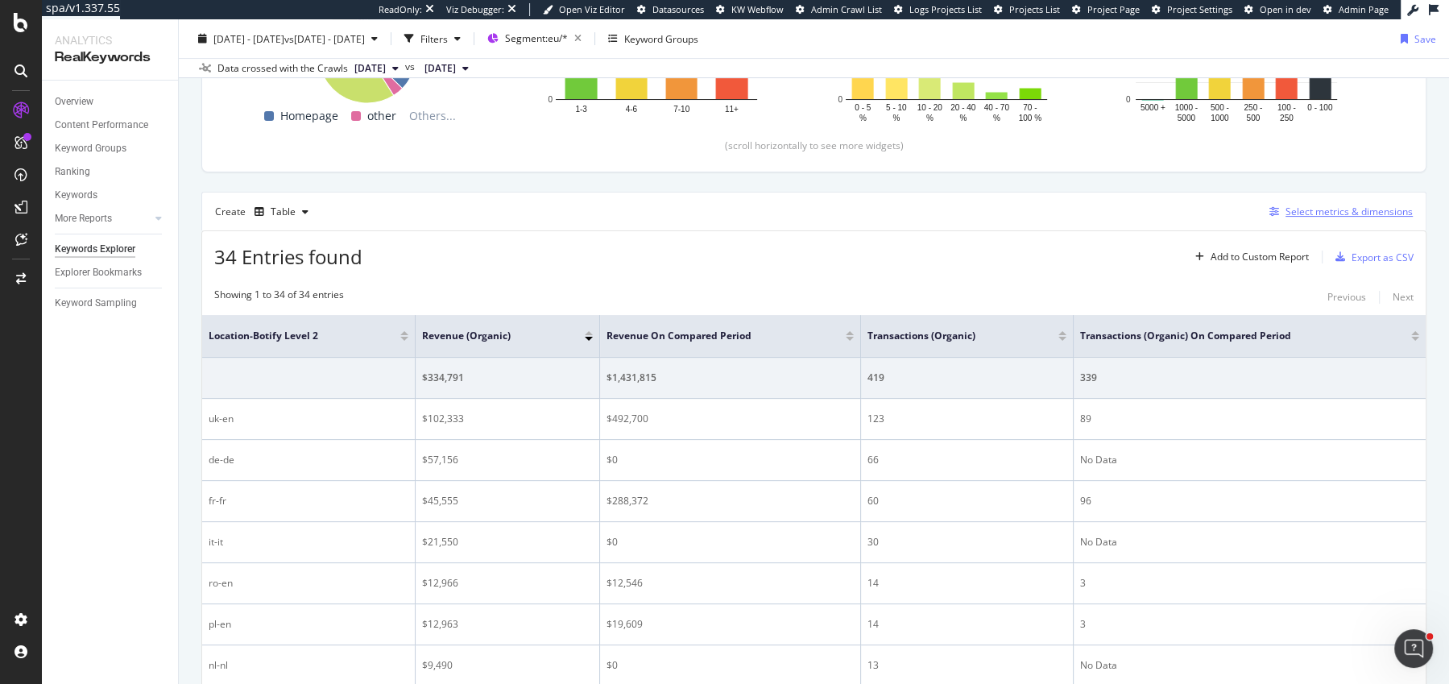
click at [1287, 218] on button "Select metrics & dimensions" at bounding box center [1338, 211] width 150 height 19
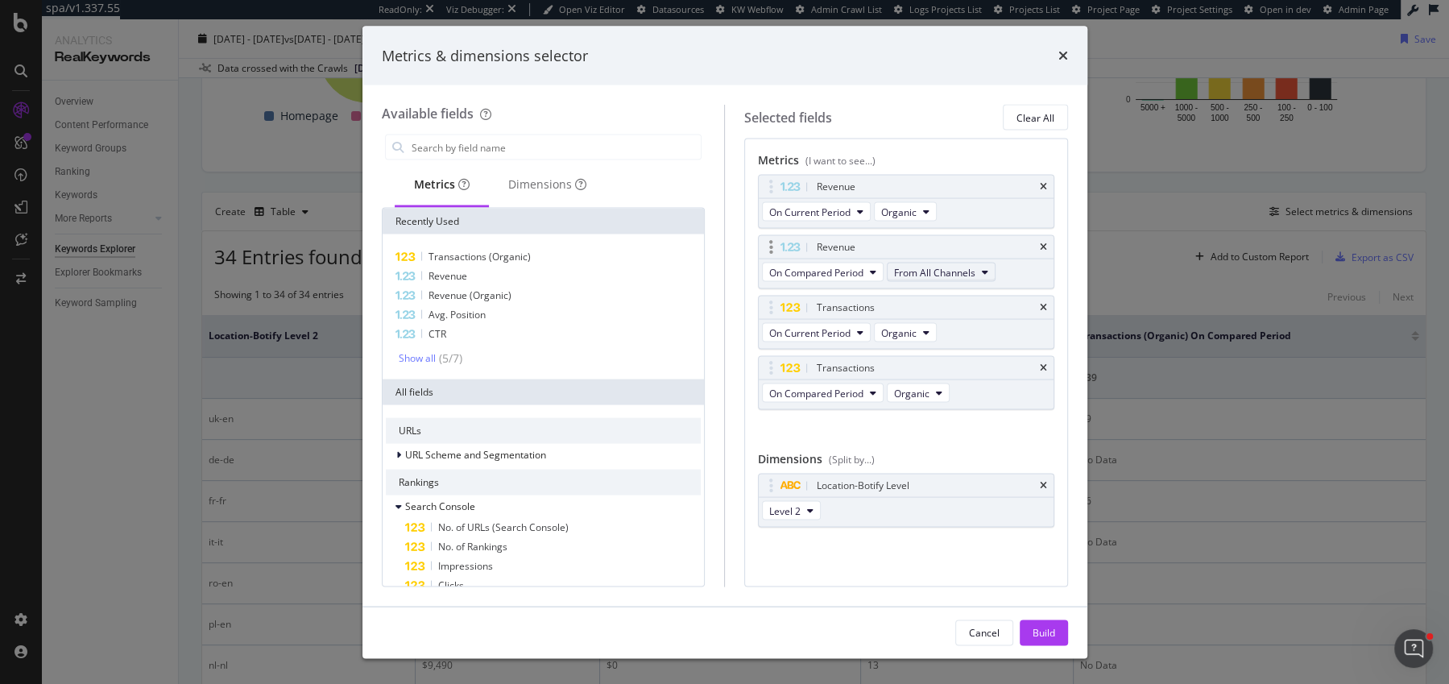
click at [963, 267] on span "From All Channels" at bounding box center [934, 272] width 81 height 14
click at [951, 296] on span "Organic" at bounding box center [942, 299] width 84 height 15
click at [1035, 632] on div "Build" at bounding box center [1044, 632] width 23 height 14
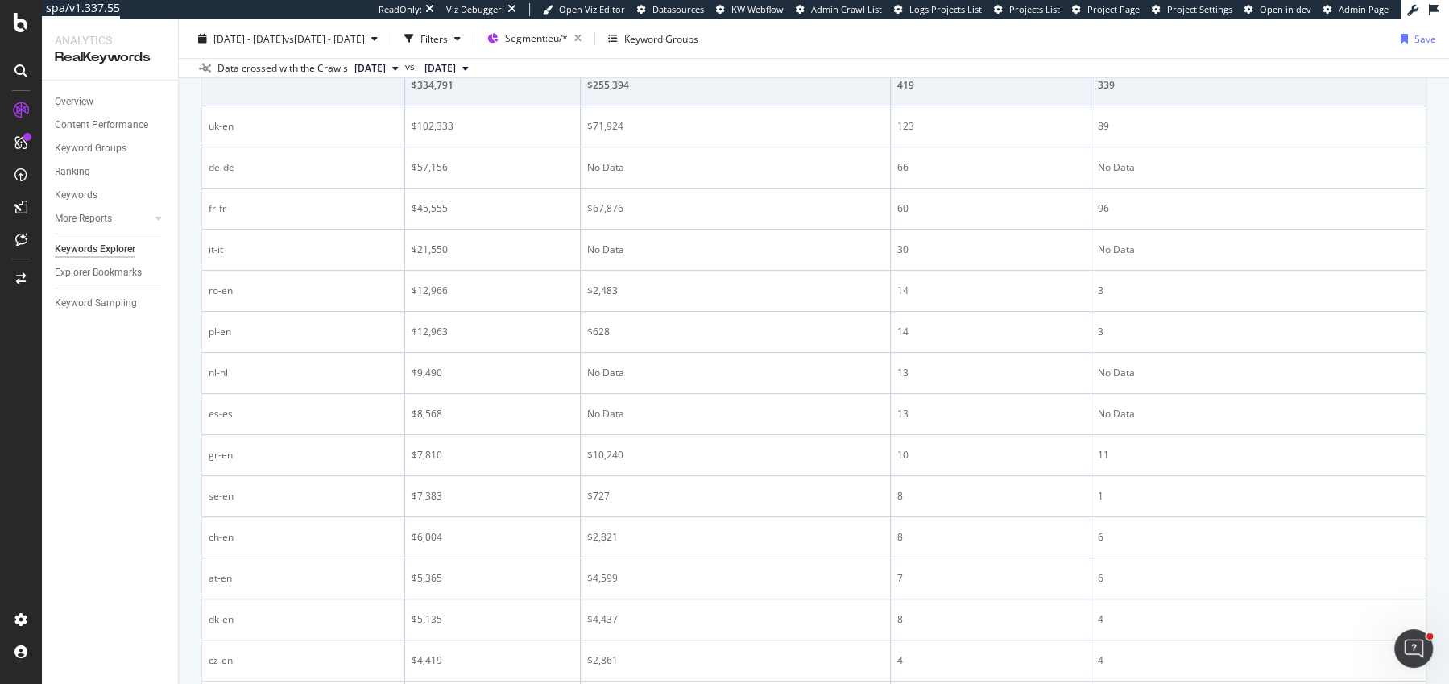
scroll to position [622, 0]
click at [68, 246] on div "CustomReports" at bounding box center [99, 246] width 79 height 16
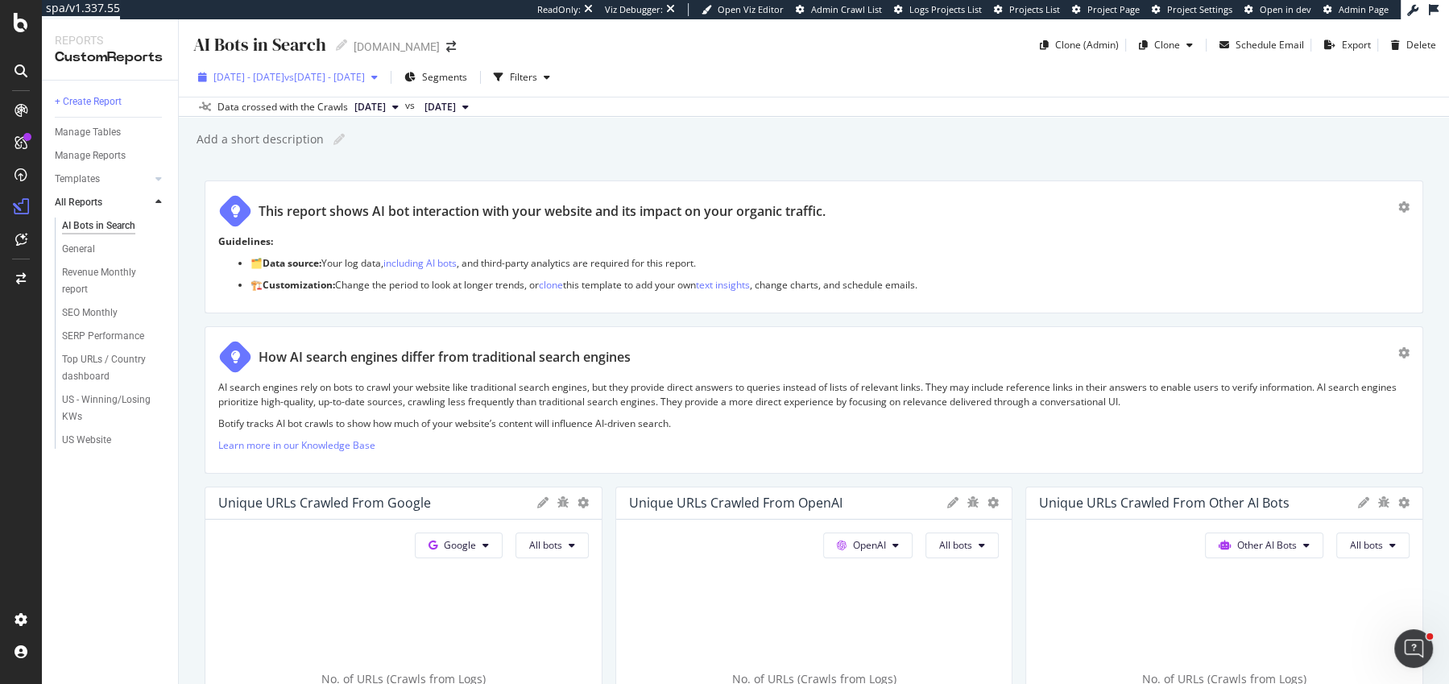
click at [284, 79] on span "2025 Aug. 1st - Aug. 31st" at bounding box center [248, 77] width 71 height 14
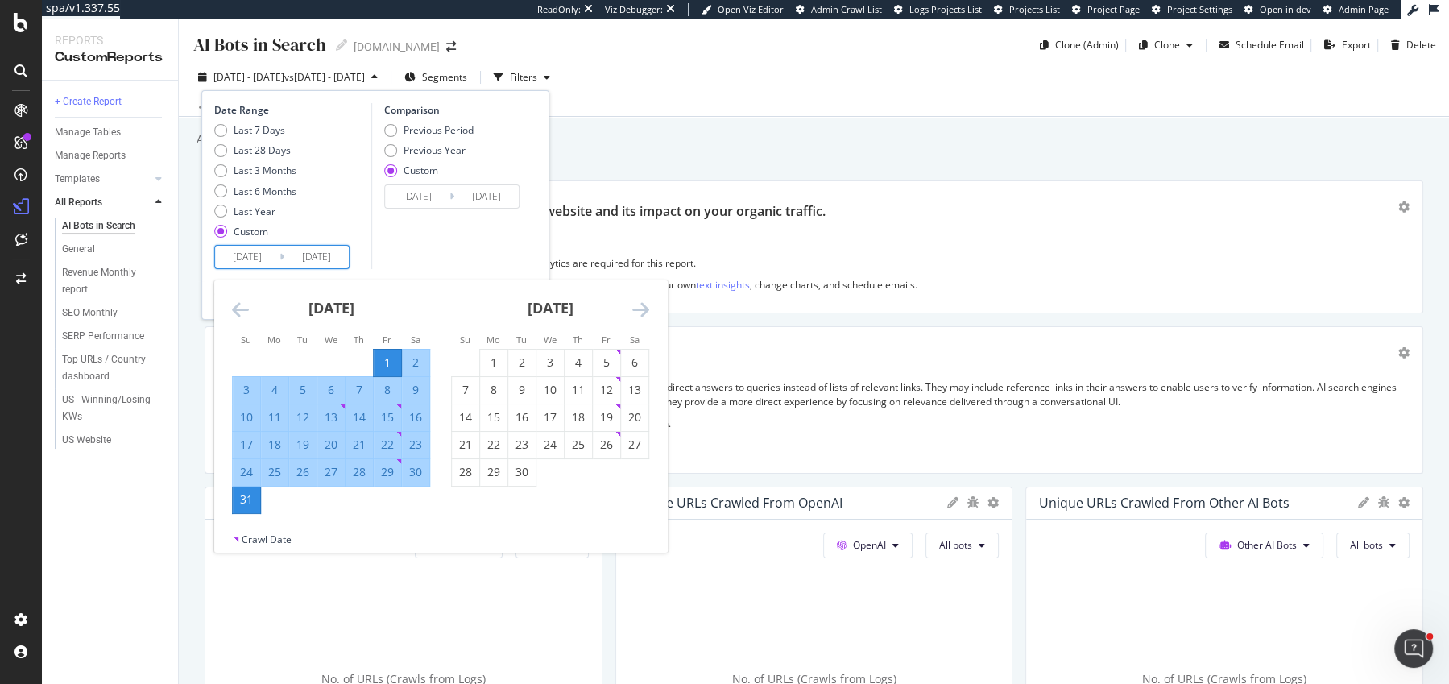
click at [248, 249] on input "2025/08/01" at bounding box center [247, 257] width 64 height 23
click at [241, 168] on div "Last 3 Months" at bounding box center [265, 171] width 63 height 14
type input "2025/07/07"
type input "2025/10/06"
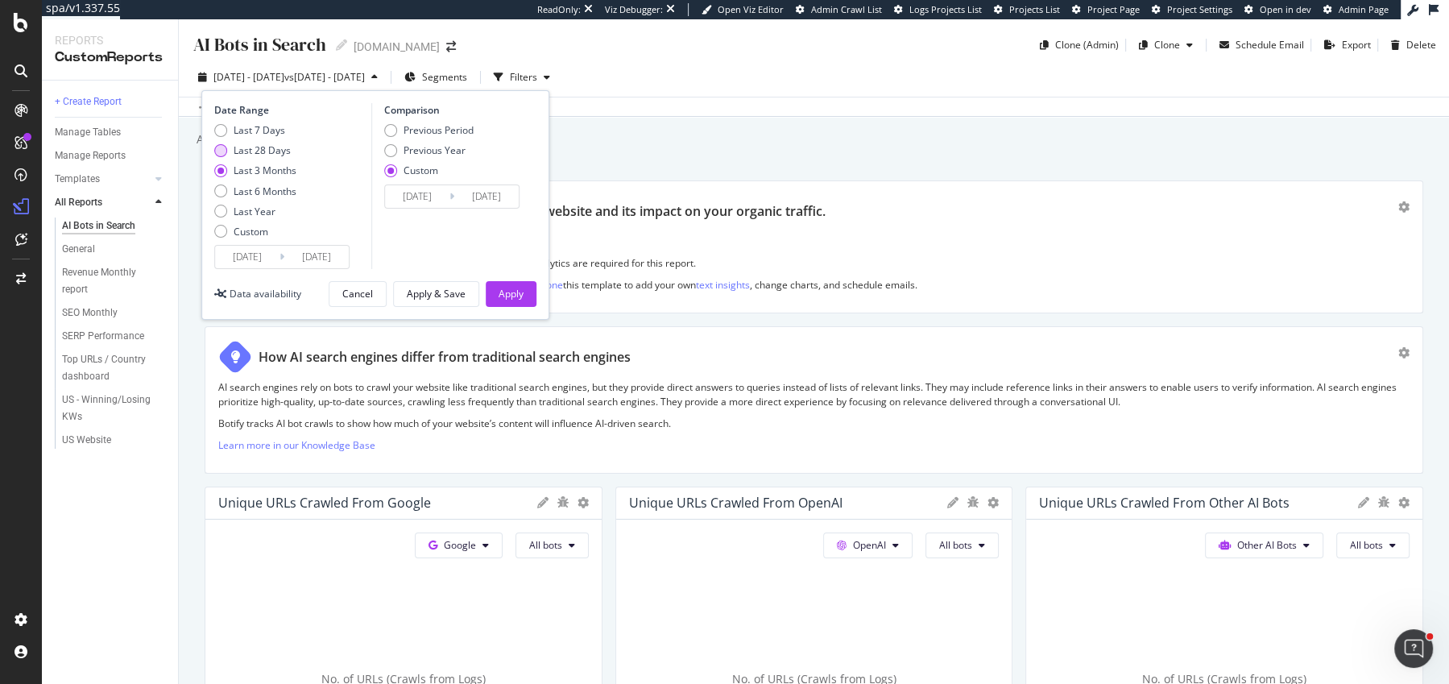
click at [241, 147] on div "Last 28 Days" at bounding box center [262, 150] width 57 height 14
click at [238, 244] on div "Date Range Last 7 Days Last 28 Days Last 3 Months Last 6 Months Last Year Custo…" at bounding box center [290, 186] width 153 height 166
click at [238, 251] on input "2025/09/09" at bounding box center [247, 257] width 64 height 23
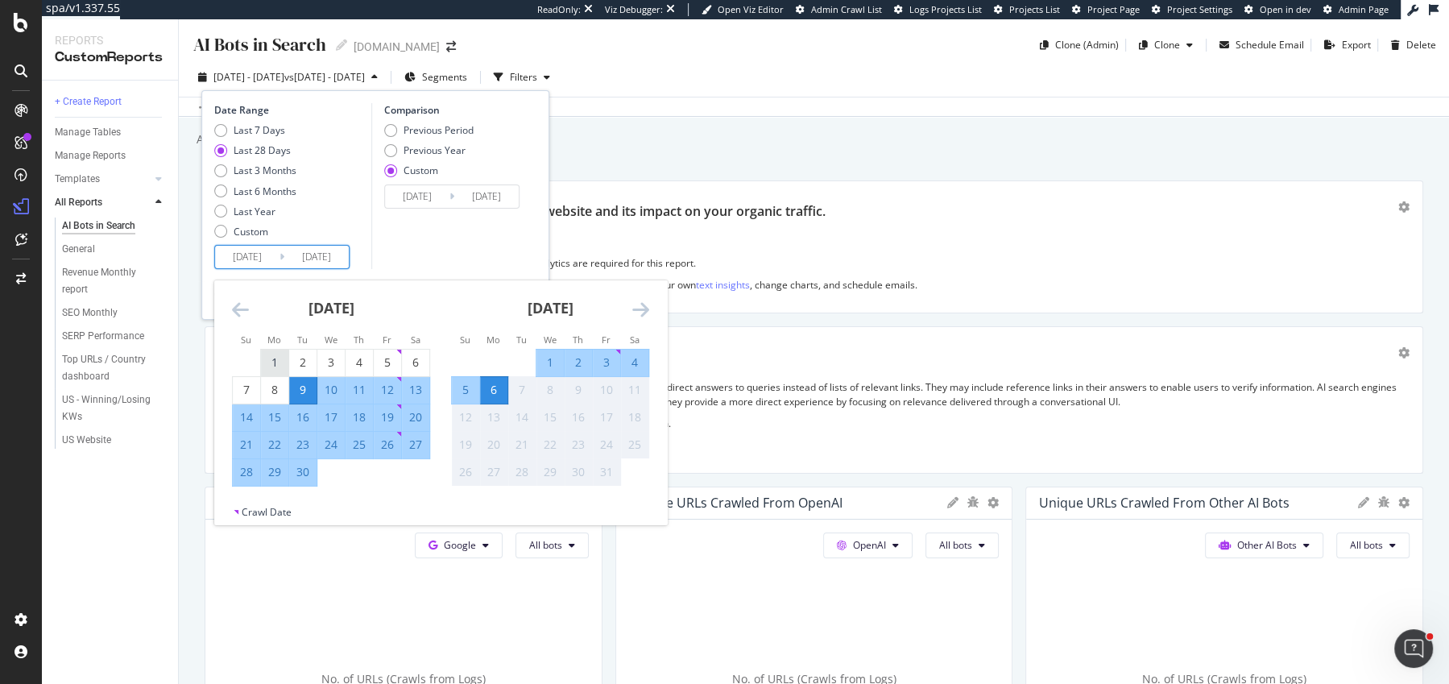
click at [272, 359] on div "1" at bounding box center [274, 362] width 27 height 16
click at [240, 312] on icon "Move backward to switch to the previous month." at bounding box center [240, 309] width 17 height 19
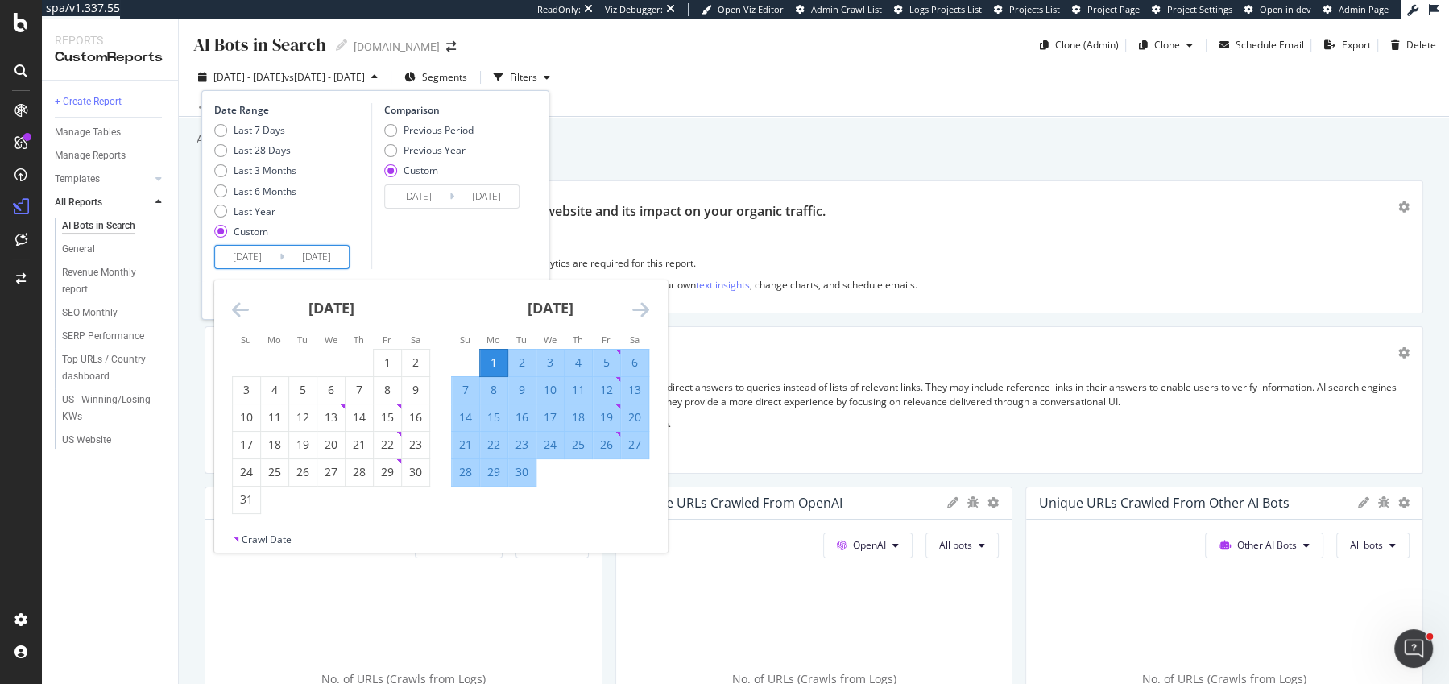
click at [240, 312] on icon "Move backward to switch to the previous month." at bounding box center [240, 309] width 17 height 19
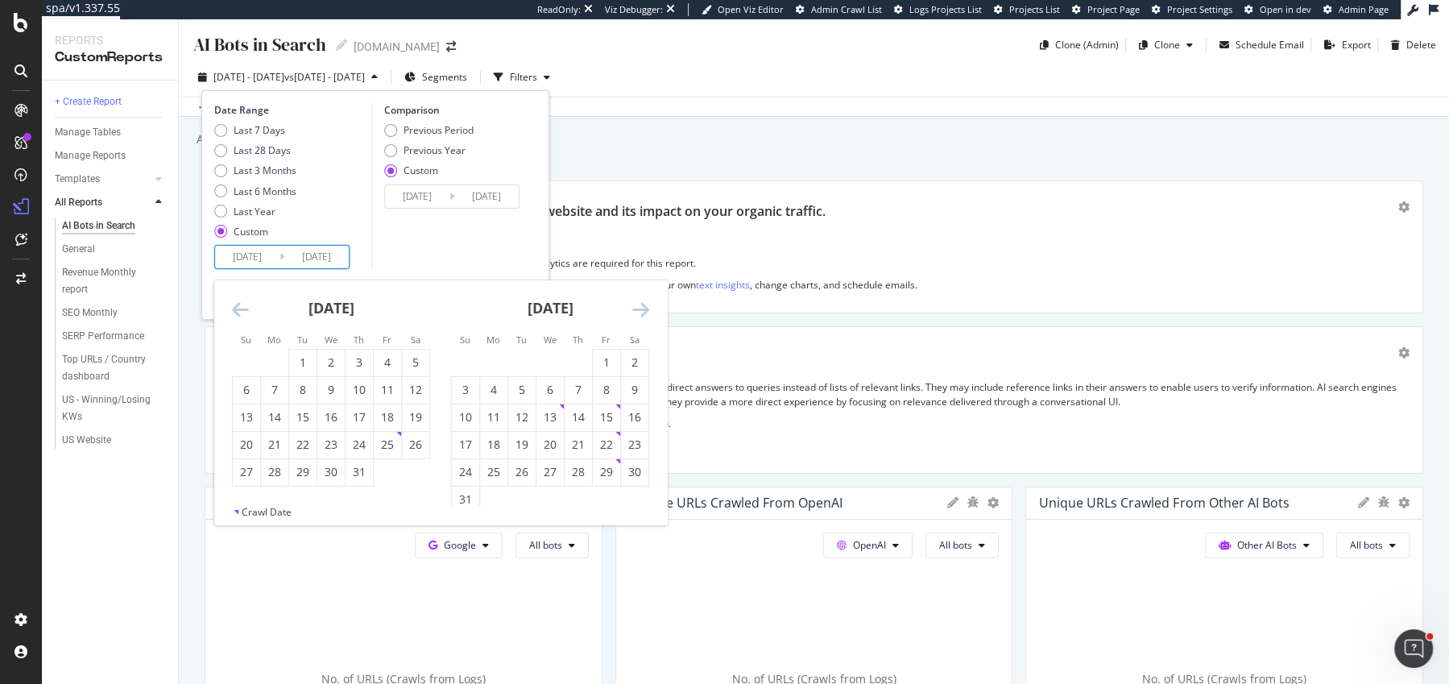
click at [240, 312] on icon "Move backward to switch to the previous month." at bounding box center [240, 309] width 17 height 19
click at [254, 151] on div "Last 28 Days" at bounding box center [262, 150] width 57 height 14
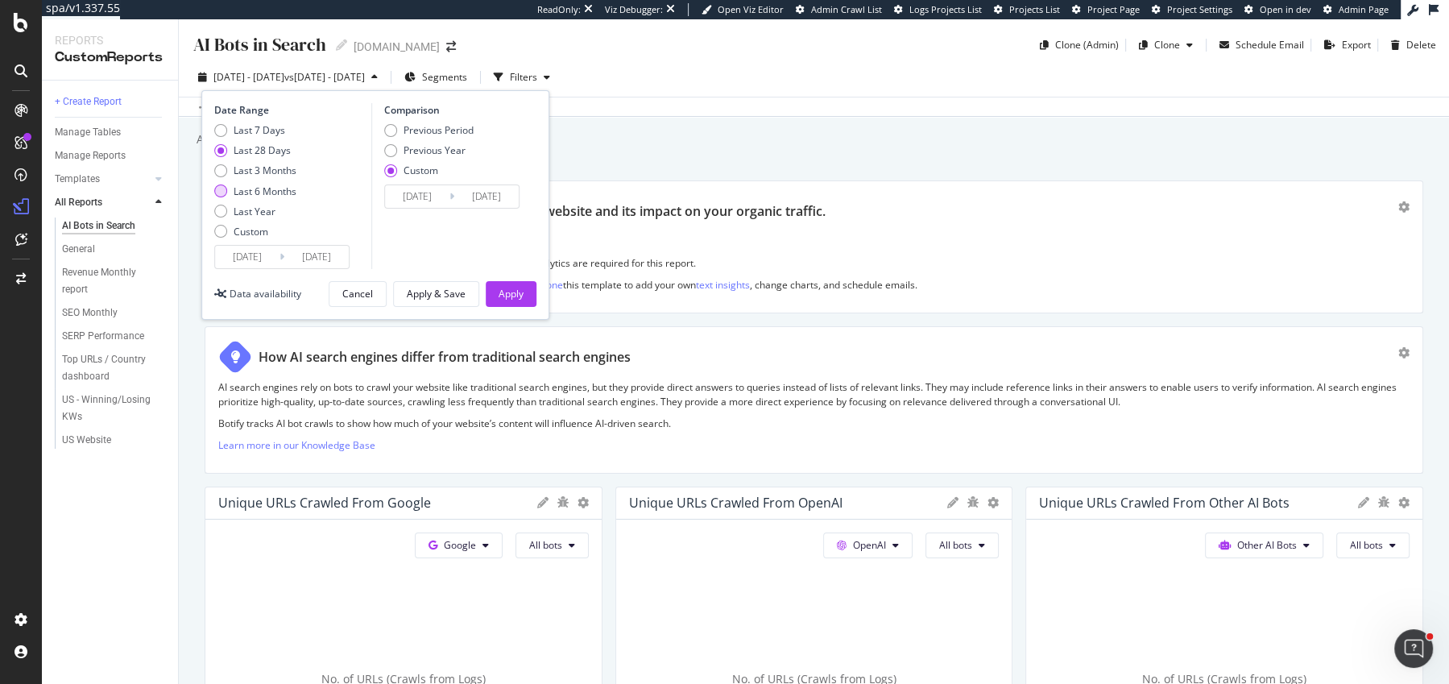
click at [254, 189] on div "Last 6 Months" at bounding box center [265, 191] width 63 height 14
type input "2025/04/07"
click at [437, 146] on div "Previous Year" at bounding box center [435, 150] width 62 height 14
type input "2024/04/08"
type input "2024/10/07"
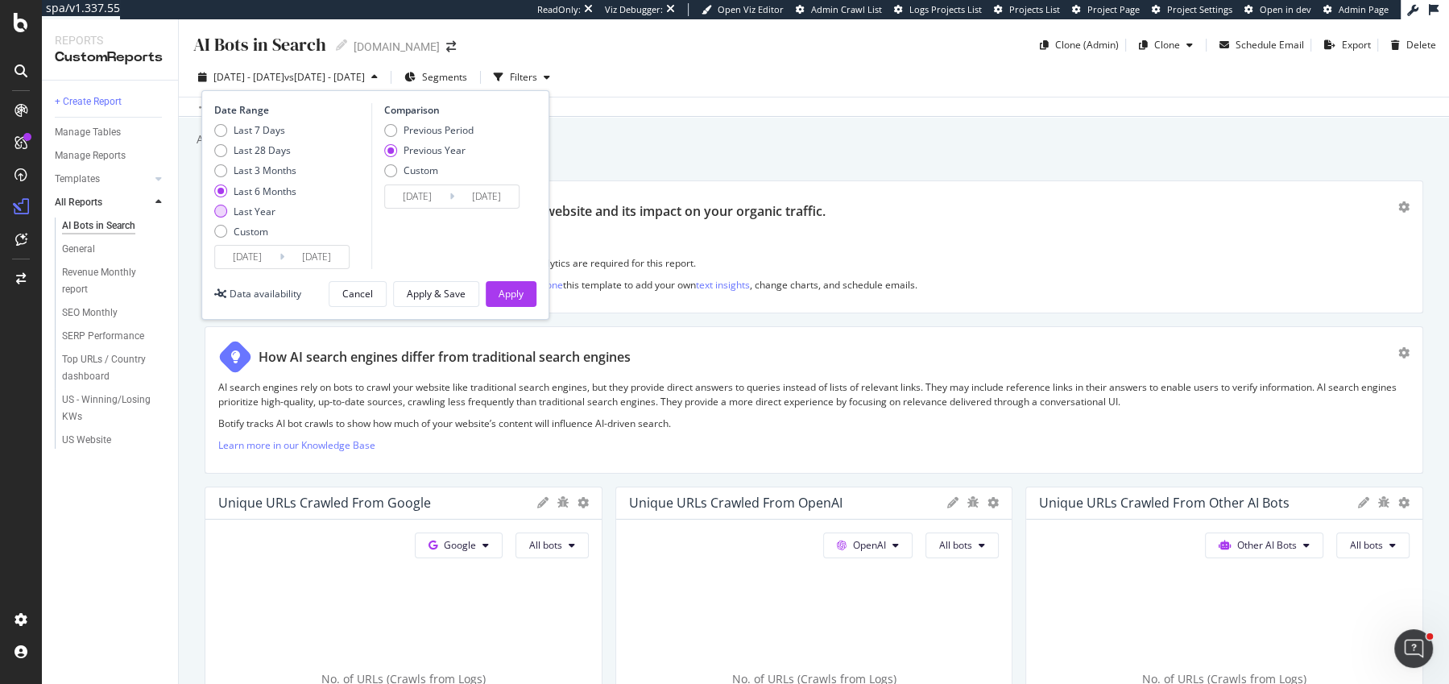
click at [254, 205] on div "Last Year" at bounding box center [255, 212] width 42 height 14
type input "2024/10/07"
type input "2023/10/09"
click at [501, 289] on div "Apply" at bounding box center [511, 294] width 25 height 14
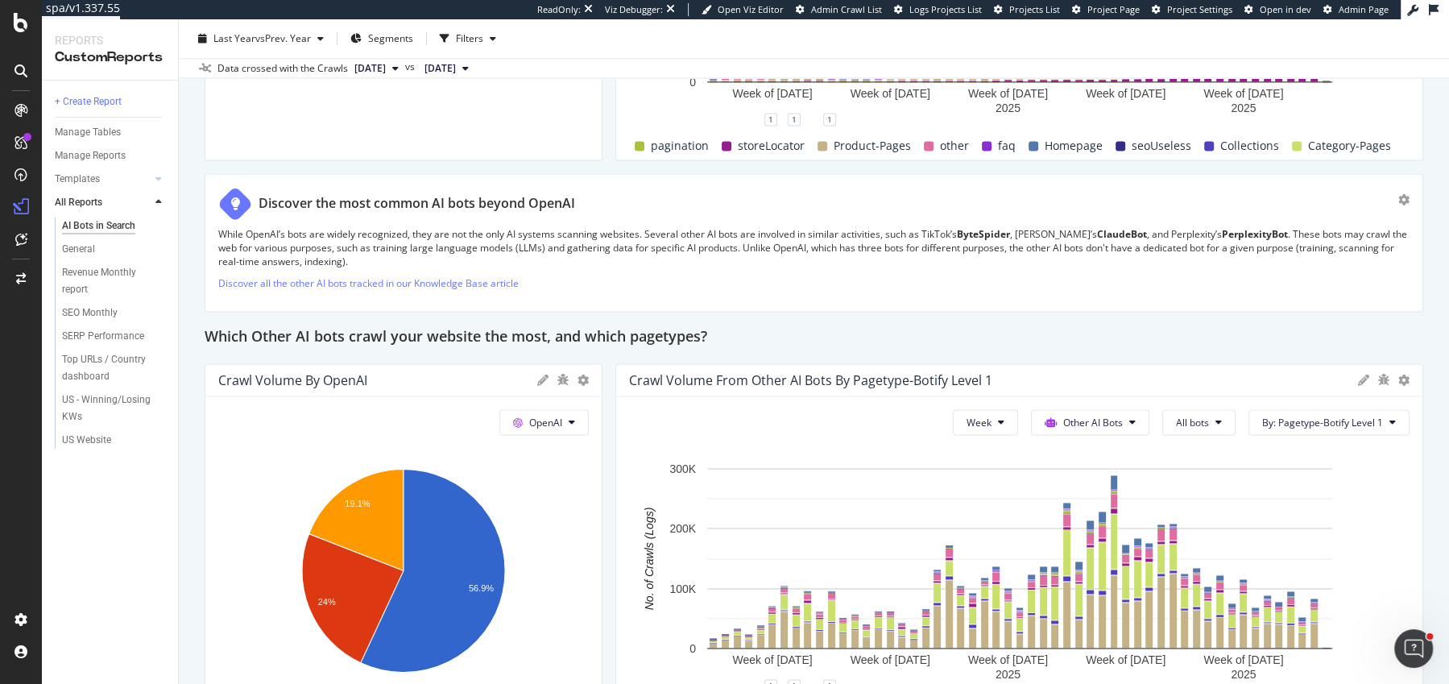
scroll to position [2709, 0]
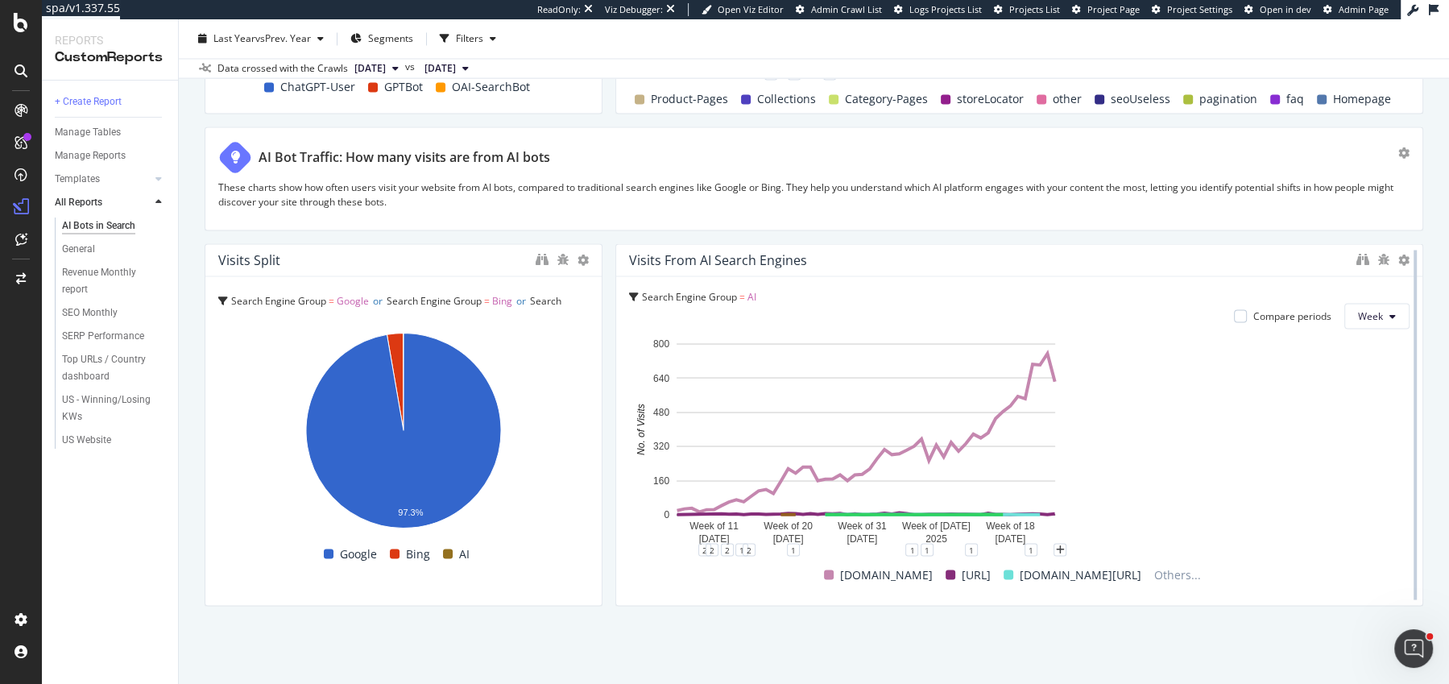
drag, startPoint x: 1105, startPoint y: 462, endPoint x: 1416, endPoint y: 462, distance: 311.0
click at [1416, 462] on div at bounding box center [1415, 424] width 16 height 363
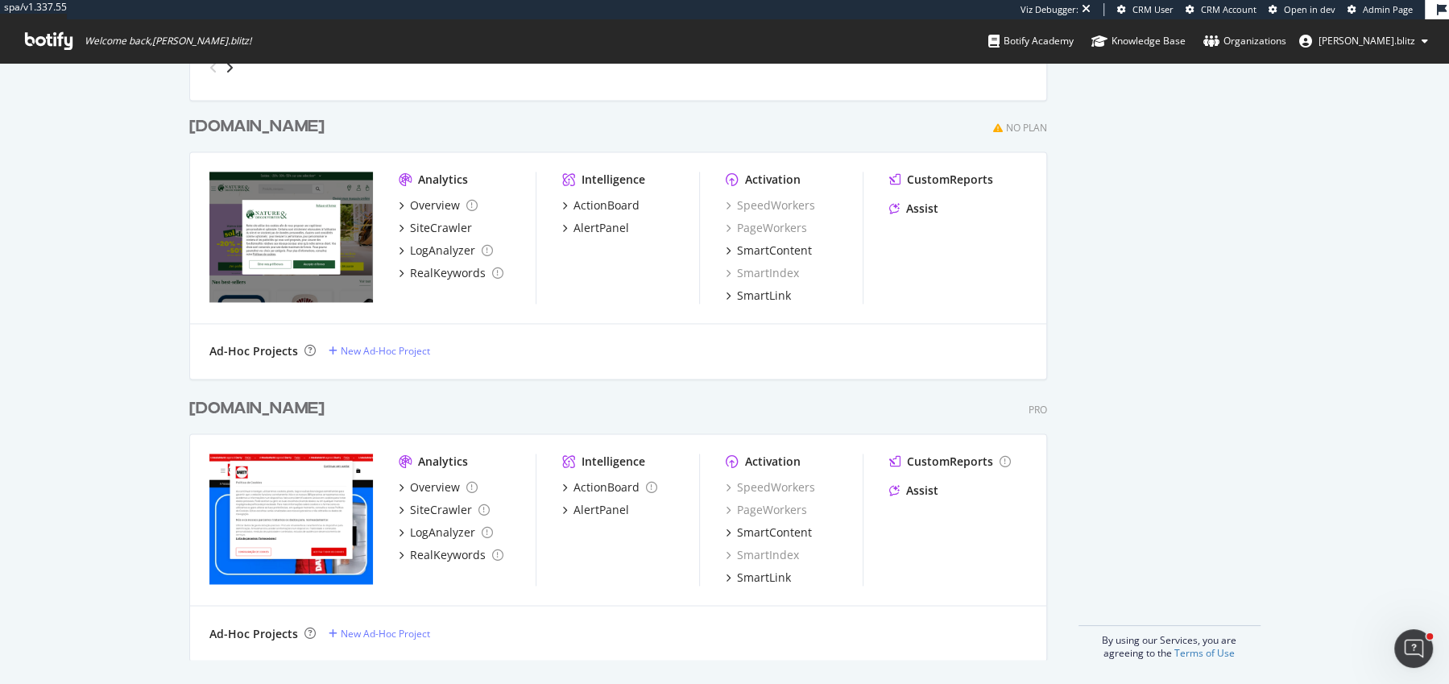
scroll to position [2307, 0]
click at [280, 417] on div "[DOMAIN_NAME]" at bounding box center [256, 407] width 135 height 23
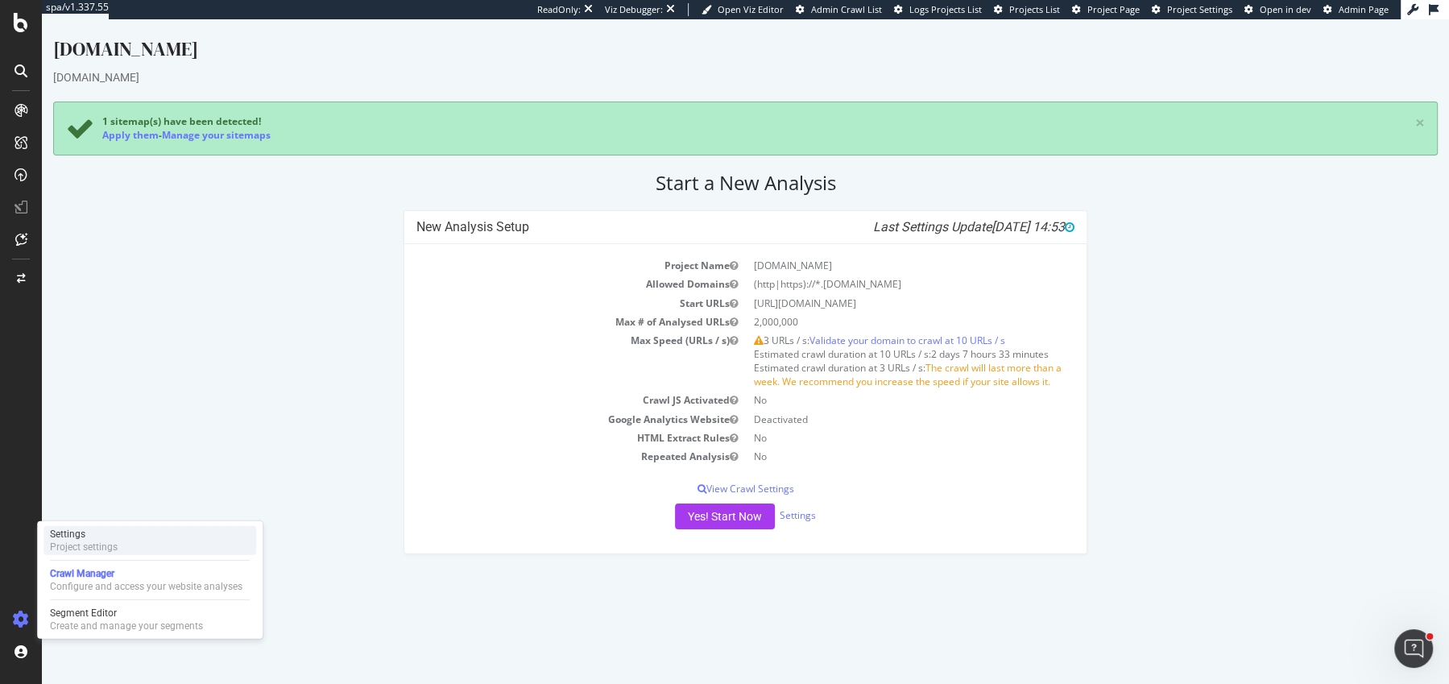
click at [91, 544] on div "Project settings" at bounding box center [84, 547] width 68 height 13
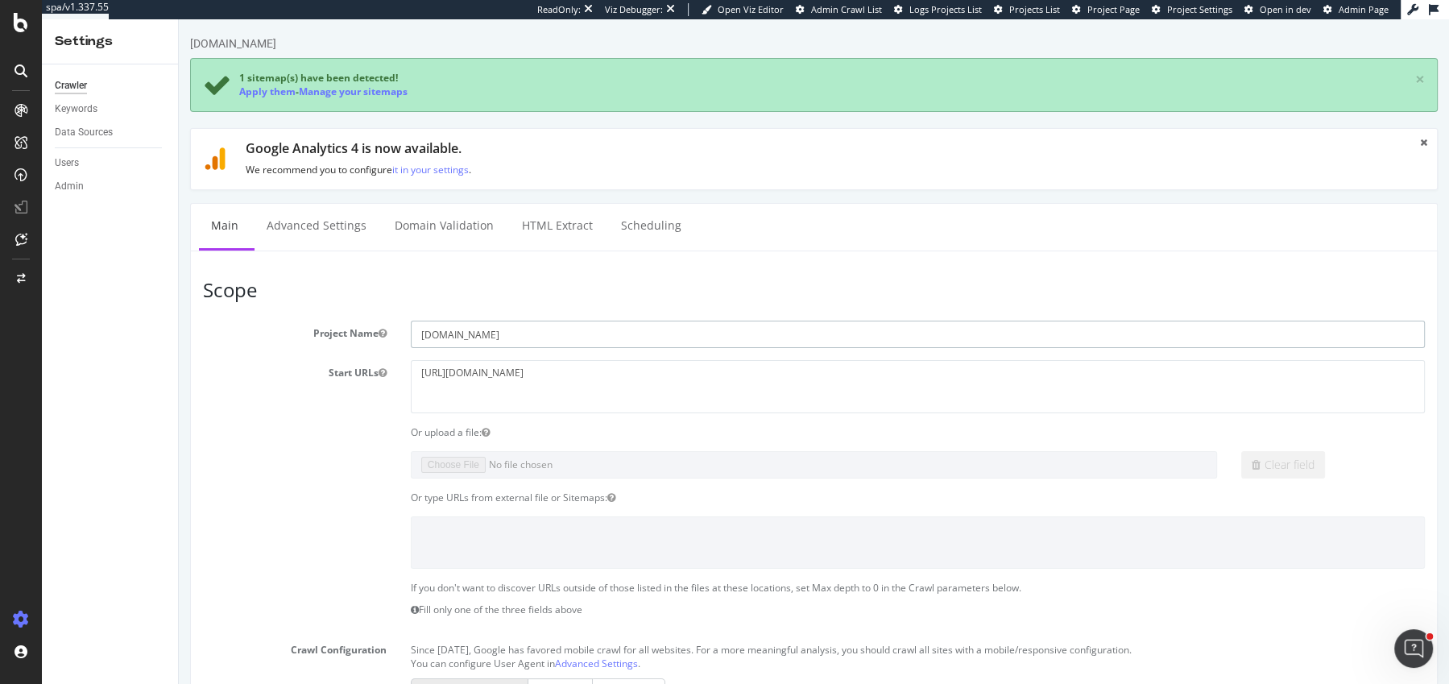
drag, startPoint x: 514, startPoint y: 345, endPoint x: 496, endPoint y: 345, distance: 17.7
click at [496, 345] on input "mediamarkt.pt" at bounding box center [918, 334] width 1014 height 27
drag, startPoint x: 495, startPoint y: 340, endPoint x: 321, endPoint y: 340, distance: 173.2
click at [322, 340] on div "Project Name mediamarkt.pt" at bounding box center [814, 334] width 1246 height 27
type input "Darty.pt"
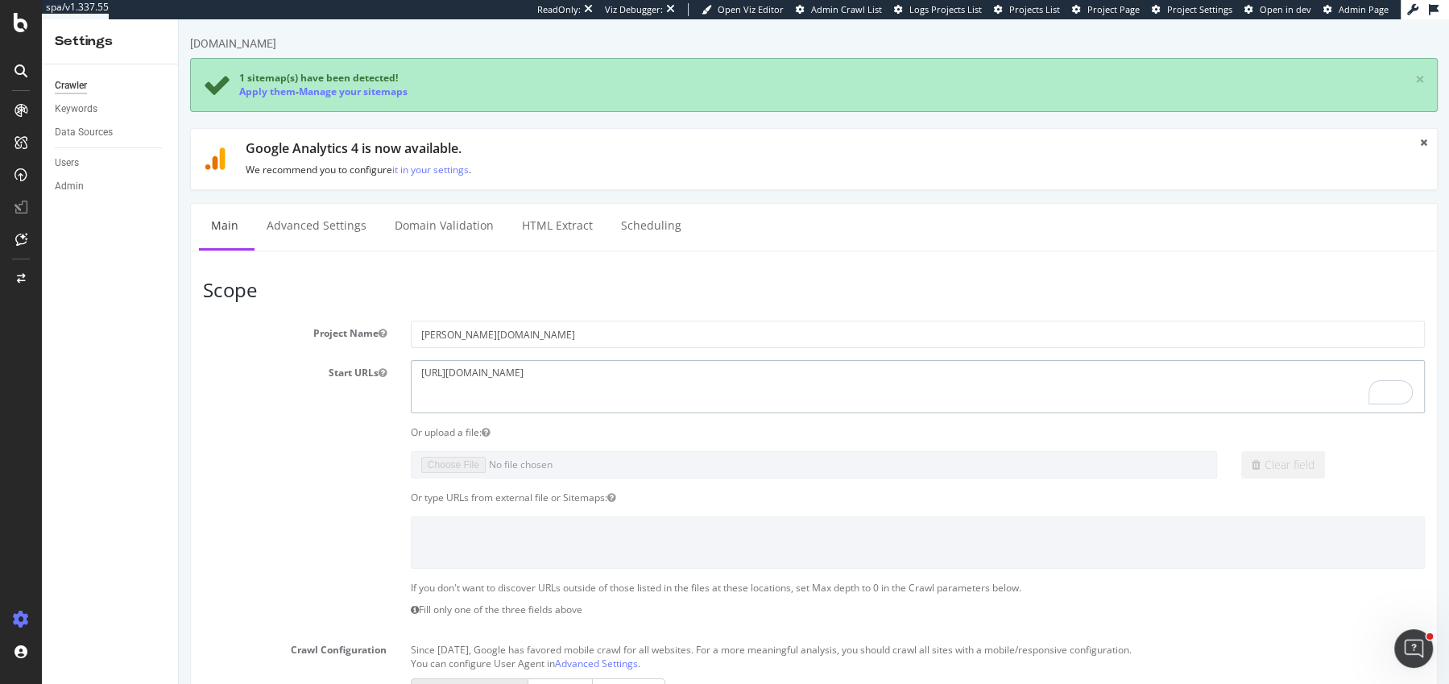
drag, startPoint x: 514, startPoint y: 376, endPoint x: 440, endPoint y: 371, distance: 74.3
click at [439, 371] on textarea "http://mediamarkt.pt" at bounding box center [918, 386] width 1014 height 52
paste textarea "/"
type textarea "https://darty.pt/"
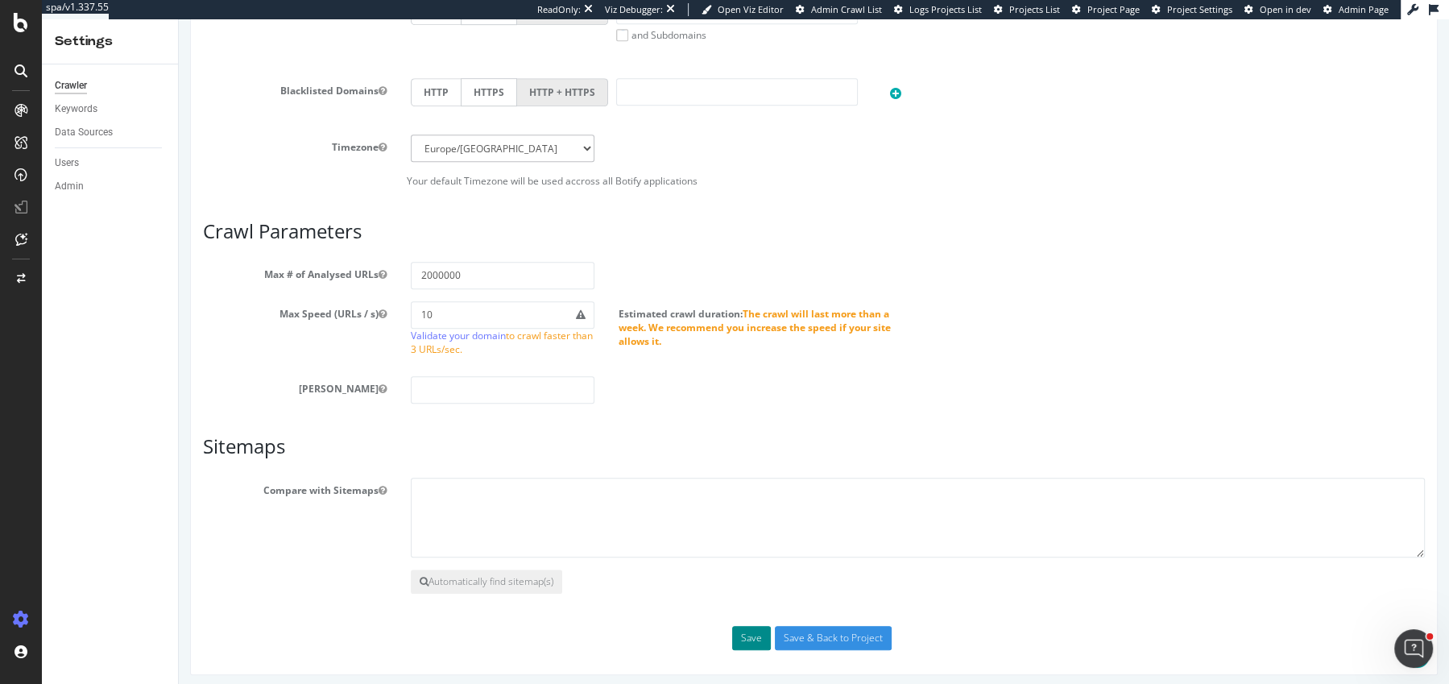
click at [762, 633] on button "Save" at bounding box center [751, 638] width 39 height 24
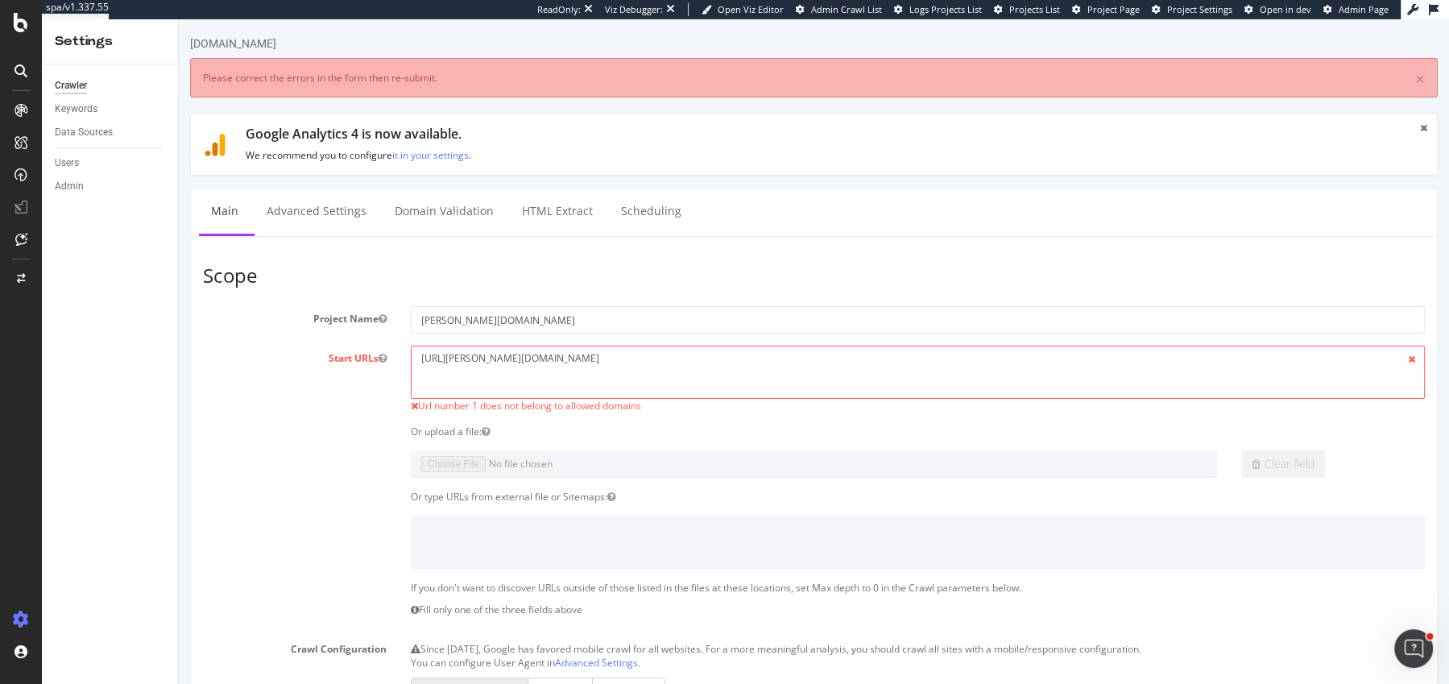
scroll to position [0, 0]
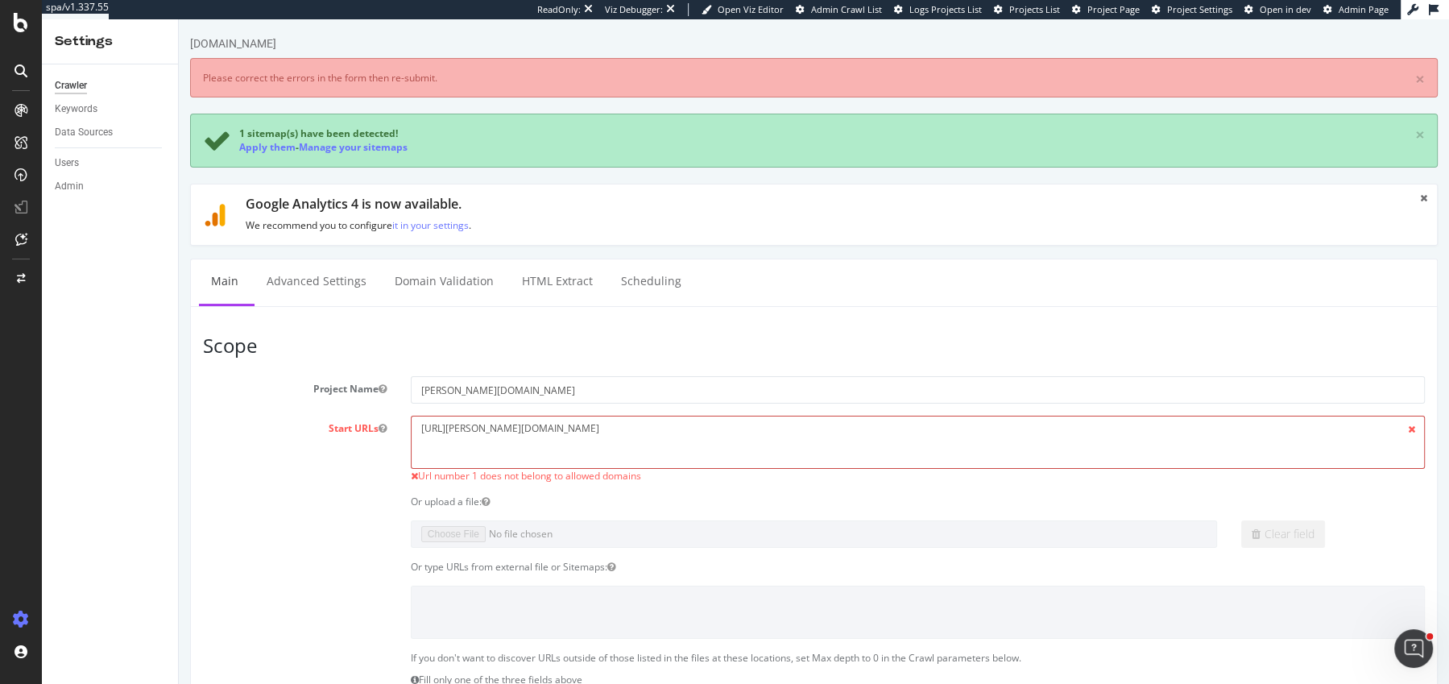
click at [518, 422] on textarea "https://darty.pt/" at bounding box center [918, 442] width 1014 height 52
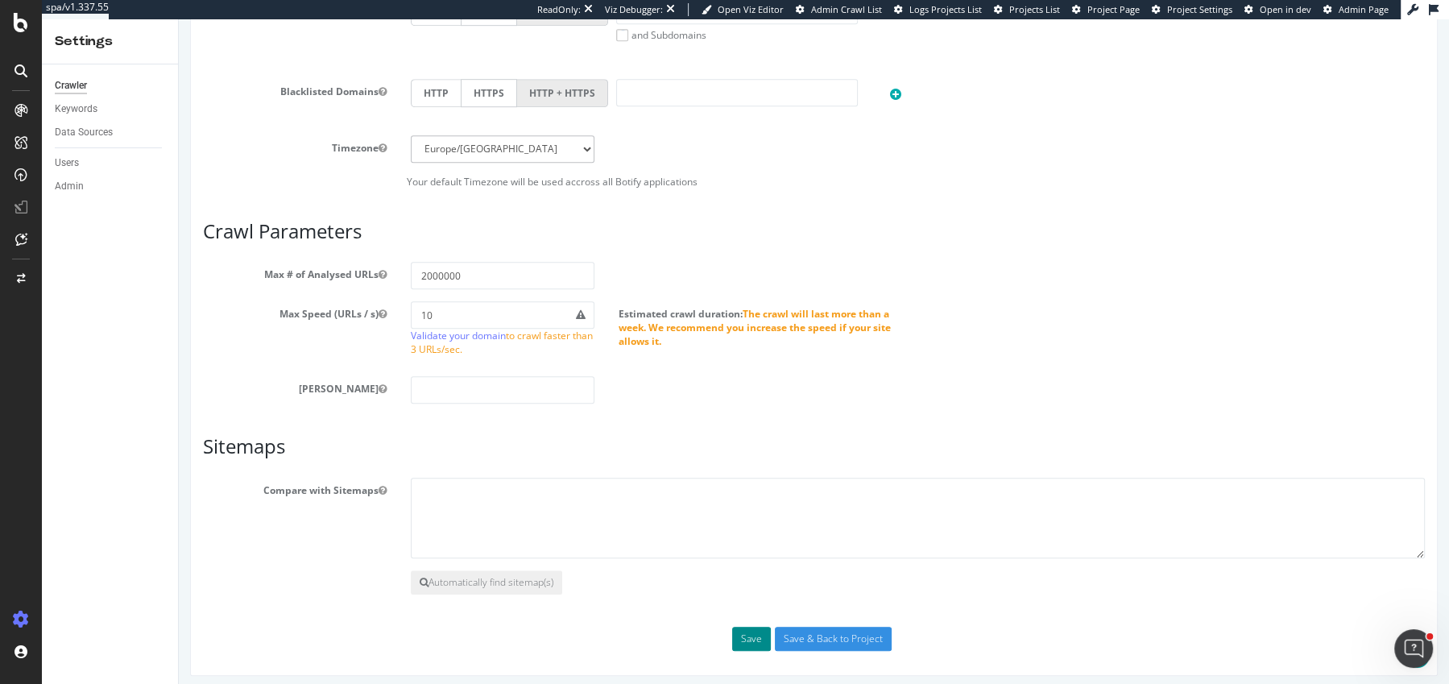
type textarea "[URL][PERSON_NAME][DOMAIN_NAME]"
click at [760, 636] on button "Save" at bounding box center [751, 639] width 39 height 24
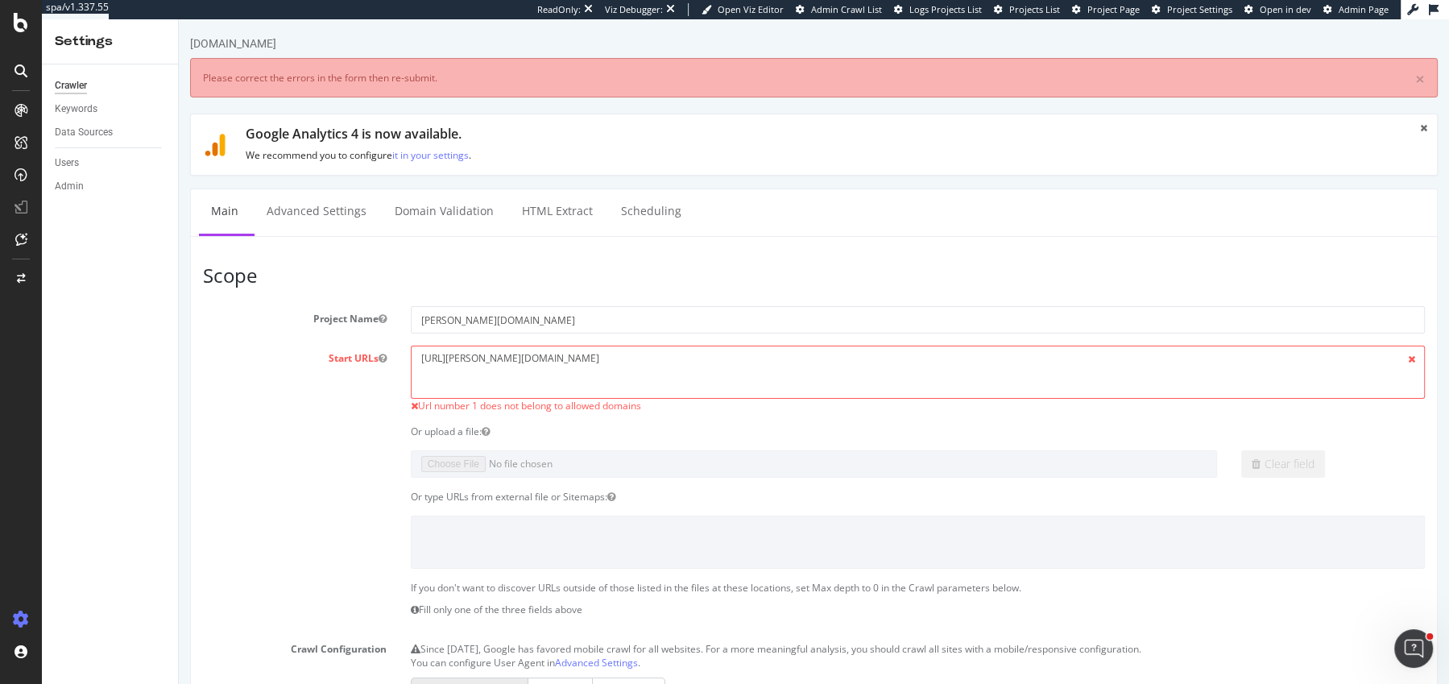
scroll to position [0, 0]
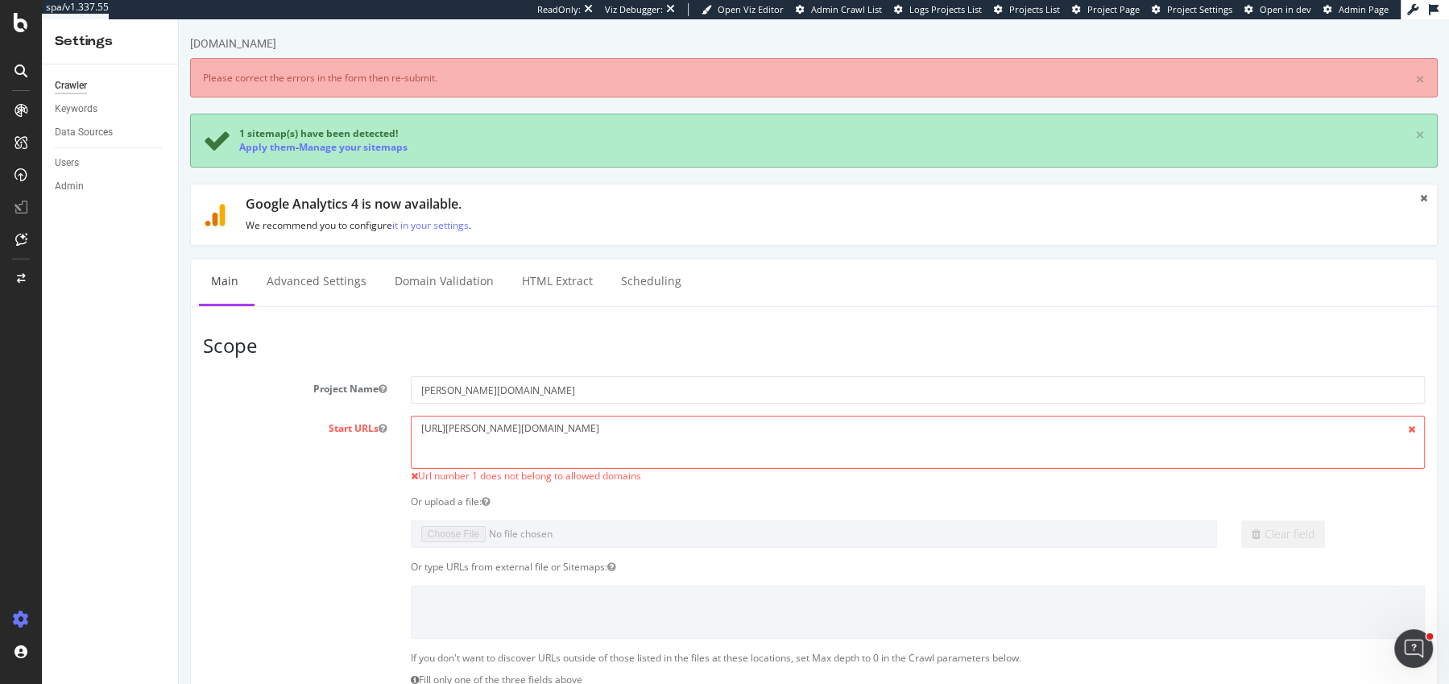
click at [582, 478] on span "Url number 1 does not belong to allowed domains" at bounding box center [529, 476] width 223 height 14
click at [614, 478] on span "Url number 1 does not belong to allowed domains" at bounding box center [529, 476] width 223 height 14
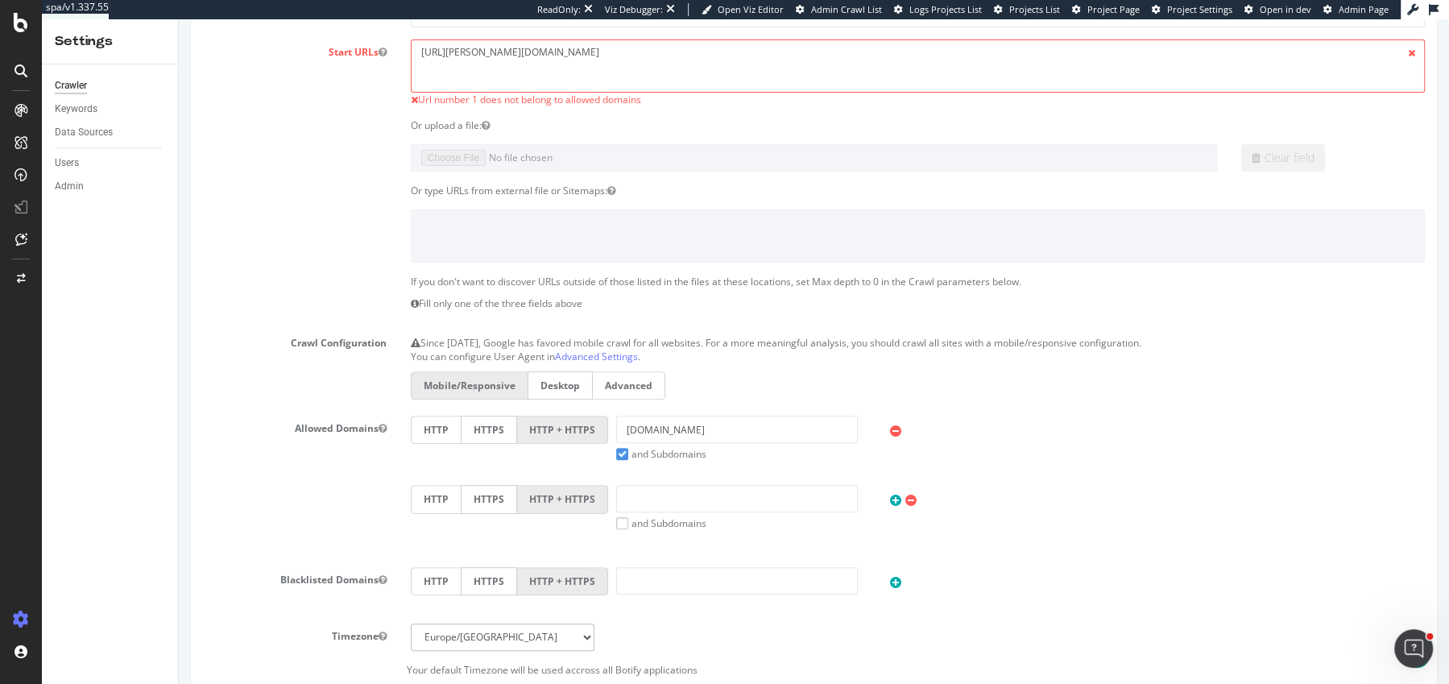
scroll to position [379, 0]
click at [711, 413] on input "mediamarkt.pt" at bounding box center [737, 426] width 242 height 27
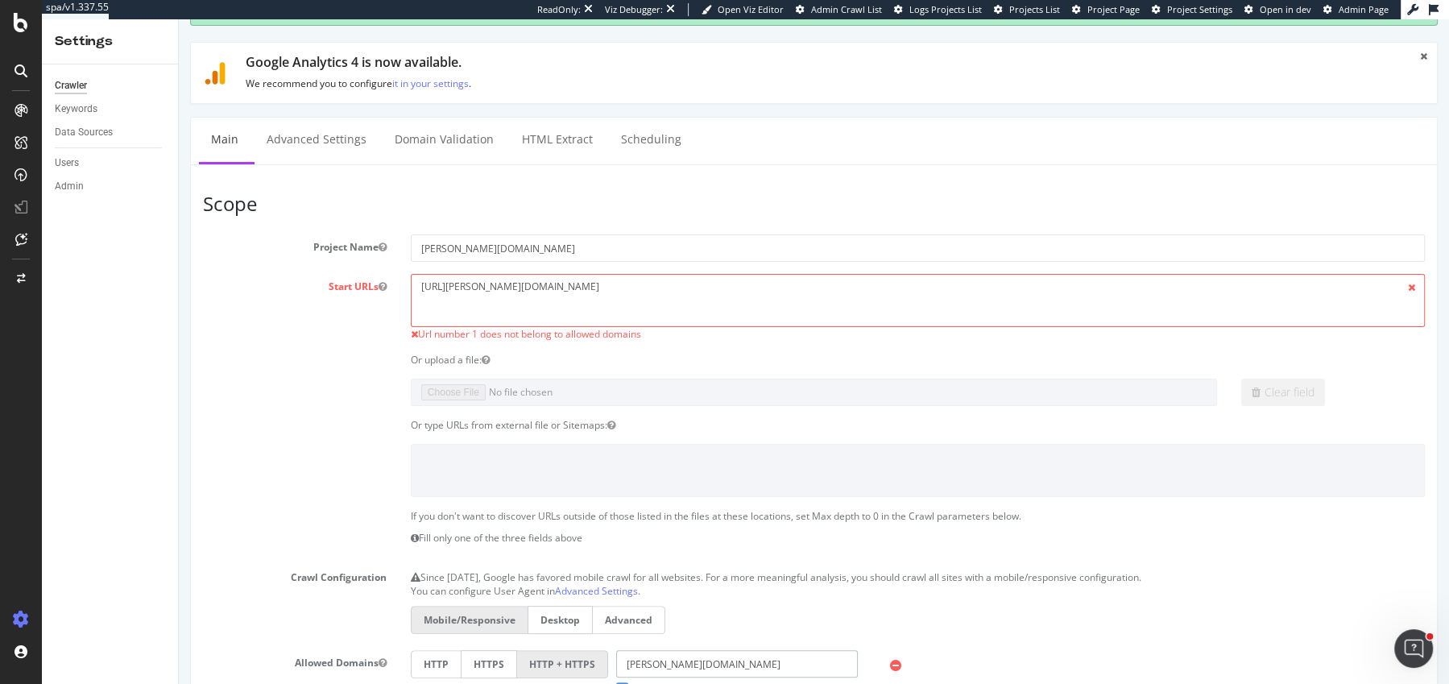
scroll to position [0, 0]
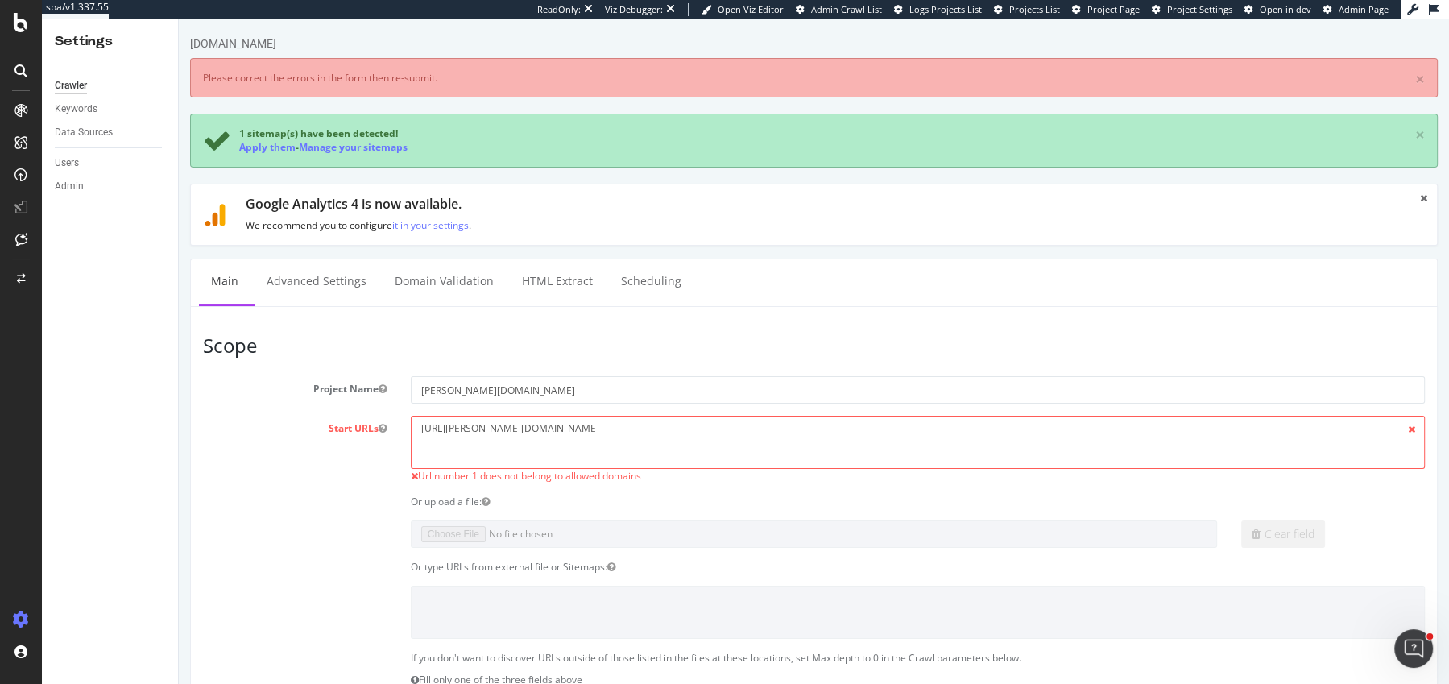
type input "[PERSON_NAME][DOMAIN_NAME]"
click at [494, 442] on textarea "[URL][PERSON_NAME][DOMAIN_NAME]" at bounding box center [918, 442] width 1014 height 52
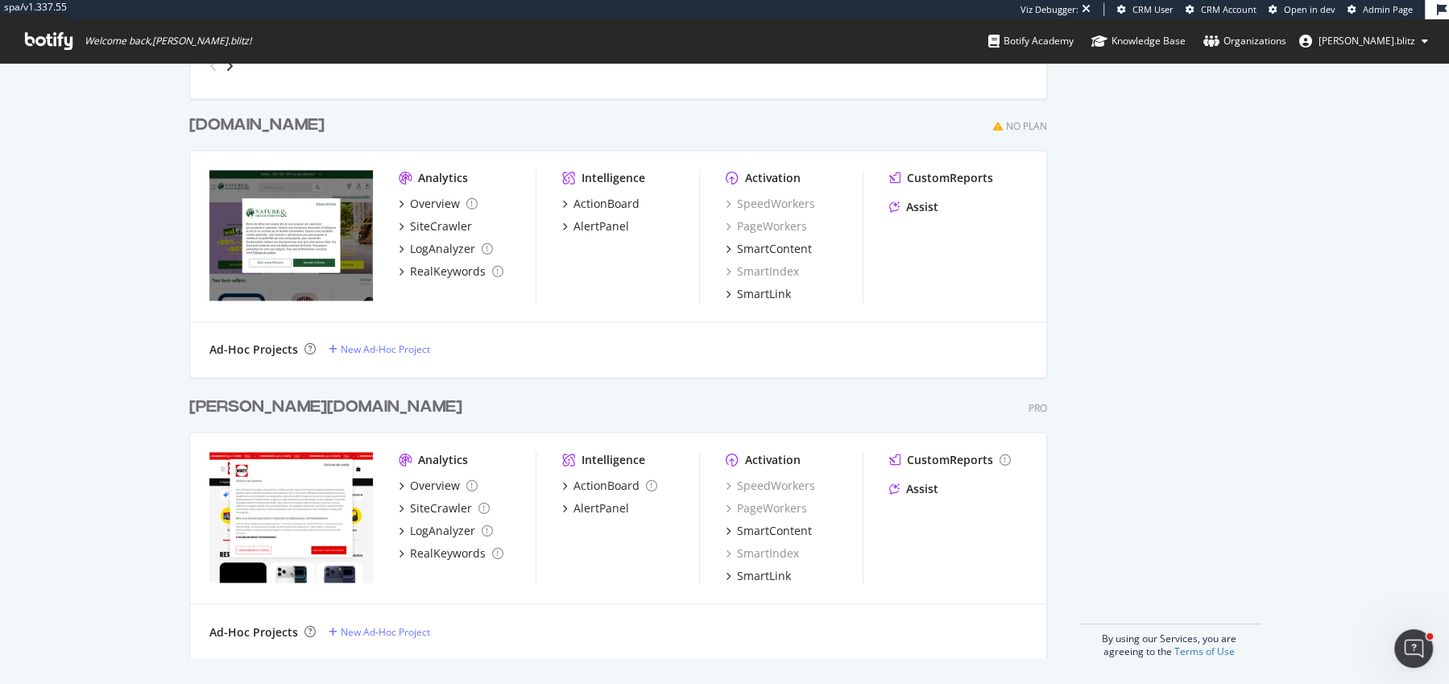
click at [238, 408] on div "[PERSON_NAME][DOMAIN_NAME]" at bounding box center [325, 407] width 273 height 23
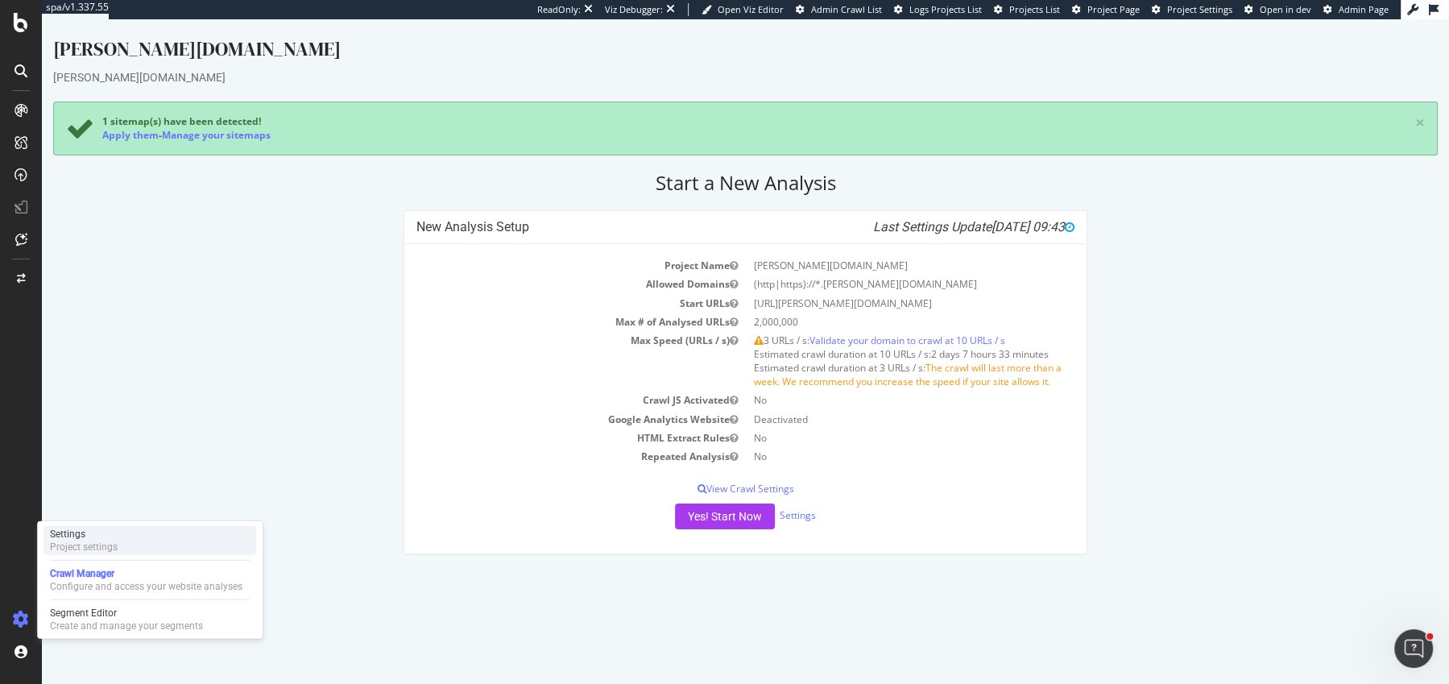
click at [113, 537] on div "Settings" at bounding box center [84, 534] width 68 height 13
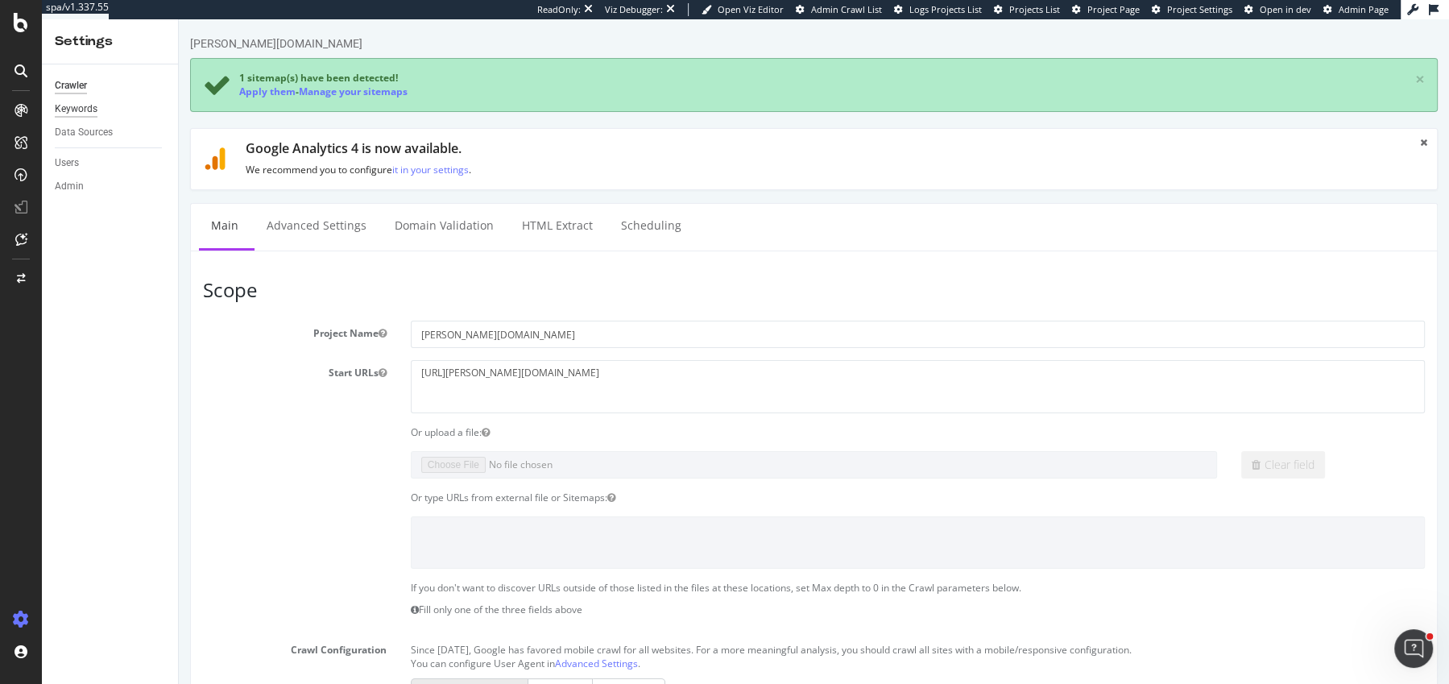
click at [71, 114] on div "Keywords" at bounding box center [76, 109] width 43 height 17
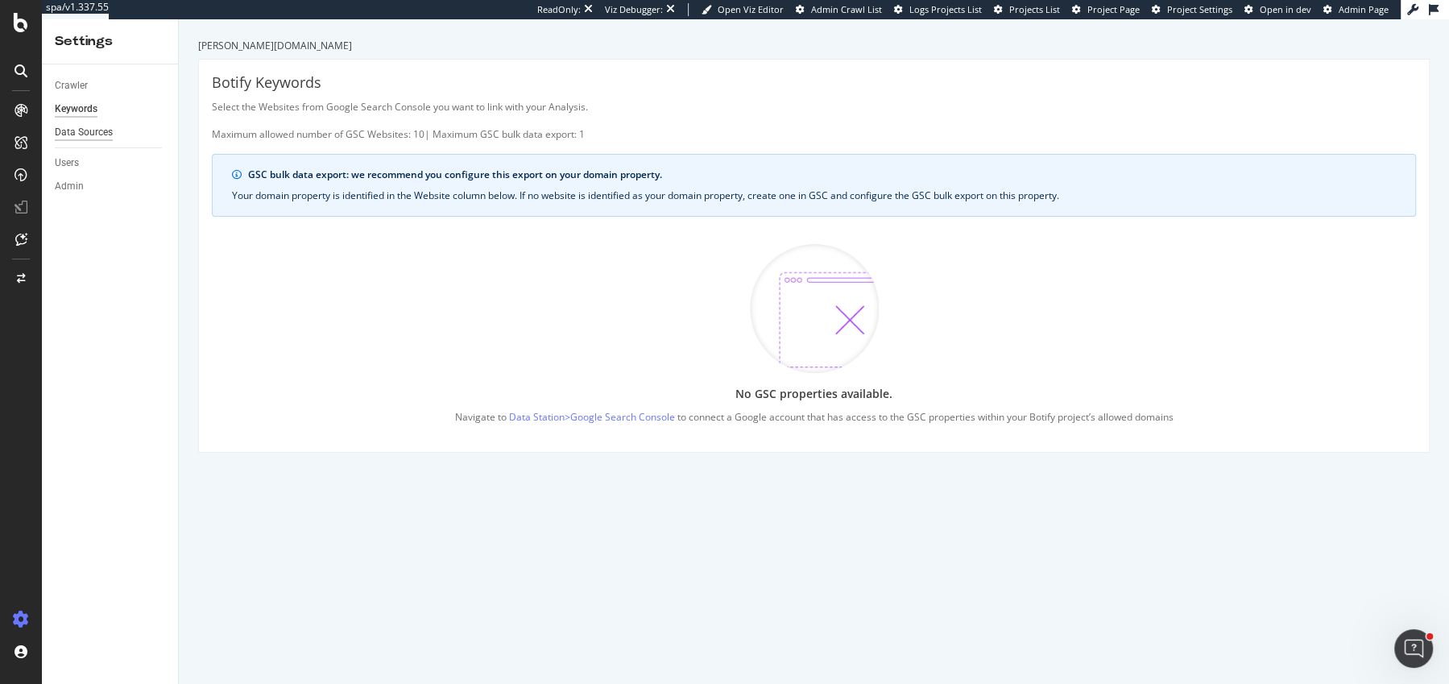
click at [106, 127] on div "Data Sources" at bounding box center [84, 132] width 58 height 17
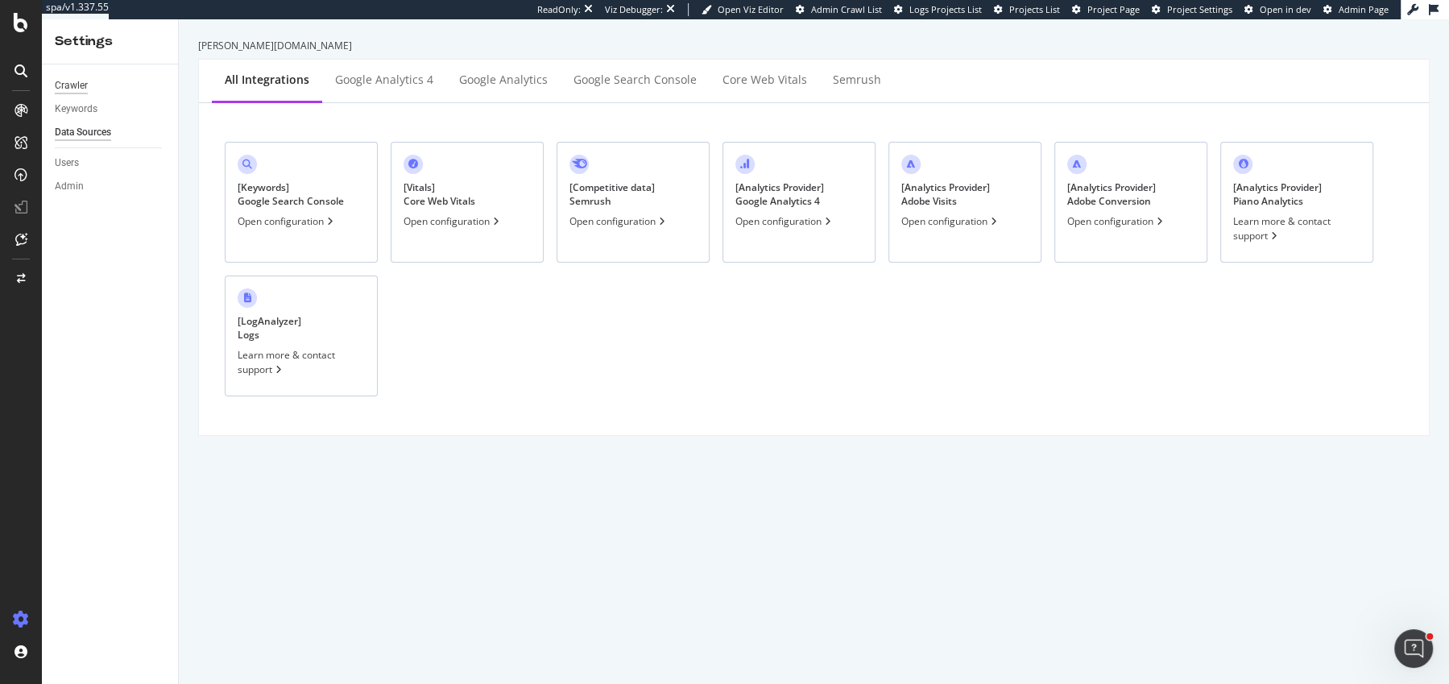
click at [60, 84] on div "Crawler" at bounding box center [71, 85] width 33 height 17
